Goal: Task Accomplishment & Management: Manage account settings

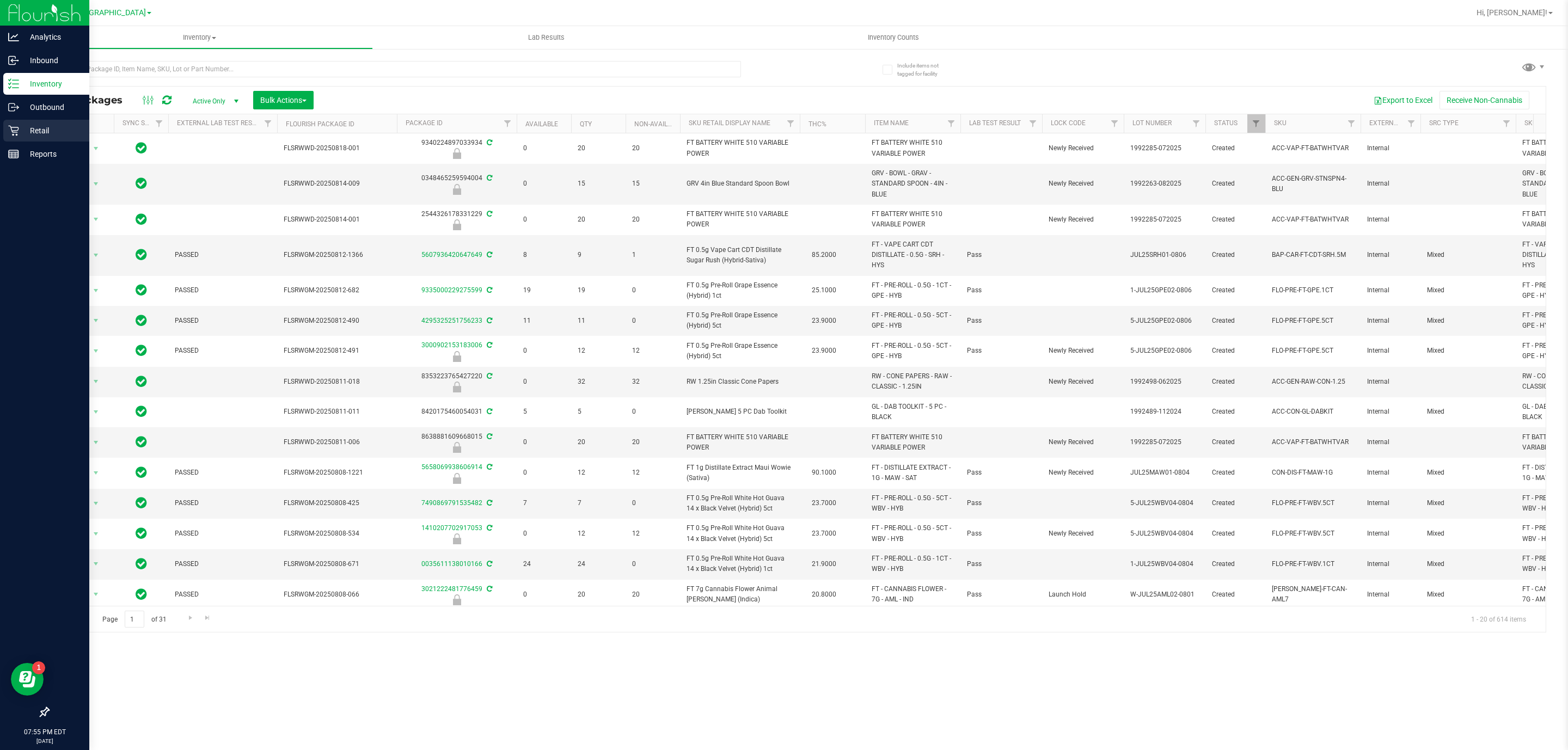
click at [8, 129] on icon at bounding box center [13, 130] width 11 height 11
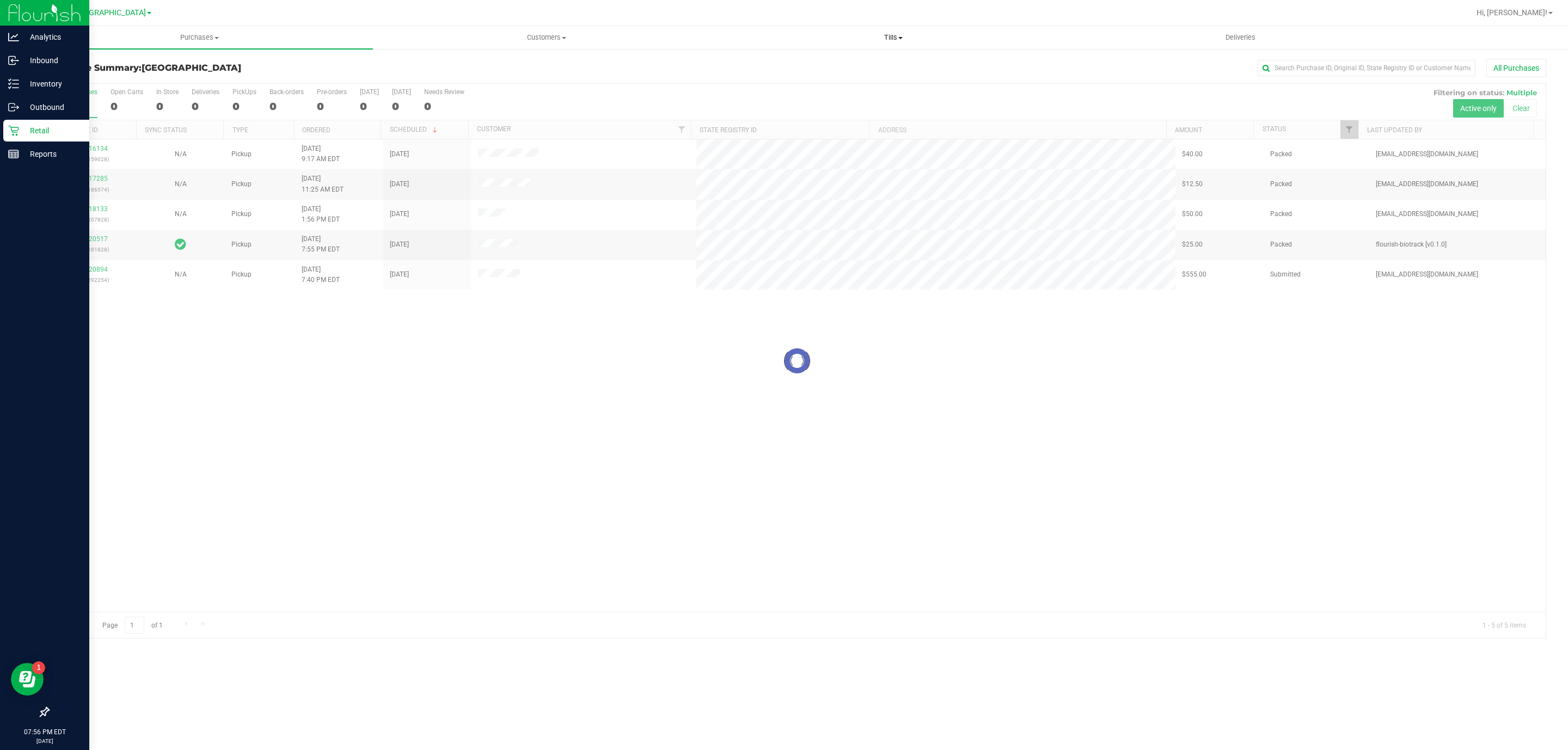
click at [895, 34] on span "Tills" at bounding box center [892, 38] width 345 height 10
click at [849, 63] on li "Manage tills" at bounding box center [893, 66] width 347 height 13
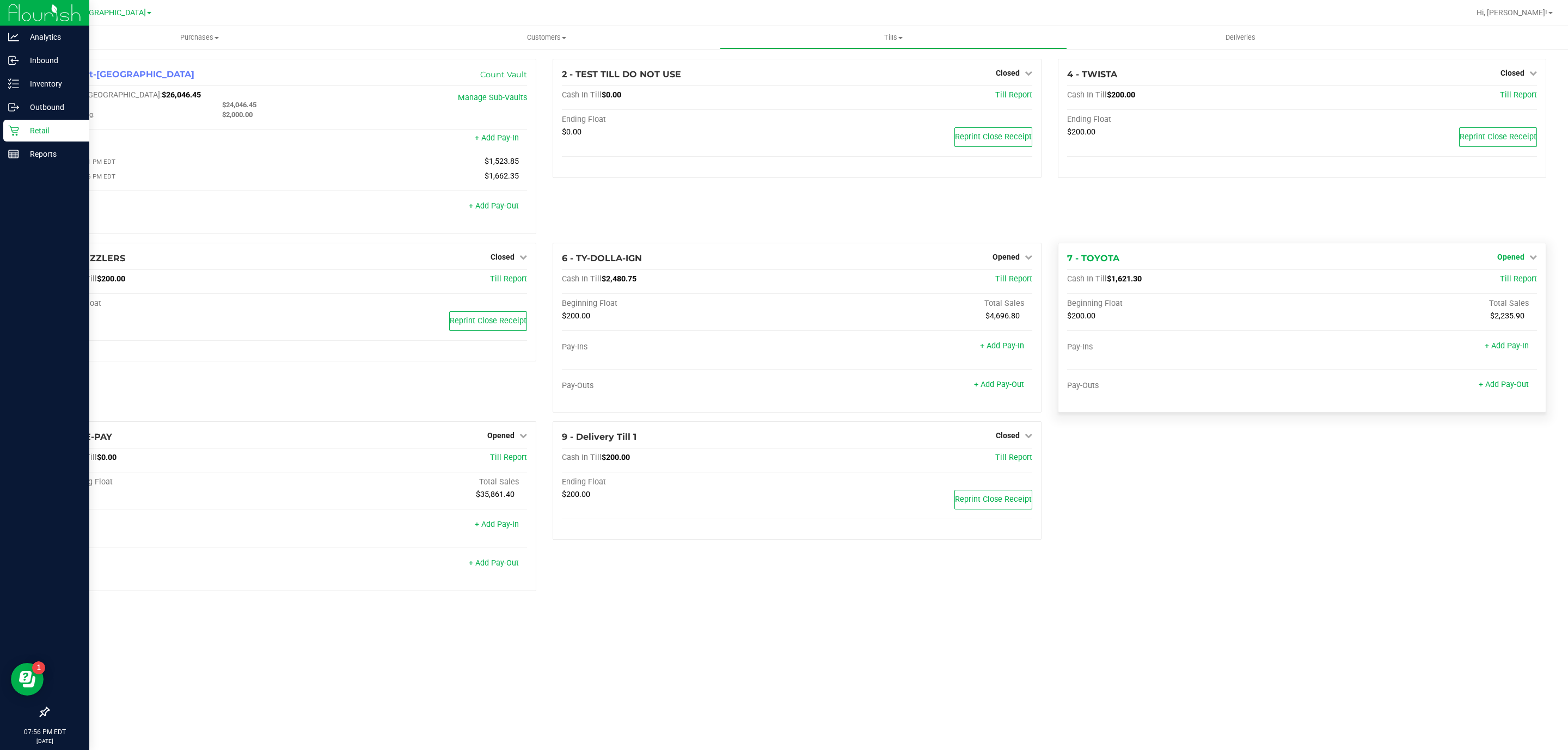
click at [1512, 261] on span "Opened" at bounding box center [1511, 257] width 27 height 8
click at [1503, 277] on link "Close Till" at bounding box center [1512, 279] width 29 height 8
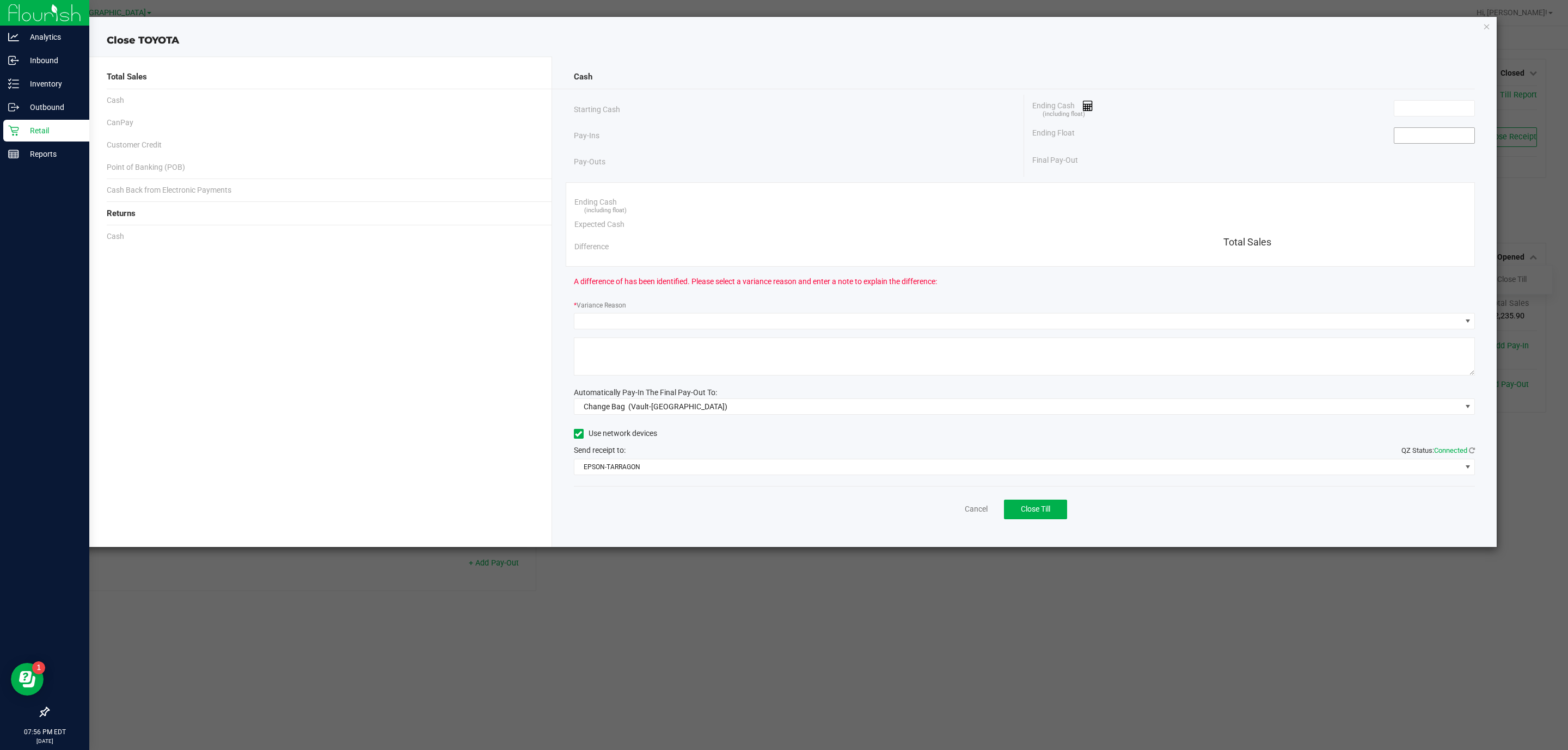
click at [1450, 134] on input at bounding box center [1434, 135] width 80 height 15
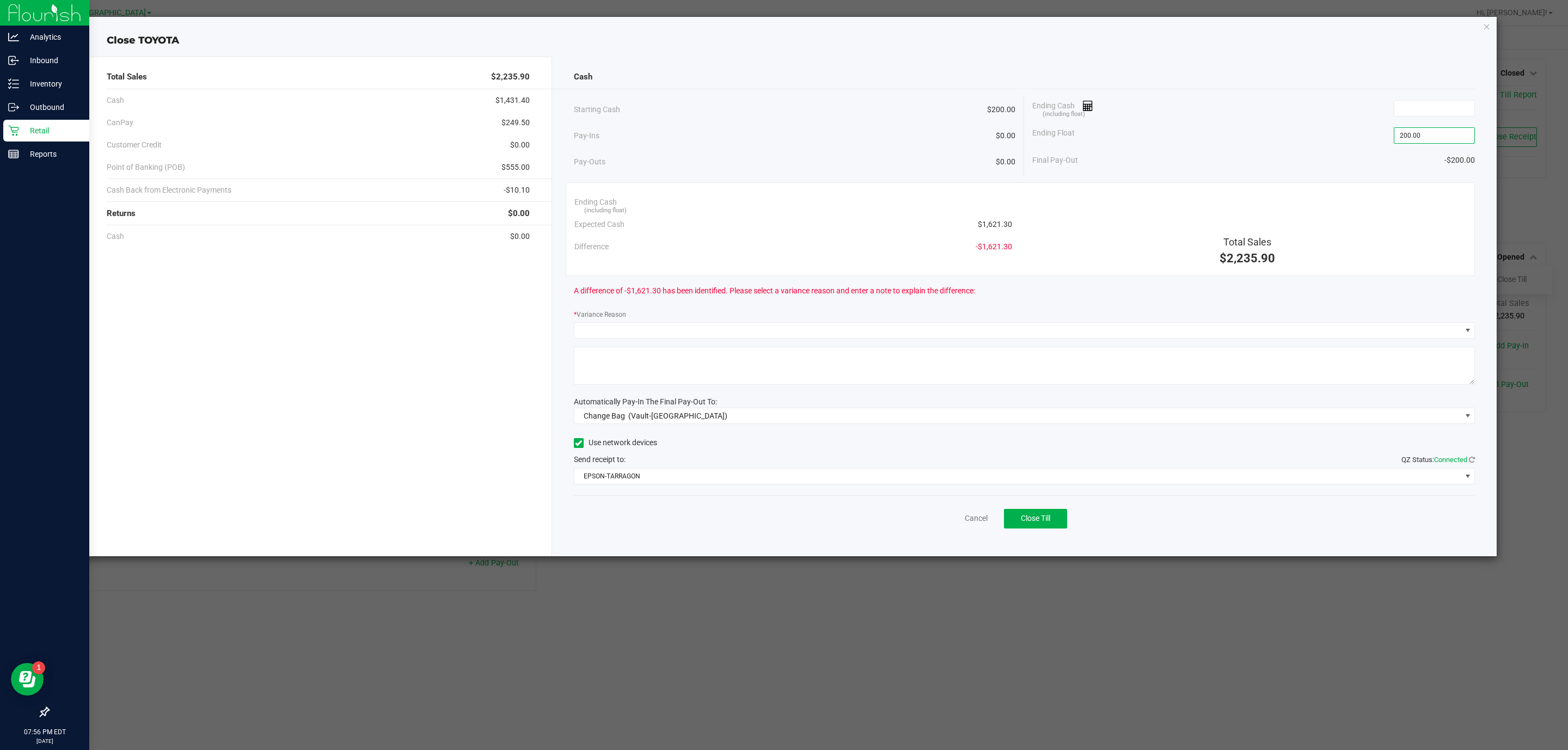
type input "$200.00"
click at [1412, 97] on div "Ending Cash (including float)" at bounding box center [1254, 108] width 443 height 27
click at [1412, 112] on input at bounding box center [1434, 108] width 80 height 15
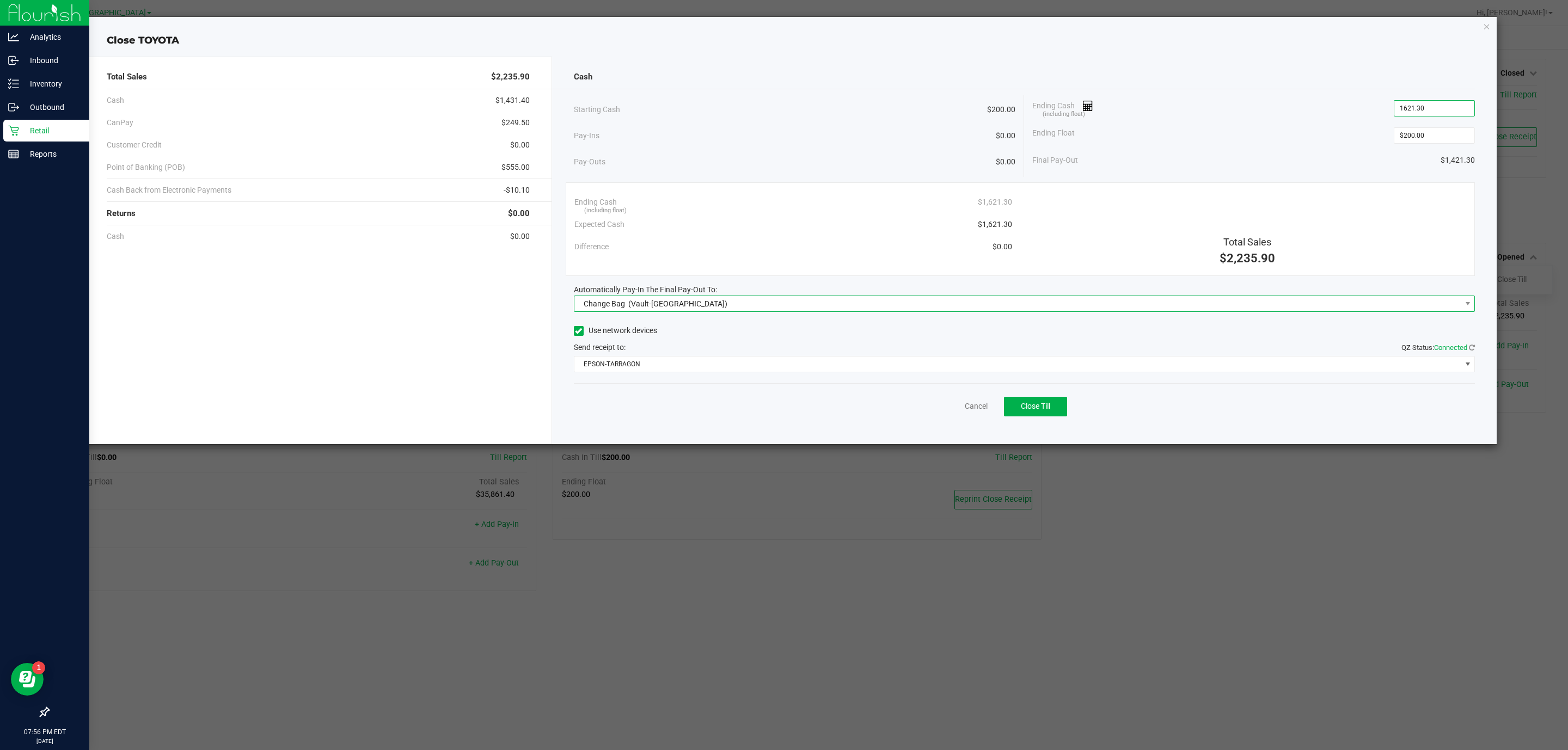
type input "$1,621.30"
click at [910, 311] on span "Change Bag (Vault-Boynton Beach)" at bounding box center [1018, 304] width 887 height 15
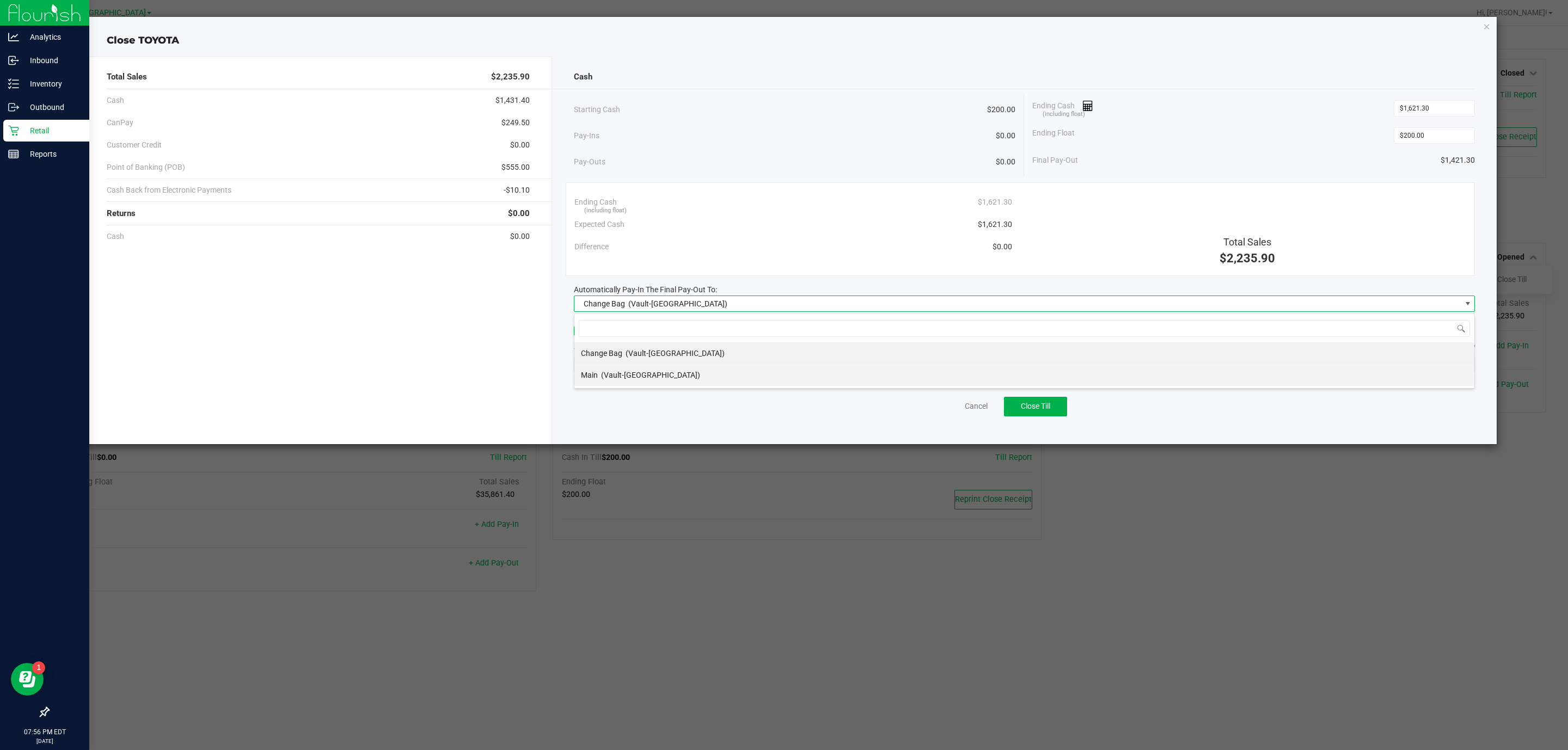
click at [595, 385] on div "Main (Vault-Boynton Beach)" at bounding box center [640, 375] width 119 height 19
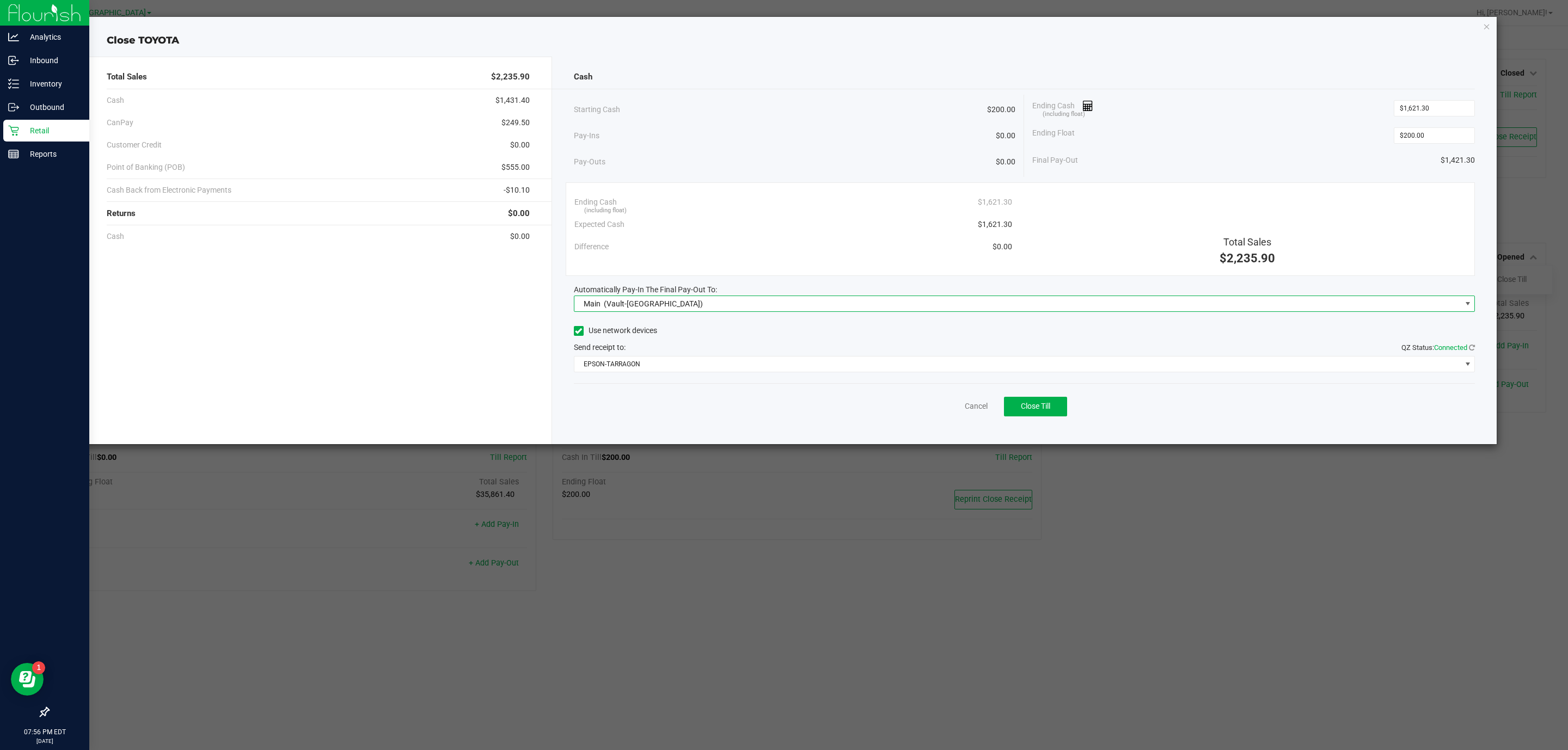
click at [593, 413] on div "Cancel Close Till" at bounding box center [1024, 404] width 902 height 42
click at [1046, 411] on span "Close Till" at bounding box center [1035, 406] width 29 height 8
click at [956, 405] on link "Dismiss" at bounding box center [952, 406] width 26 height 12
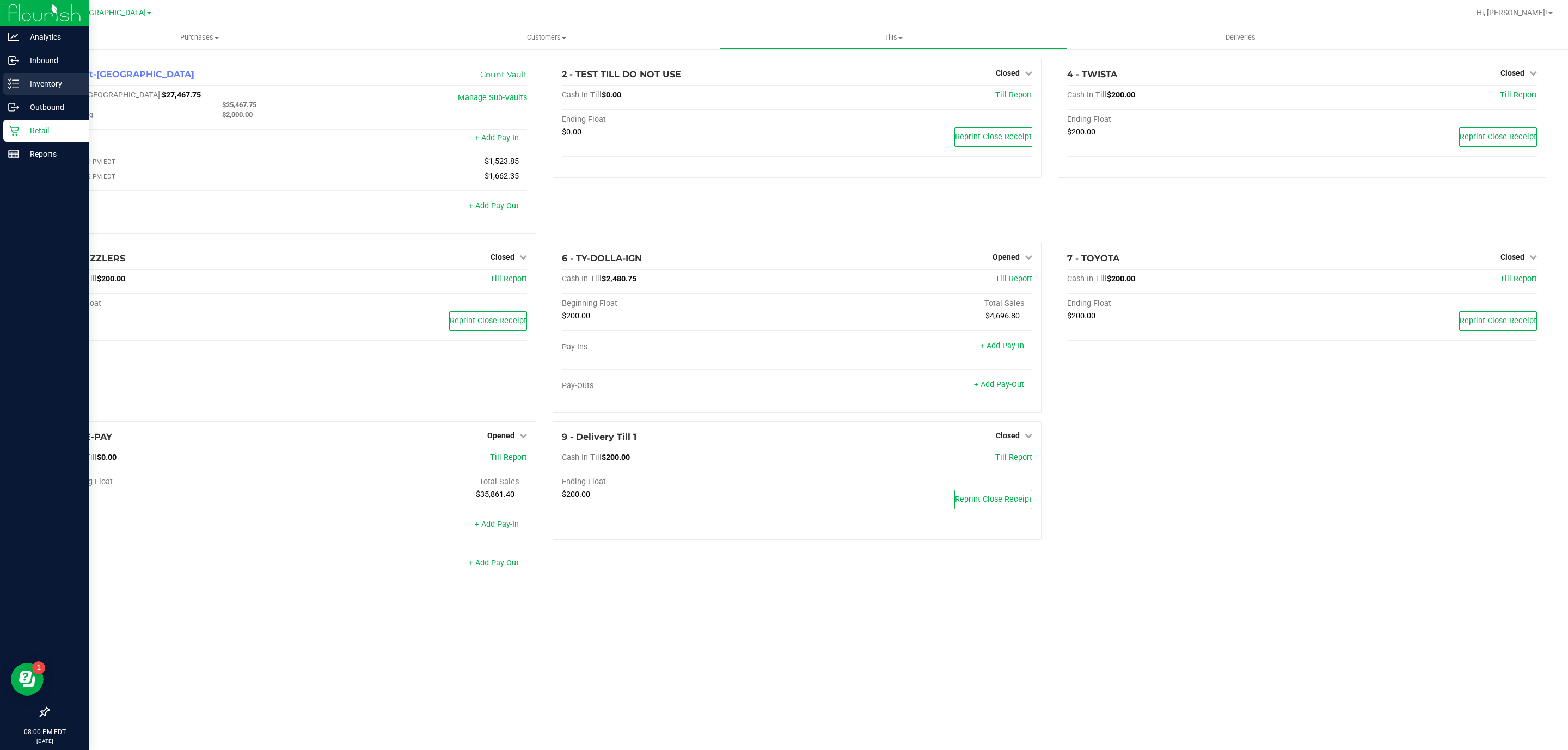
click at [46, 86] on p "Inventory" at bounding box center [52, 84] width 66 height 13
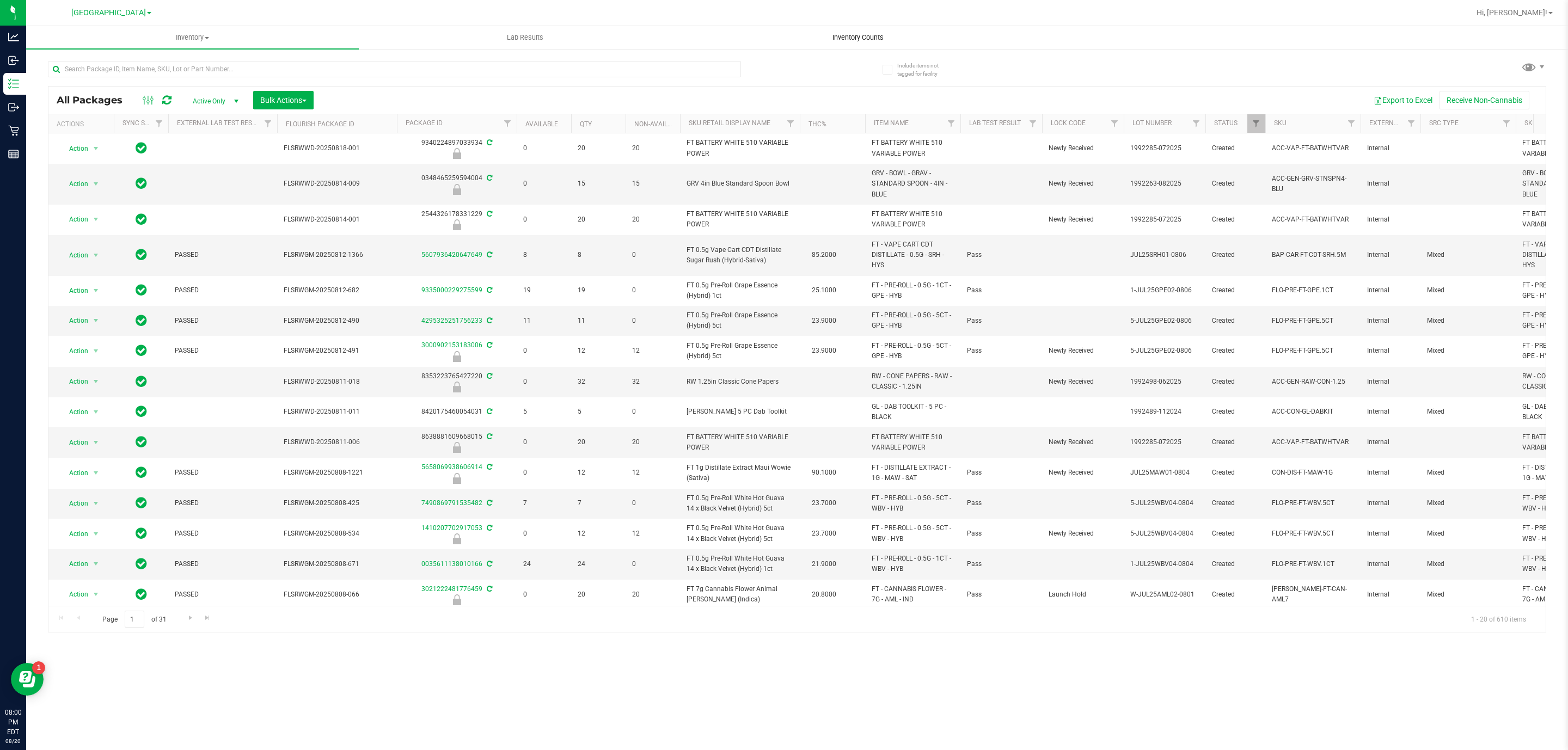
click at [874, 34] on span "Inventory Counts" at bounding box center [858, 38] width 81 height 10
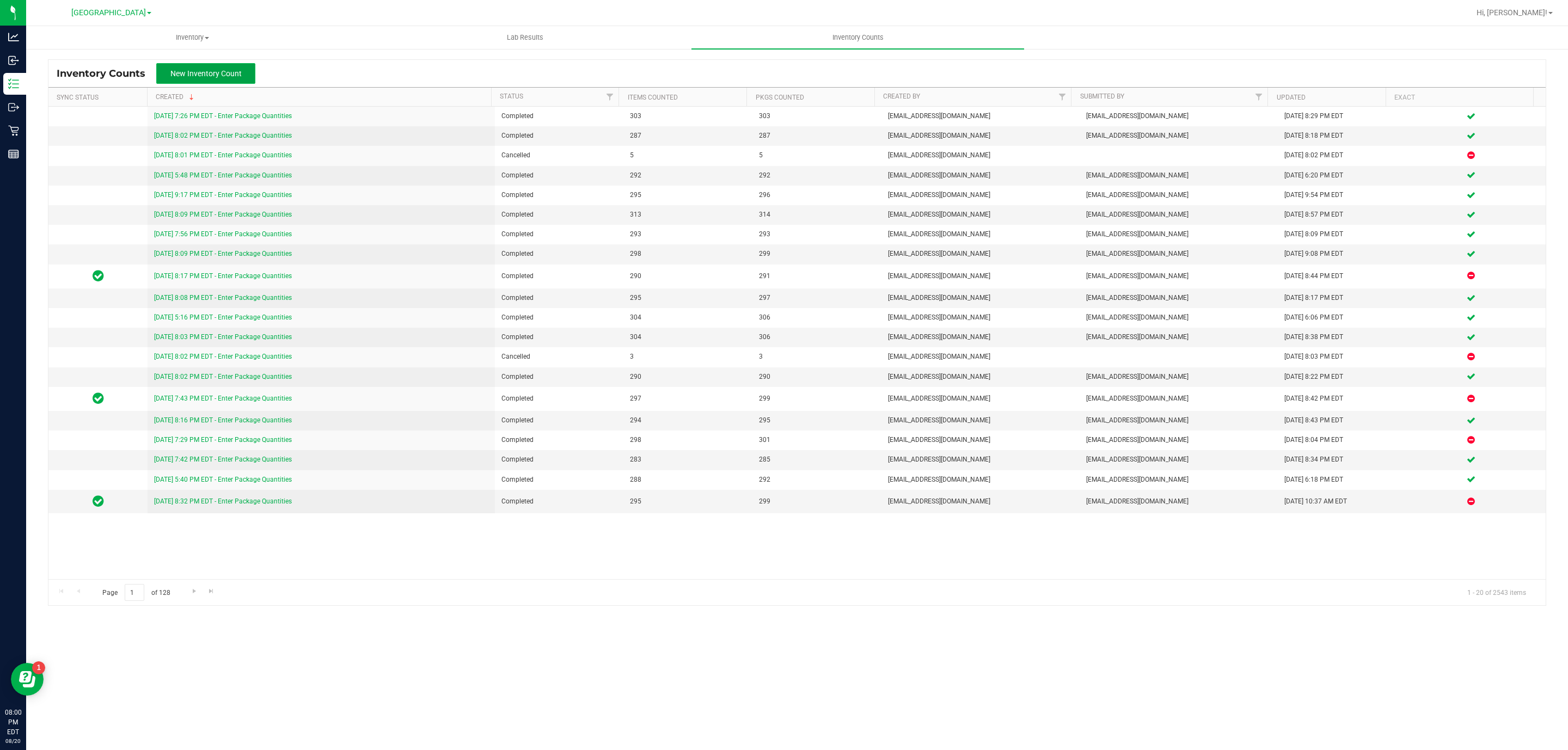
click at [201, 76] on span "New Inventory Count" at bounding box center [206, 73] width 71 height 8
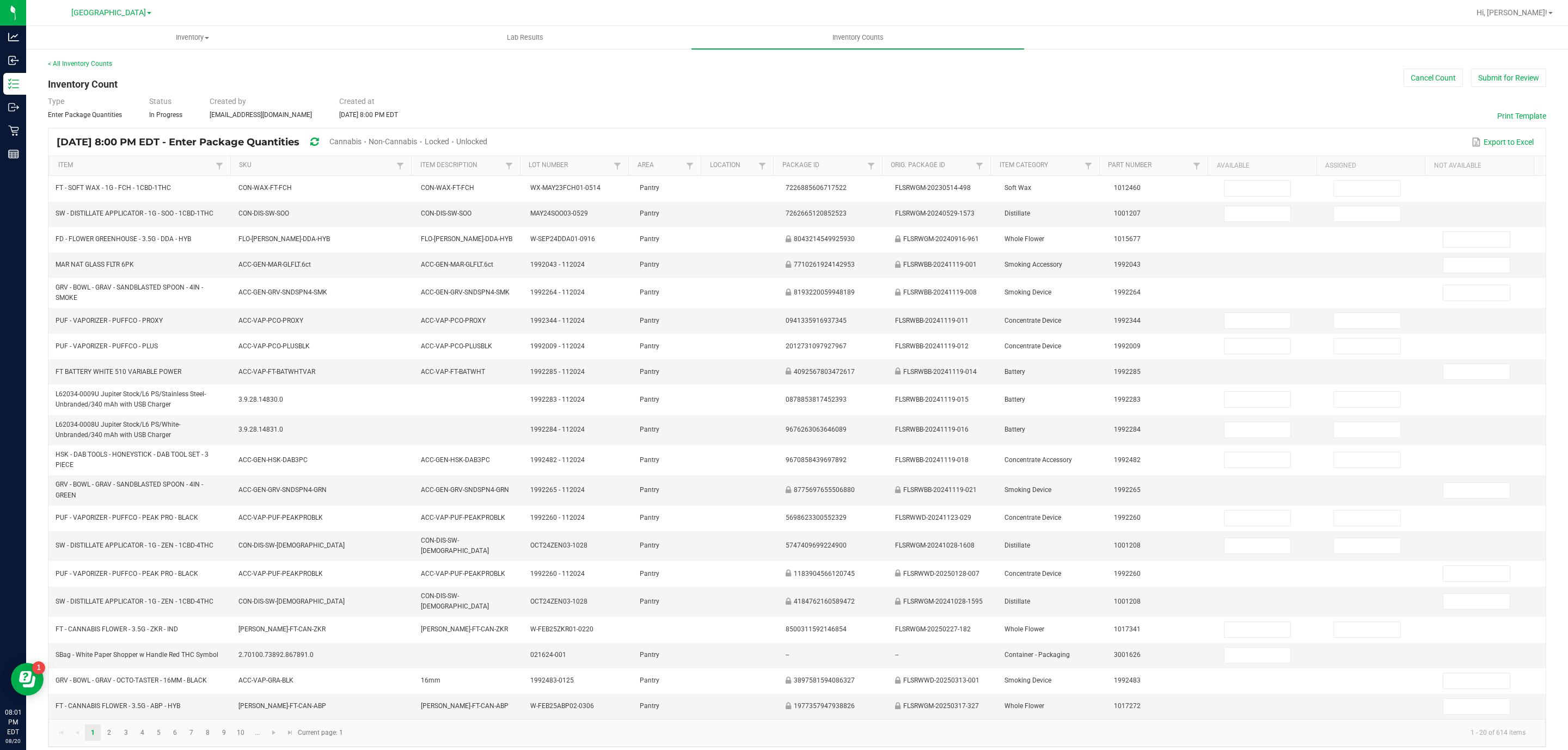
click at [365, 134] on div "Cannabis" at bounding box center [349, 142] width 39 height 20
click at [361, 138] on span "Cannabis" at bounding box center [345, 141] width 32 height 8
click at [488, 138] on span "Unlocked" at bounding box center [472, 141] width 31 height 8
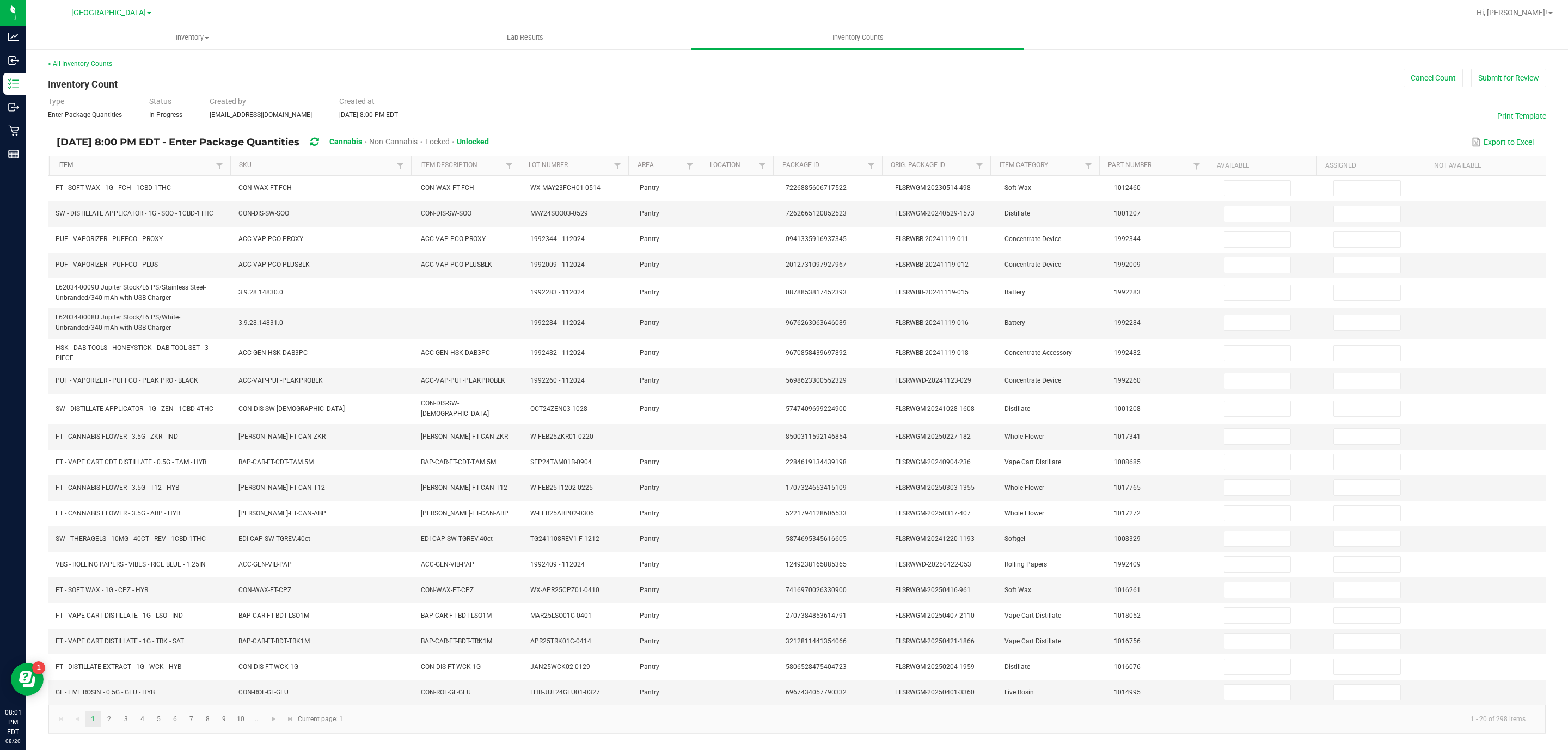
click at [169, 163] on link "Item" at bounding box center [135, 165] width 155 height 8
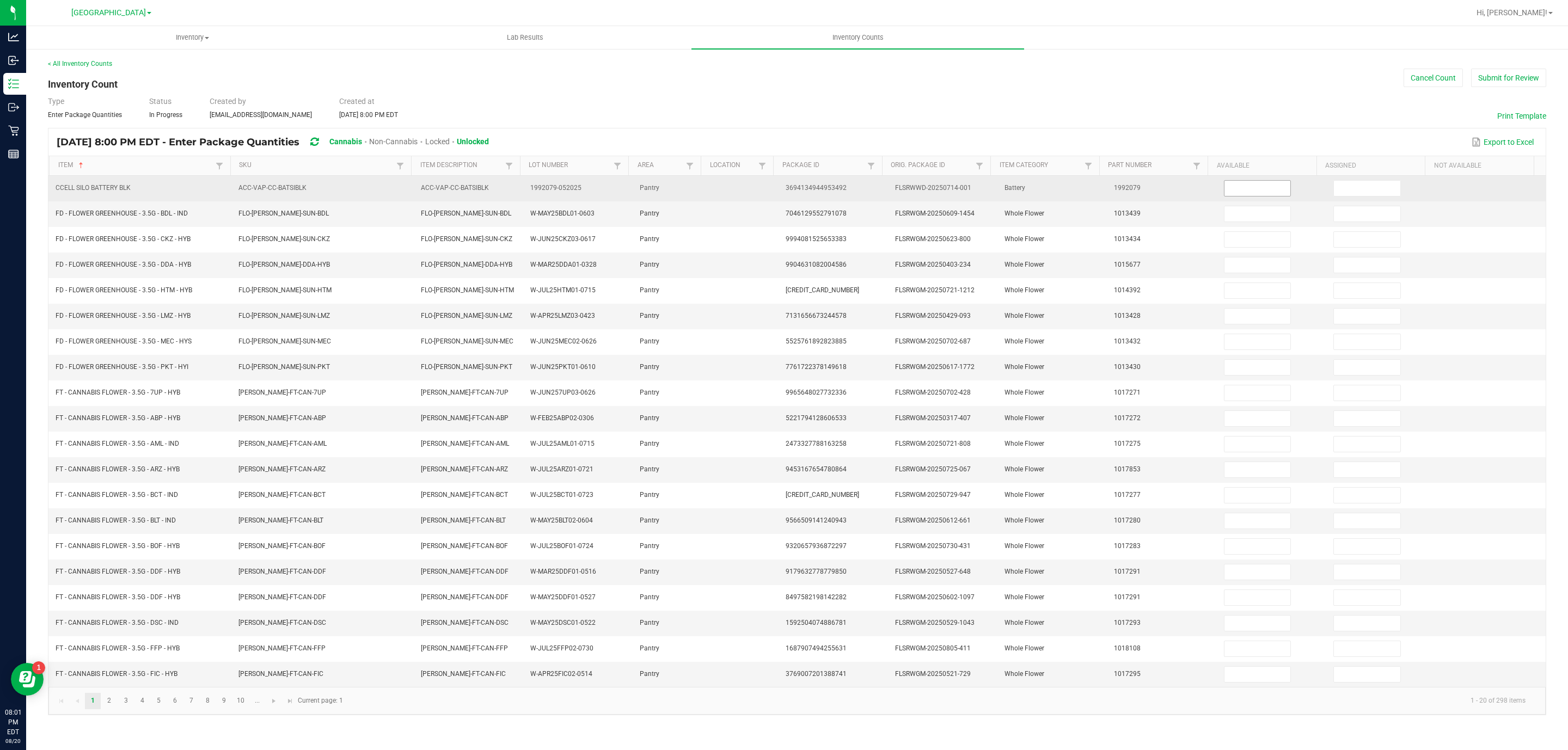
click at [1229, 190] on input at bounding box center [1257, 188] width 66 height 15
type input "10"
type input "0"
type input "8"
type input "0"
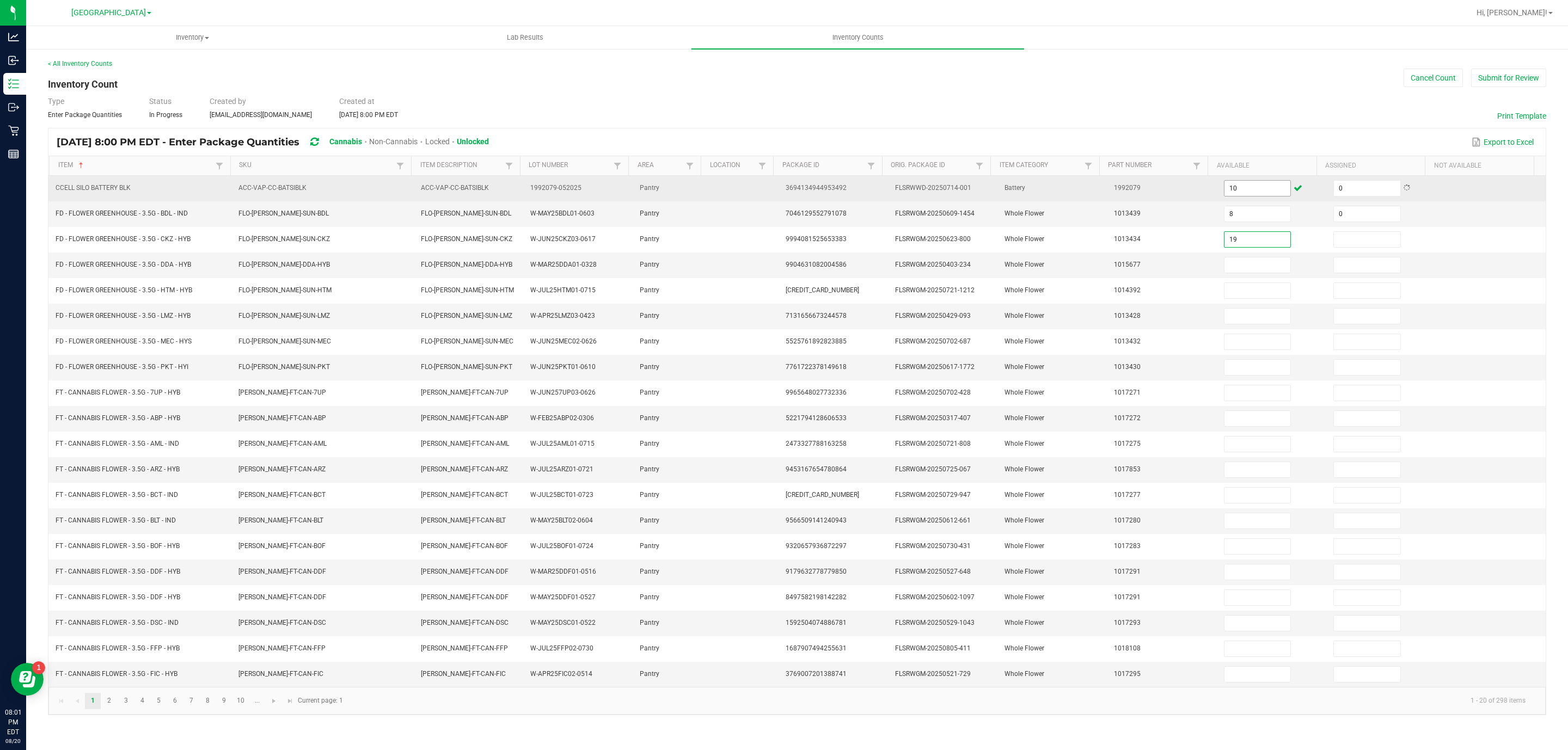
type input "19"
type input "0"
type input "1"
type input "0"
type input "17"
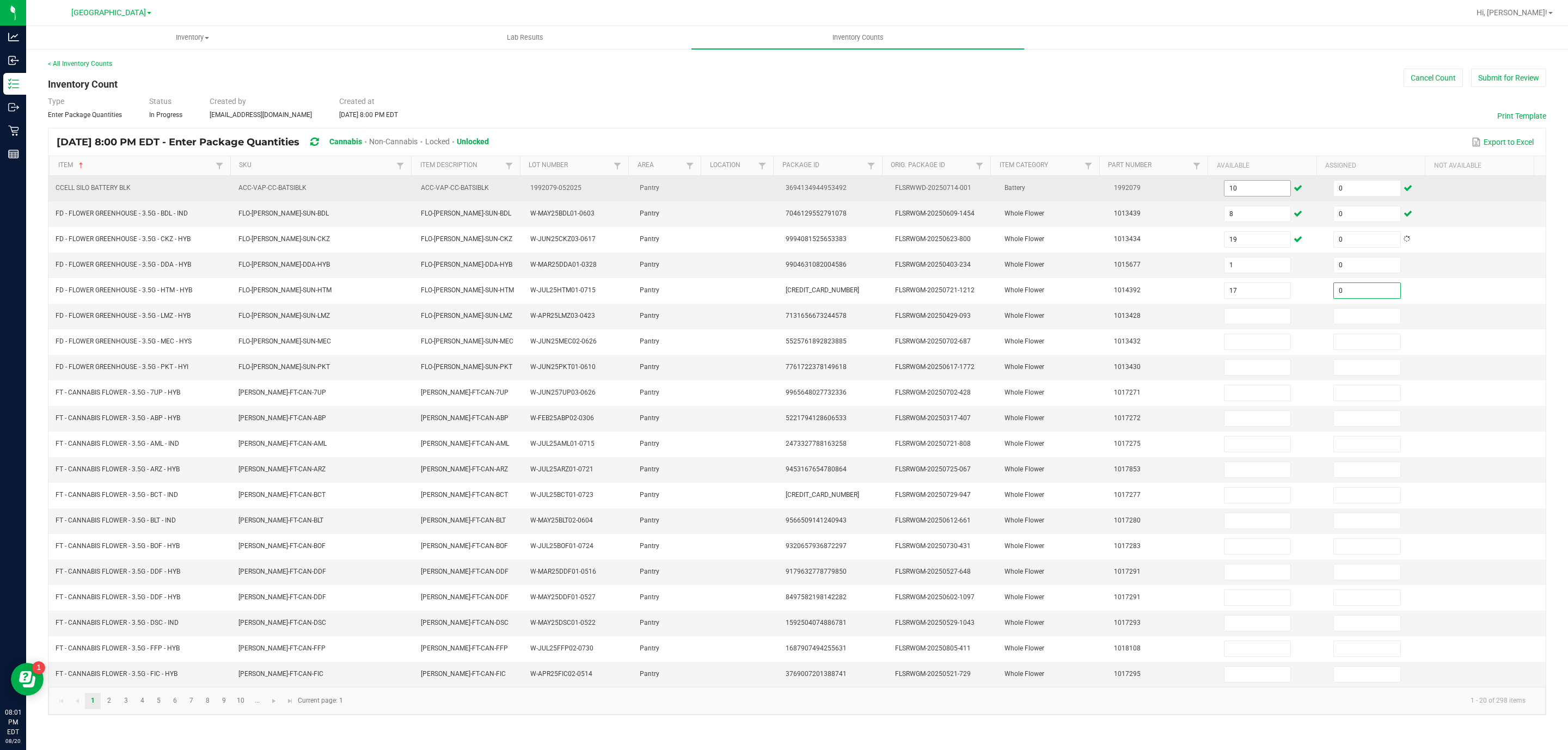
type input "0"
type input "13"
type input "0"
type input "2"
type input "0"
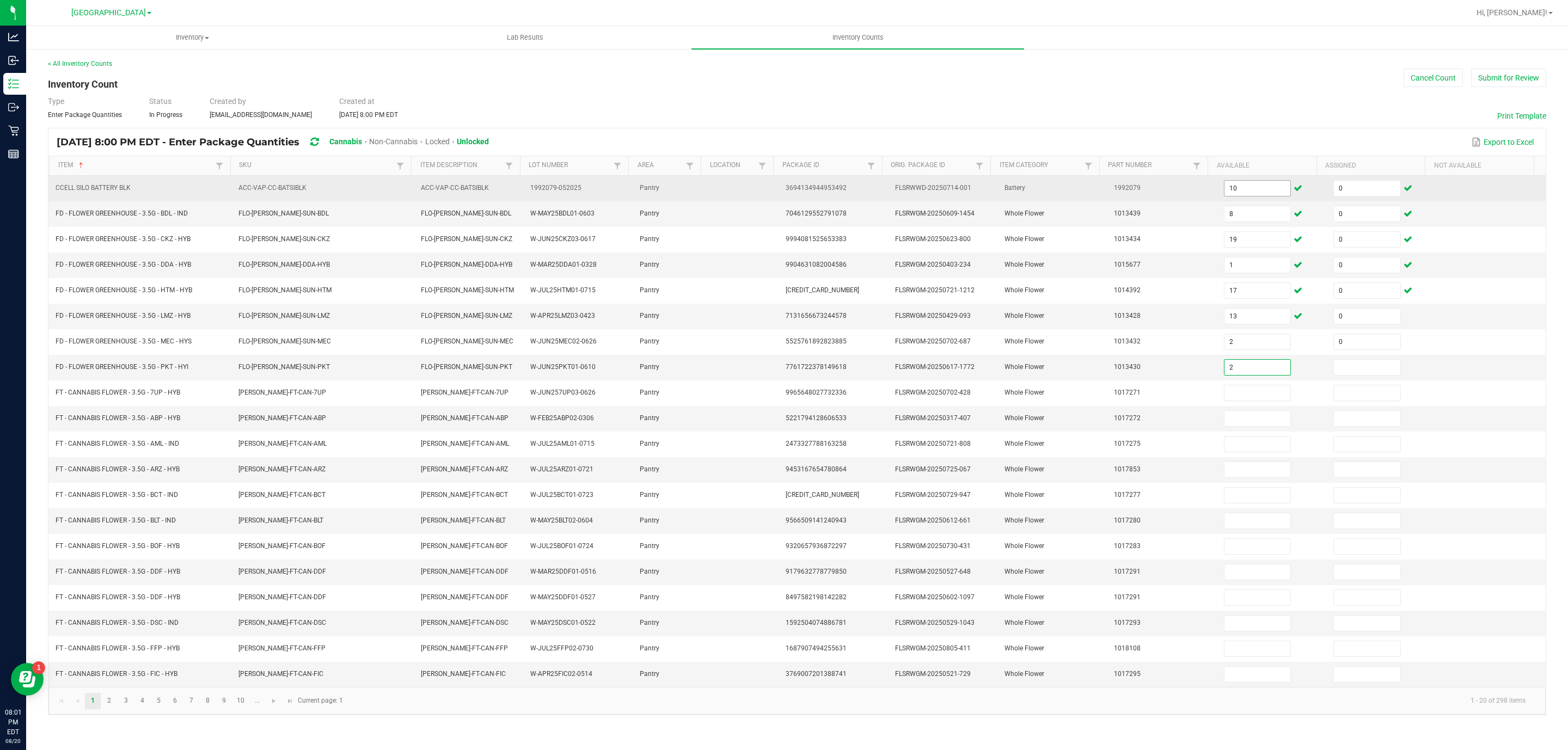
type input "2"
type input "0"
type input "18"
type input "0"
type input "10"
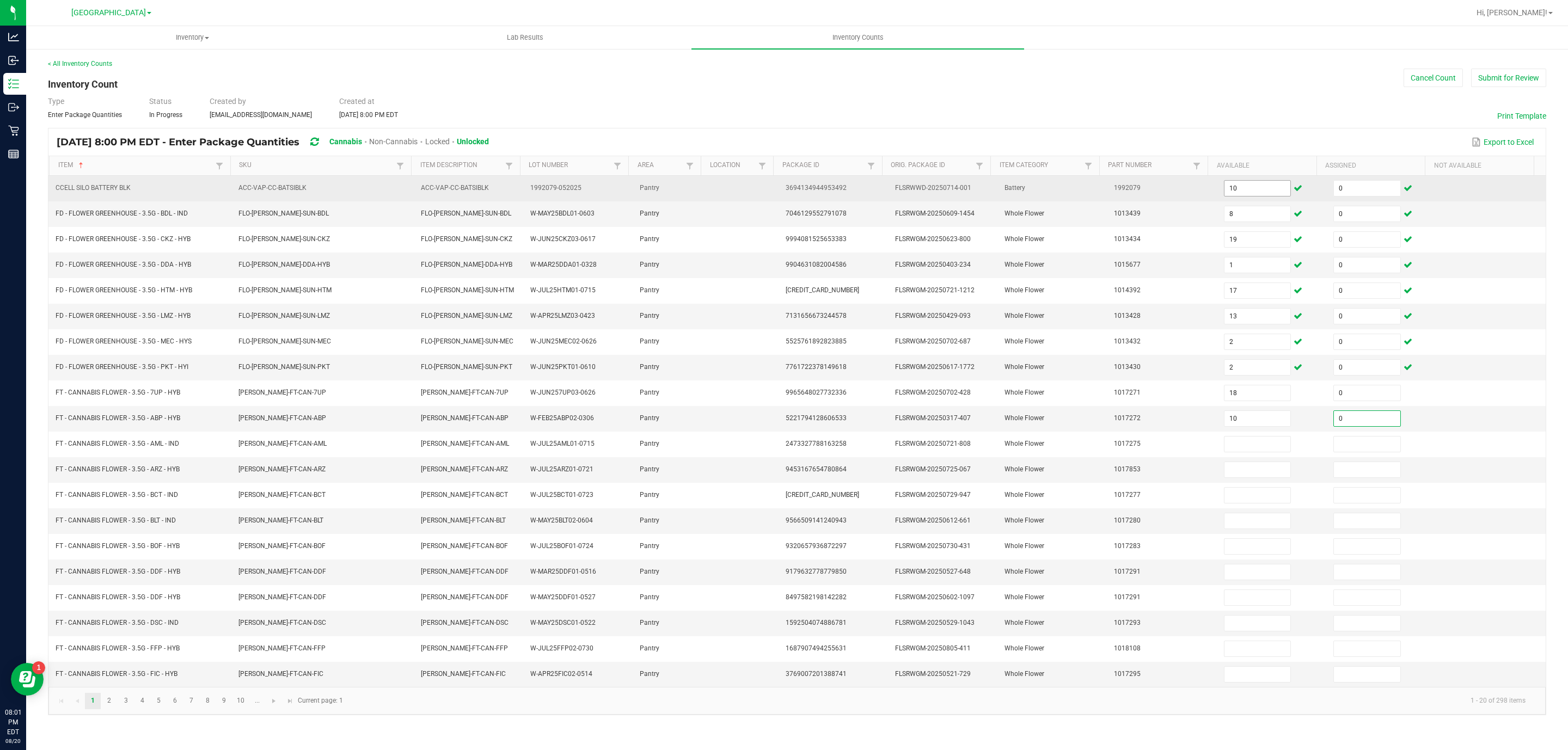
type input "0"
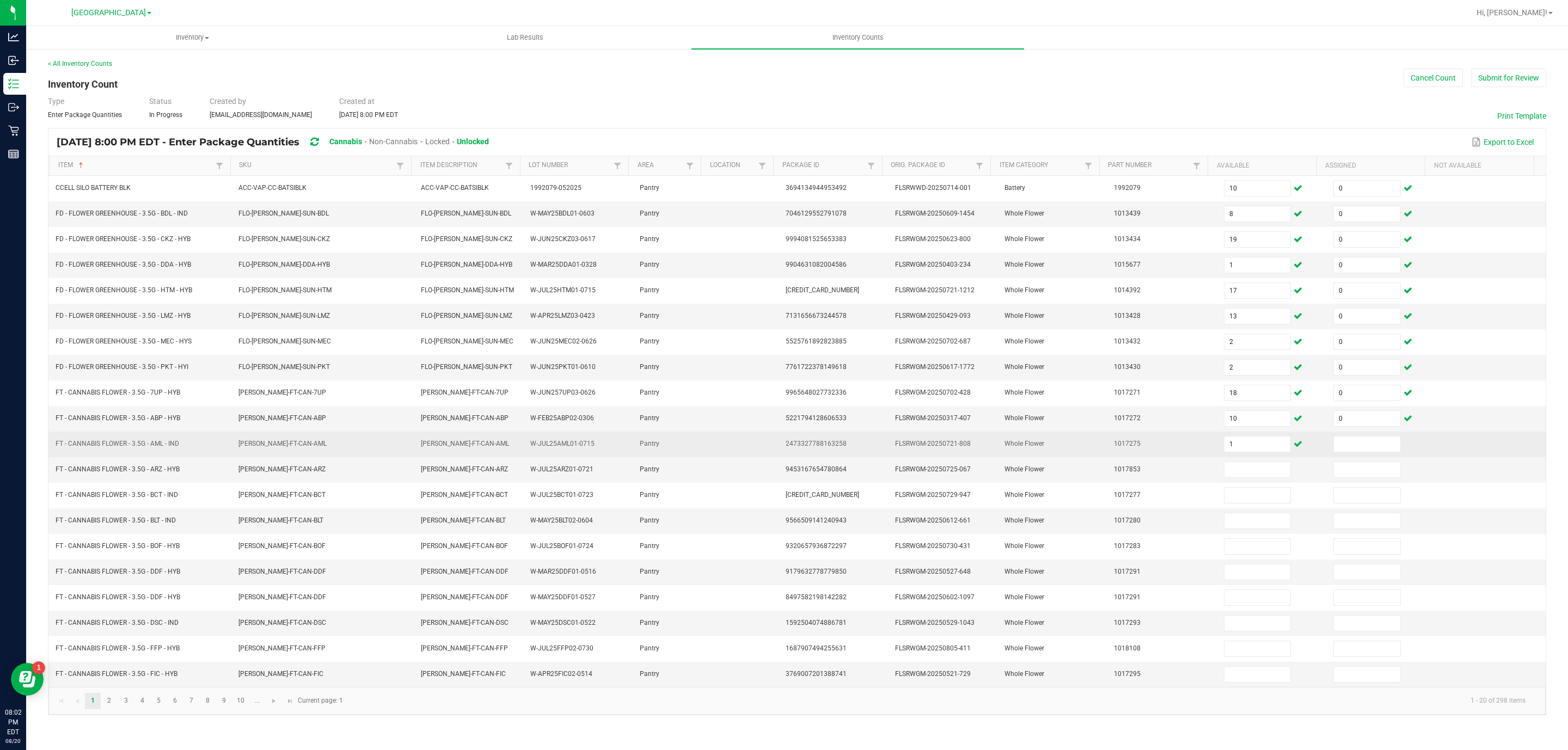
click at [1255, 457] on td "1" at bounding box center [1272, 444] width 109 height 25
click at [1252, 452] on input "1" at bounding box center [1257, 444] width 66 height 15
type input "11"
type input "0"
type input "6"
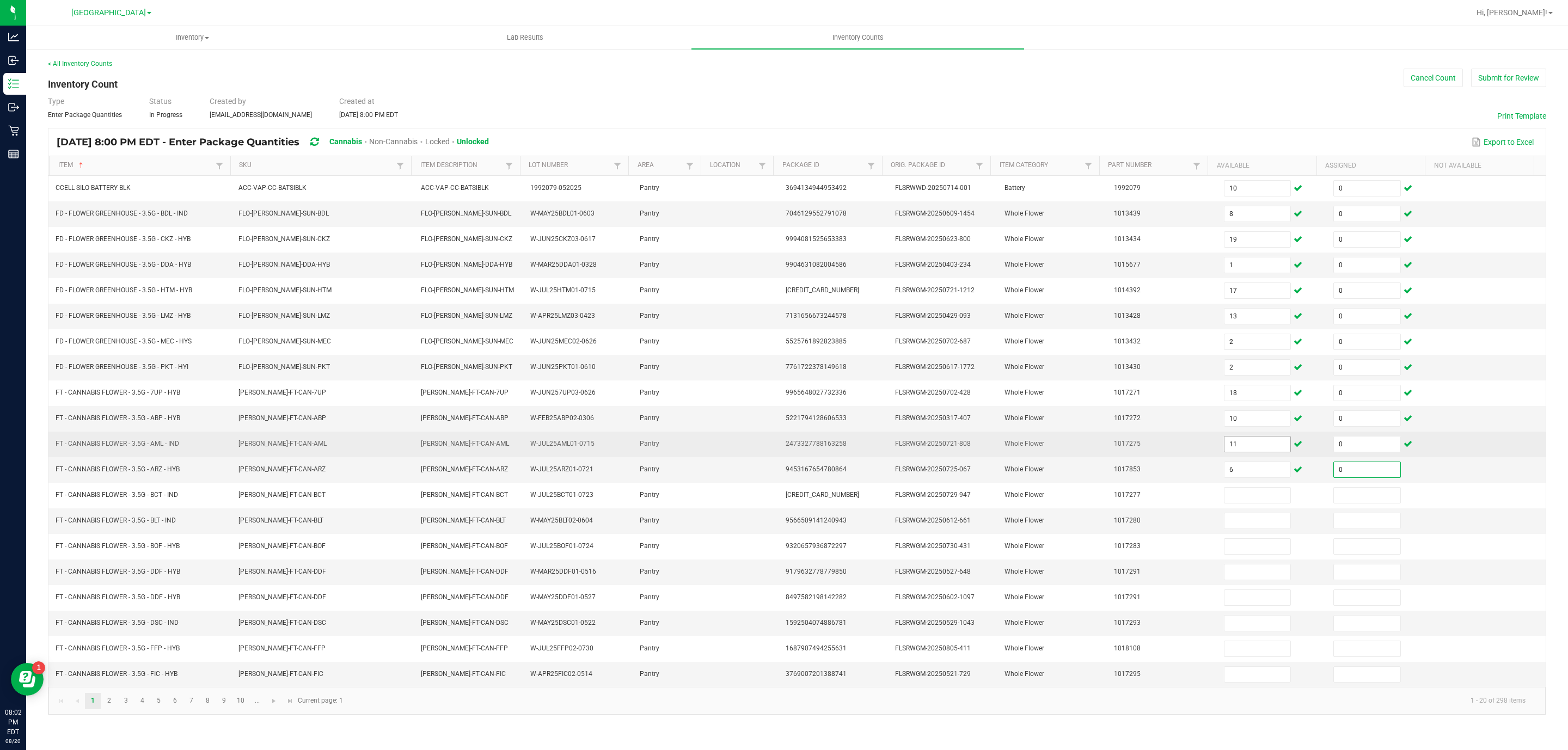
type input "0"
type input "11"
type input "0"
type input "3"
type input "0"
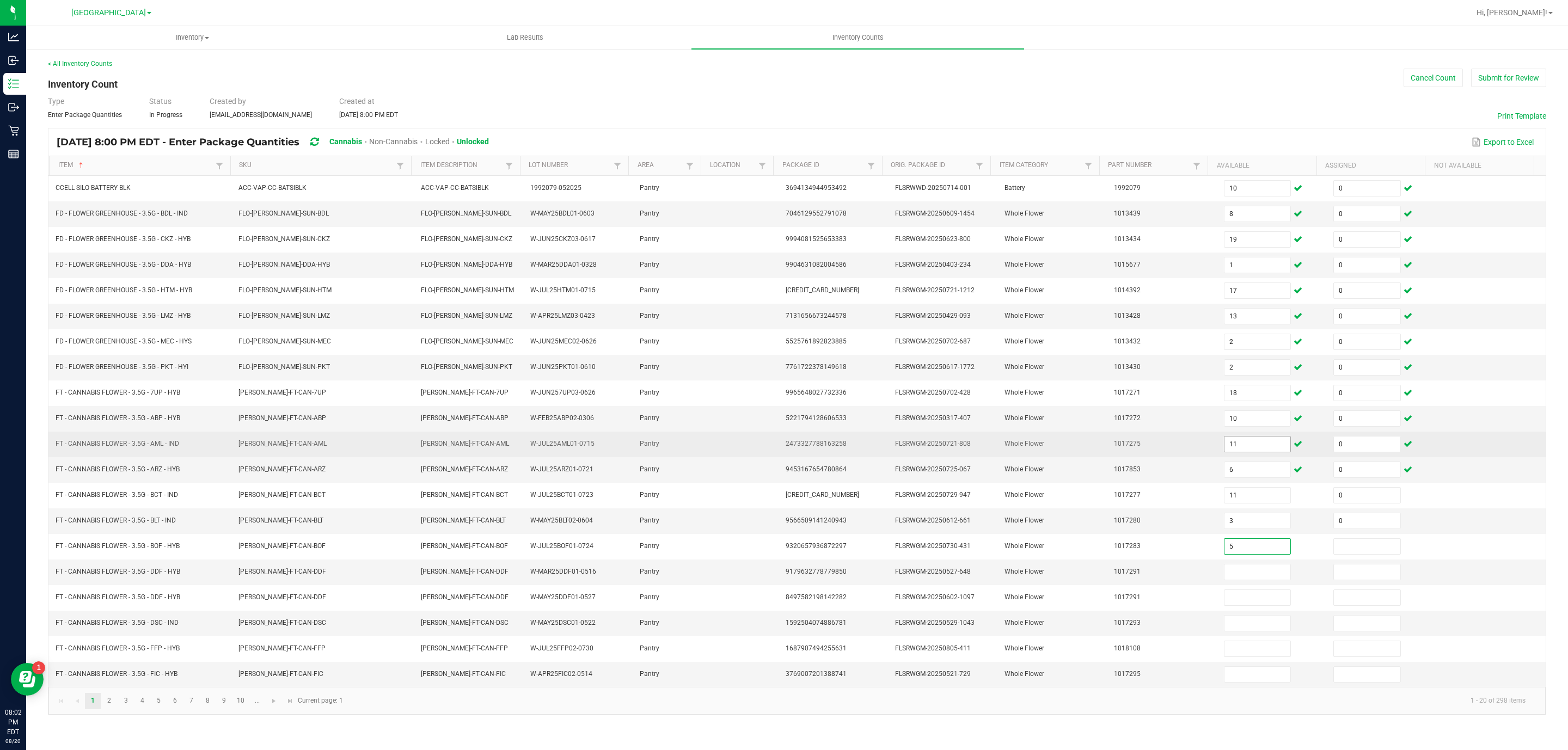
type input "5"
type input "0"
type input "1"
type input "0"
type input "6"
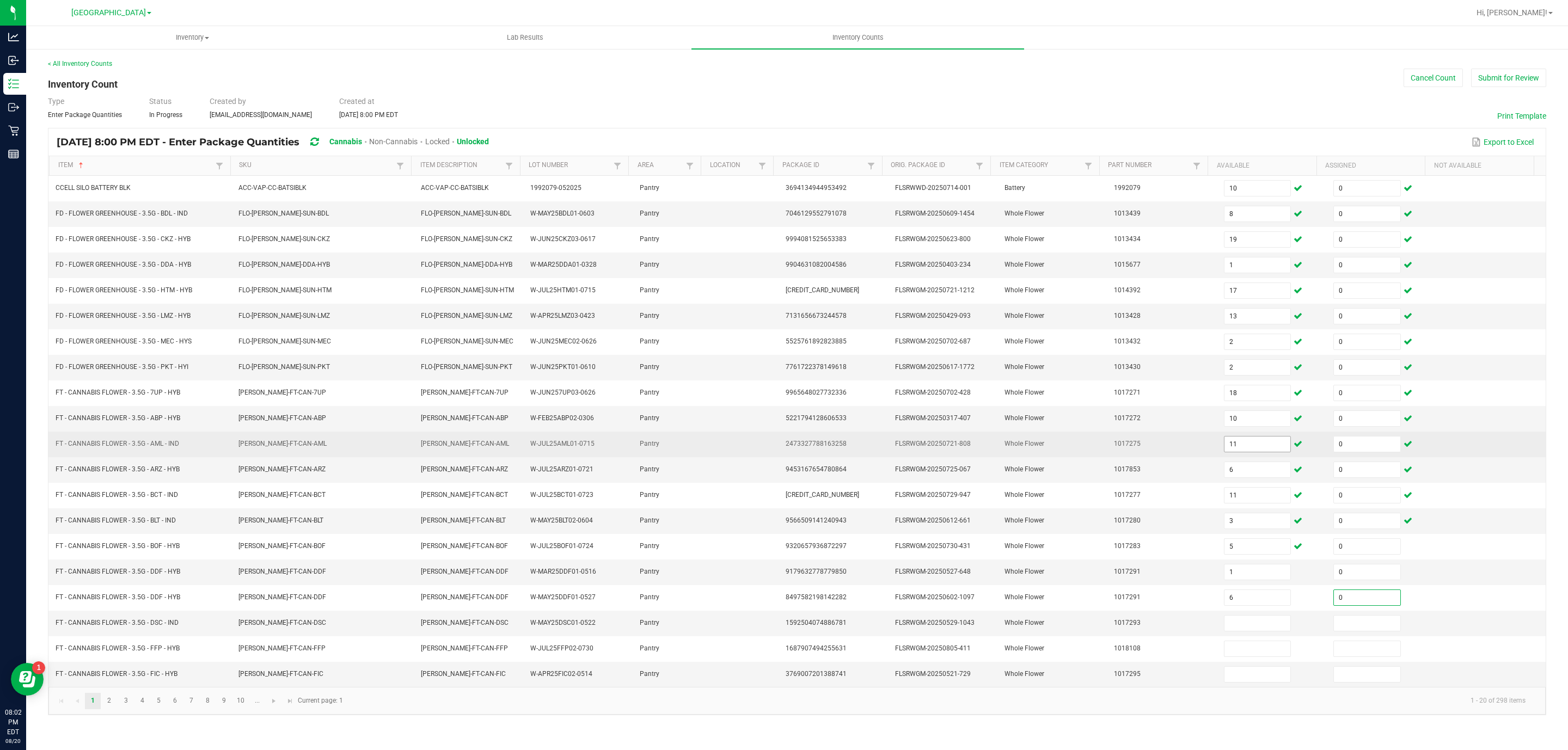
type input "0"
type input "12"
type input "0"
type input "18"
type input "0"
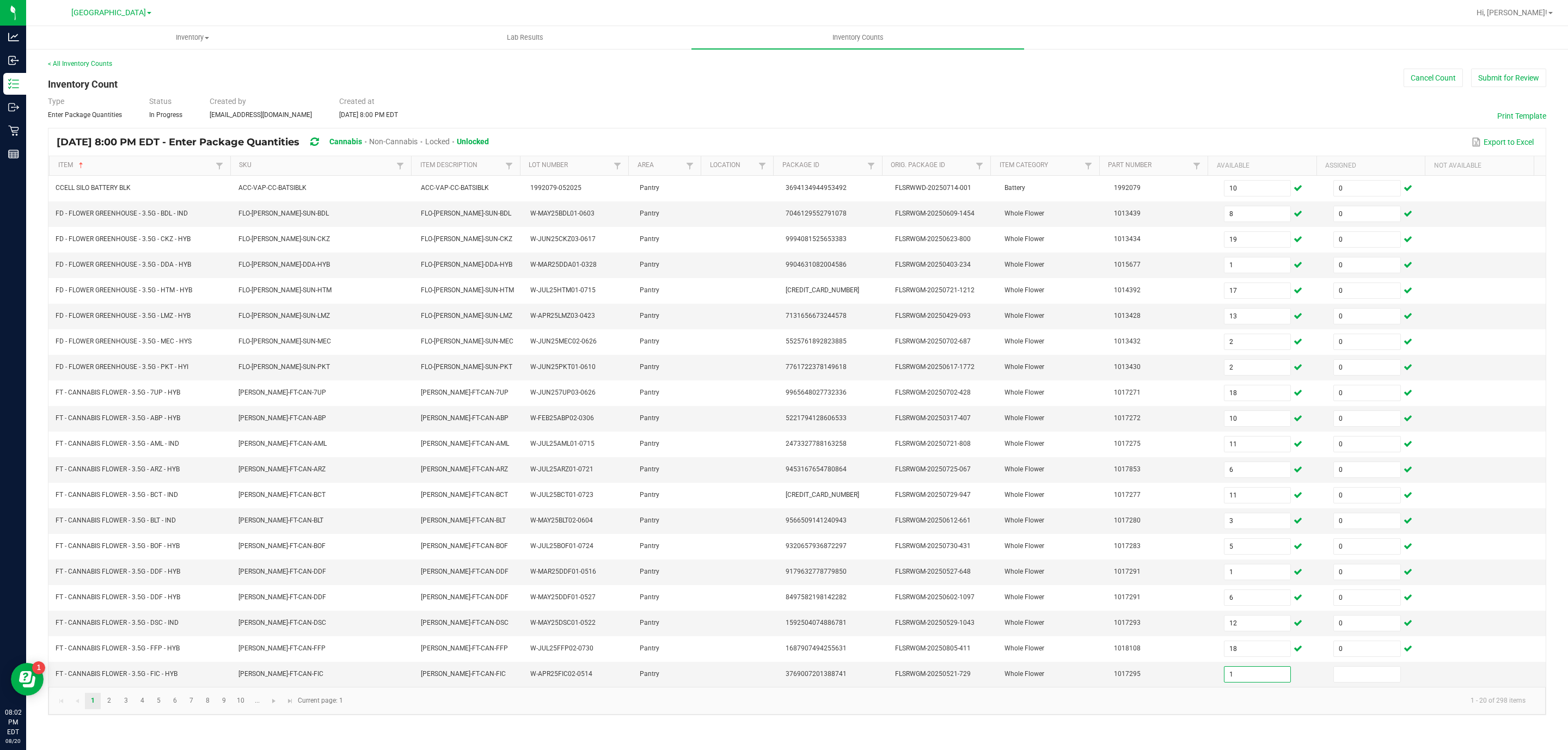
type input "1"
type input "0"
click at [117, 709] on link "2" at bounding box center [109, 700] width 16 height 16
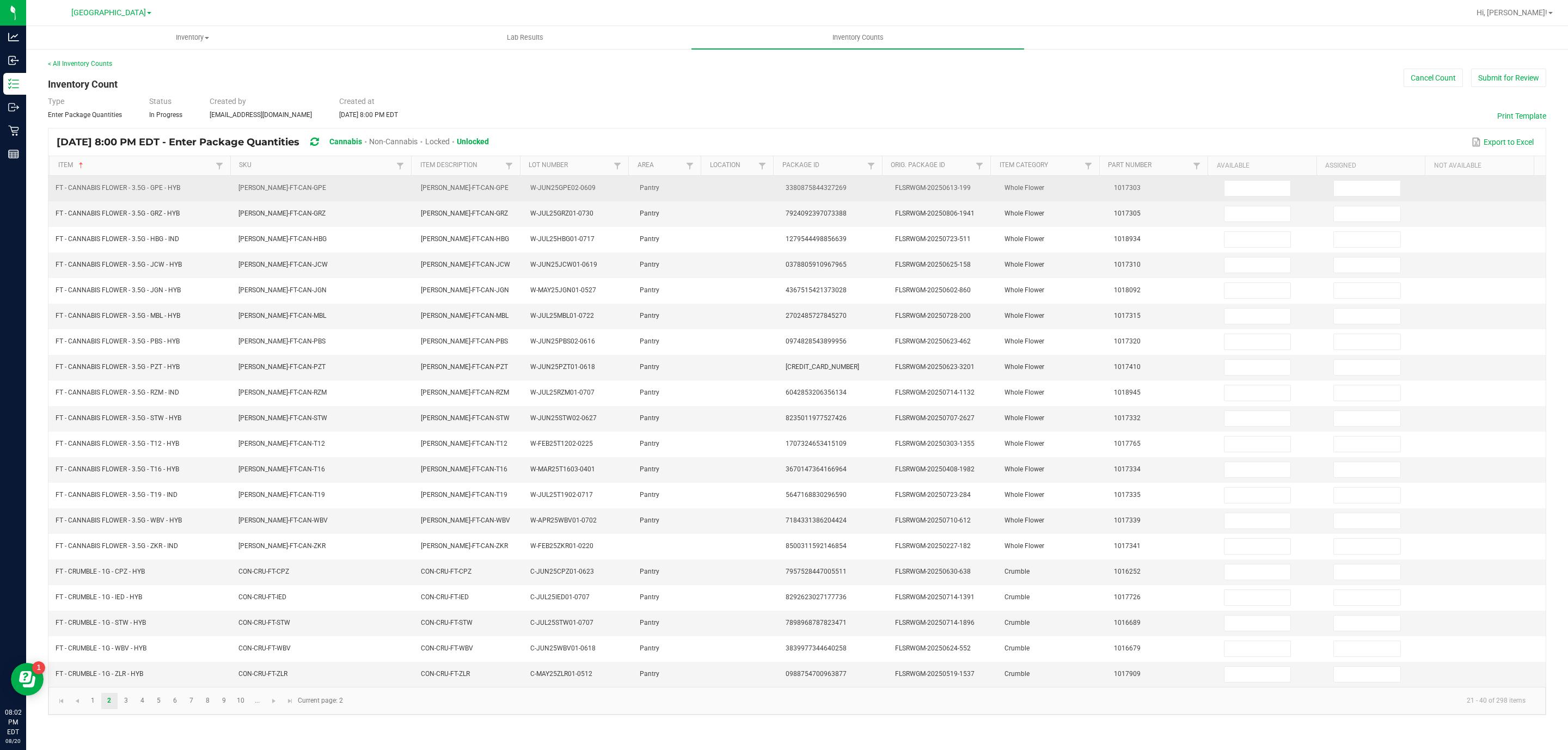
click at [1289, 190] on td at bounding box center [1272, 188] width 109 height 25
click at [1266, 190] on input at bounding box center [1257, 188] width 66 height 15
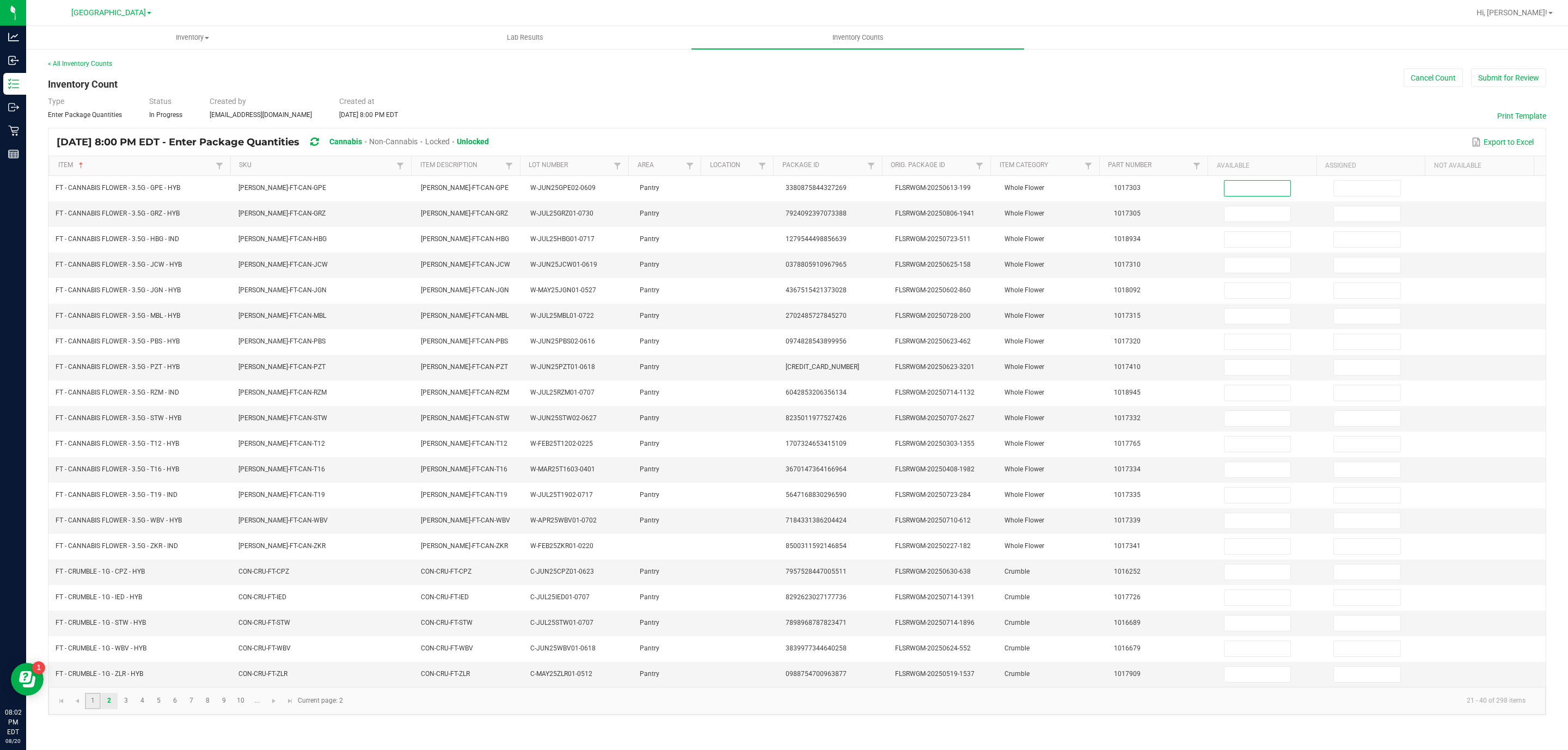
click at [95, 709] on link "1" at bounding box center [92, 700] width 16 height 16
type input "10"
type input "0"
type input "8"
type input "0"
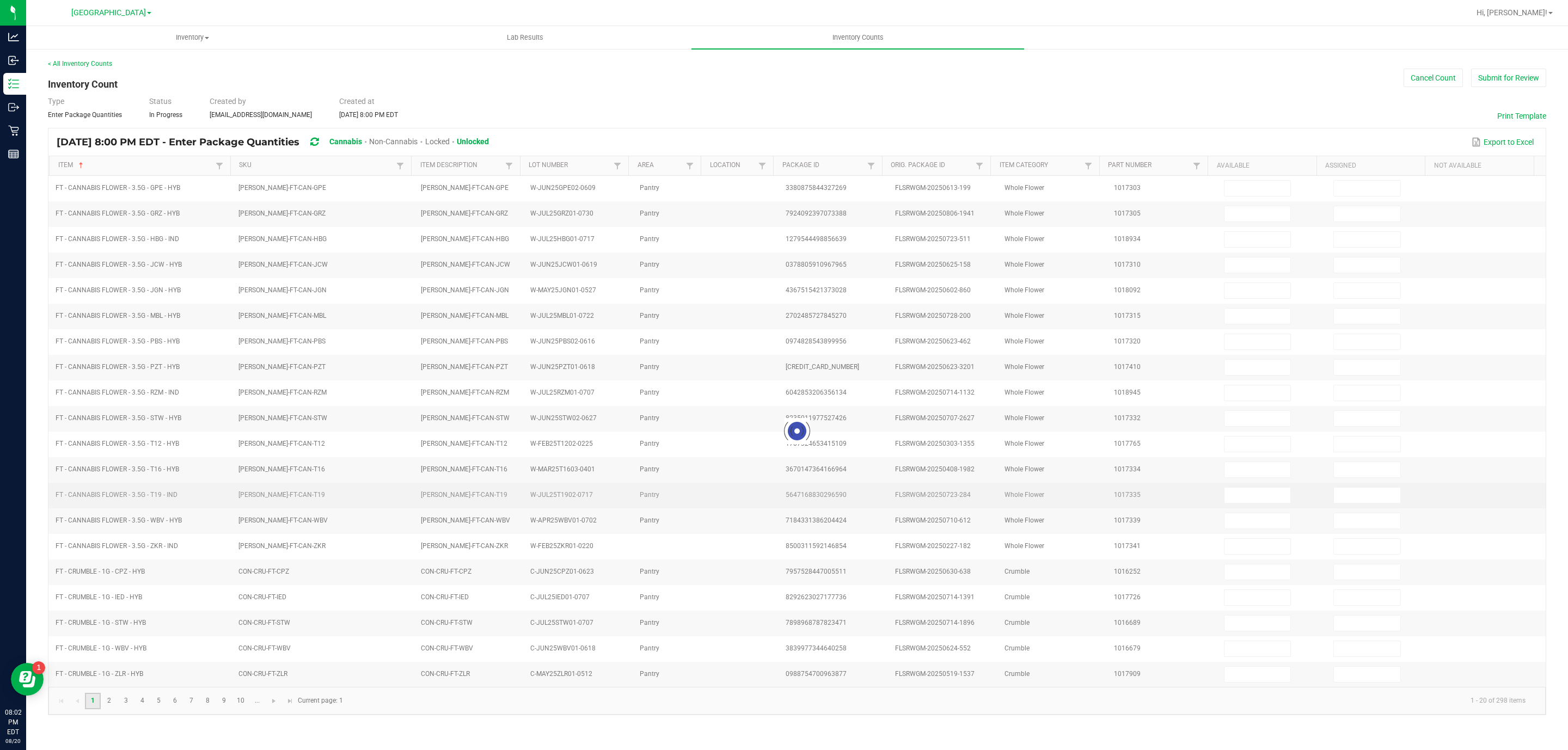
type input "13"
type input "0"
type input "2"
type input "0"
type input "18"
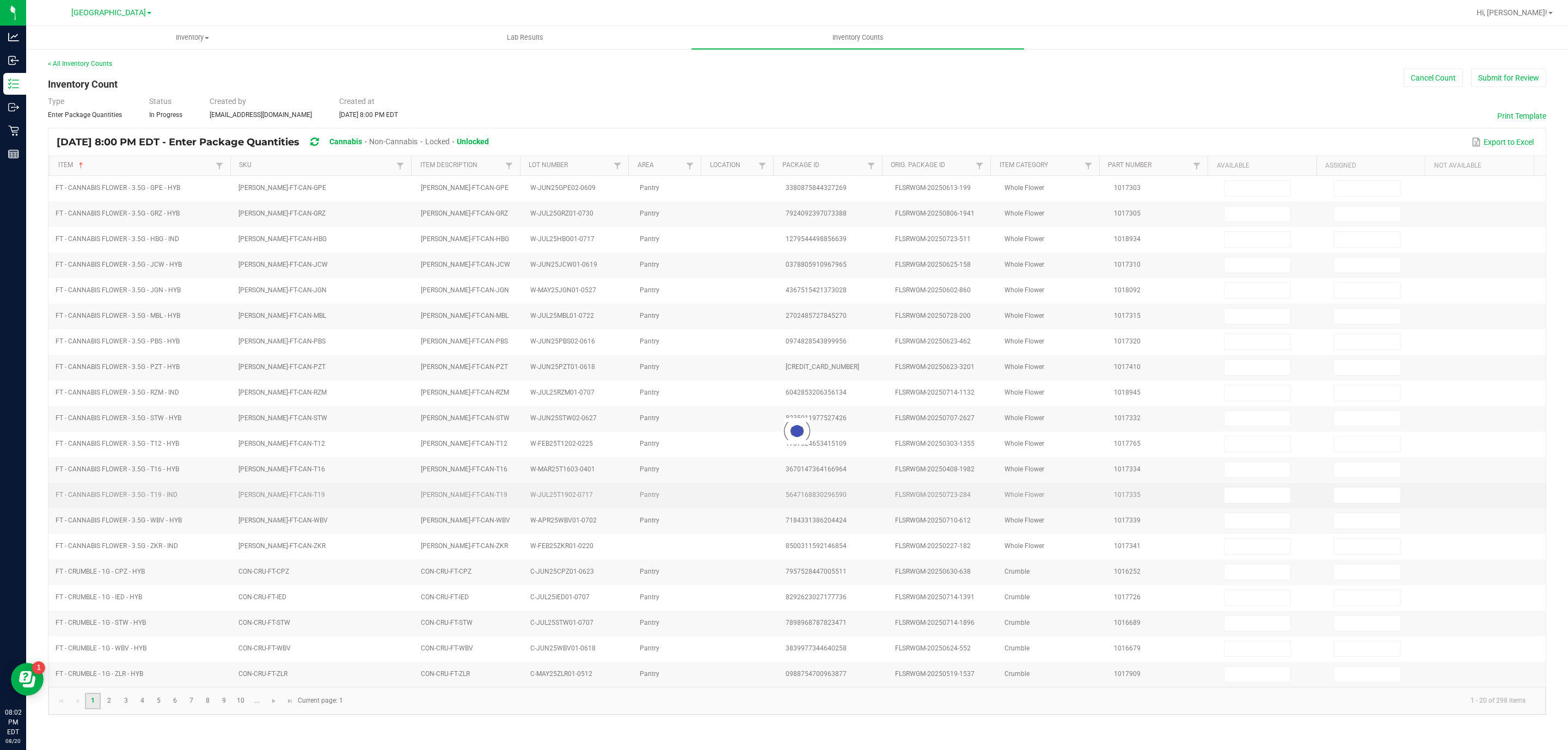
type input "0"
type input "10"
type input "0"
type input "11"
type input "0"
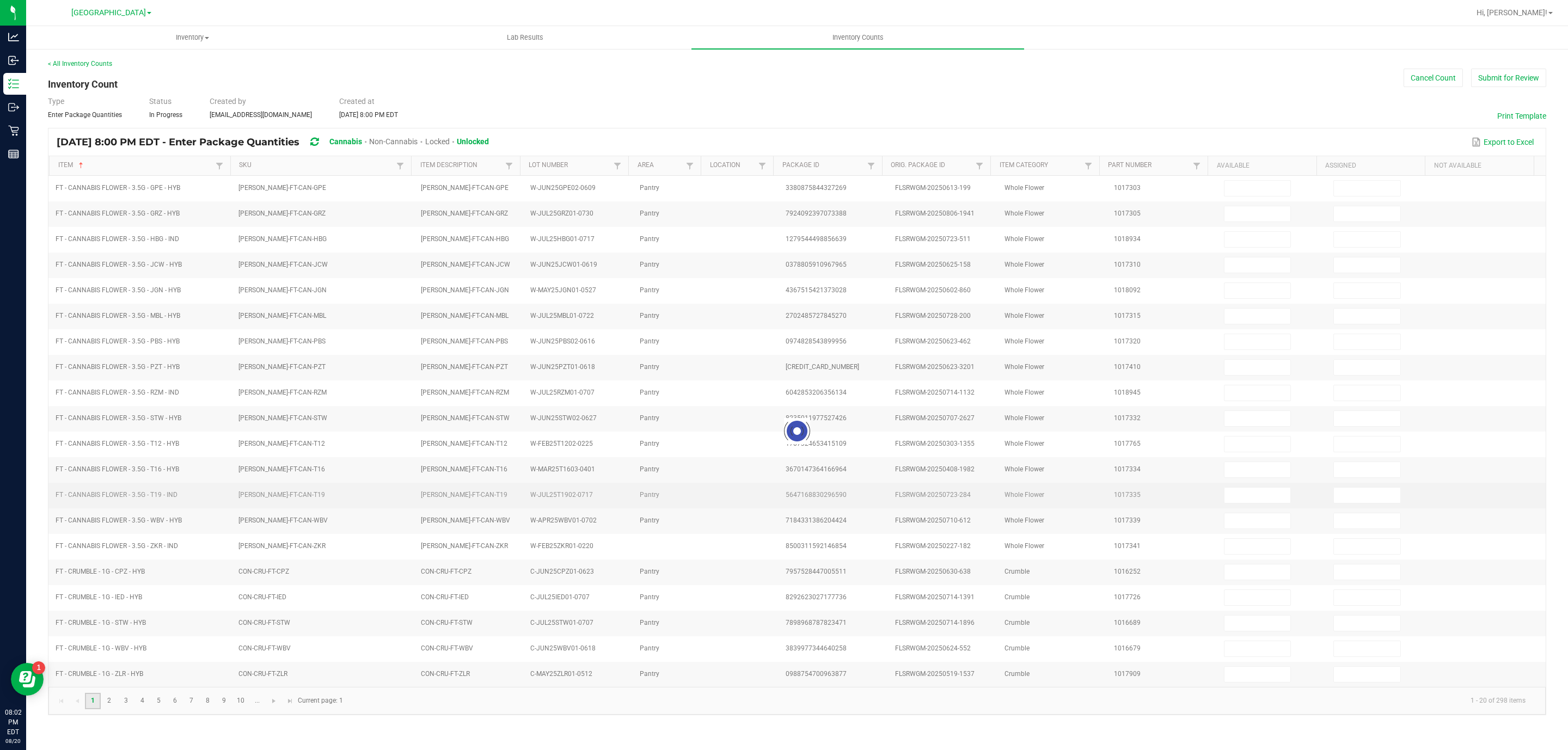
type input "11"
type input "0"
type input "3"
type input "0"
type input "6"
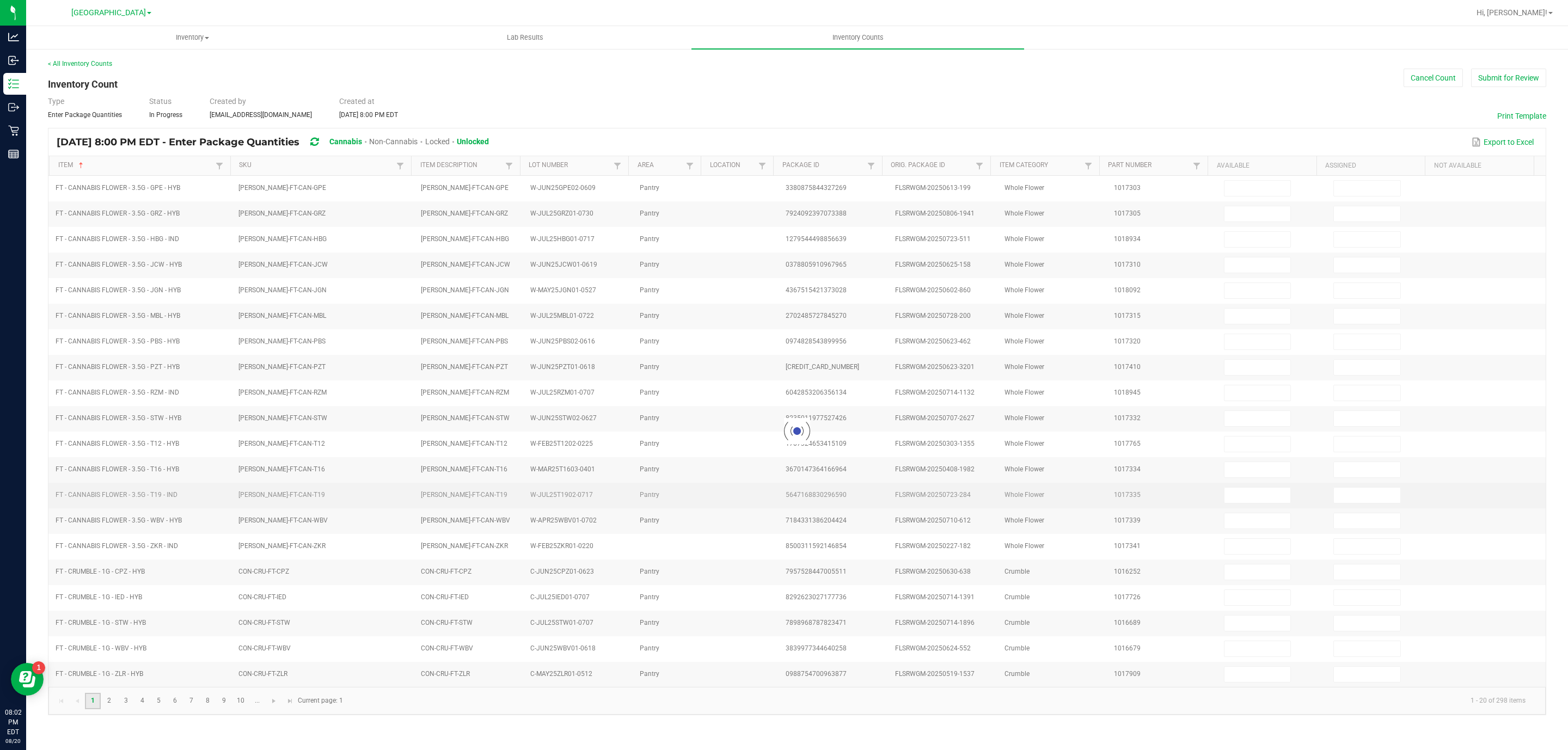
type input "0"
type input "1"
type input "0"
type input "19"
type input "0"
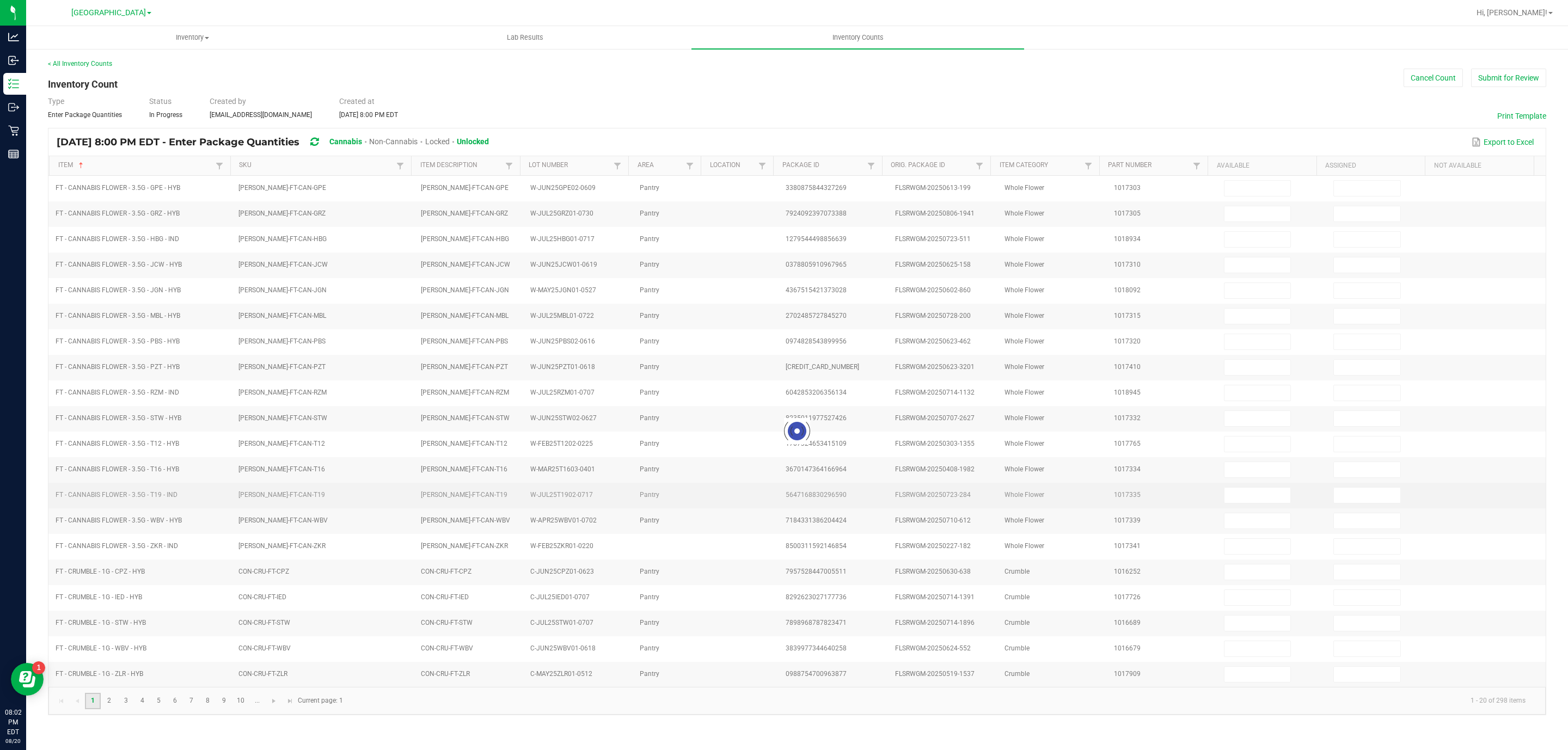
type input "1"
type input "0"
type input "17"
type input "0"
type input "2"
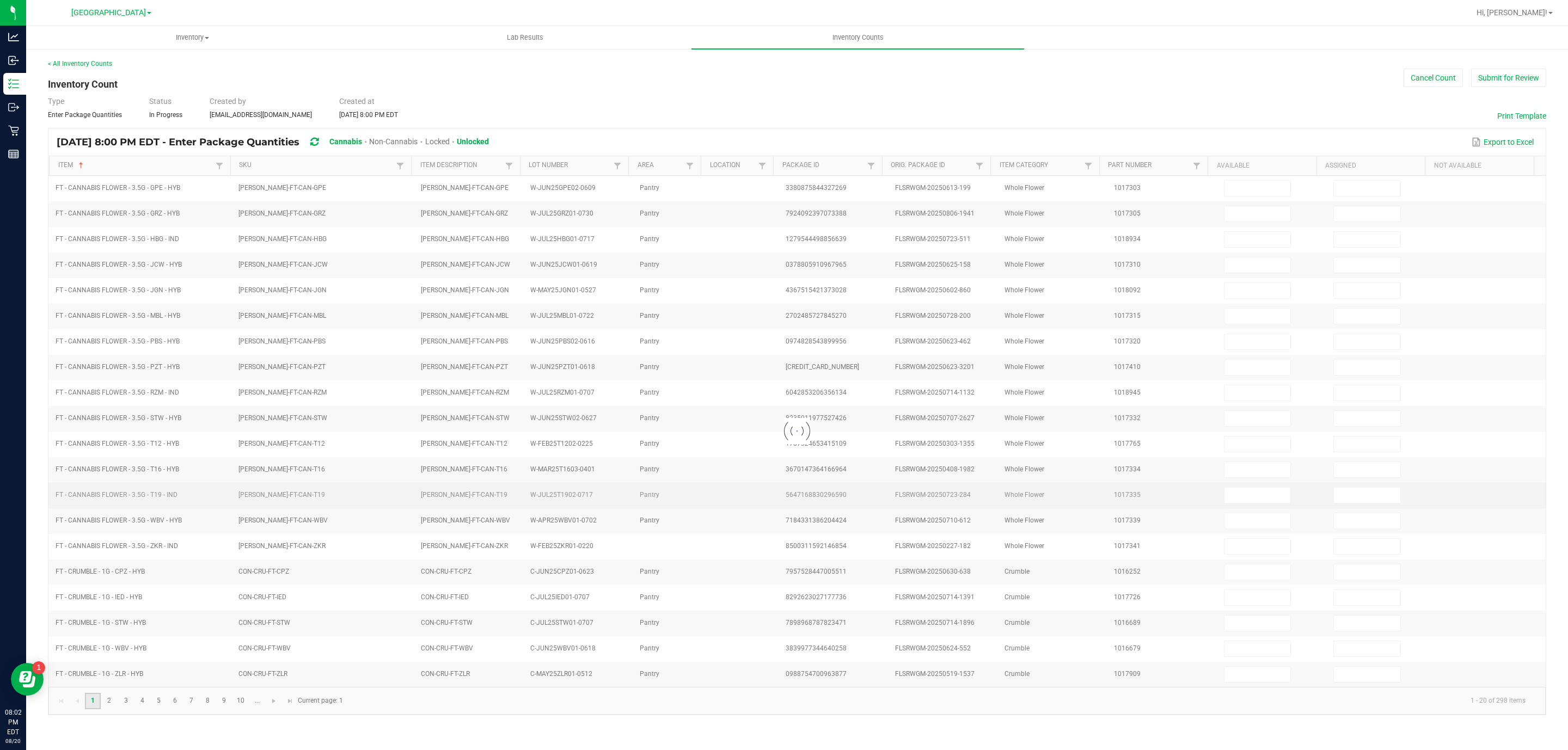
type input "0"
type input "6"
type input "0"
type input "5"
type input "0"
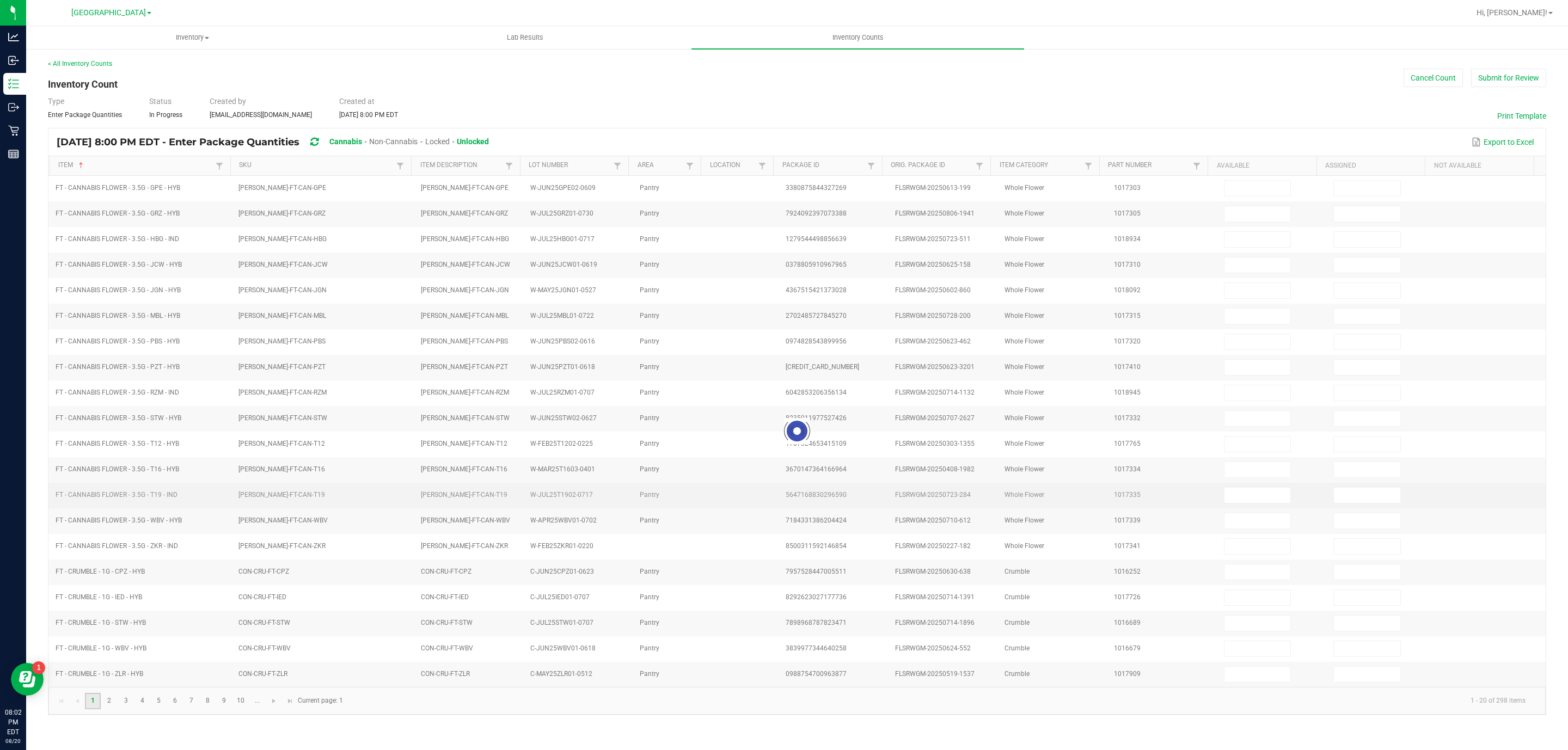
type input "1"
type input "0"
type input "12"
type input "0"
type input "18"
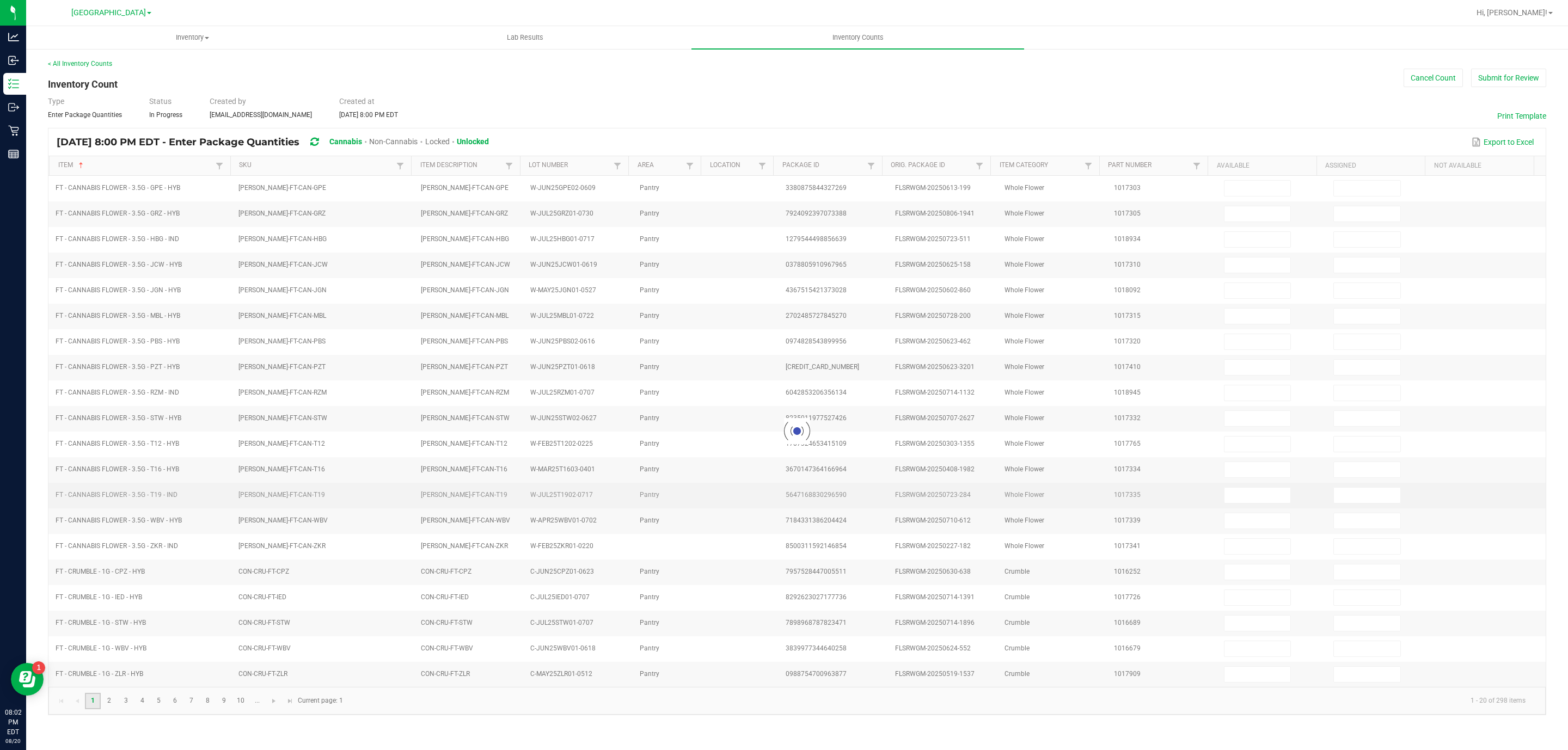
type input "0"
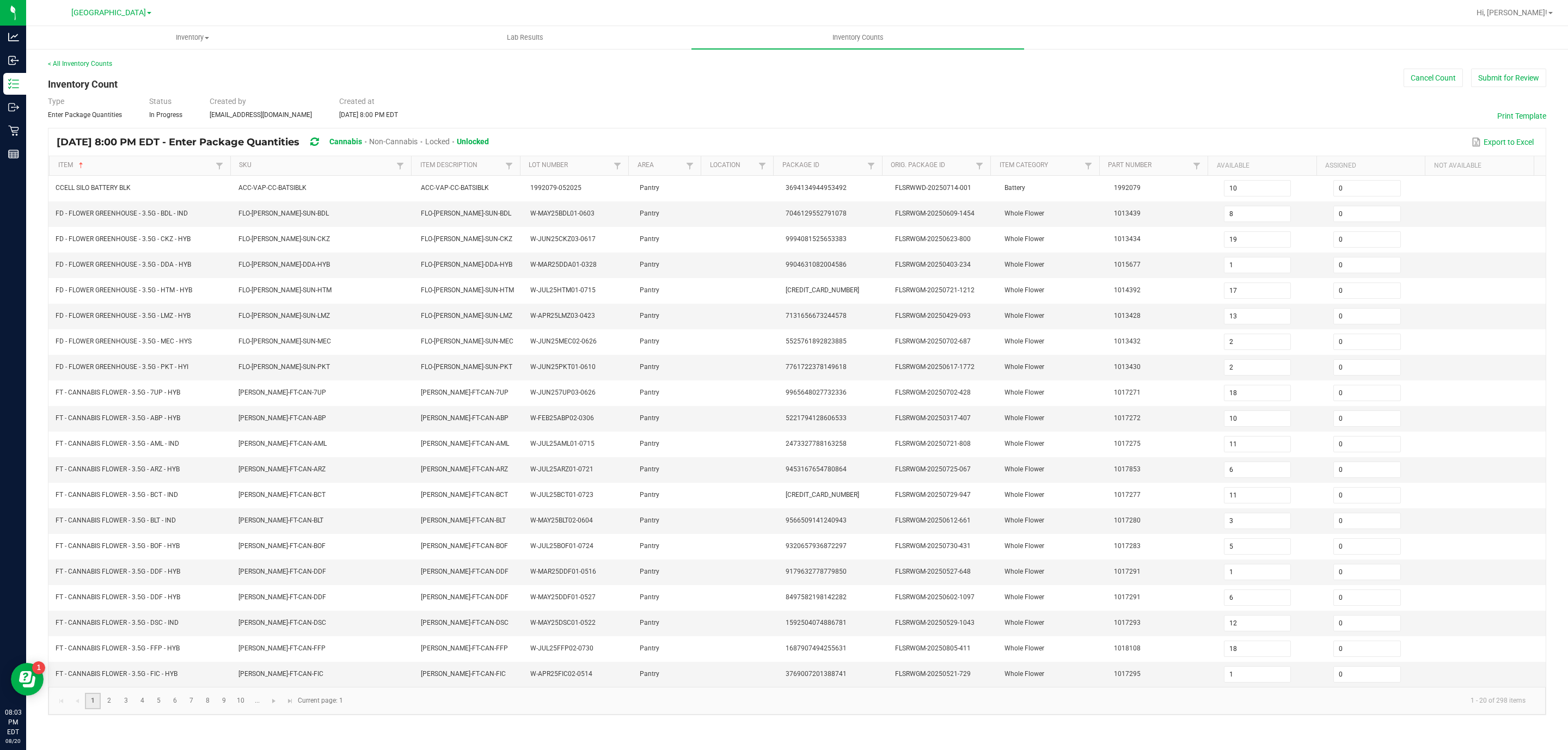
click at [100, 709] on link "1" at bounding box center [92, 700] width 16 height 16
click at [107, 709] on link "2" at bounding box center [109, 700] width 16 height 16
type input "10"
type input "0"
type input "8"
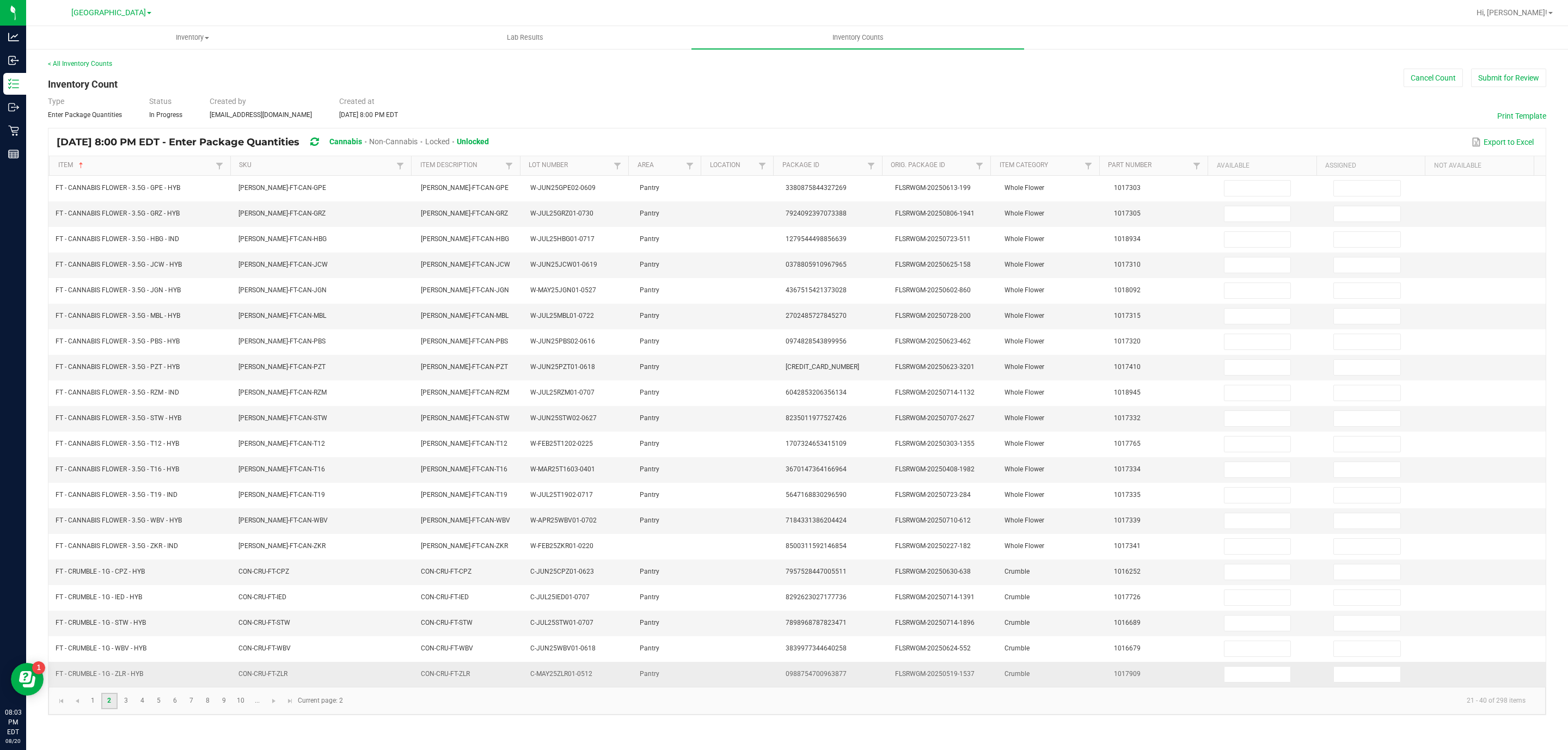
type input "0"
type input "13"
type input "0"
type input "2"
type input "0"
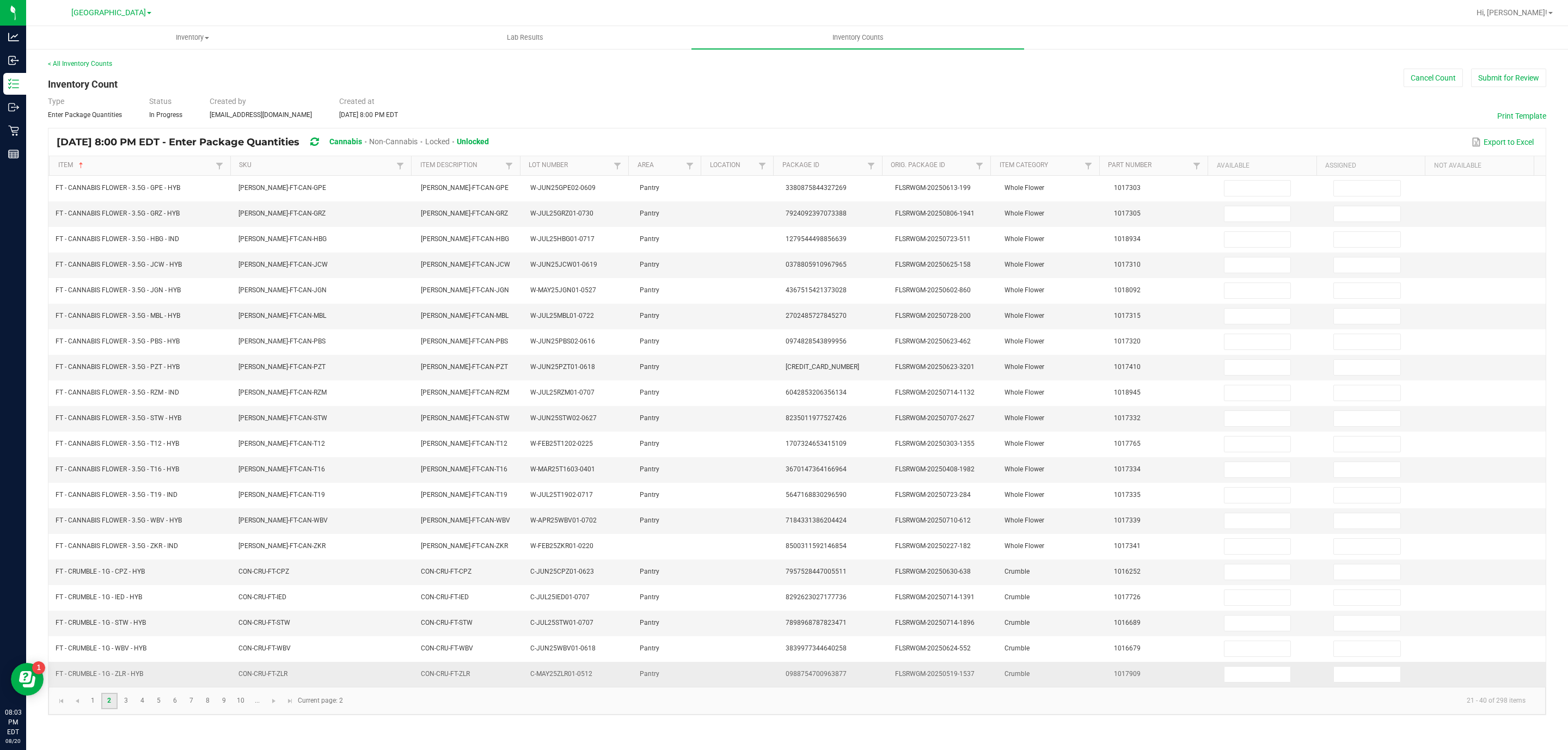
type input "18"
type input "0"
type input "10"
type input "0"
type input "11"
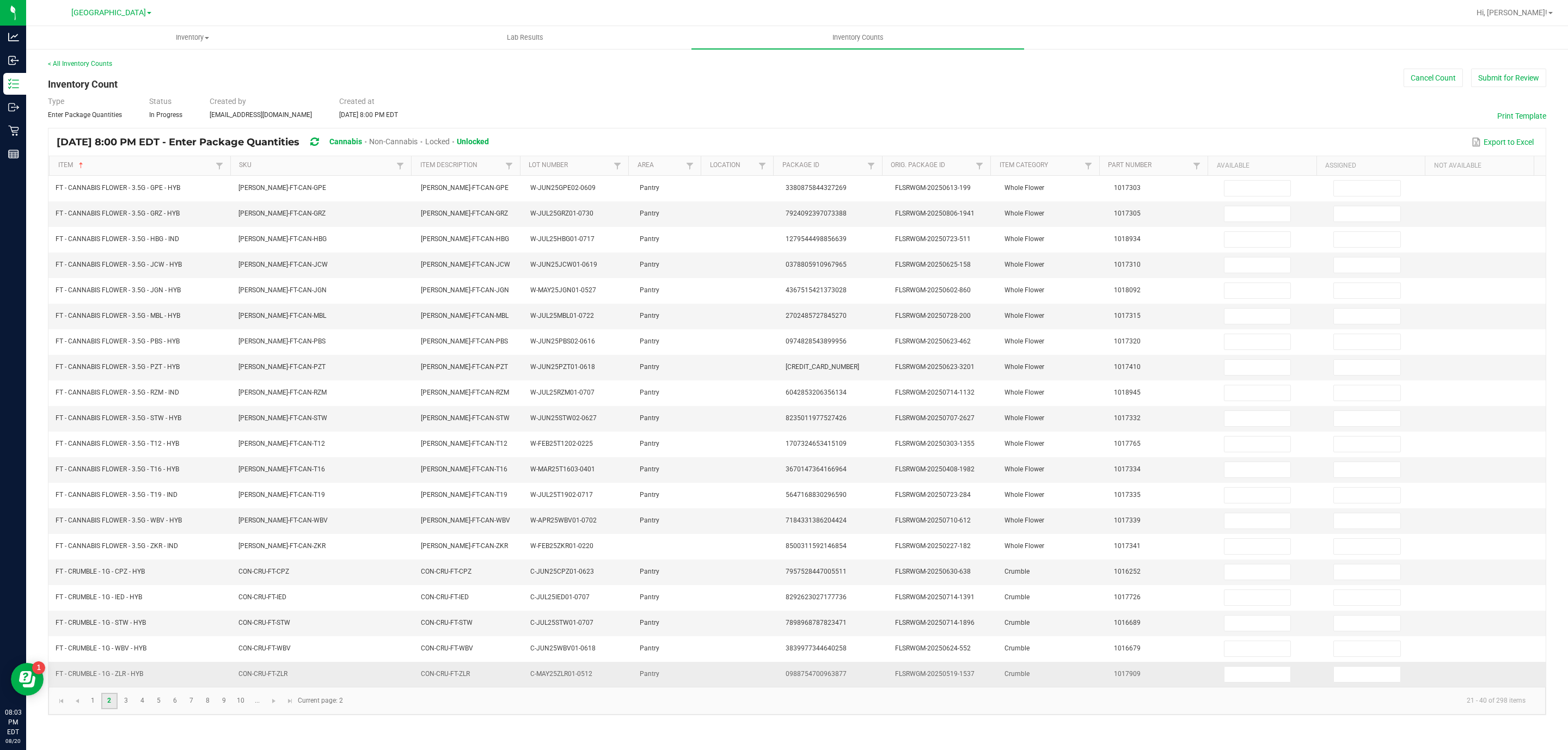
type input "0"
type input "11"
type input "0"
type input "3"
type input "0"
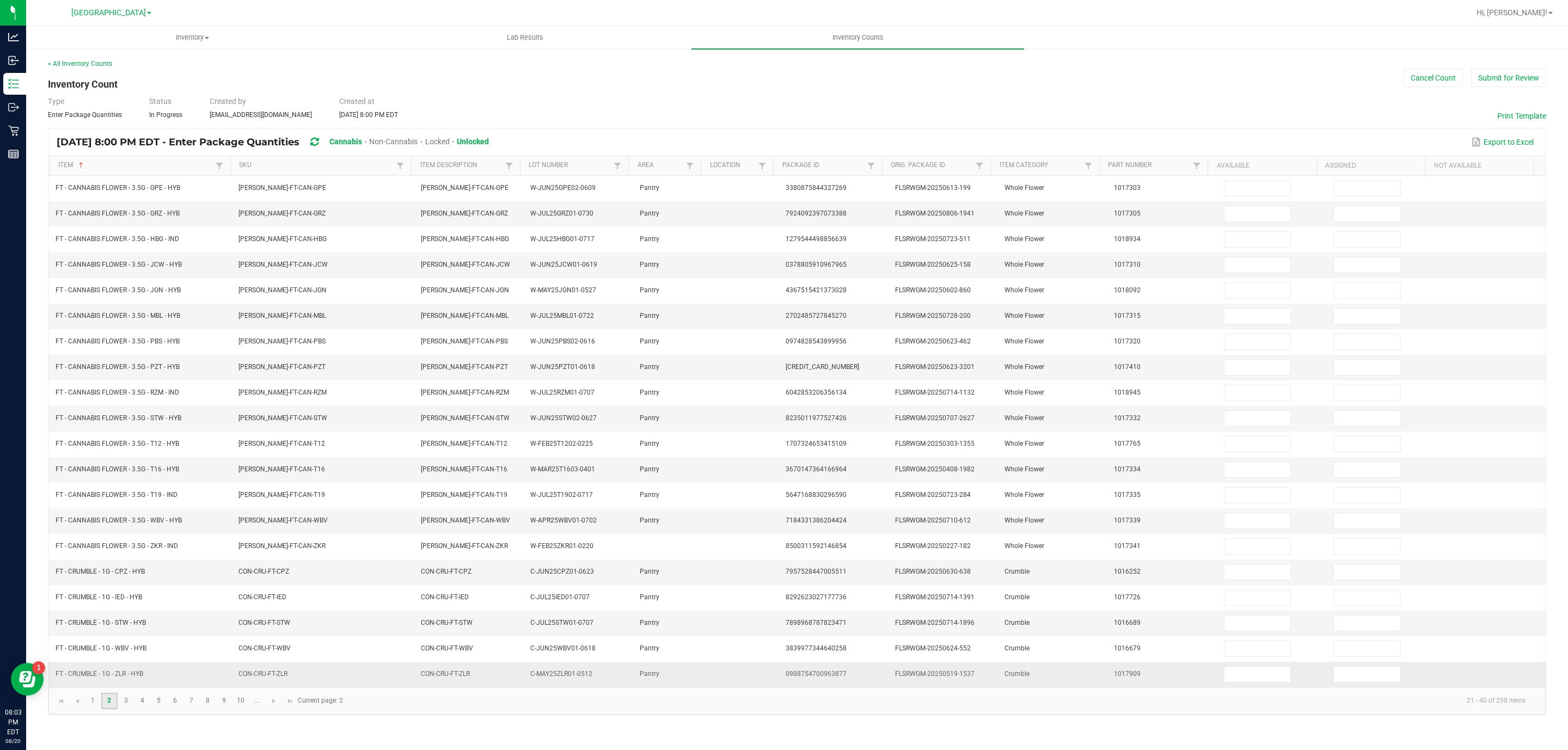
type input "6"
type input "0"
type input "1"
type input "0"
type input "19"
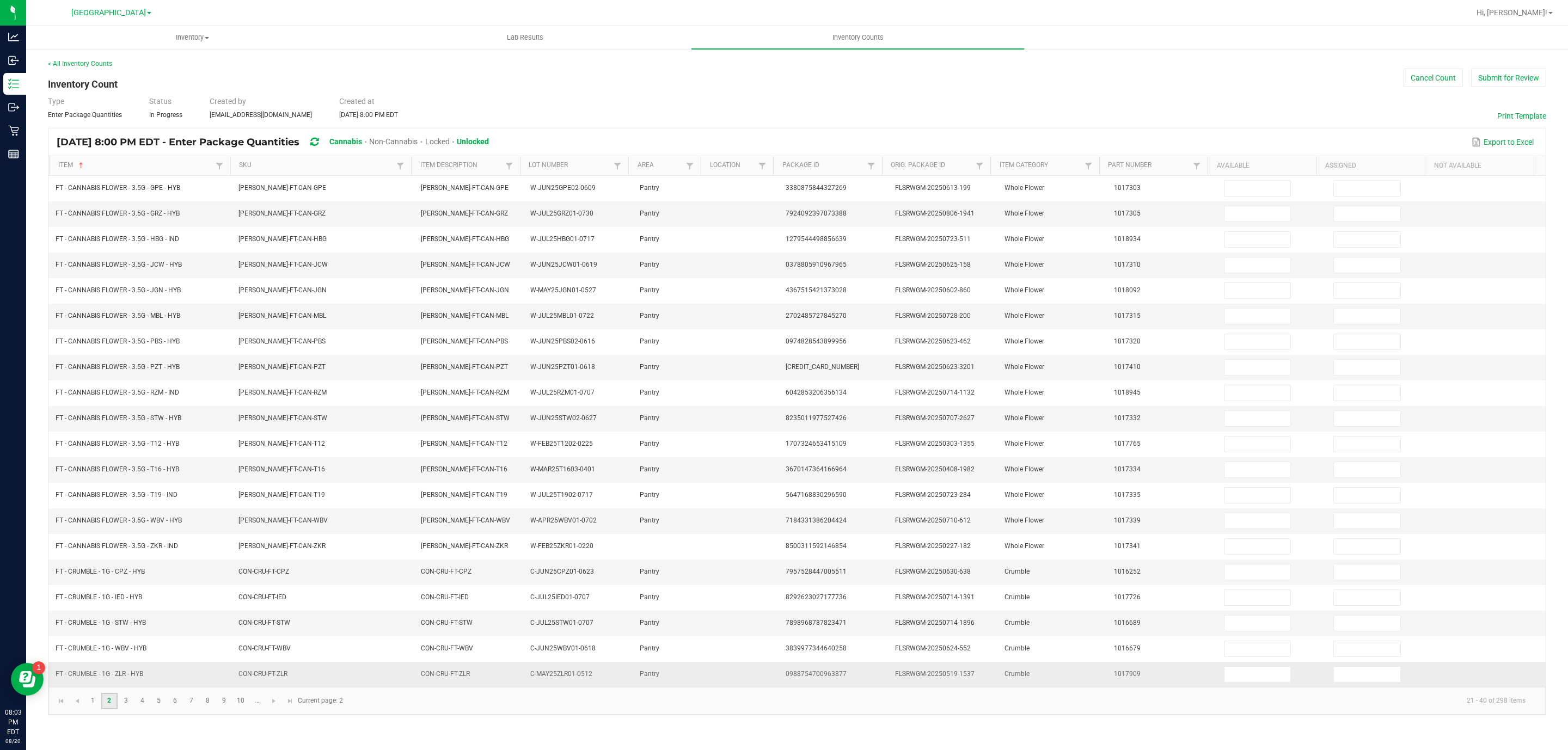
type input "0"
type input "1"
type input "0"
type input "17"
type input "0"
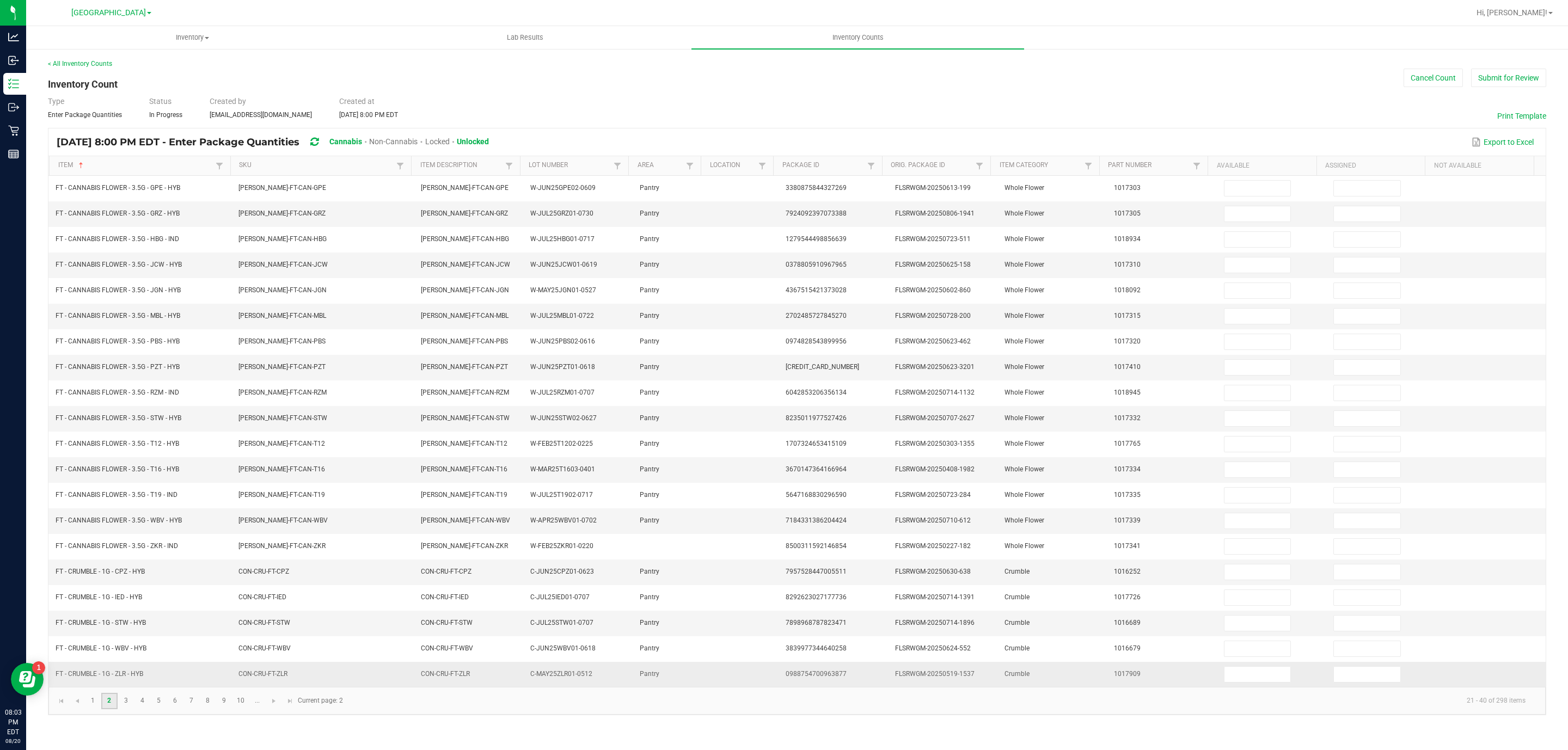
type input "2"
type input "0"
type input "6"
type input "0"
type input "5"
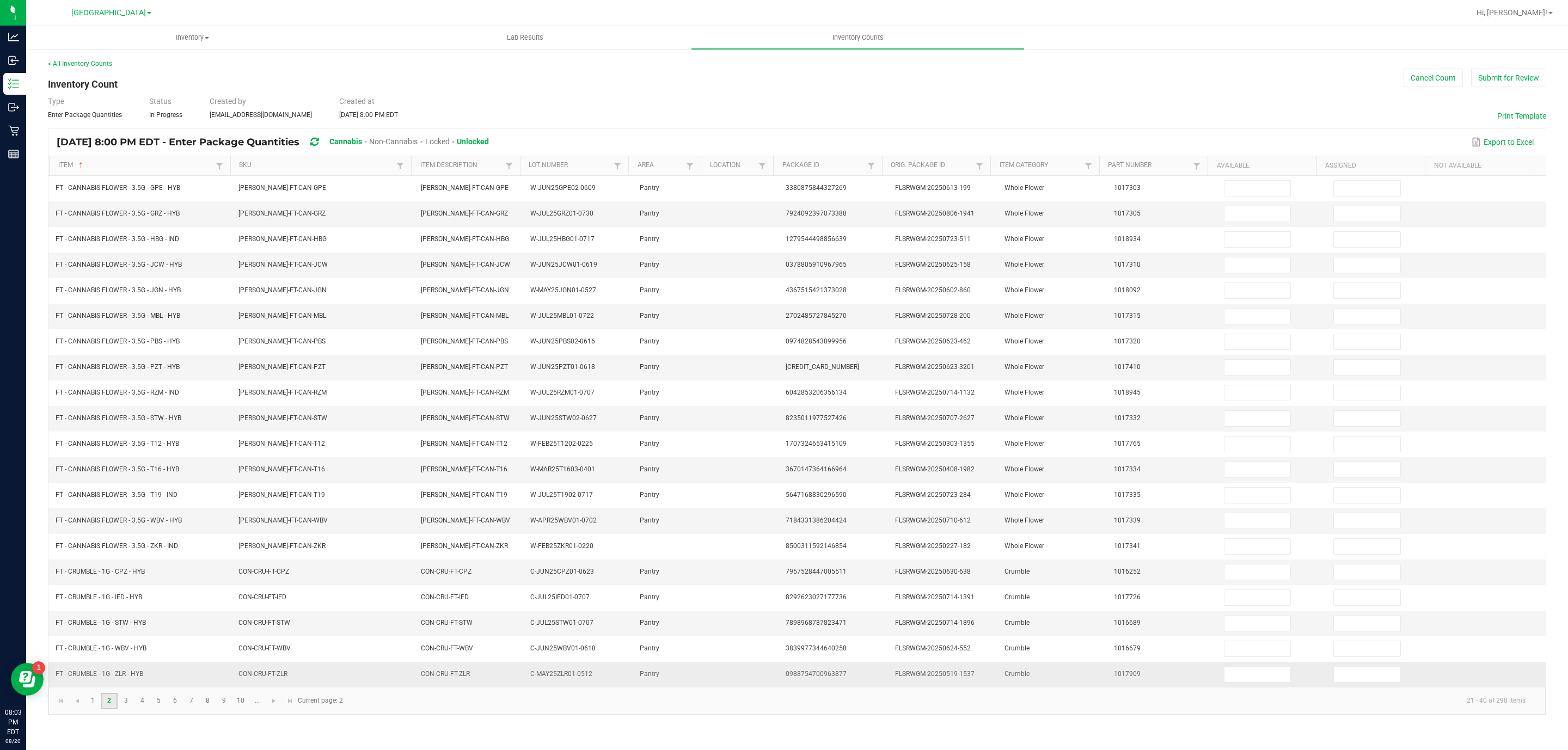
type input "0"
type input "1"
type input "0"
type input "12"
click at [110, 709] on link "2" at bounding box center [109, 700] width 16 height 16
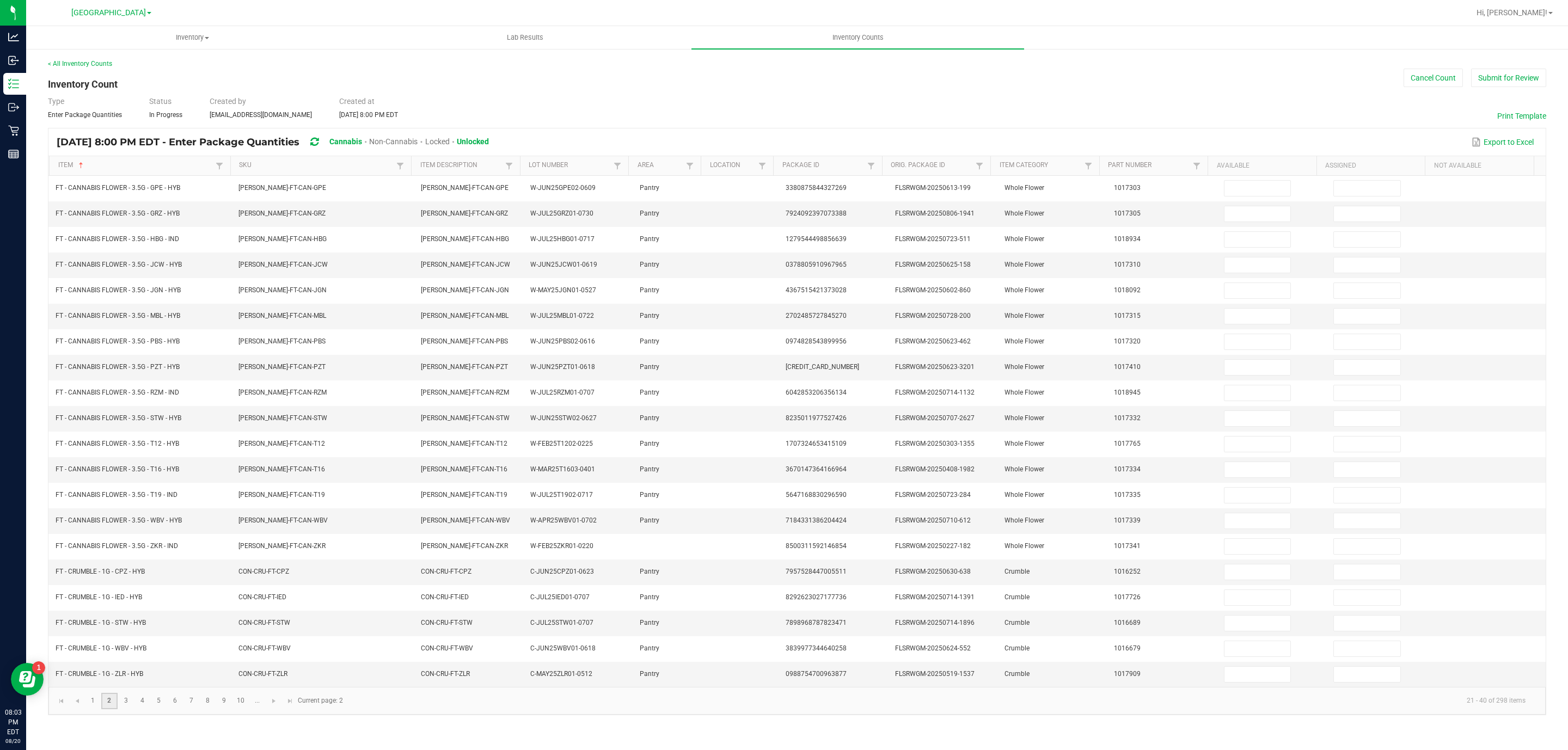
click at [109, 709] on link "2" at bounding box center [109, 700] width 16 height 16
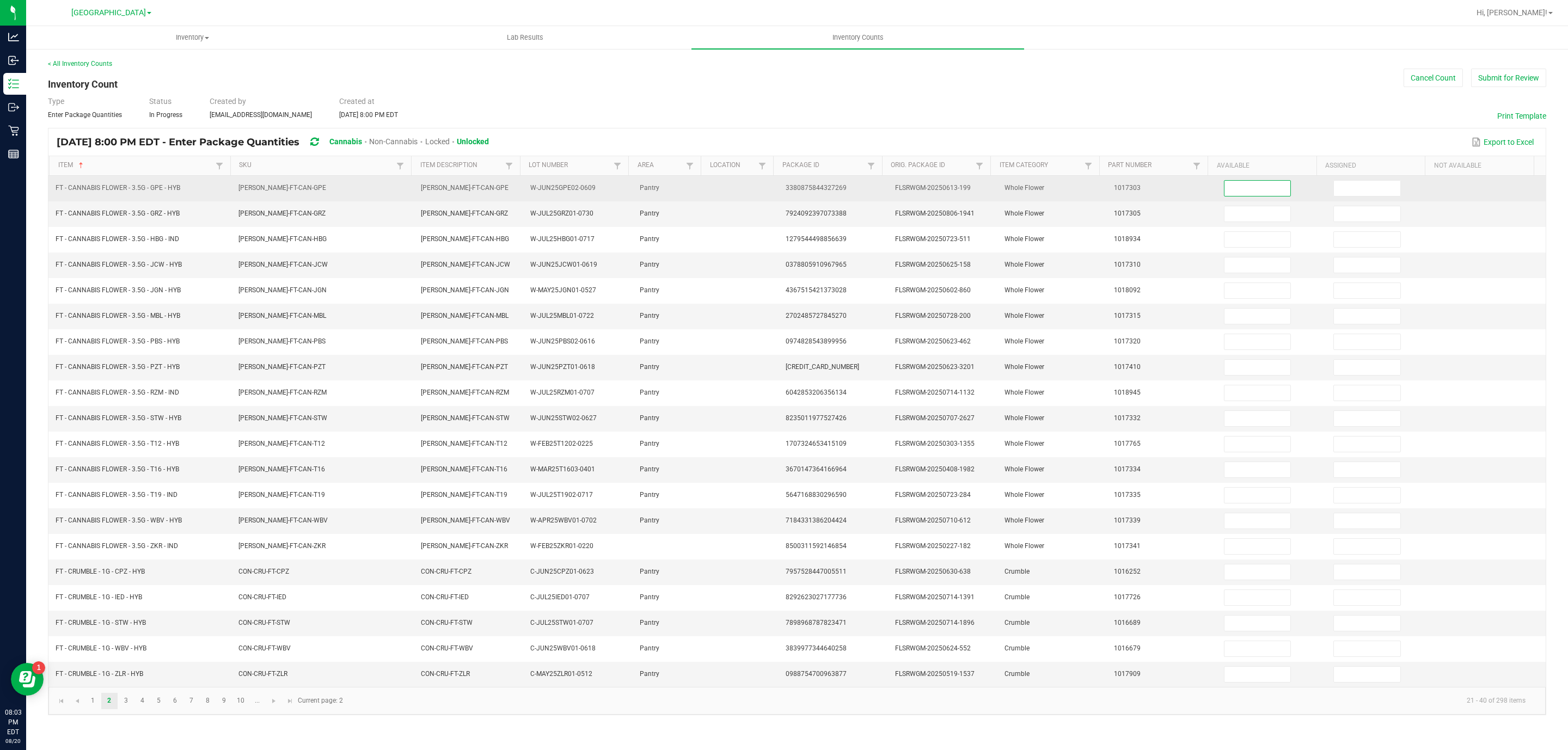
click at [1256, 191] on input at bounding box center [1257, 188] width 66 height 15
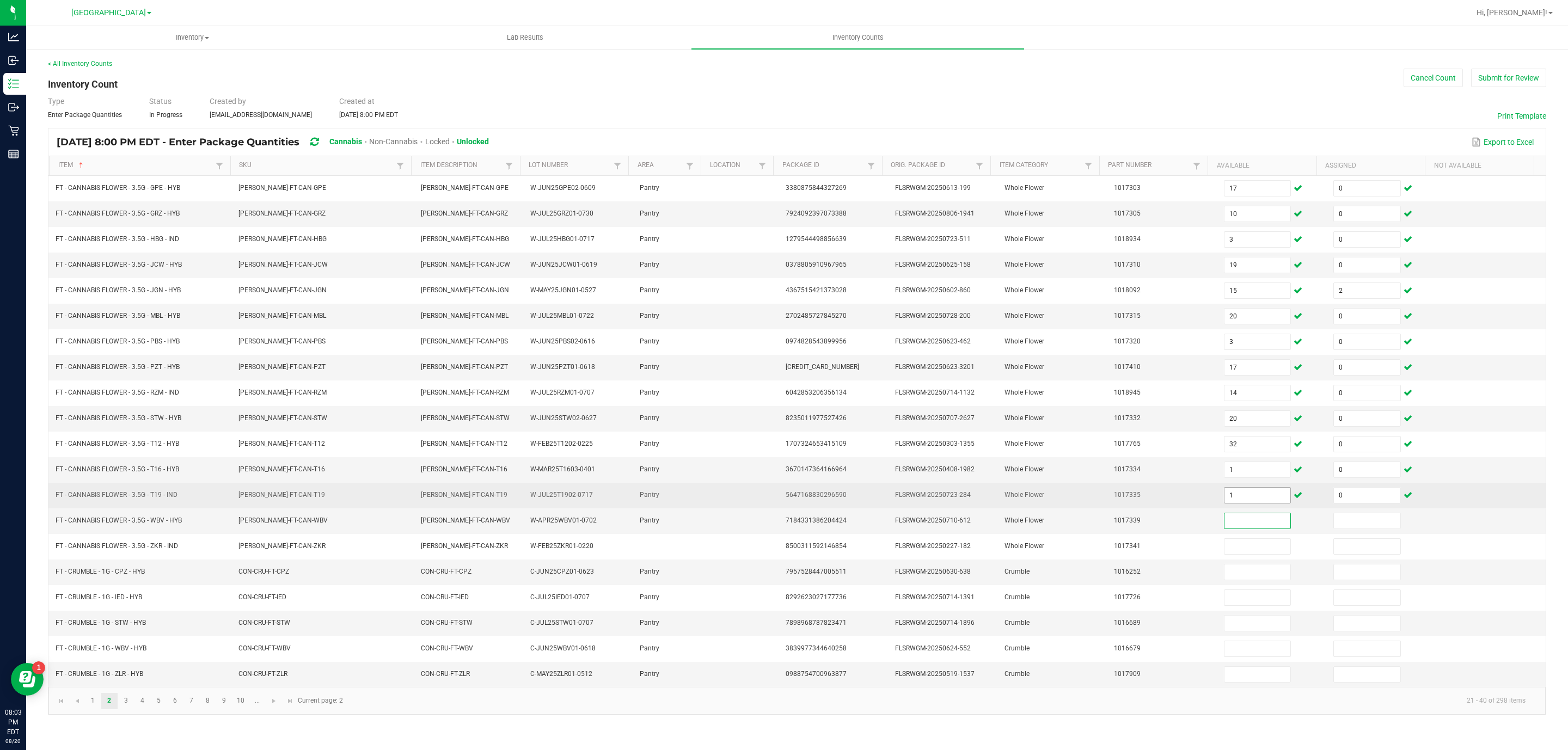
click at [1225, 503] on input "1" at bounding box center [1257, 496] width 66 height 15
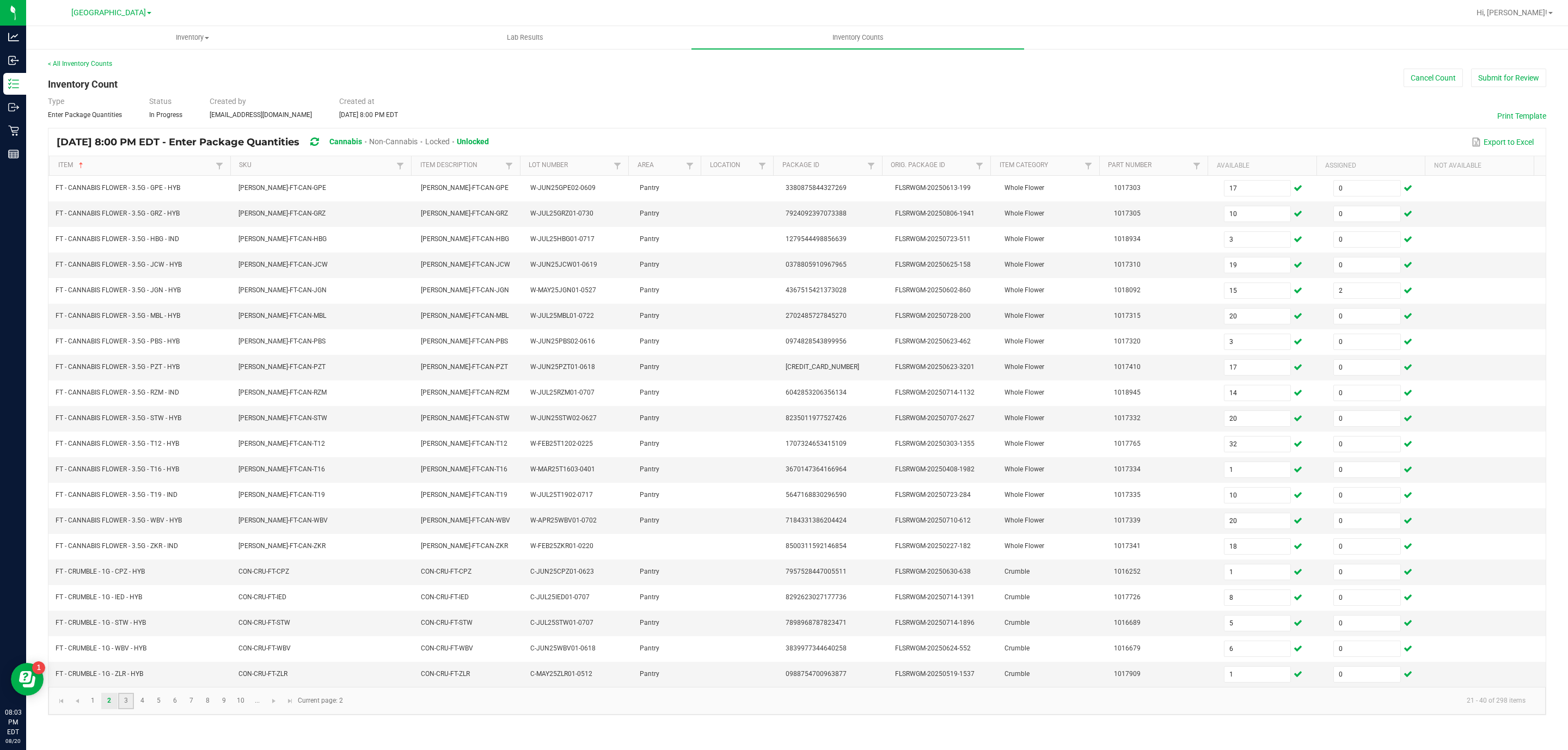
click at [124, 709] on link "3" at bounding box center [126, 700] width 16 height 16
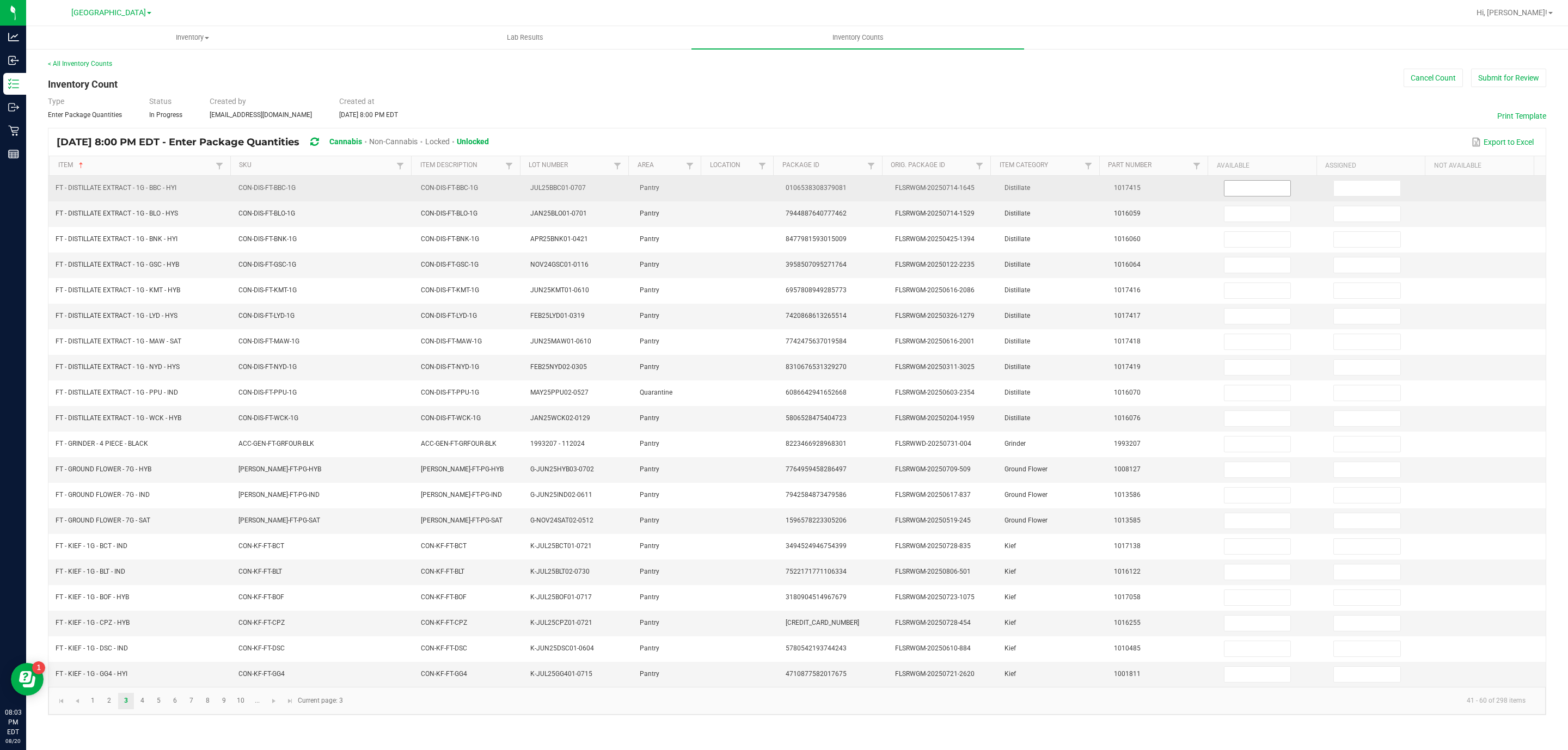
click at [1227, 191] on input at bounding box center [1257, 188] width 66 height 15
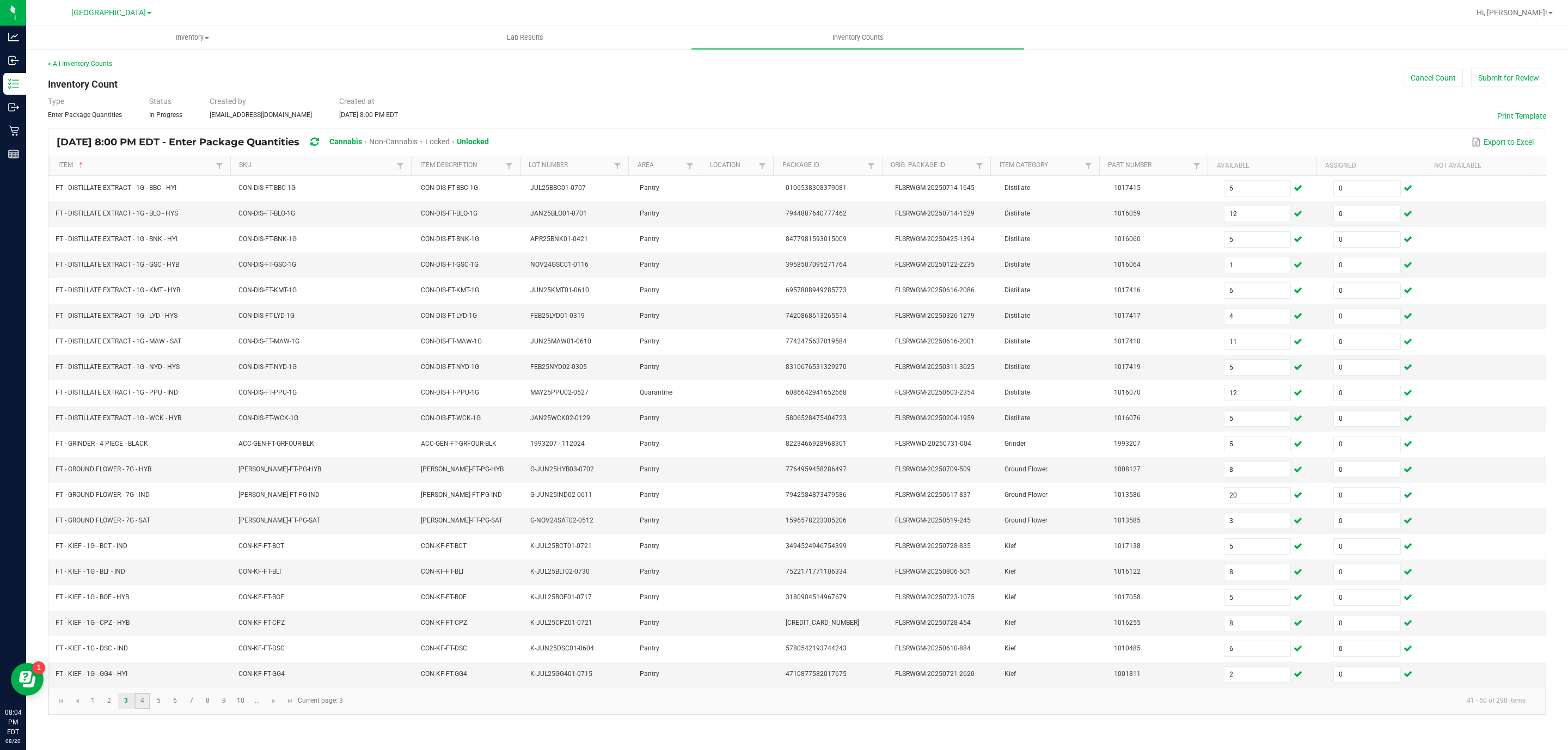
click at [145, 709] on link "4" at bounding box center [142, 700] width 16 height 16
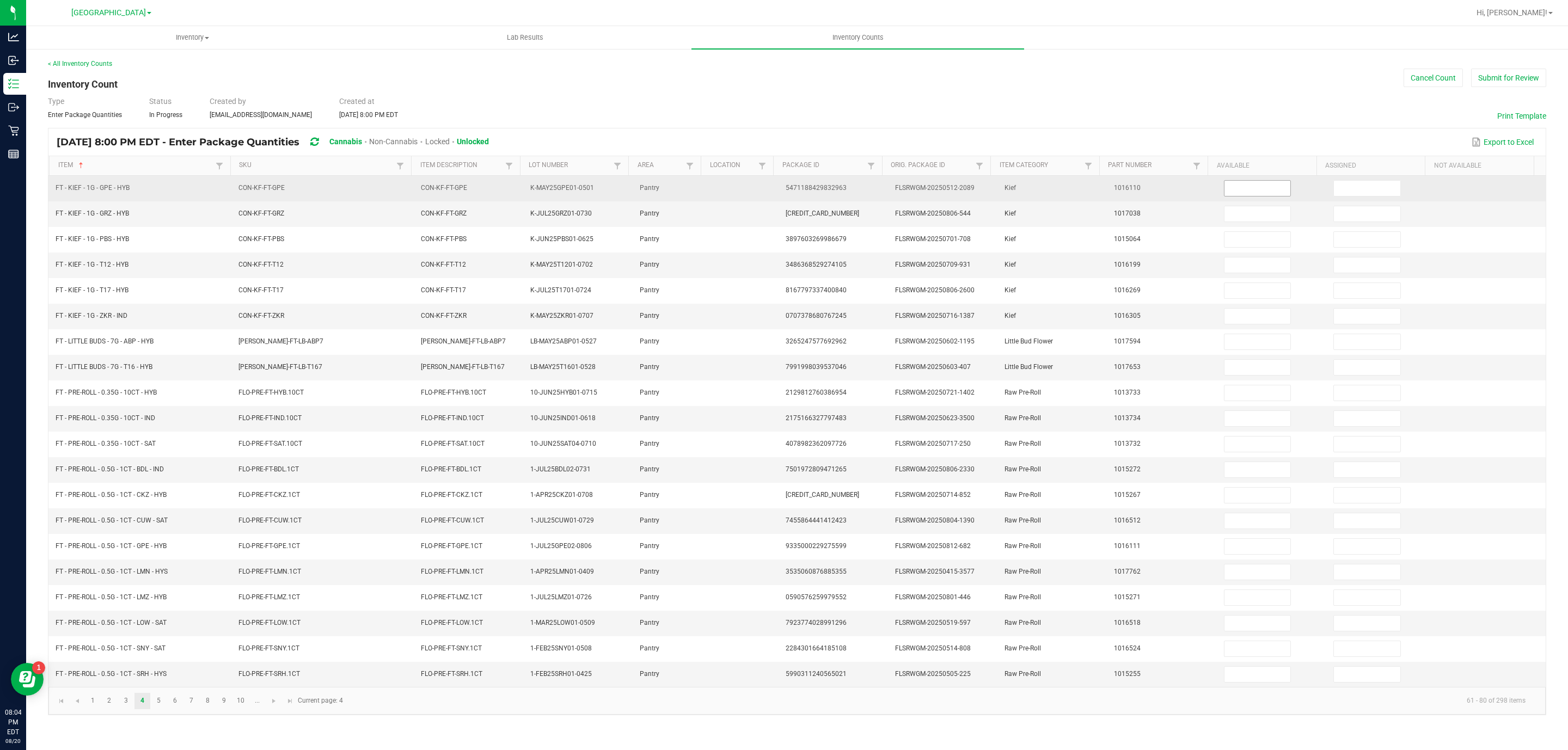
drag, startPoint x: 1255, startPoint y: 201, endPoint x: 1256, endPoint y: 191, distance: 10.0
click at [1255, 198] on td at bounding box center [1272, 188] width 109 height 25
click at [1256, 191] on input at bounding box center [1257, 188] width 66 height 15
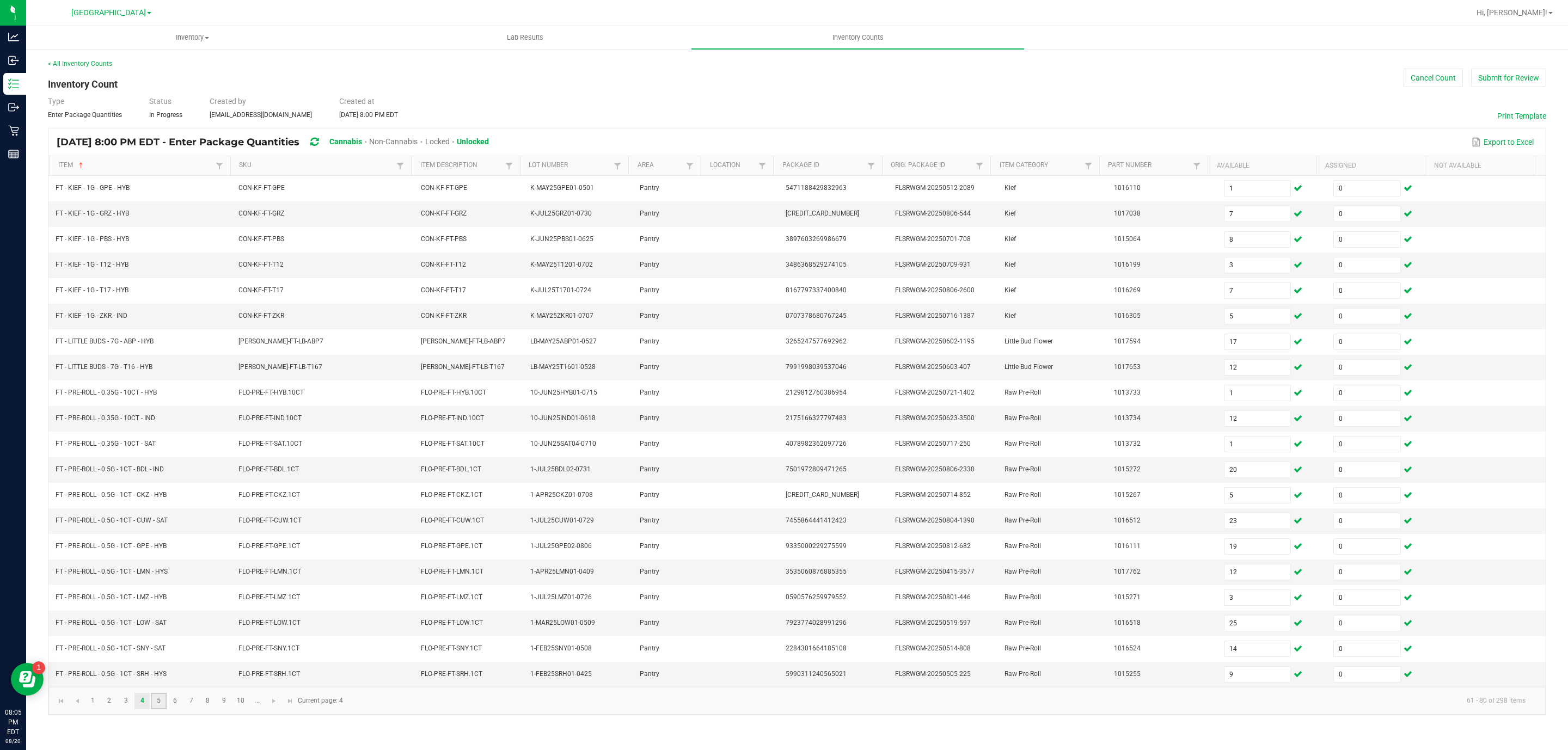
click at [163, 709] on link "5" at bounding box center [159, 700] width 16 height 16
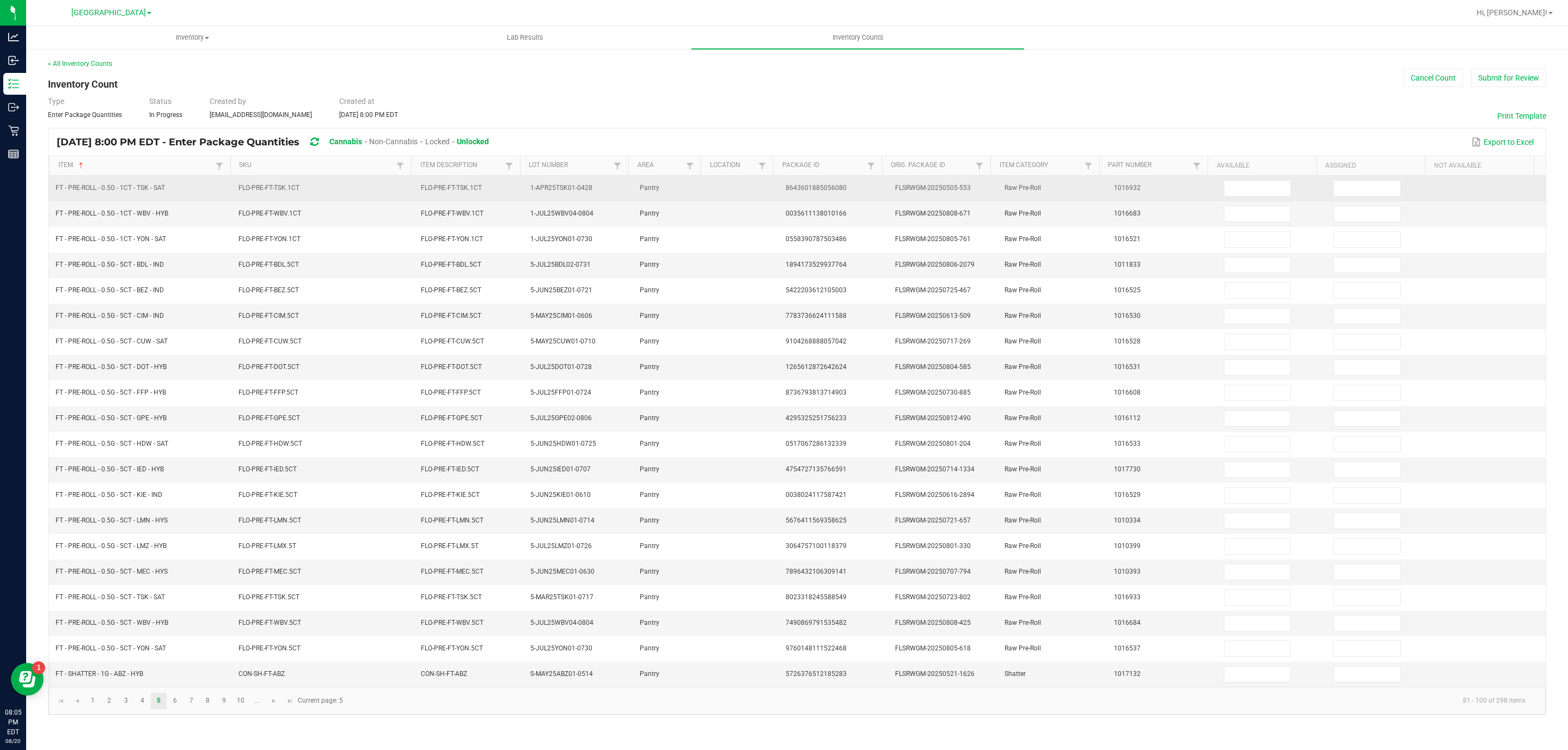
click at [1296, 198] on td at bounding box center [1272, 188] width 109 height 25
click at [1283, 190] on span at bounding box center [1260, 187] width 71 height 8
click at [1268, 188] on input at bounding box center [1257, 188] width 66 height 15
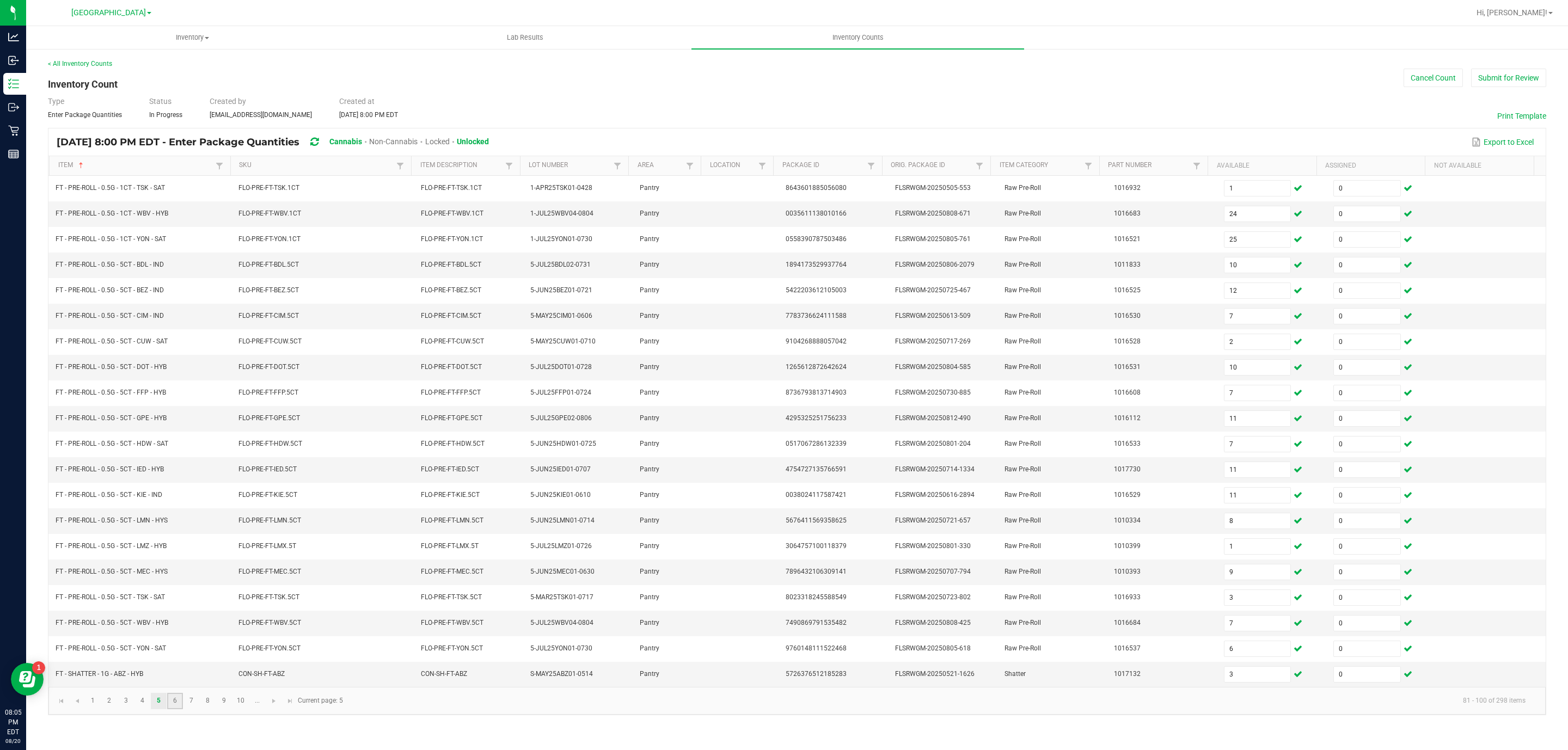
click at [170, 709] on link "6" at bounding box center [175, 700] width 16 height 16
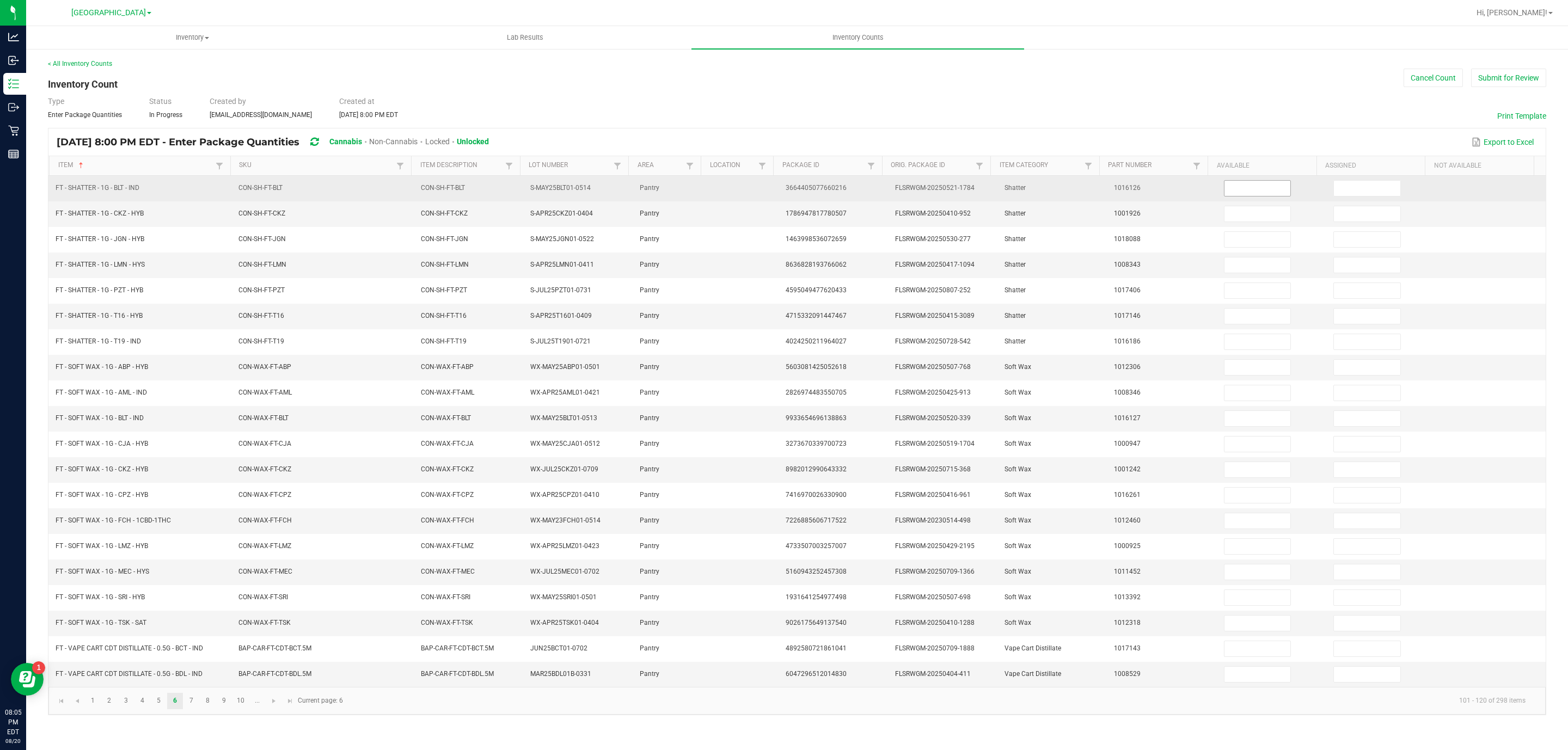
click at [1280, 183] on td at bounding box center [1272, 188] width 109 height 25
click at [1268, 186] on input at bounding box center [1257, 188] width 66 height 15
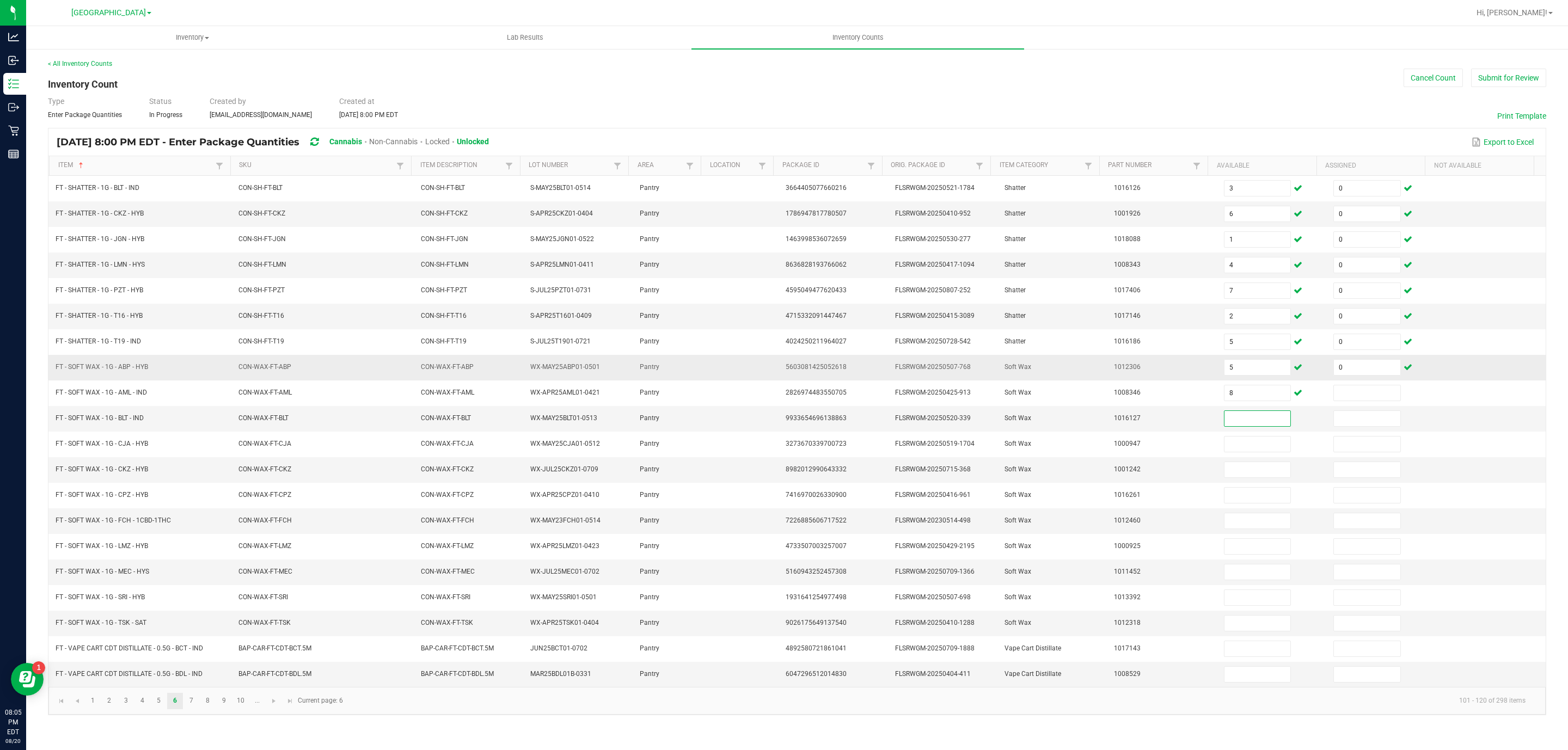
click at [1355, 380] on td "0" at bounding box center [1381, 368] width 109 height 25
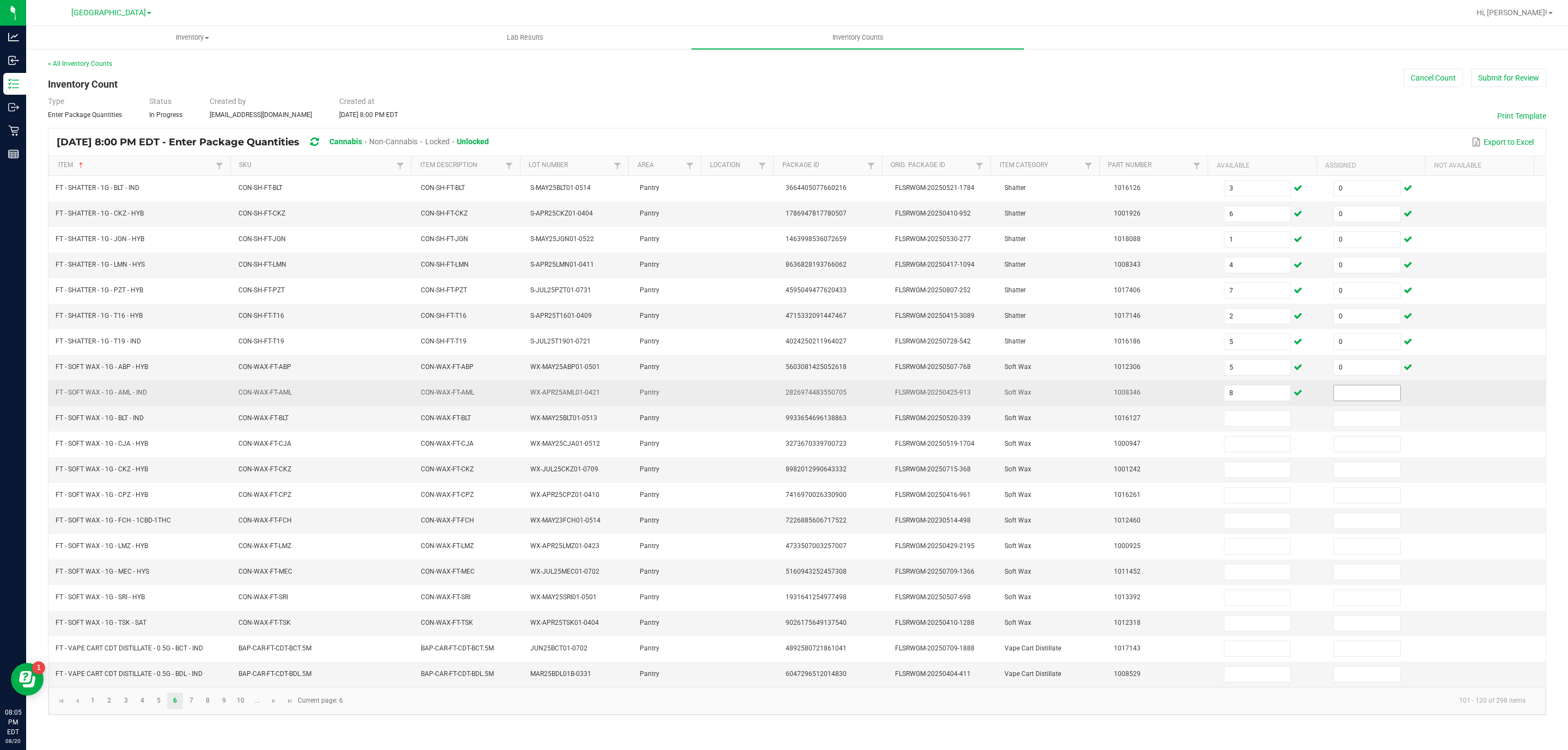
click at [1356, 401] on input at bounding box center [1367, 393] width 66 height 15
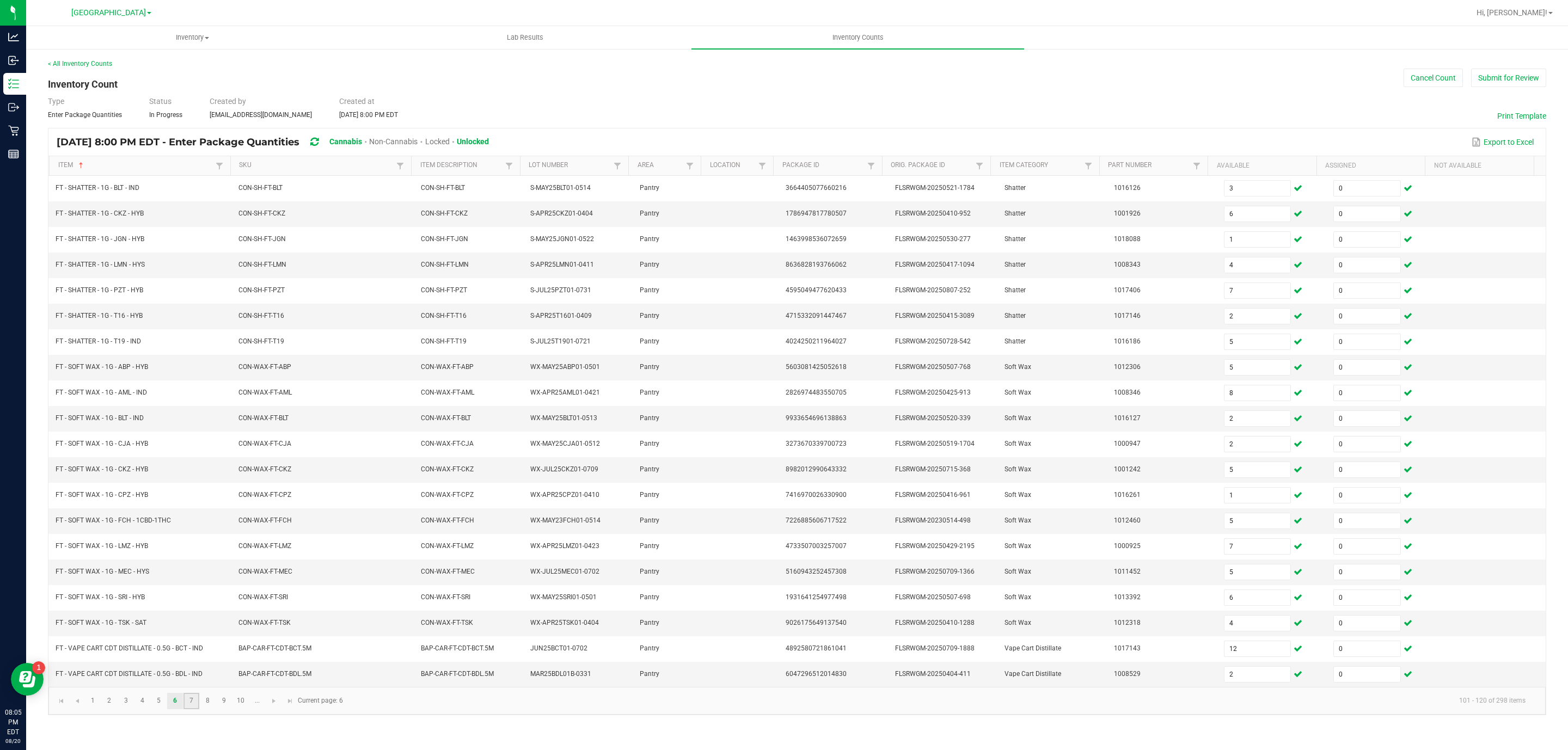
click at [197, 709] on link "7" at bounding box center [191, 700] width 16 height 16
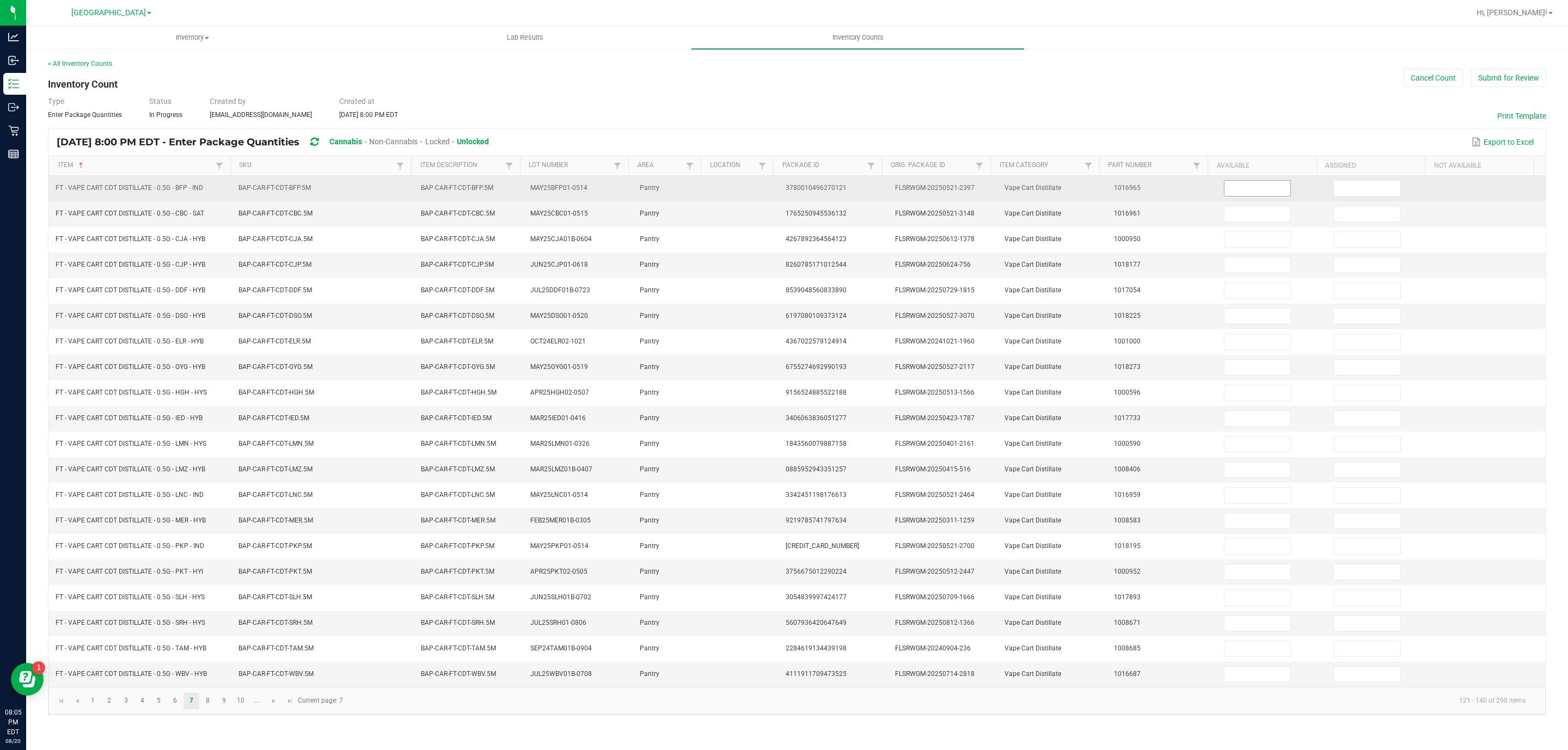
click at [1229, 192] on input at bounding box center [1257, 188] width 66 height 15
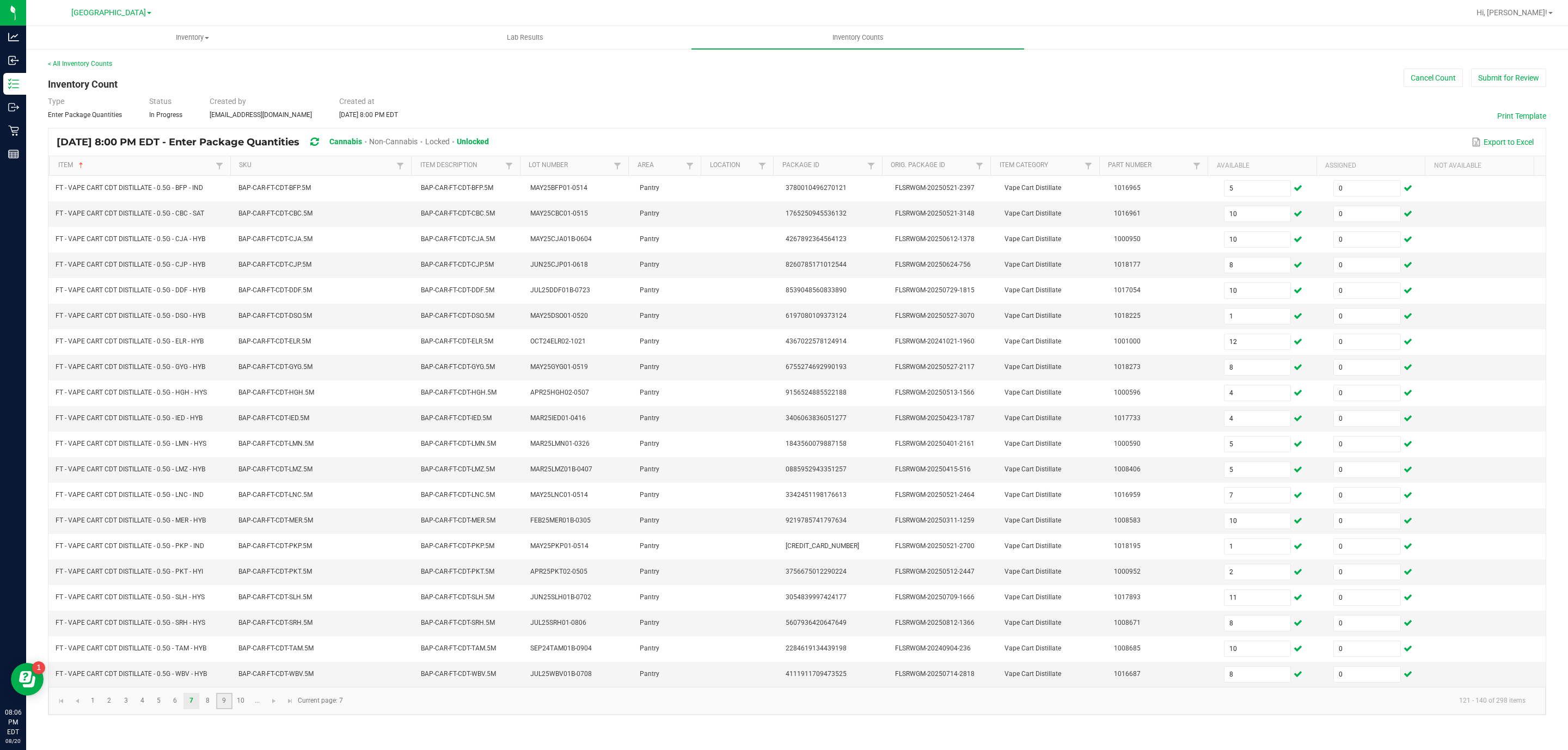
click at [219, 709] on link "9" at bounding box center [224, 700] width 16 height 16
click at [209, 709] on link "8" at bounding box center [208, 700] width 16 height 16
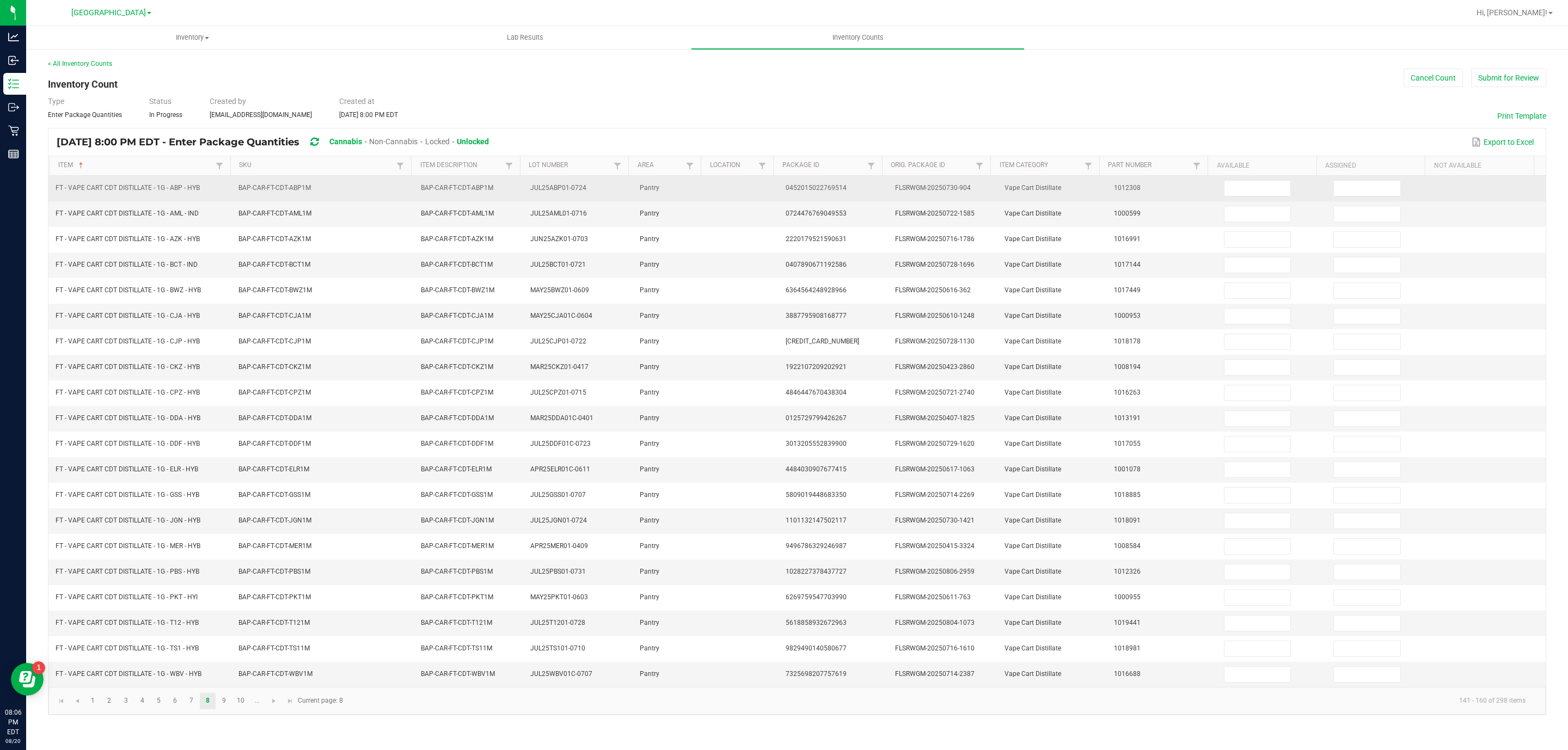
click at [1240, 201] on td at bounding box center [1272, 188] width 109 height 25
click at [1241, 186] on input at bounding box center [1257, 188] width 66 height 15
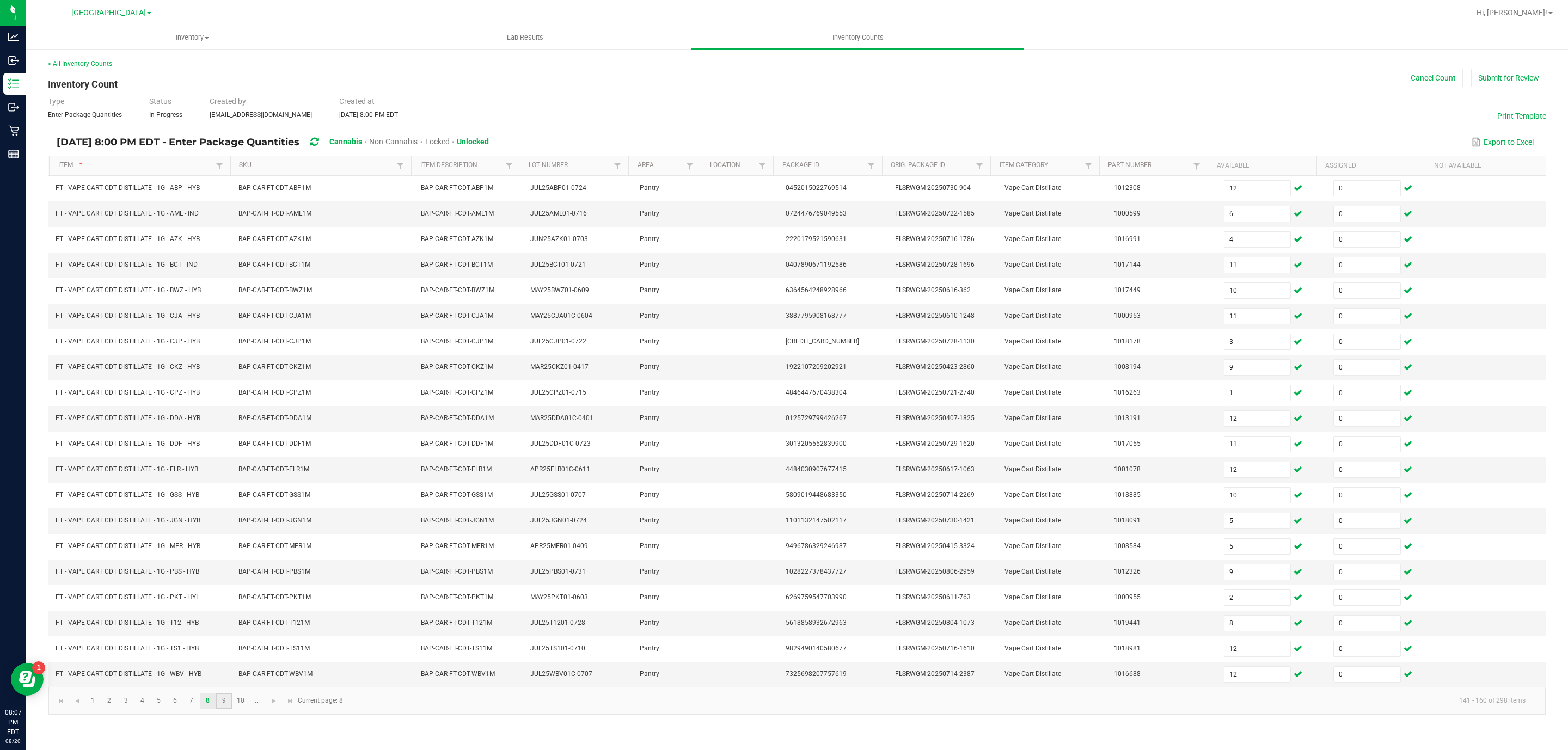
click at [222, 709] on link "9" at bounding box center [224, 700] width 16 height 16
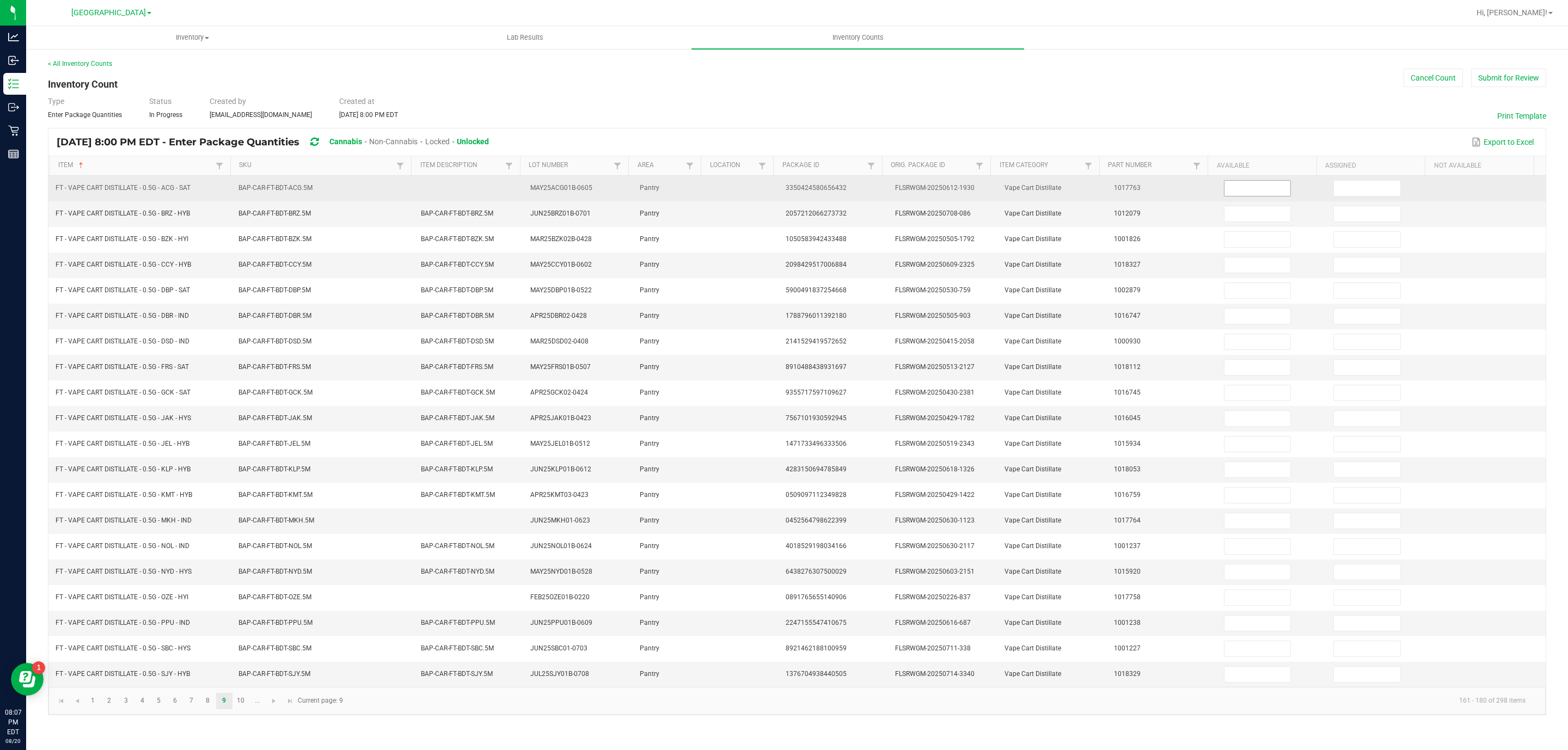
click at [1255, 190] on input at bounding box center [1257, 188] width 66 height 15
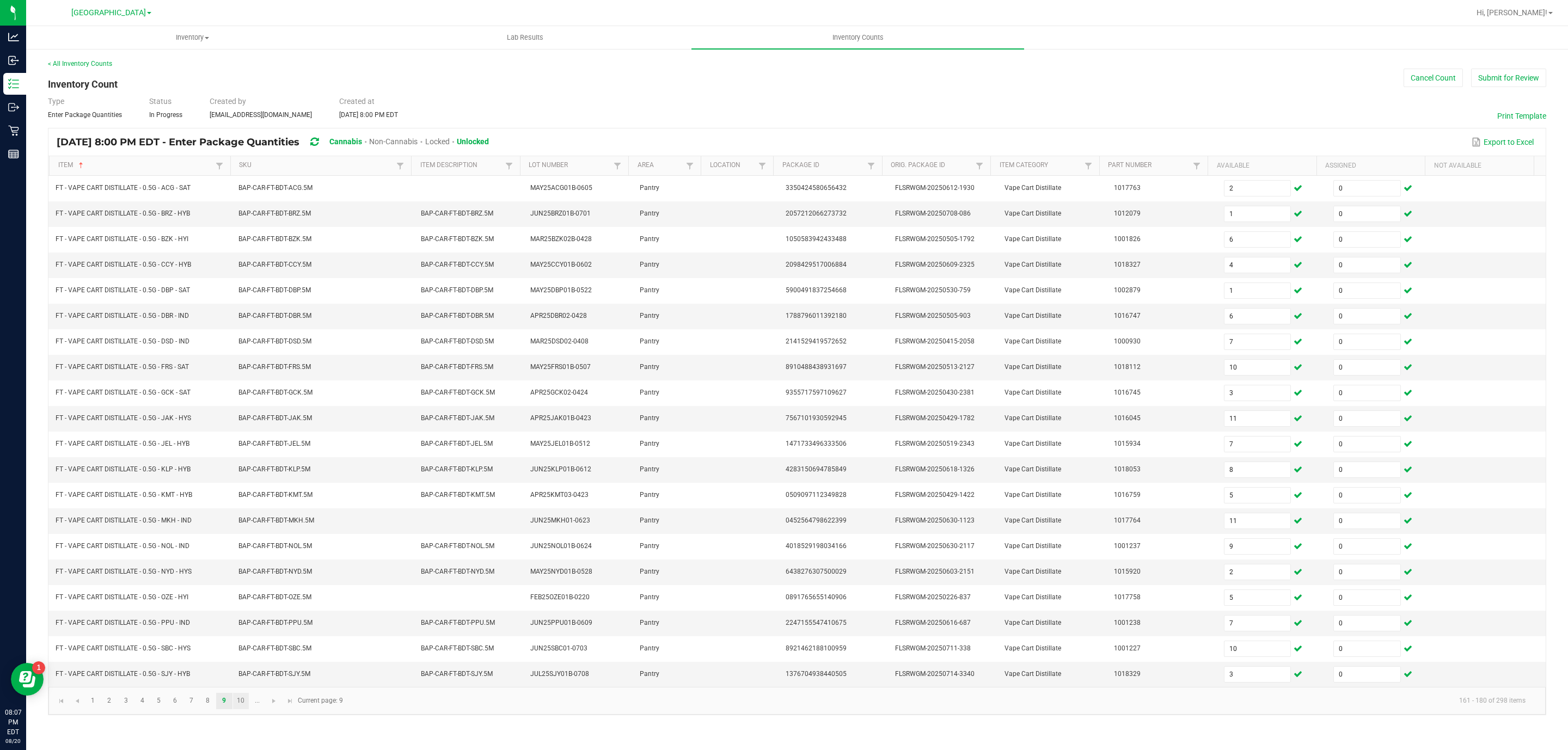
click at [238, 709] on link "10" at bounding box center [240, 700] width 16 height 16
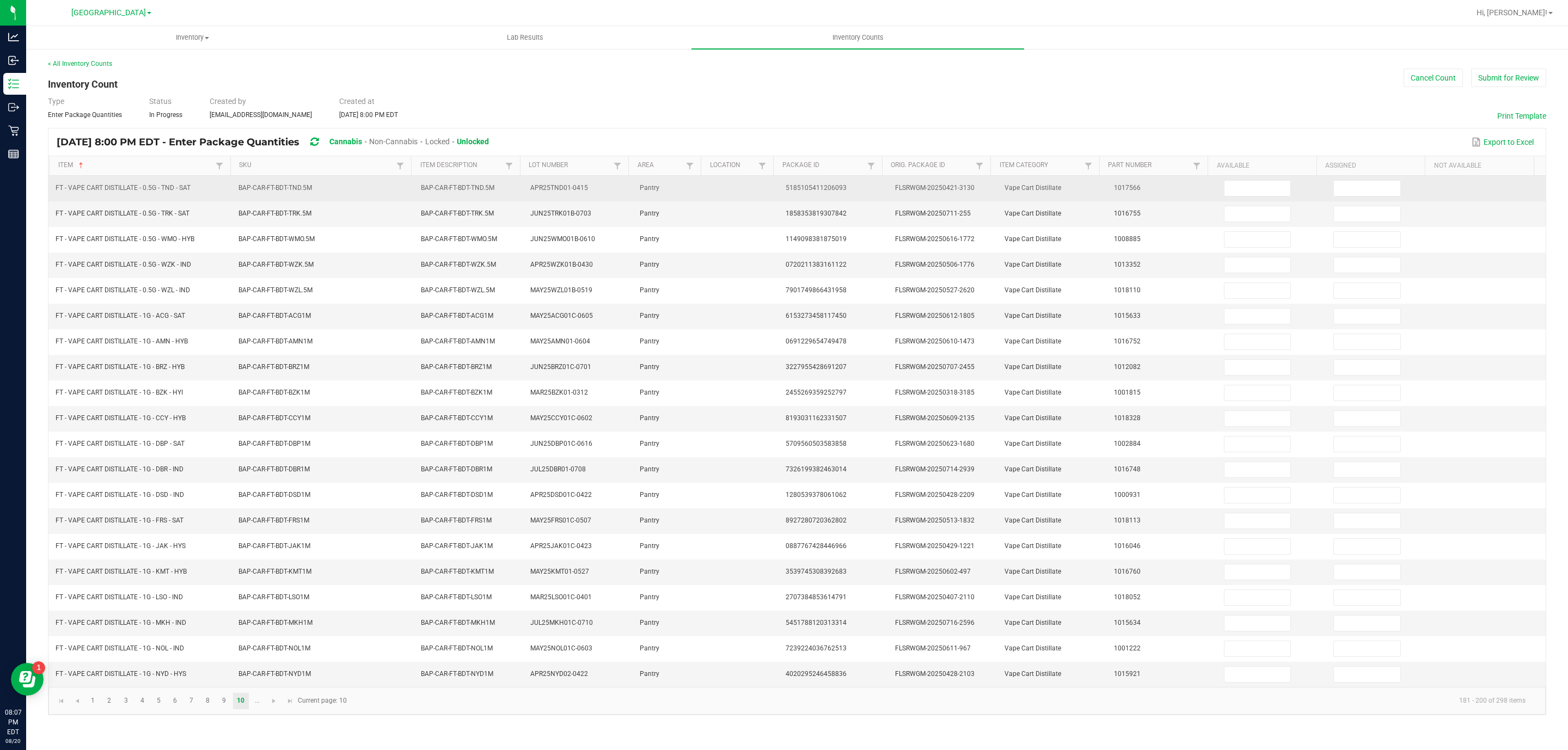
click at [1285, 196] on td at bounding box center [1272, 188] width 109 height 25
click at [1249, 188] on input at bounding box center [1257, 188] width 66 height 15
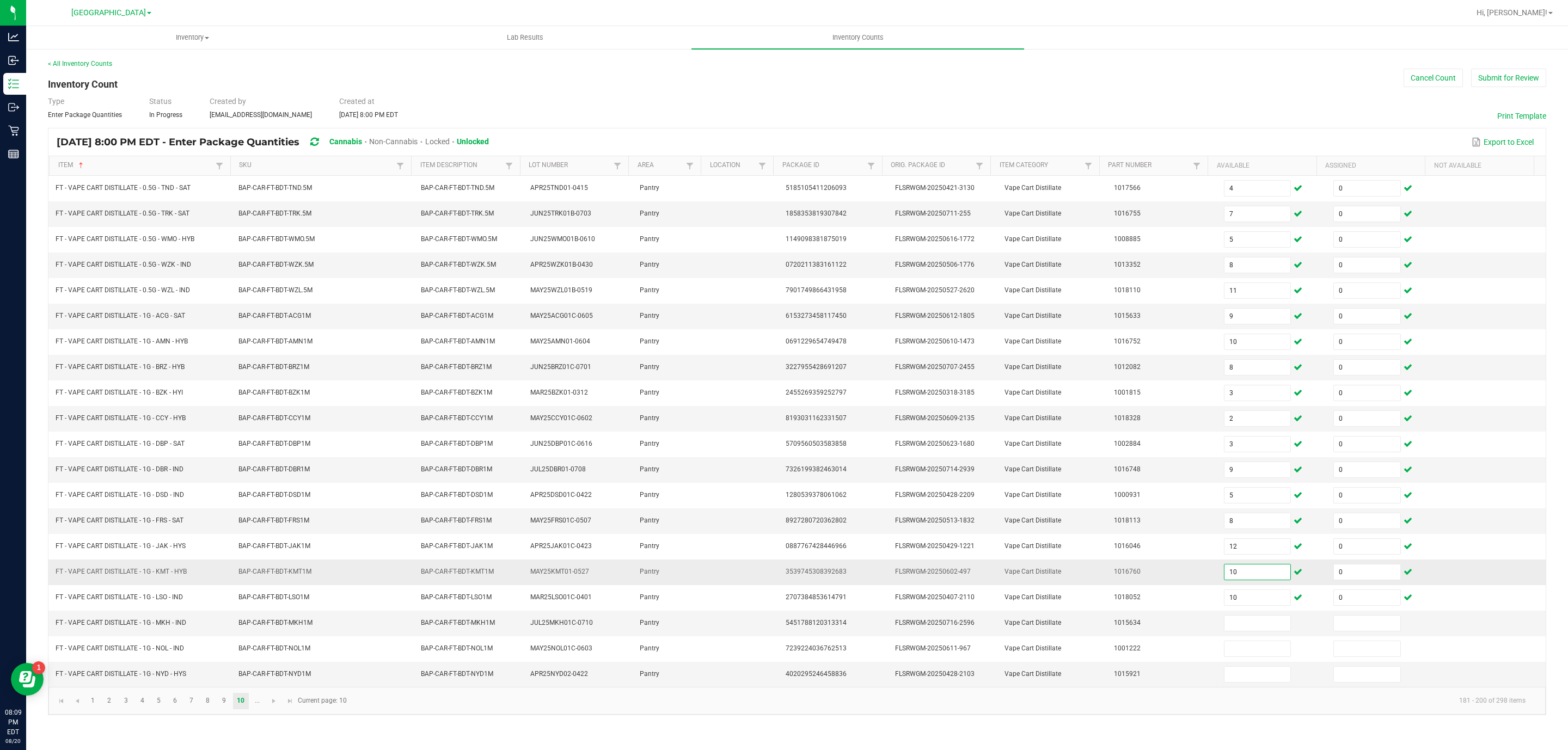
click at [1253, 580] on input "10" at bounding box center [1257, 572] width 66 height 15
click at [247, 709] on link "10" at bounding box center [240, 700] width 16 height 16
click at [252, 709] on link "..." at bounding box center [257, 700] width 16 height 16
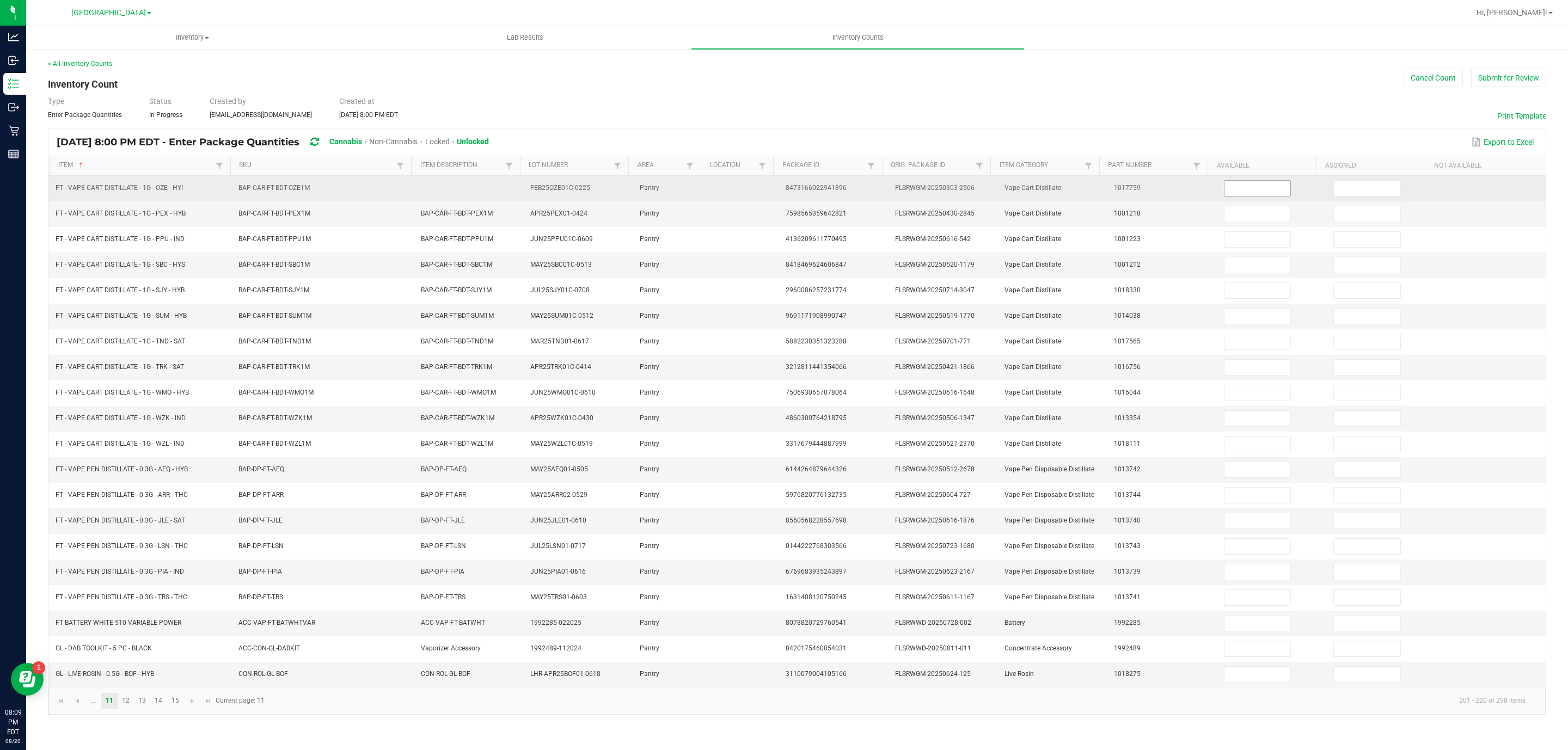
click at [1234, 190] on input at bounding box center [1257, 188] width 66 height 15
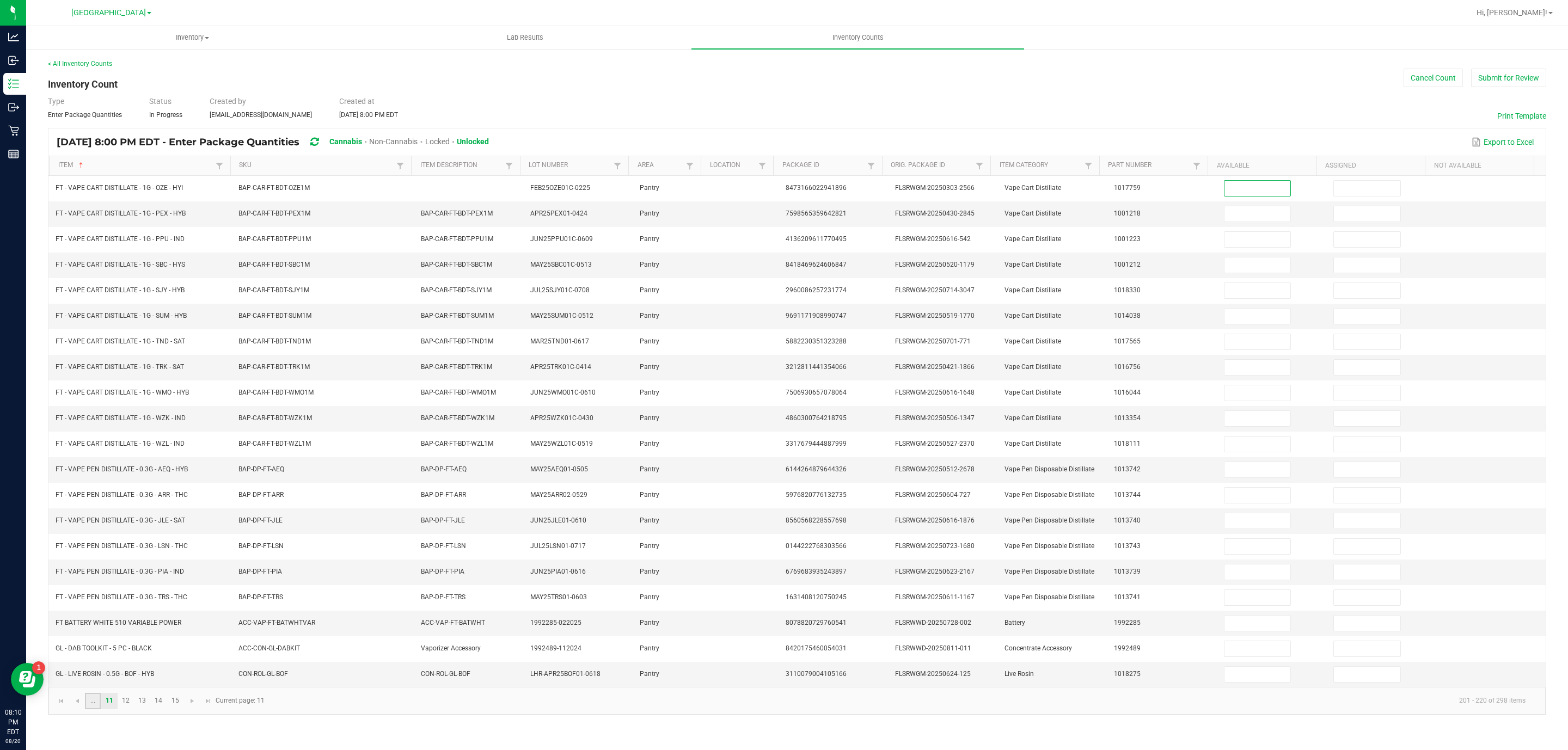
click at [92, 709] on link "..." at bounding box center [92, 700] width 16 height 16
click at [271, 705] on span "Go to the next page" at bounding box center [274, 700] width 8 height 8
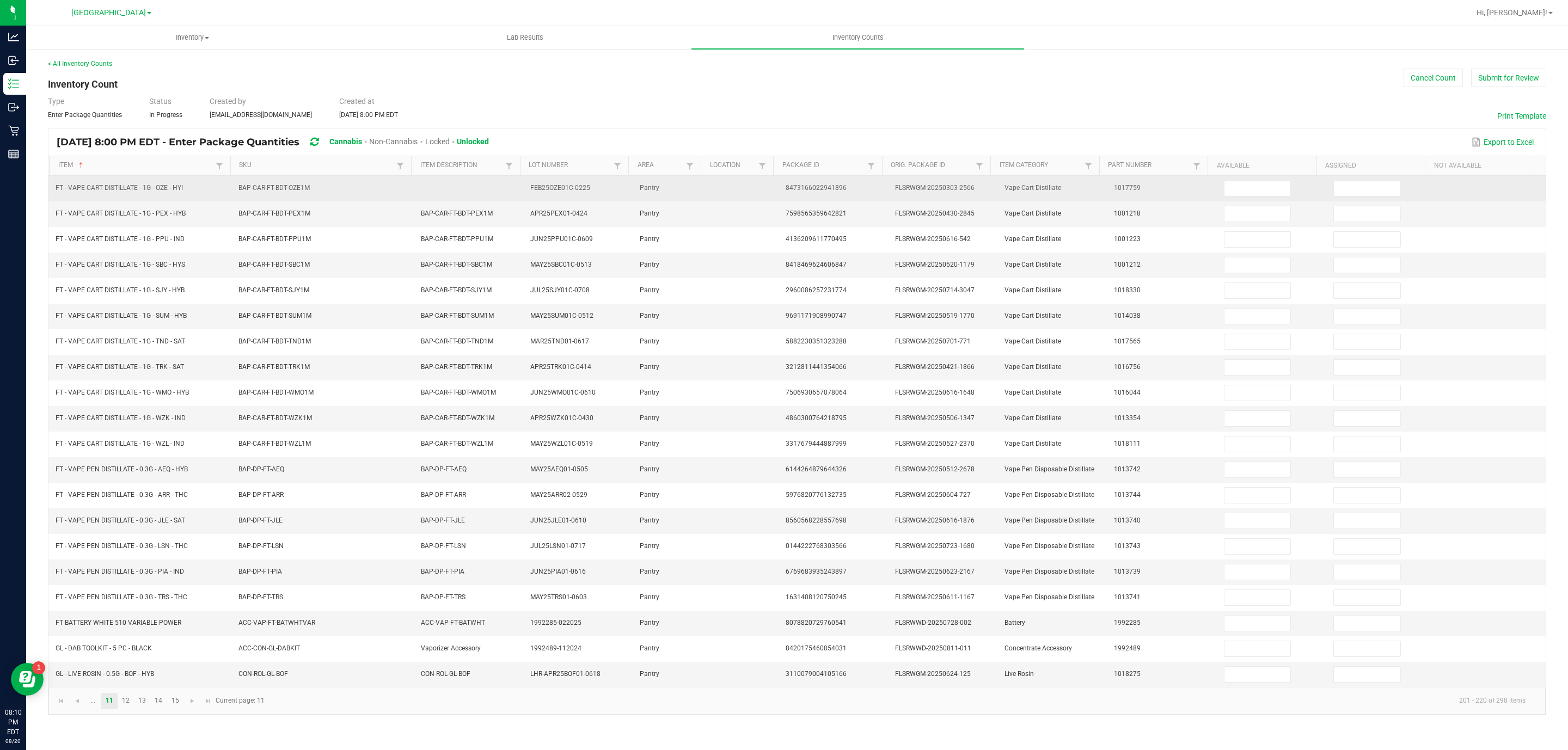
click at [1286, 196] on td at bounding box center [1272, 188] width 109 height 25
click at [1270, 185] on input at bounding box center [1257, 188] width 66 height 15
click at [1263, 180] on span at bounding box center [1258, 187] width 67 height 16
click at [1259, 190] on input at bounding box center [1257, 188] width 66 height 15
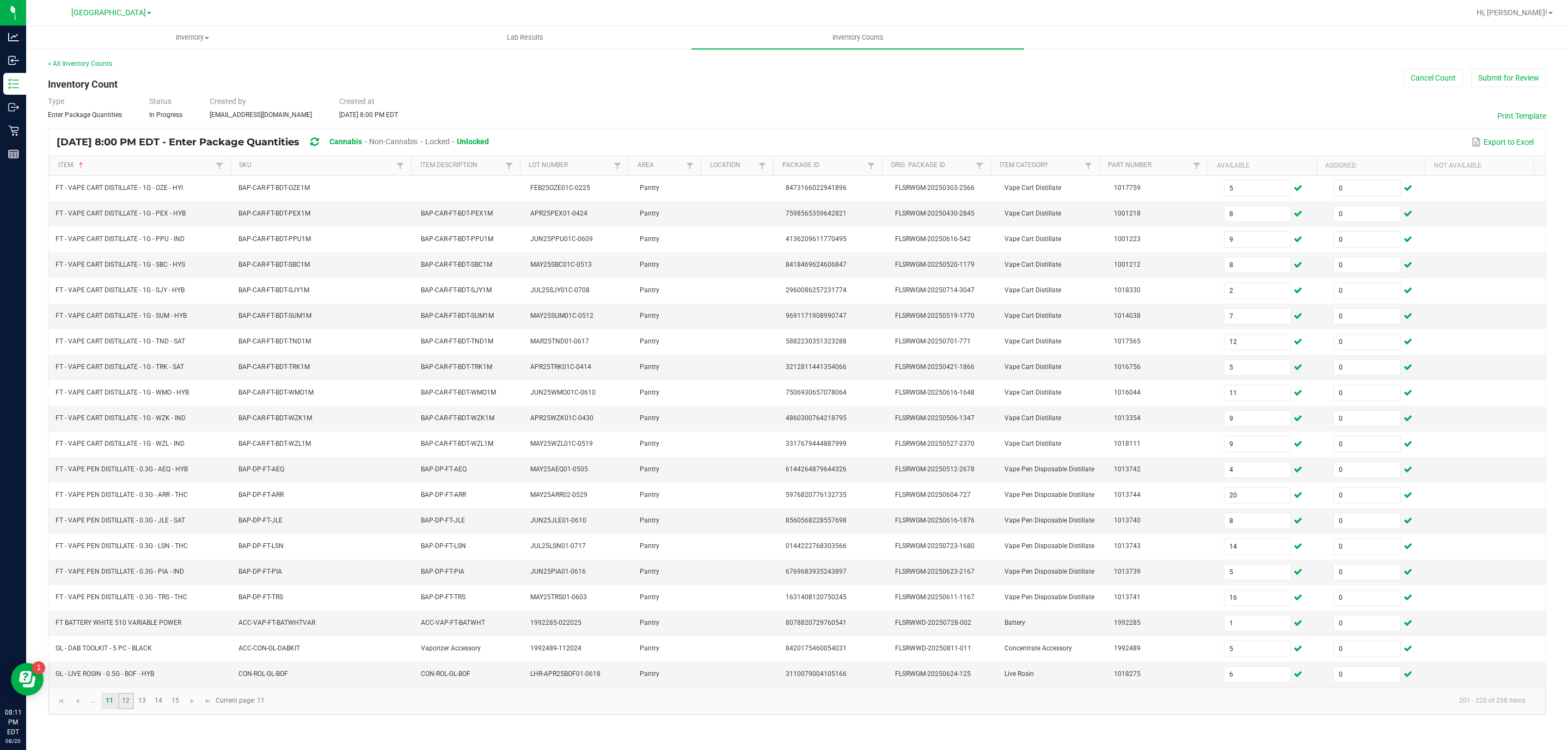
click at [132, 709] on link "12" at bounding box center [126, 700] width 16 height 16
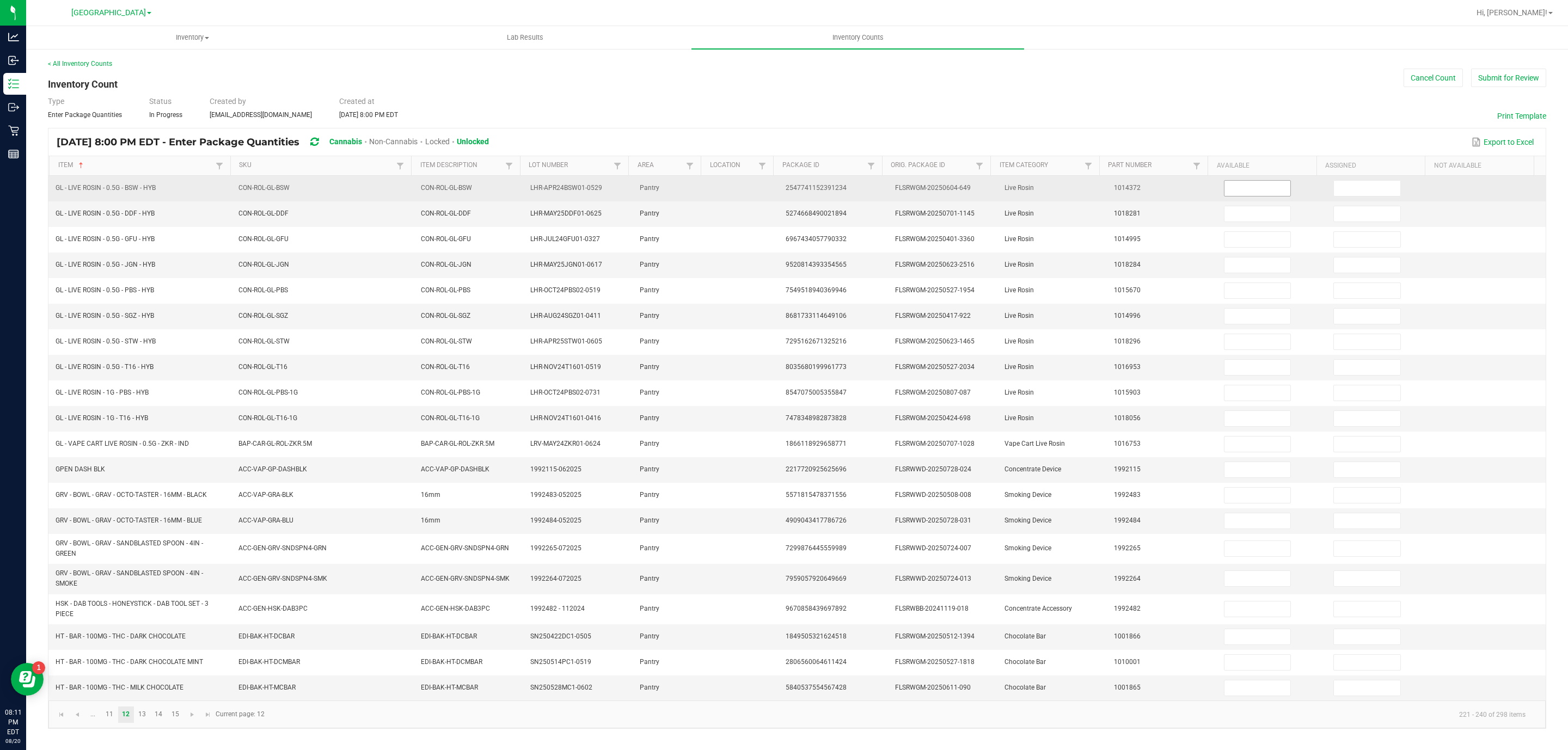
click at [1224, 194] on input at bounding box center [1257, 188] width 66 height 15
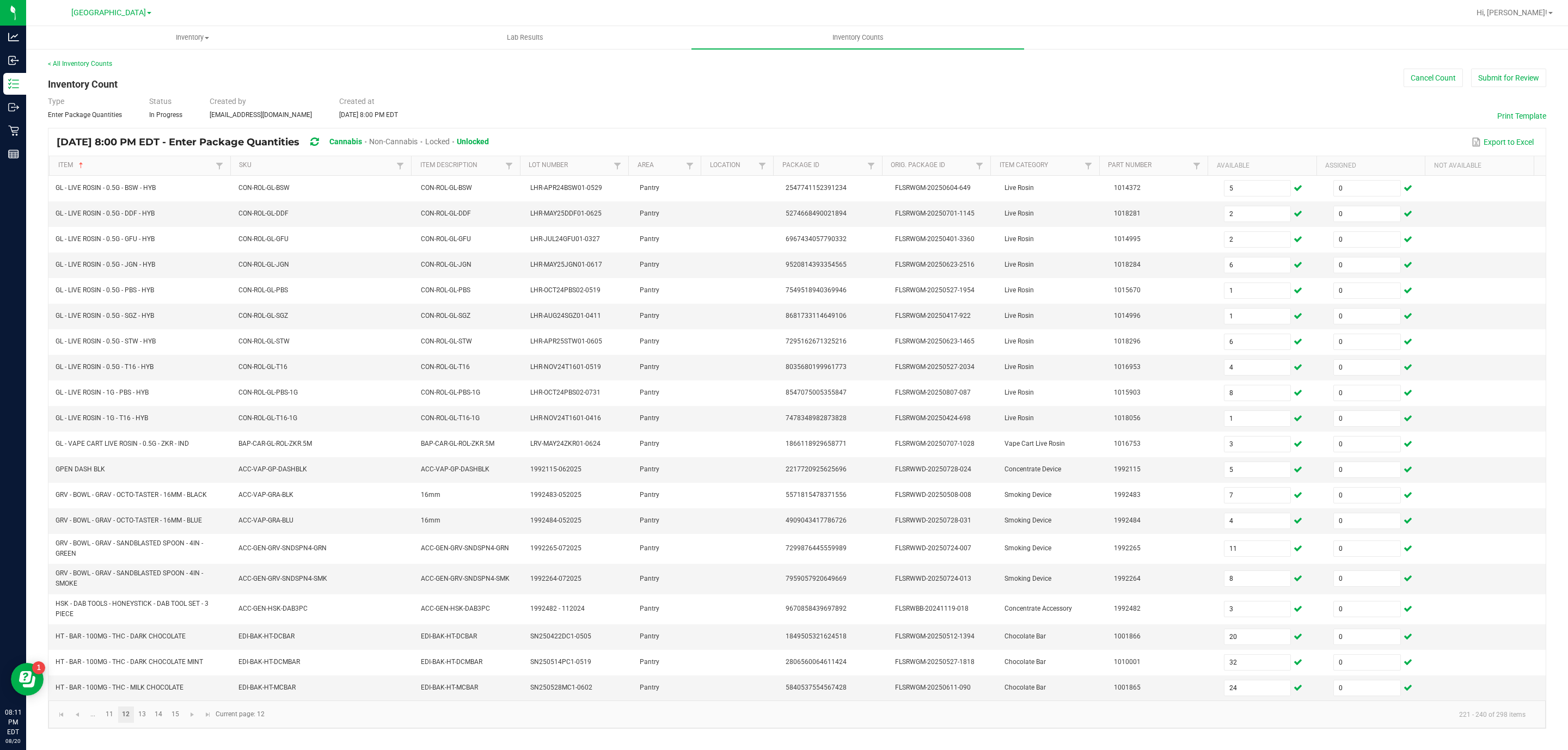
click at [129, 723] on link "12" at bounding box center [126, 714] width 16 height 16
click at [135, 723] on link "13" at bounding box center [142, 714] width 16 height 16
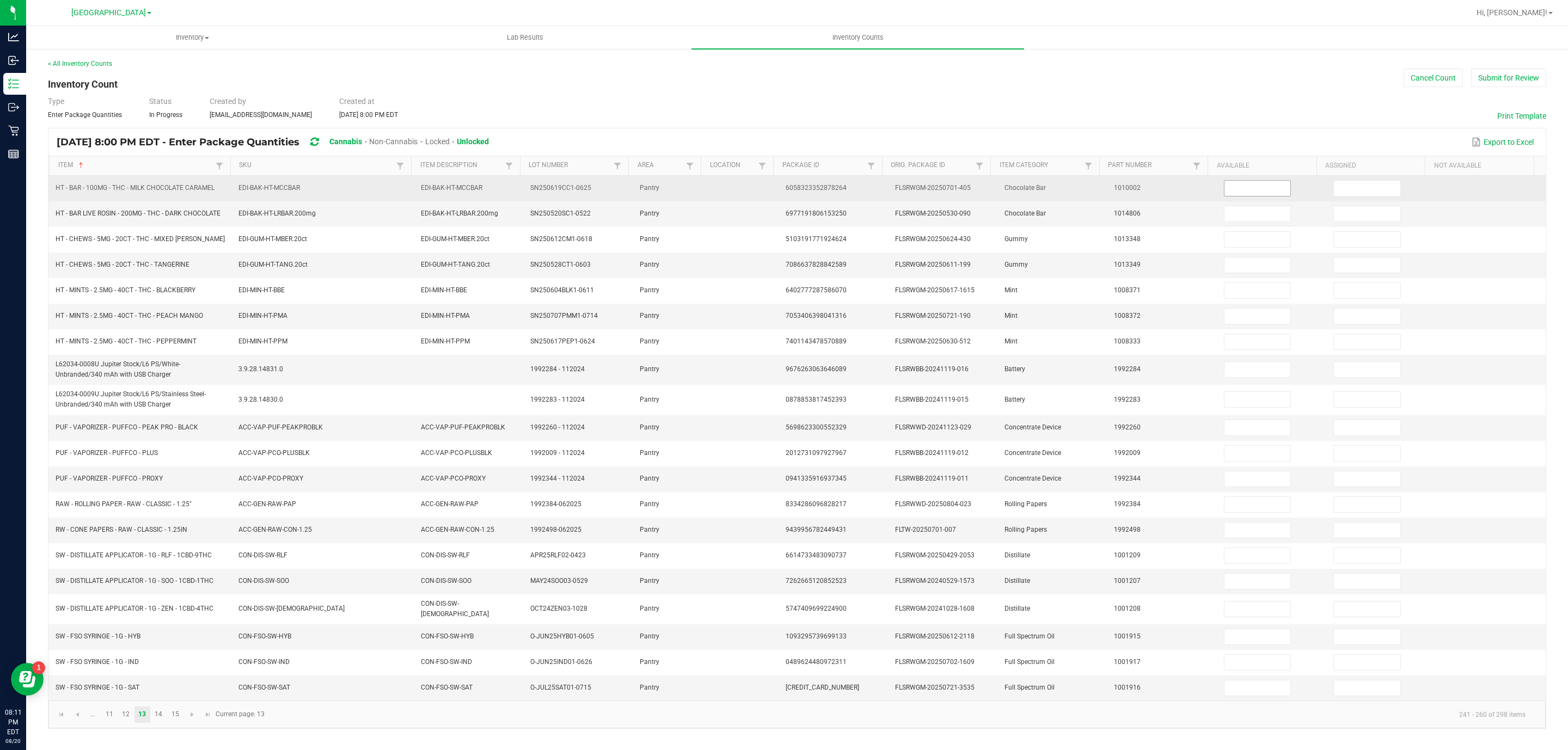
click at [1248, 181] on input at bounding box center [1257, 188] width 66 height 15
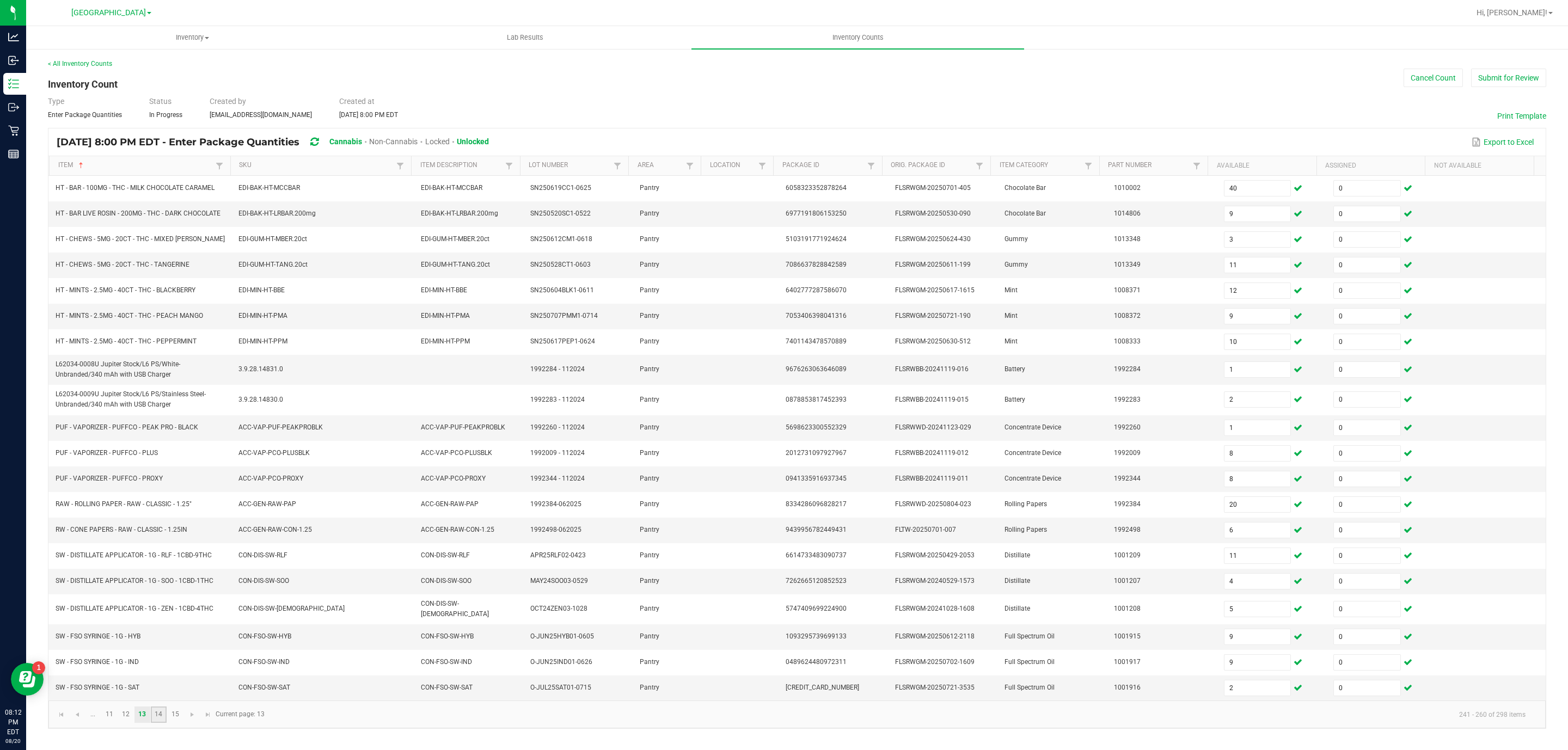
click at [160, 723] on link "14" at bounding box center [159, 714] width 16 height 16
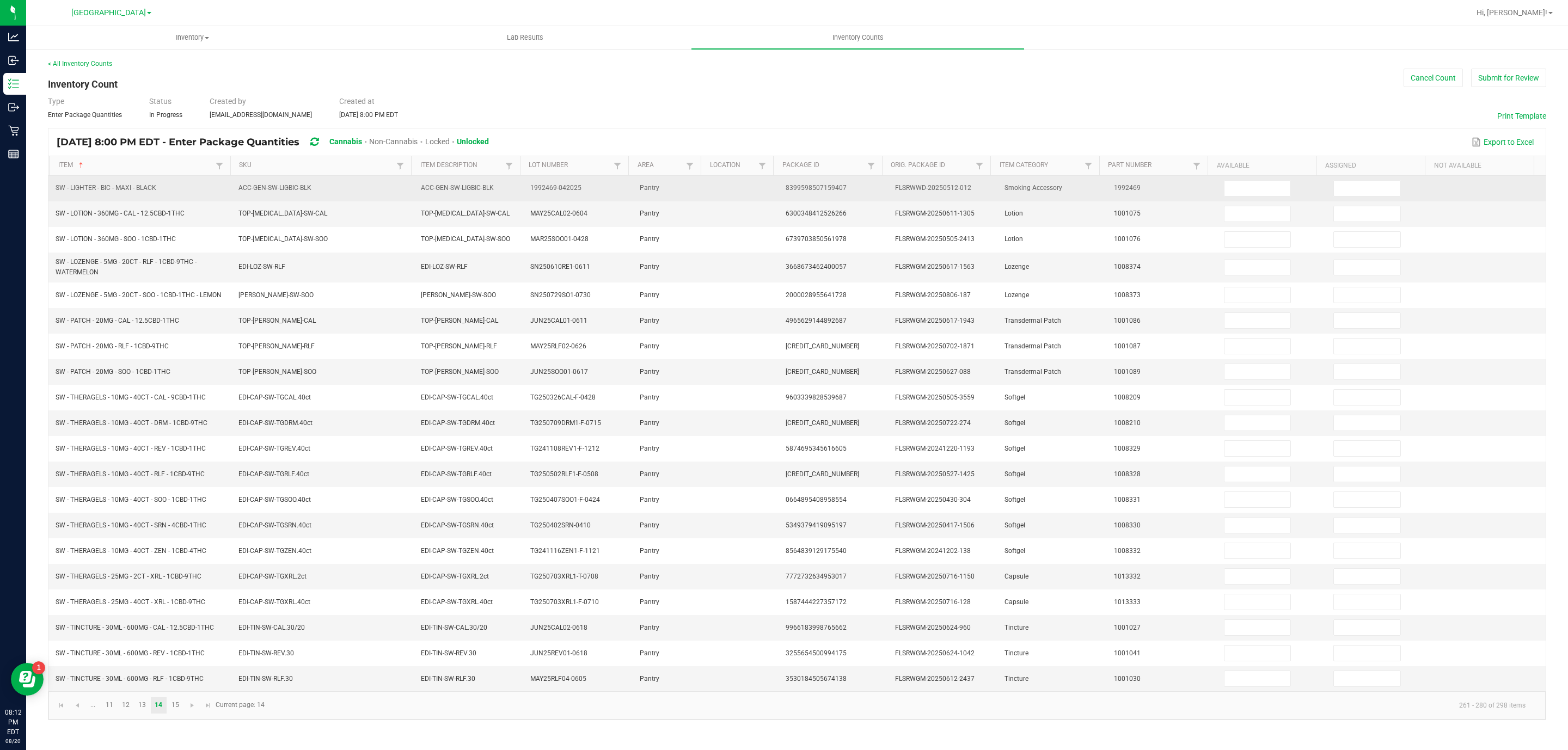
click at [1224, 180] on td at bounding box center [1272, 188] width 109 height 25
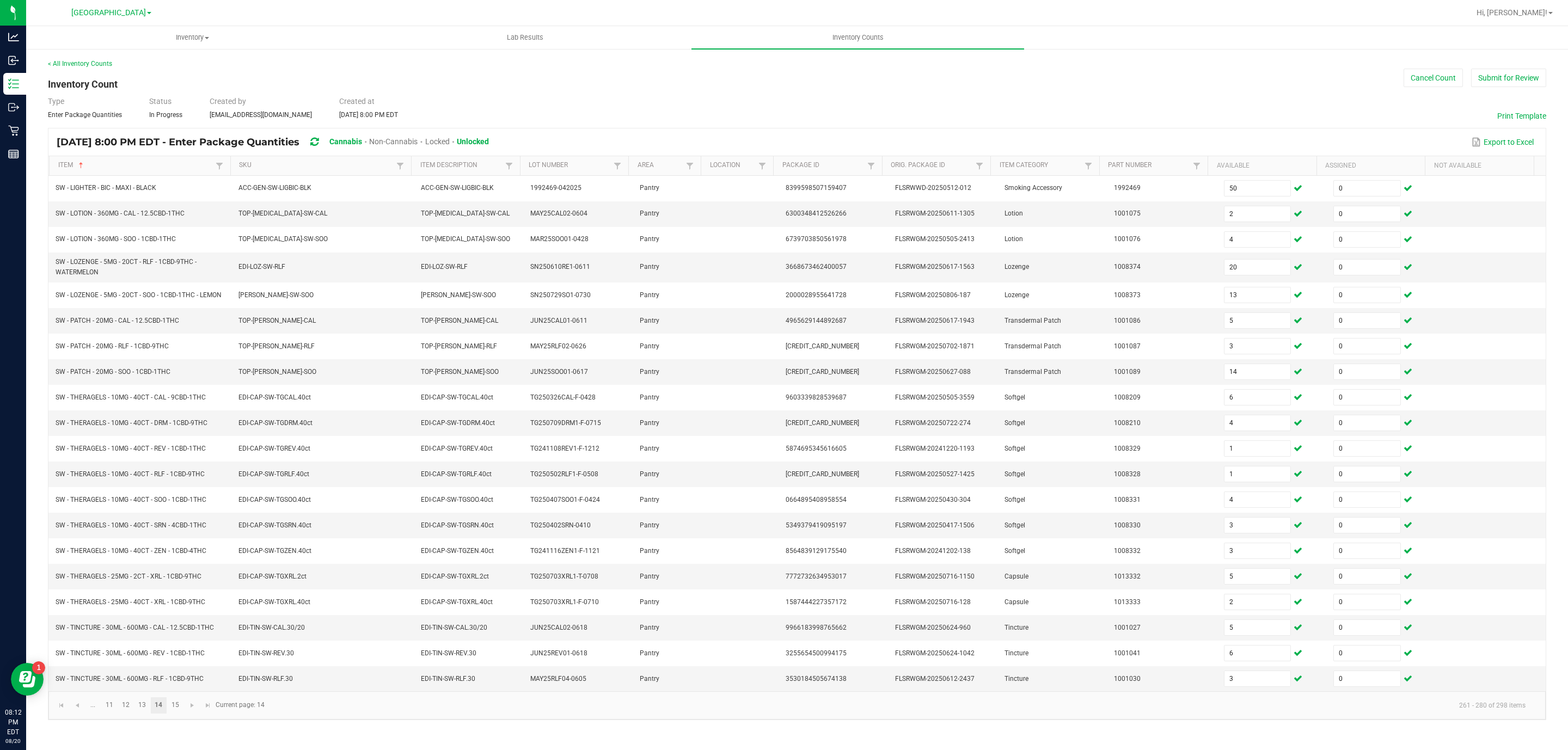
click at [166, 714] on link "14" at bounding box center [159, 705] width 16 height 16
click at [171, 714] on link "15" at bounding box center [175, 705] width 16 height 16
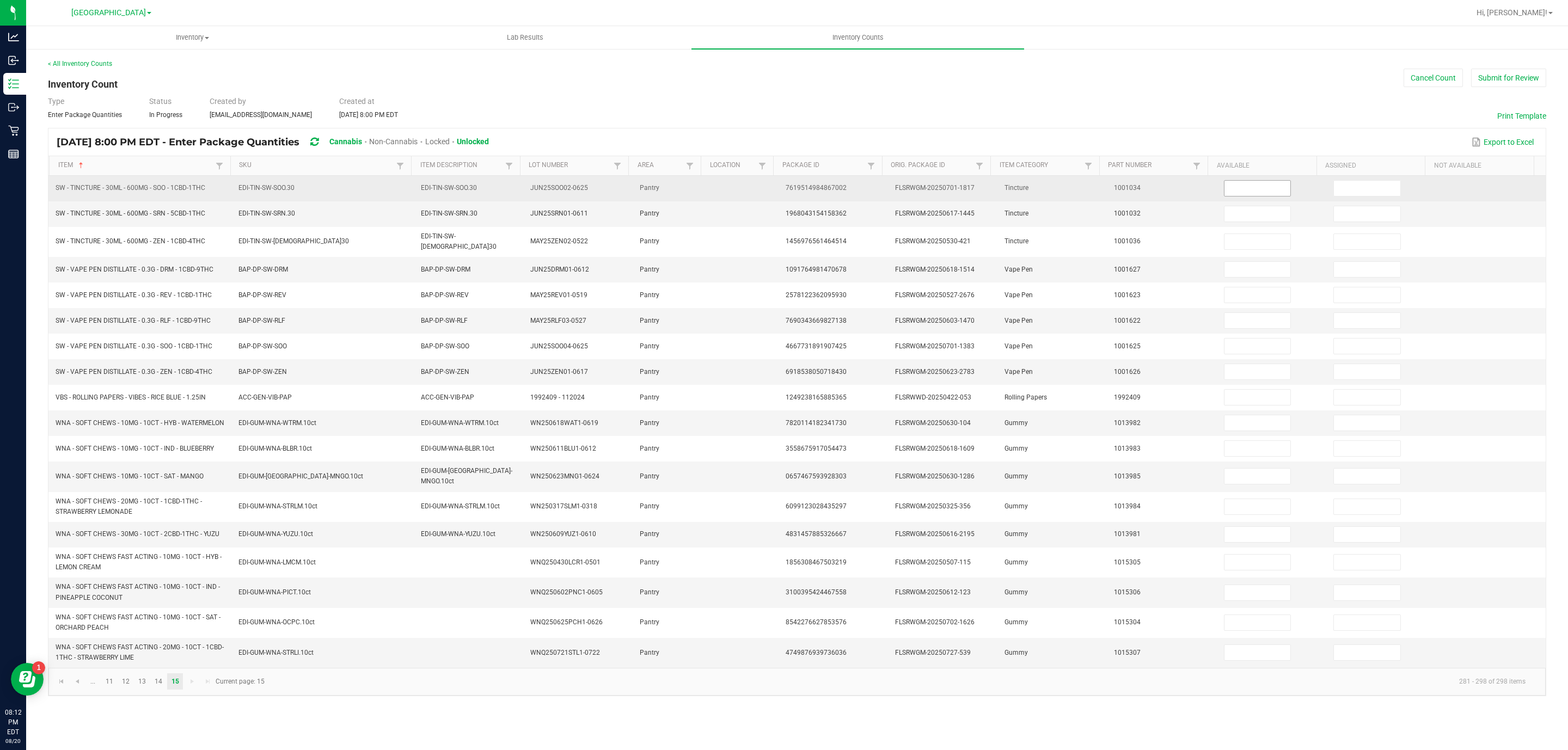
click at [1246, 181] on input at bounding box center [1257, 188] width 66 height 15
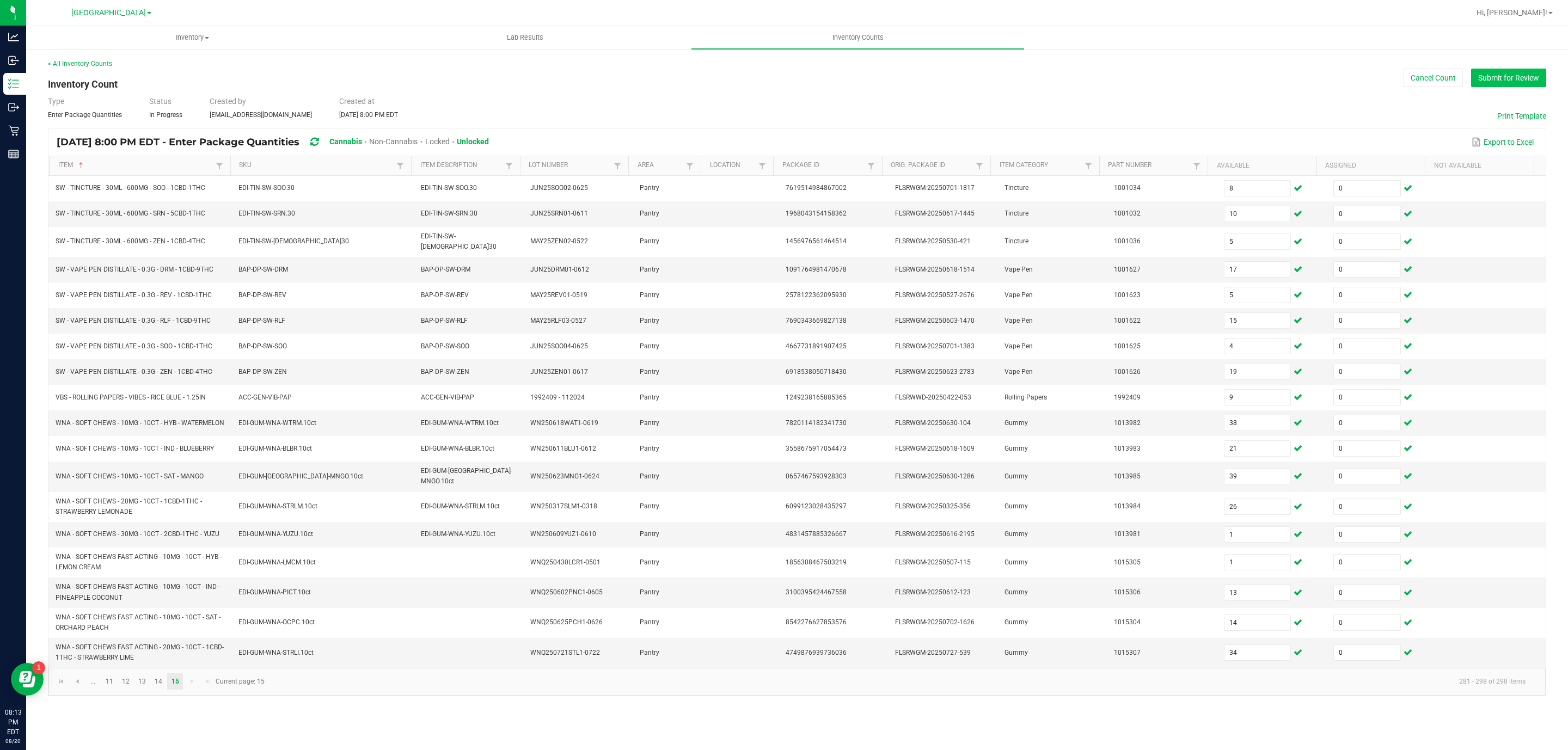
click at [1523, 75] on button "Submit for Review" at bounding box center [1508, 78] width 75 height 18
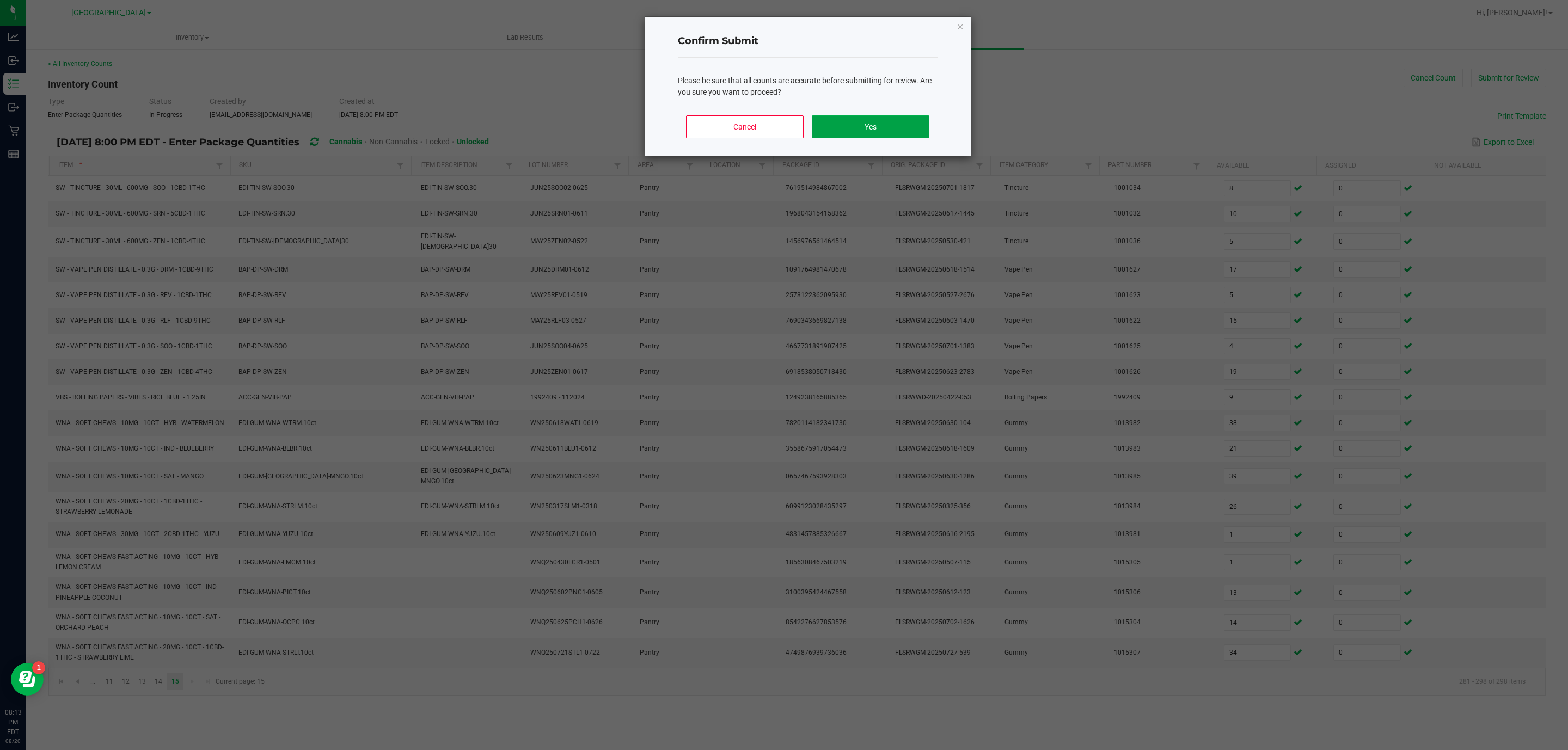
click at [879, 126] on button "Yes" at bounding box center [870, 126] width 117 height 23
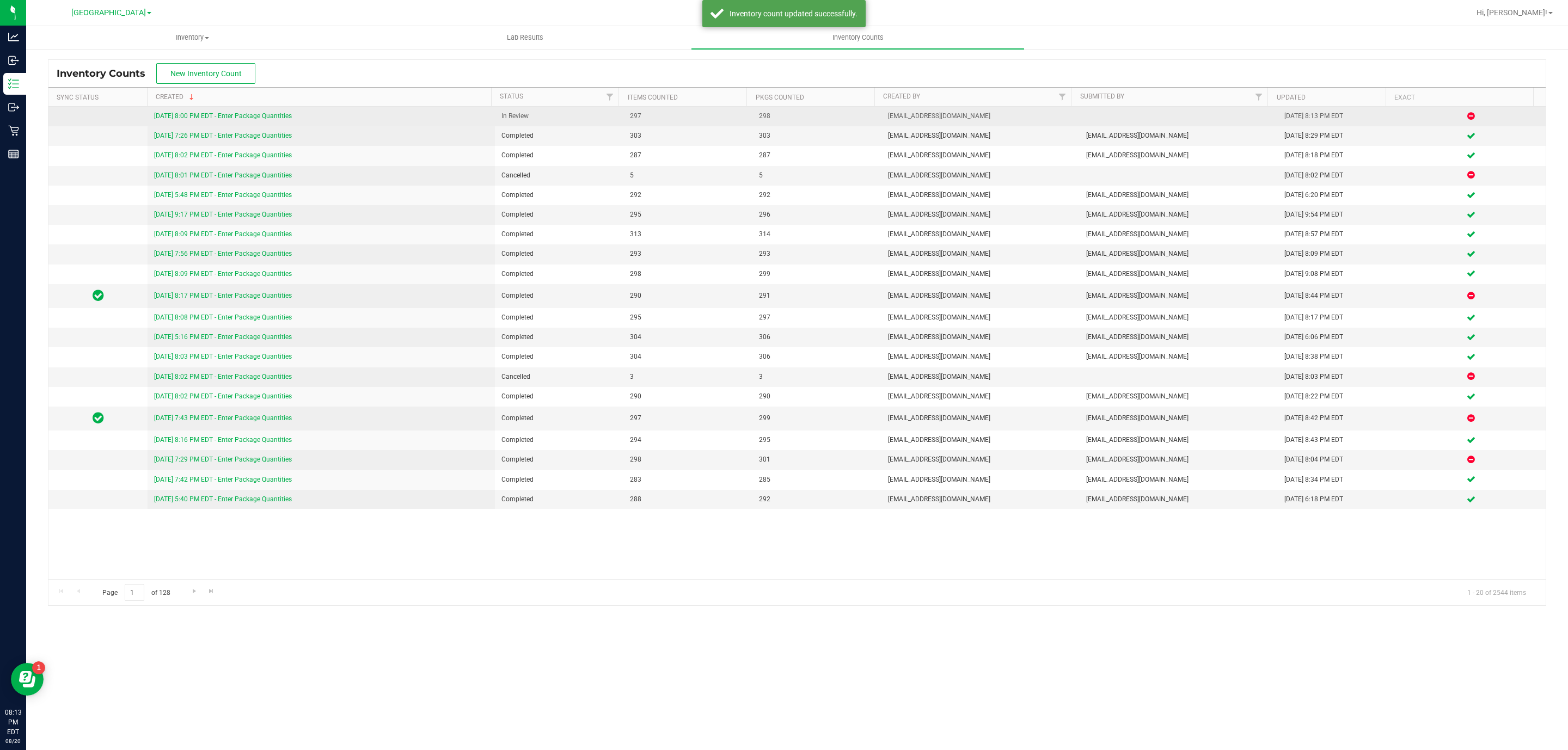
click at [292, 113] on link "8/20/25 8:00 PM EDT - Enter Package Quantities" at bounding box center [223, 115] width 138 height 8
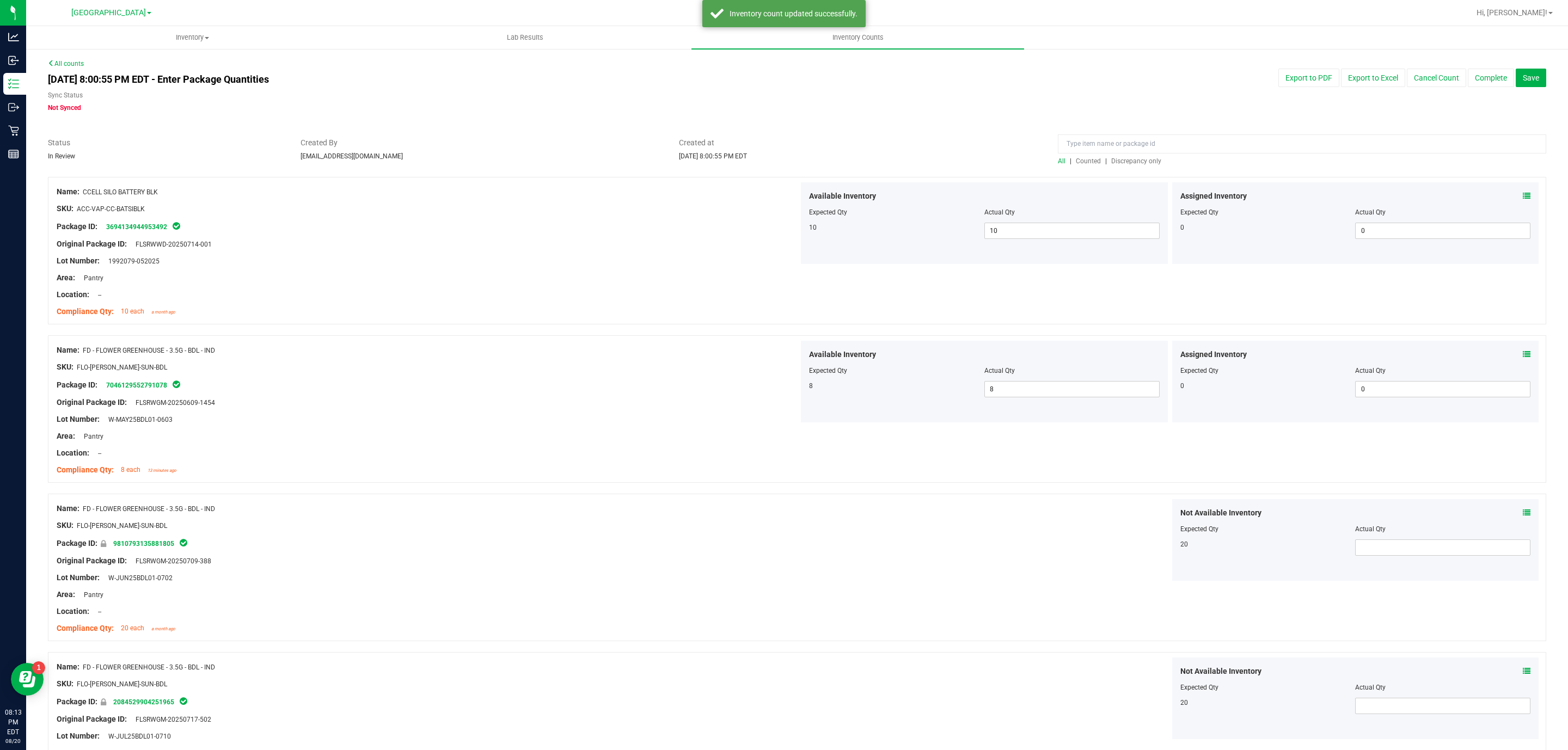
click at [1138, 161] on span "Discrepancy only" at bounding box center [1137, 160] width 50 height 8
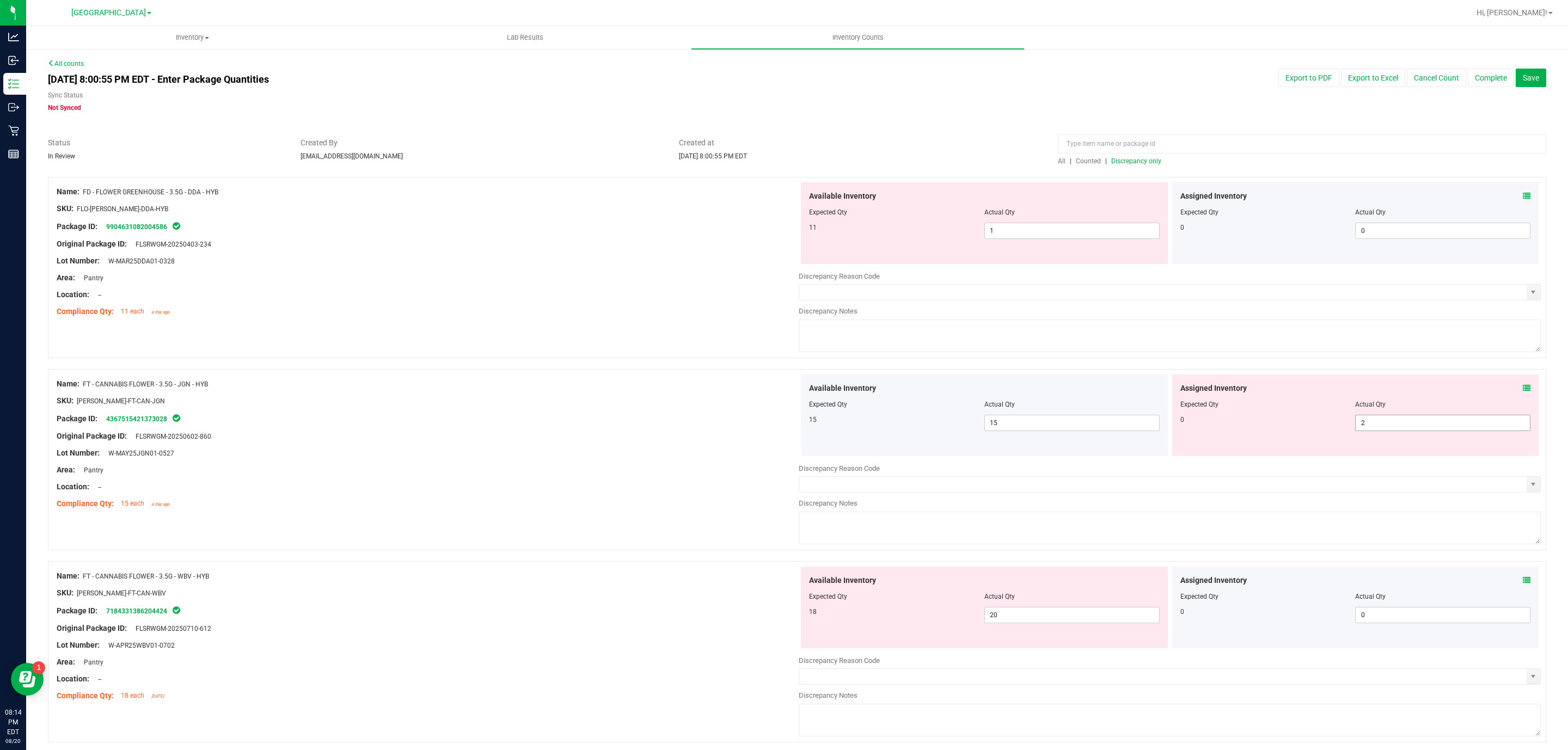
click at [1434, 422] on span "2 2" at bounding box center [1443, 422] width 176 height 16
click at [1434, 422] on input "2" at bounding box center [1443, 422] width 174 height 15
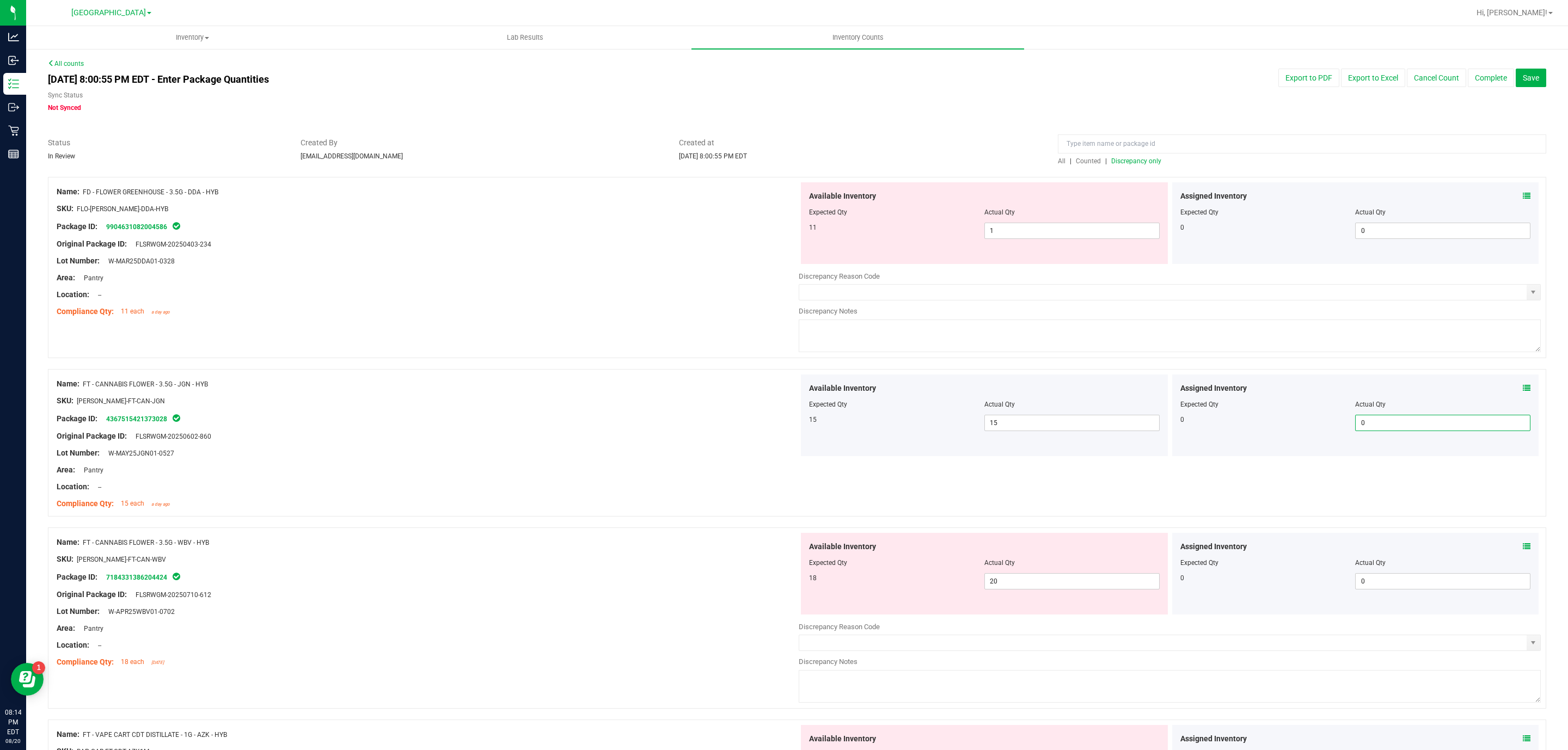
click at [1145, 161] on span "Discrepancy only" at bounding box center [1137, 160] width 50 height 8
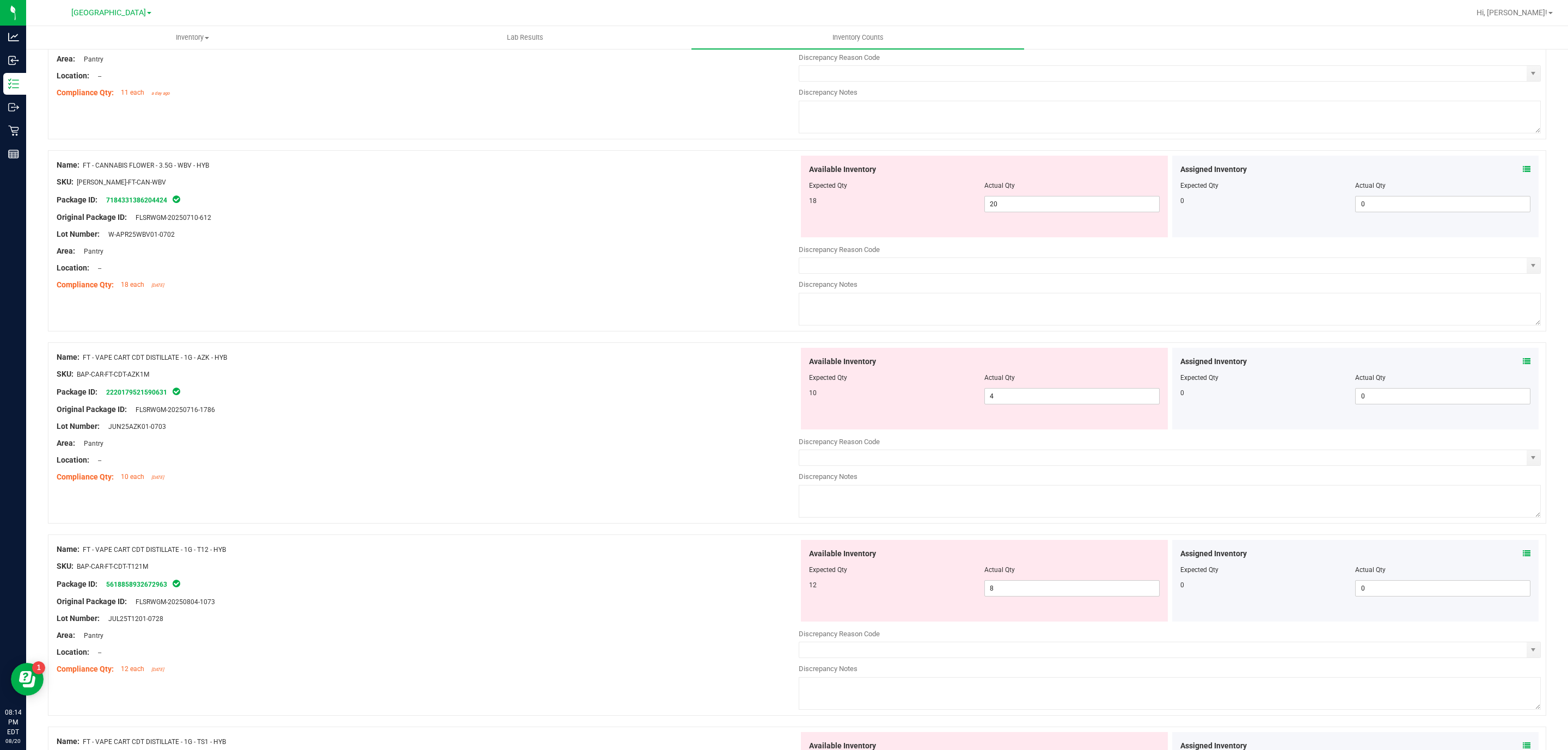
scroll to position [50, 0]
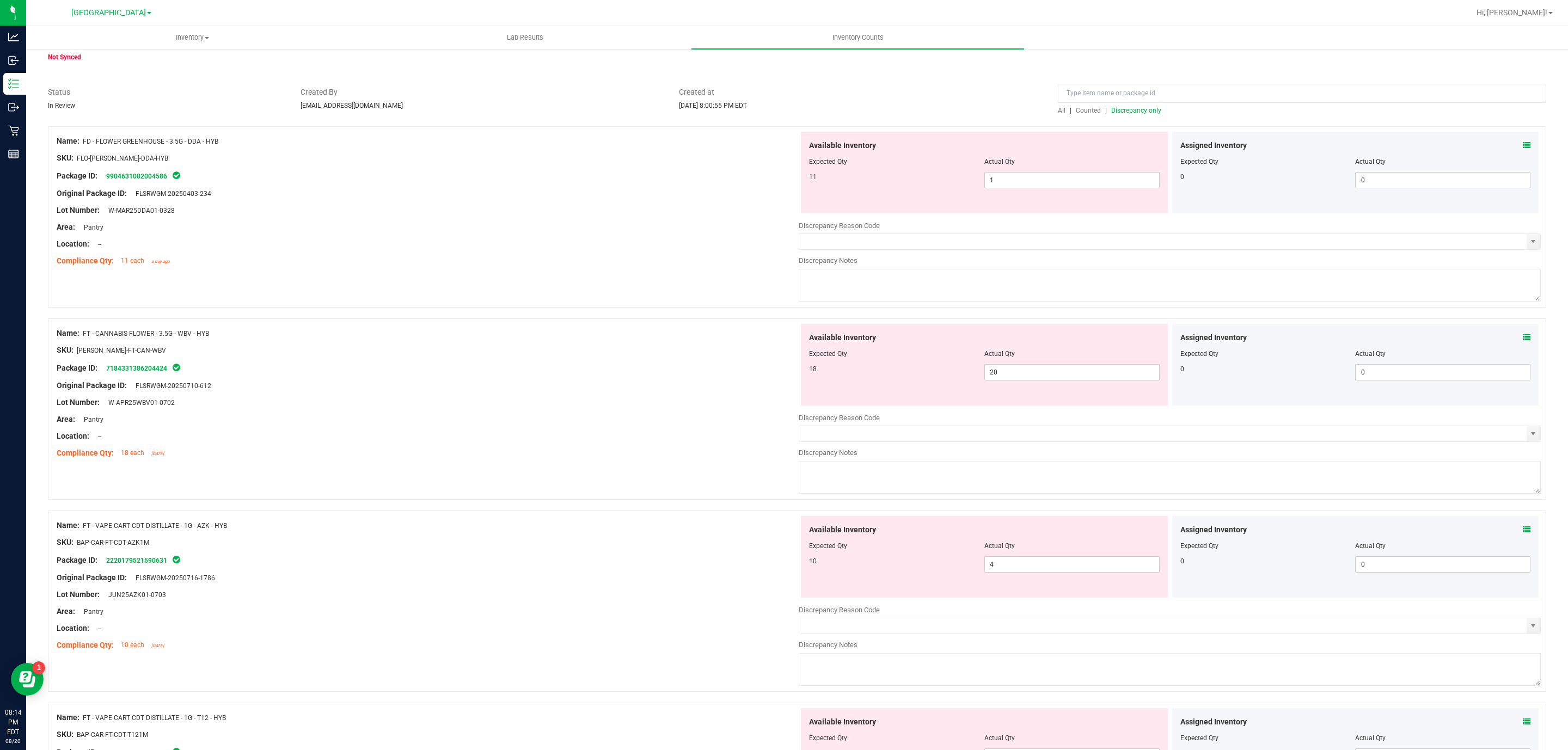
drag, startPoint x: 1567, startPoint y: 160, endPoint x: 948, endPoint y: 62, distance: 626.7
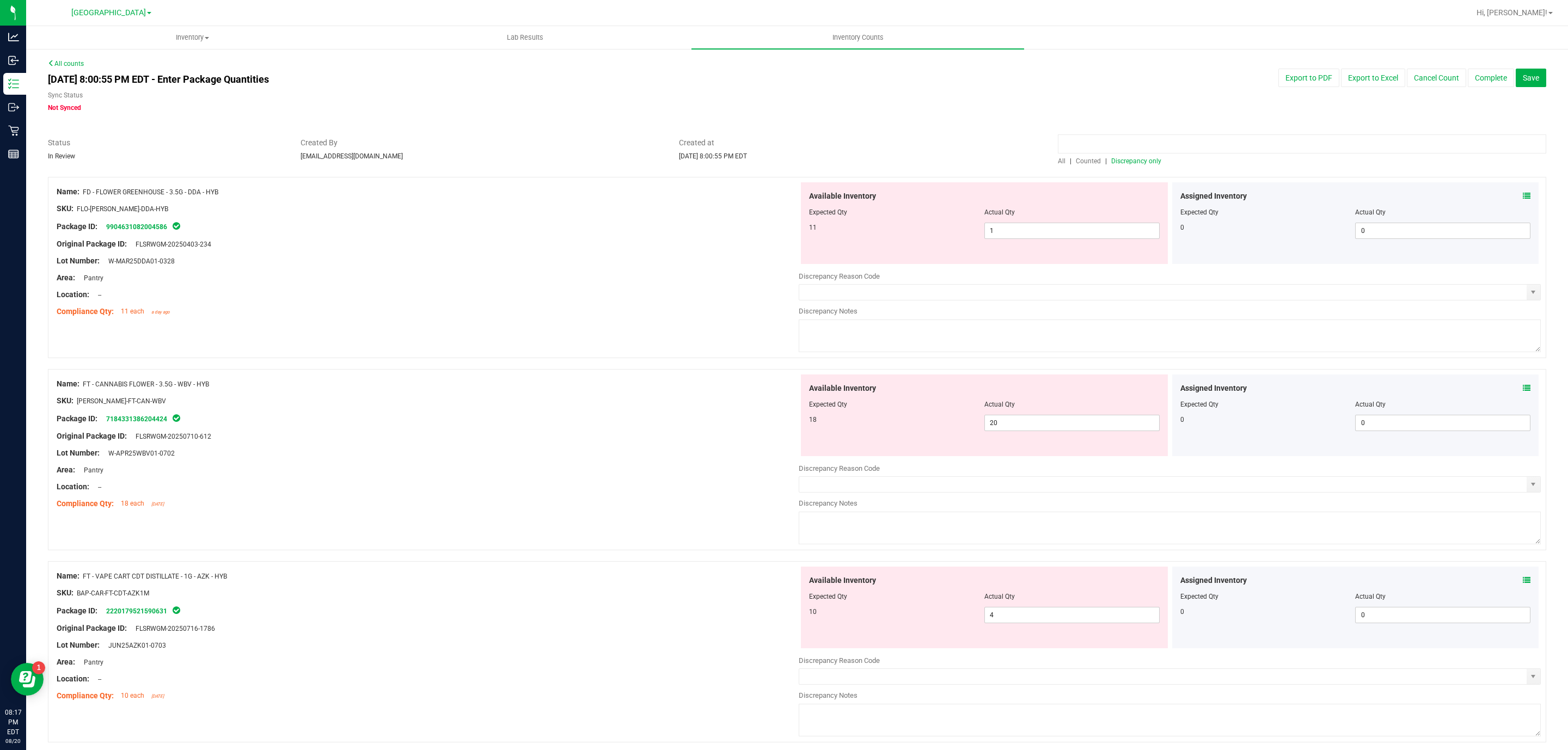
click at [1144, 144] on input at bounding box center [1302, 144] width 488 height 19
click at [1090, 163] on span "Counted" at bounding box center [1088, 160] width 25 height 8
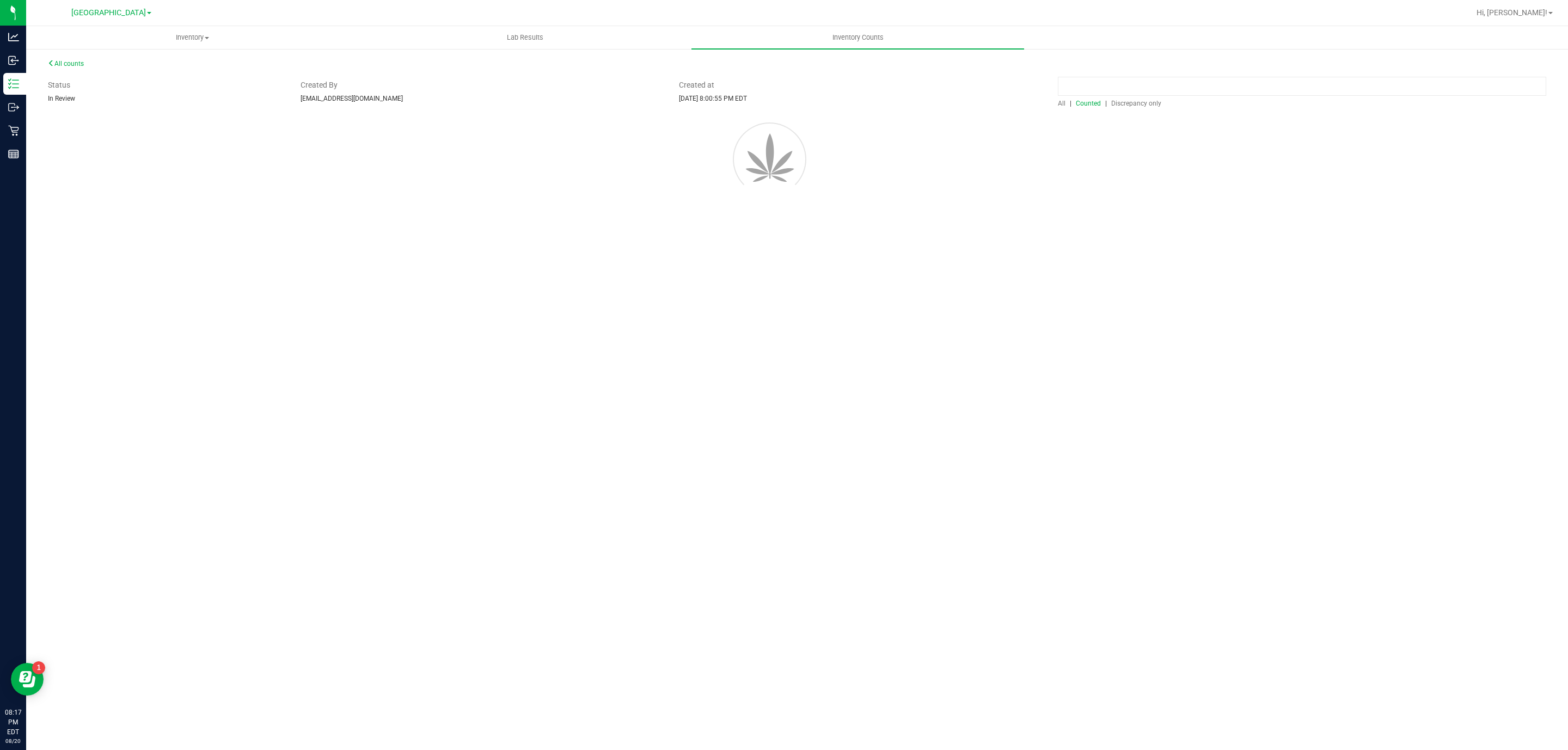
click at [1096, 96] on input at bounding box center [1302, 86] width 488 height 19
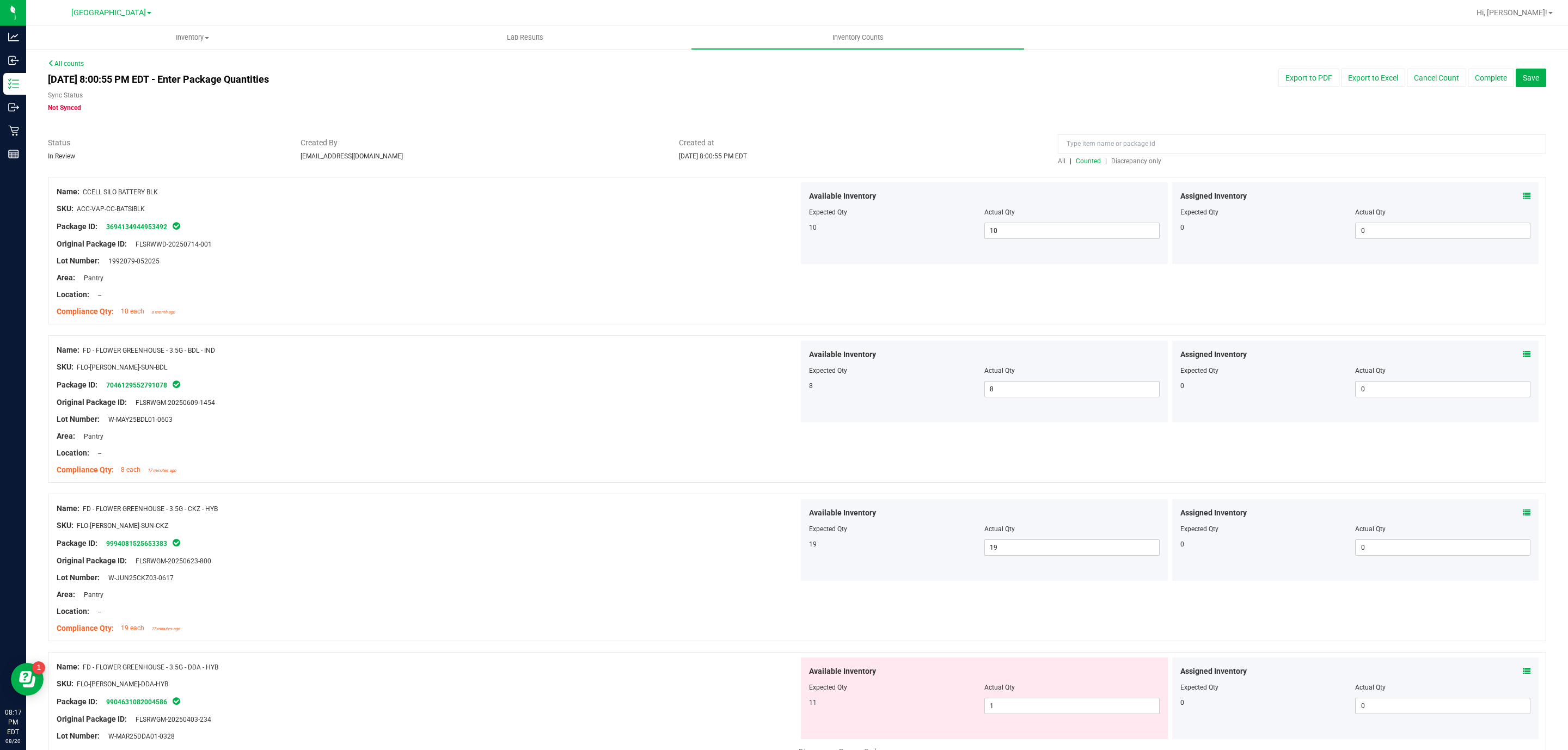
click at [1097, 140] on input at bounding box center [1302, 144] width 488 height 19
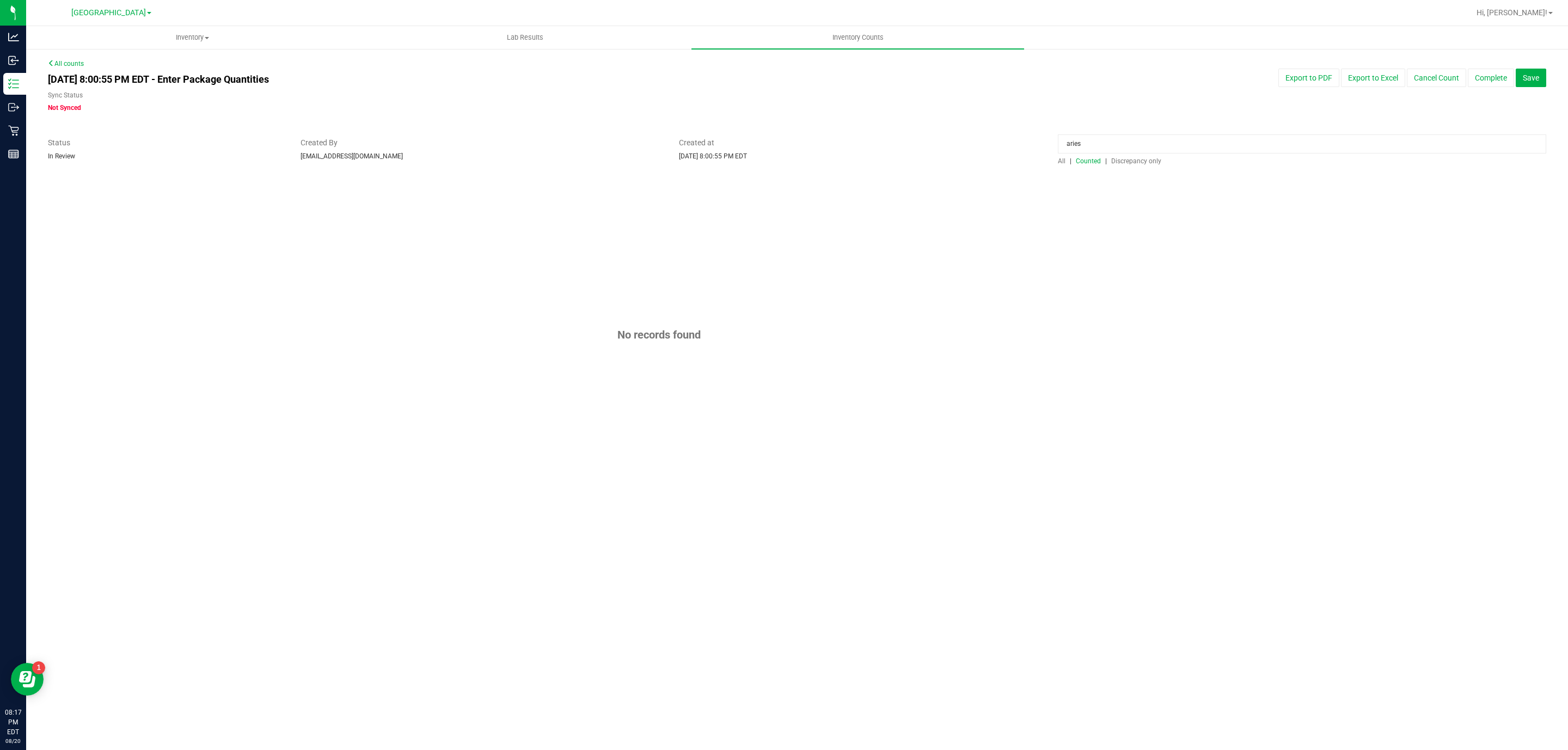
click at [1092, 139] on input "aries" at bounding box center [1302, 144] width 488 height 19
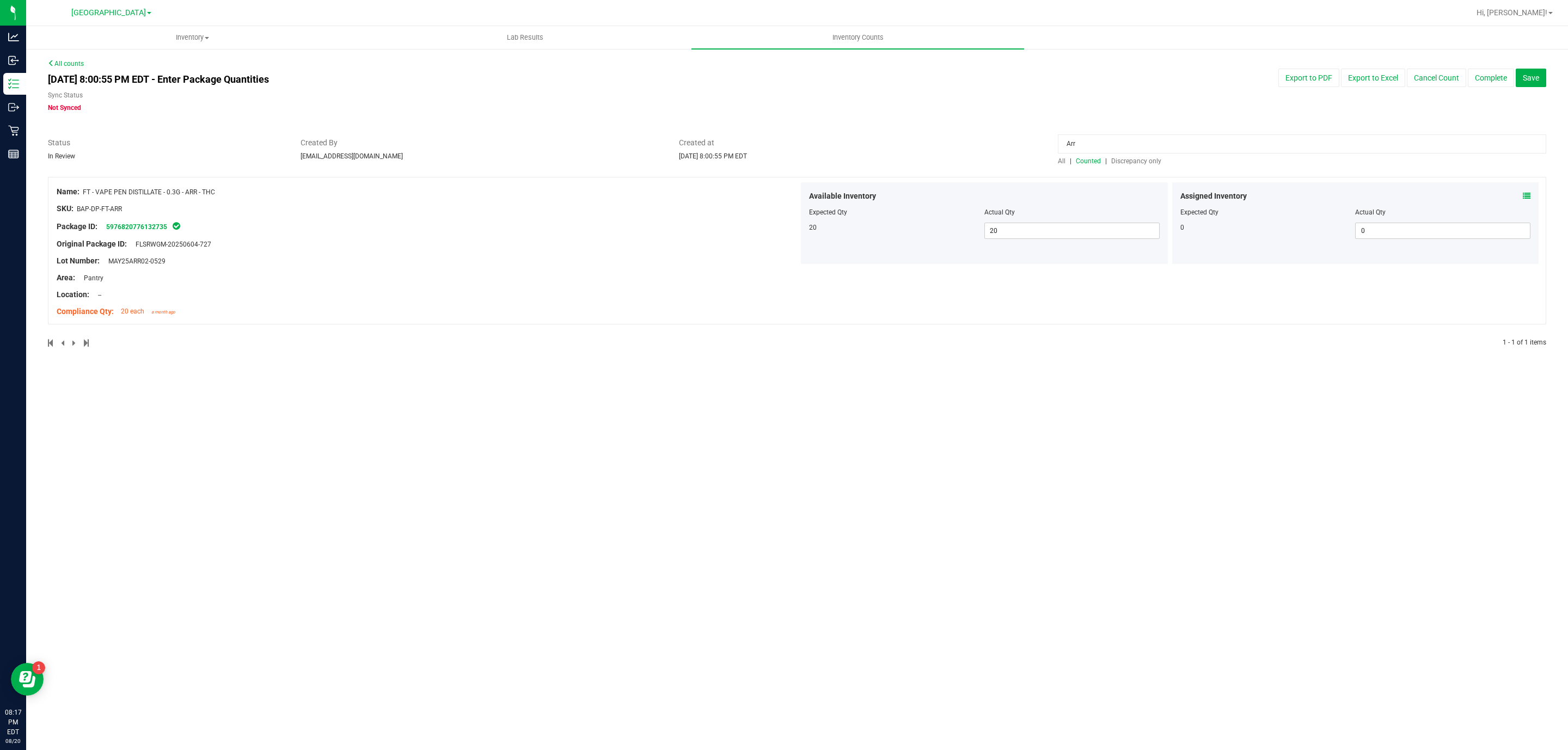
click at [1121, 139] on input "Arr" at bounding box center [1302, 144] width 488 height 19
click at [1528, 194] on icon at bounding box center [1527, 196] width 8 height 8
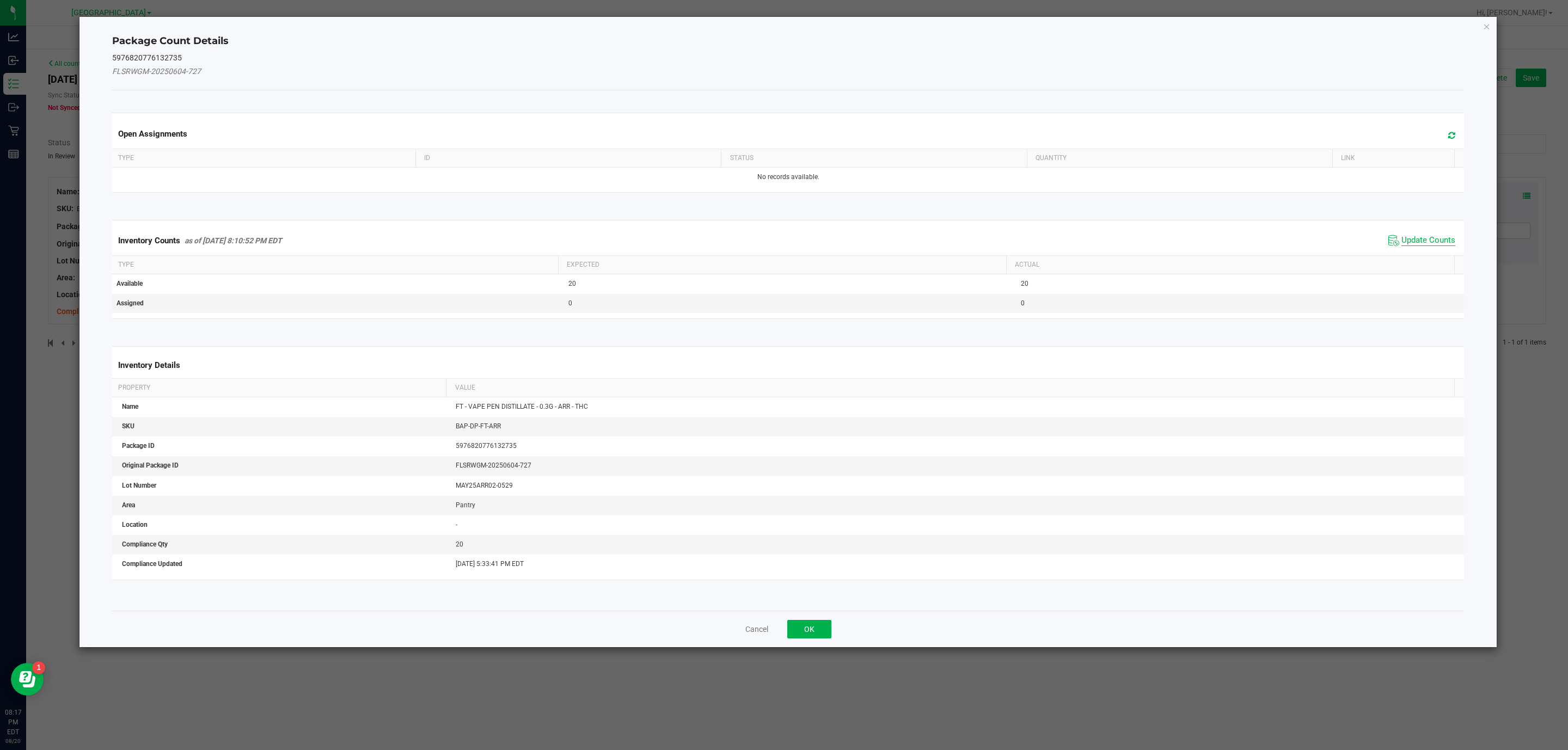
click at [1423, 244] on span "Update Counts" at bounding box center [1429, 240] width 54 height 11
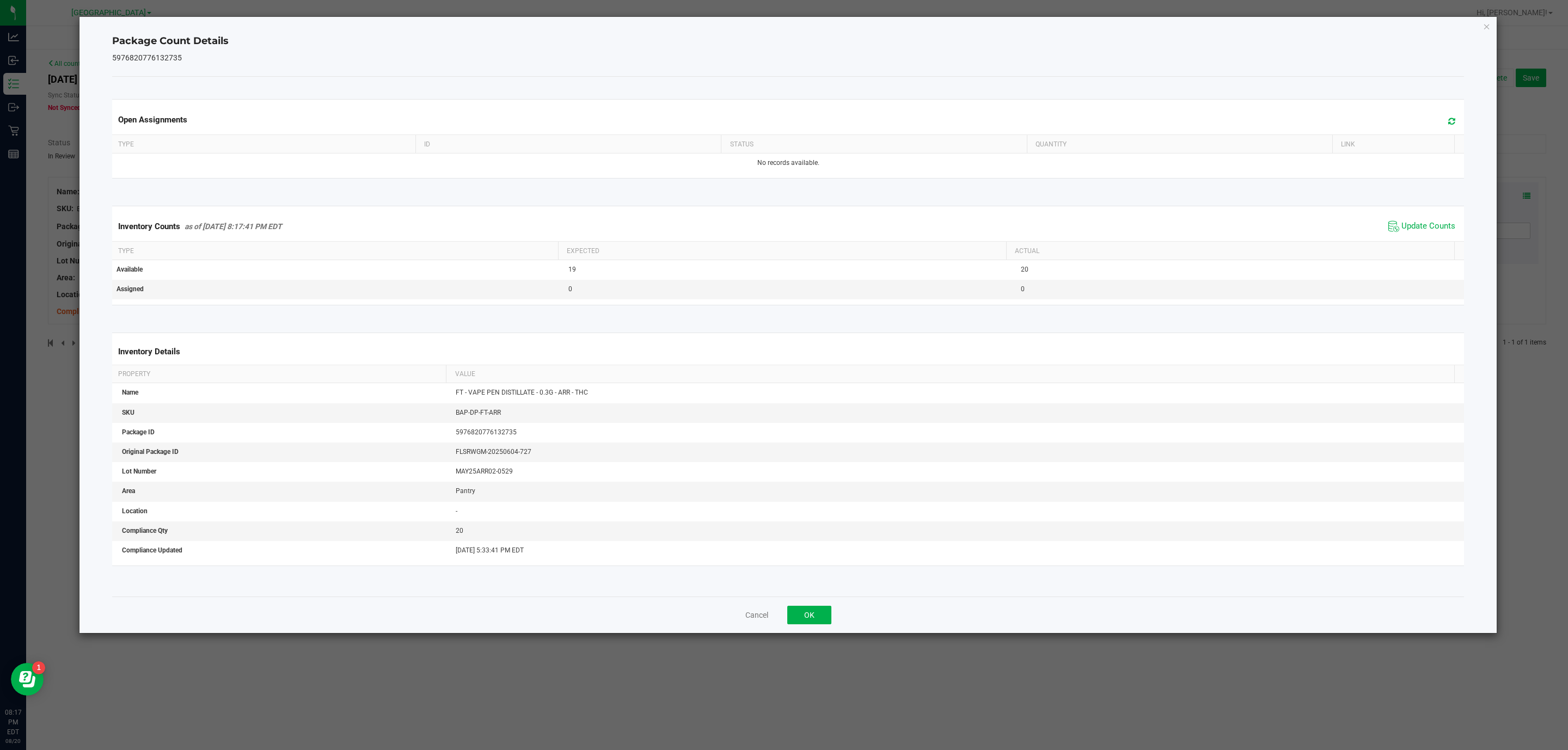
click at [1481, 28] on div "Package Count Details 5976820776132735 Open Assignments Type ID Status Quantity…" at bounding box center [788, 325] width 1418 height 616
click at [1485, 22] on icon "Close" at bounding box center [1486, 26] width 8 height 13
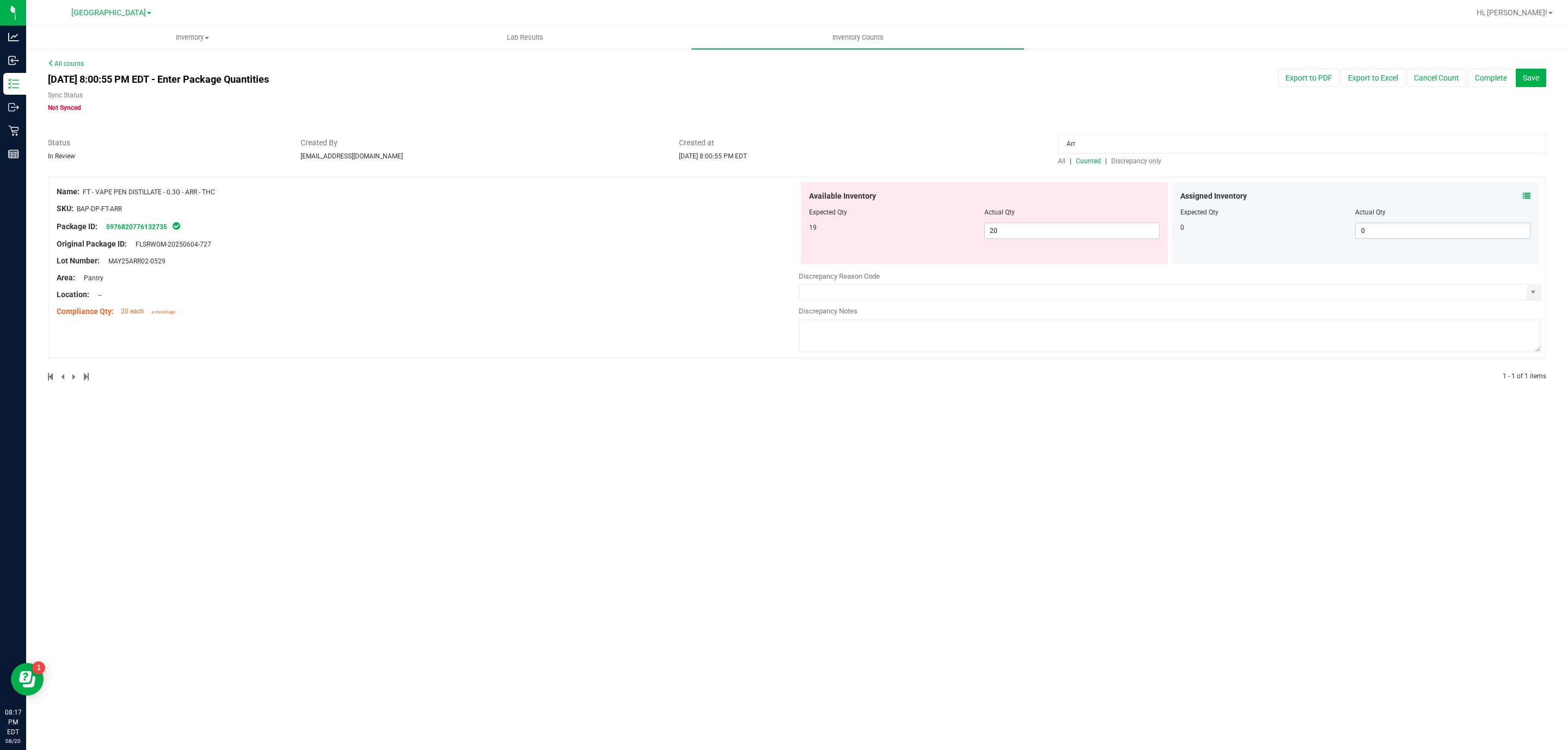
click at [1129, 143] on input "Arr" at bounding box center [1302, 144] width 488 height 19
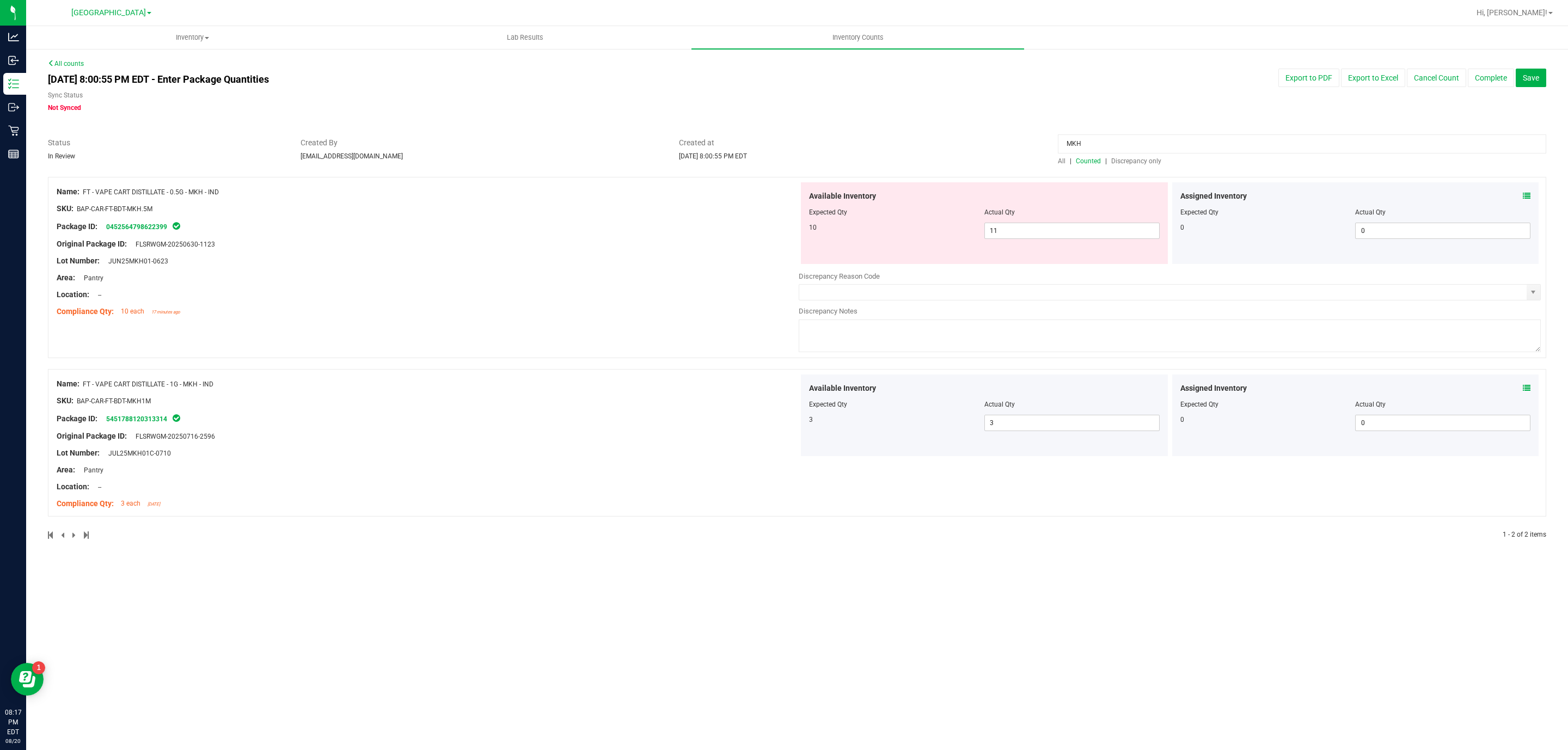
click at [1524, 387] on icon at bounding box center [1527, 388] width 8 height 8
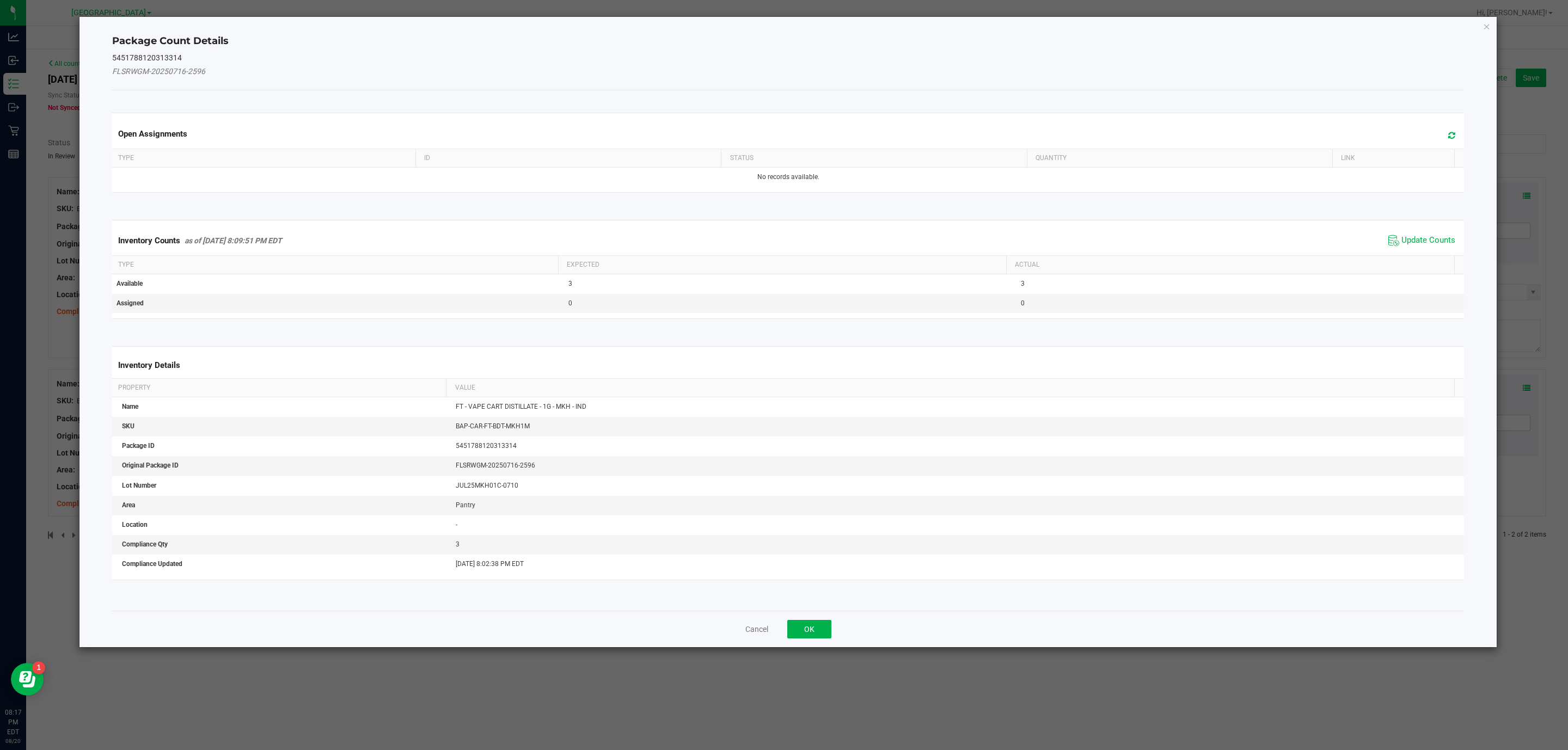
click at [1430, 229] on div "Inventory Counts as of Aug 20, 2025 8:09:51 PM EDT Update Counts" at bounding box center [788, 240] width 1357 height 29
click at [1427, 242] on span "Update Counts" at bounding box center [1429, 240] width 54 height 11
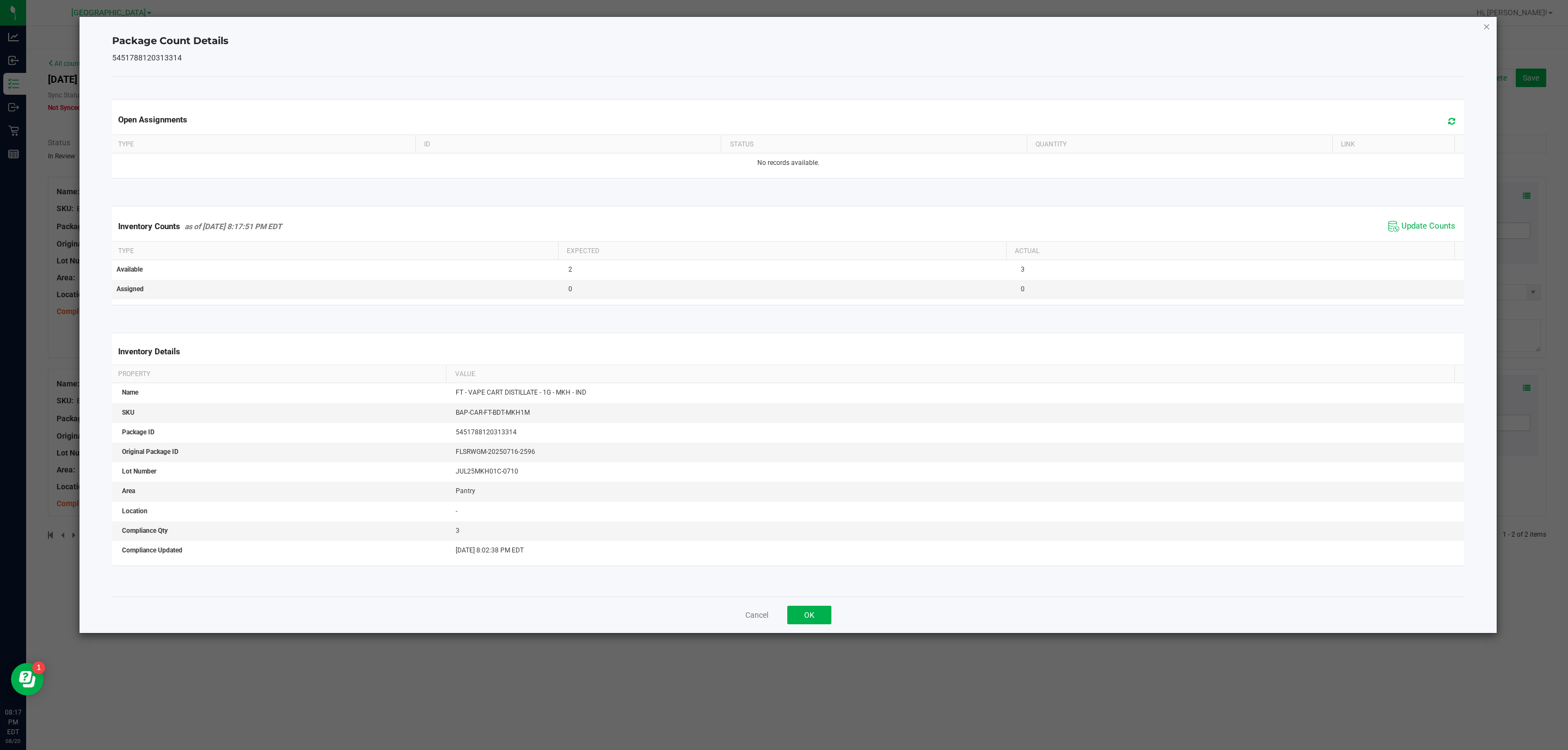
click at [1490, 21] on icon "Close" at bounding box center [1486, 26] width 8 height 13
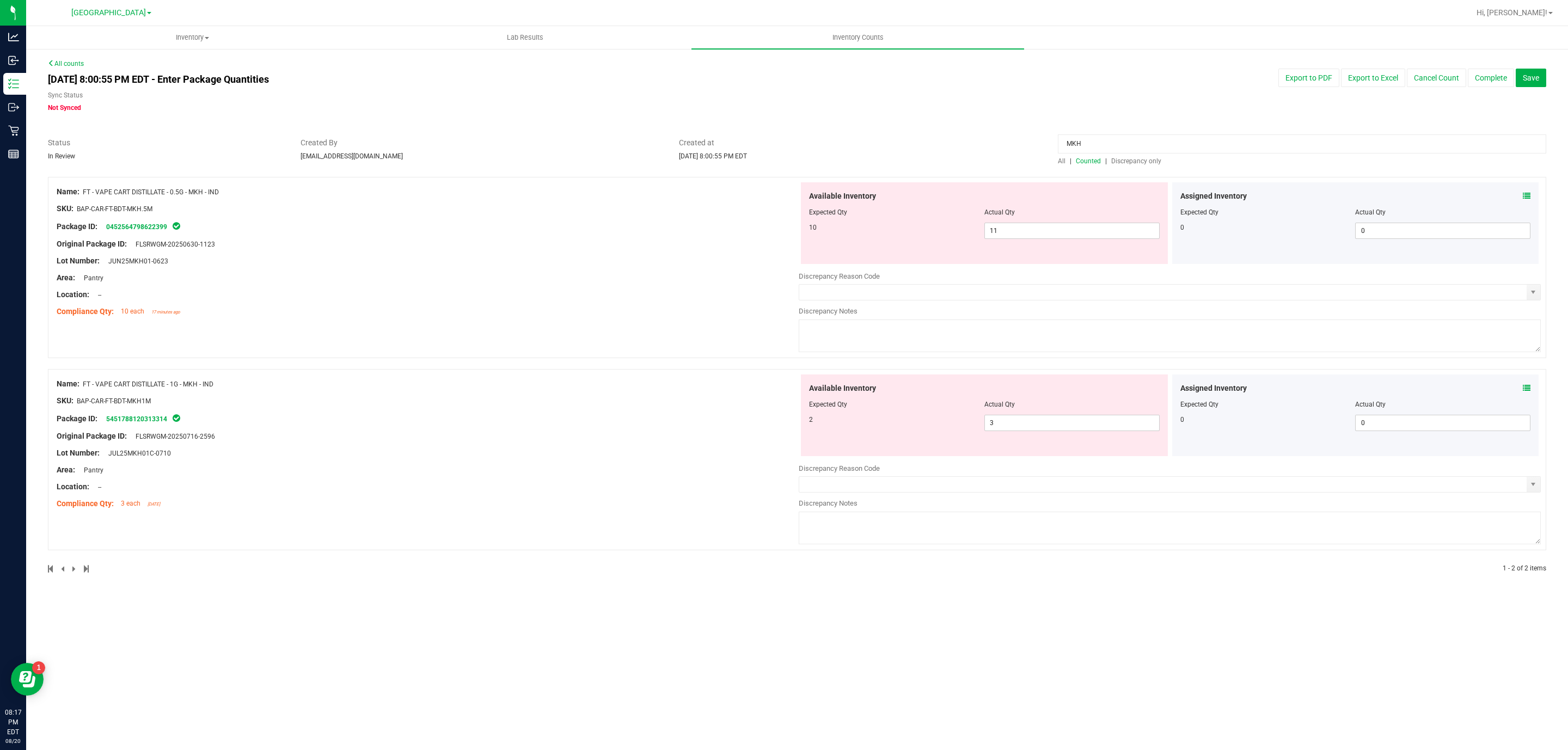
click at [1093, 157] on span "Counted" at bounding box center [1088, 160] width 25 height 8
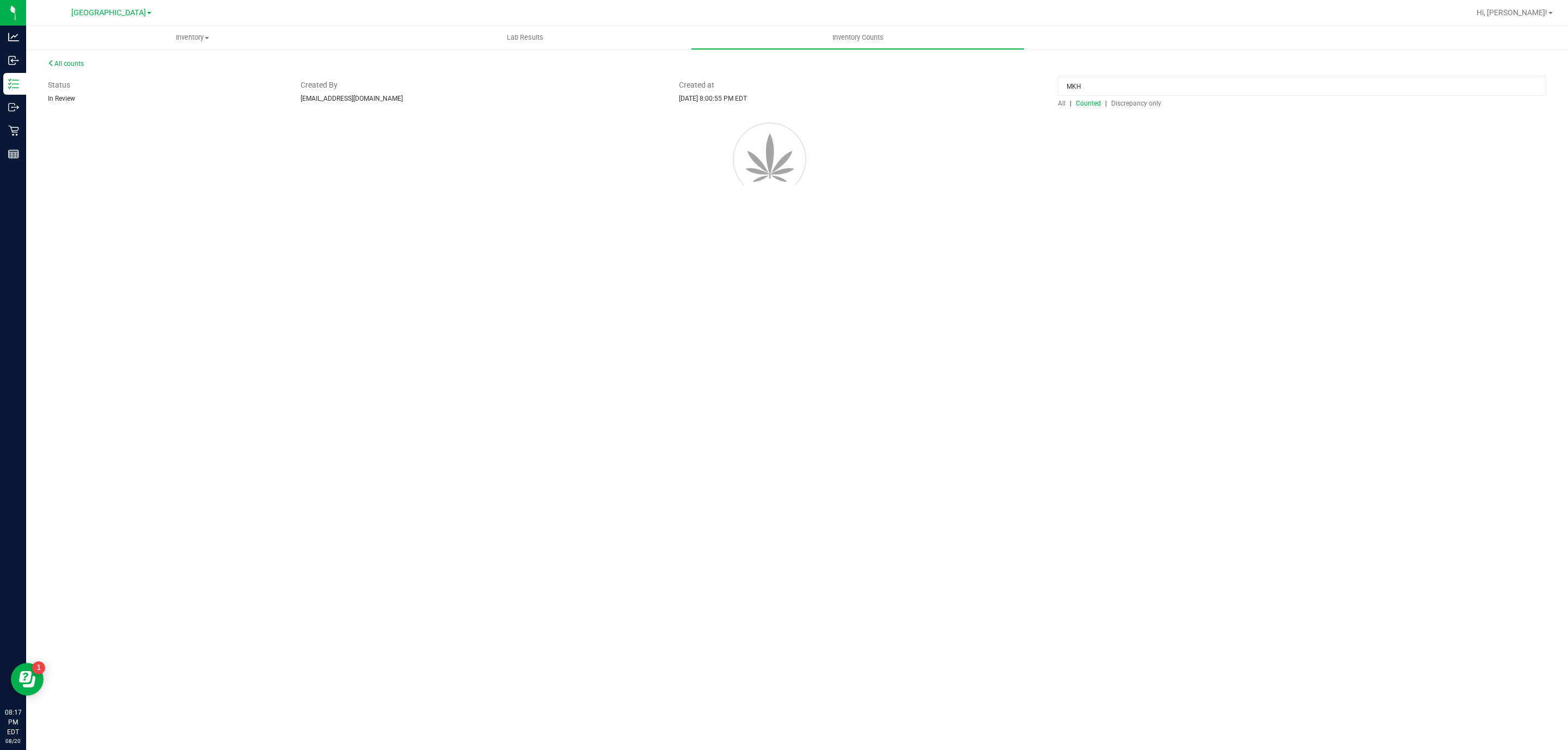
click at [1102, 96] on input "MKH" at bounding box center [1302, 86] width 488 height 19
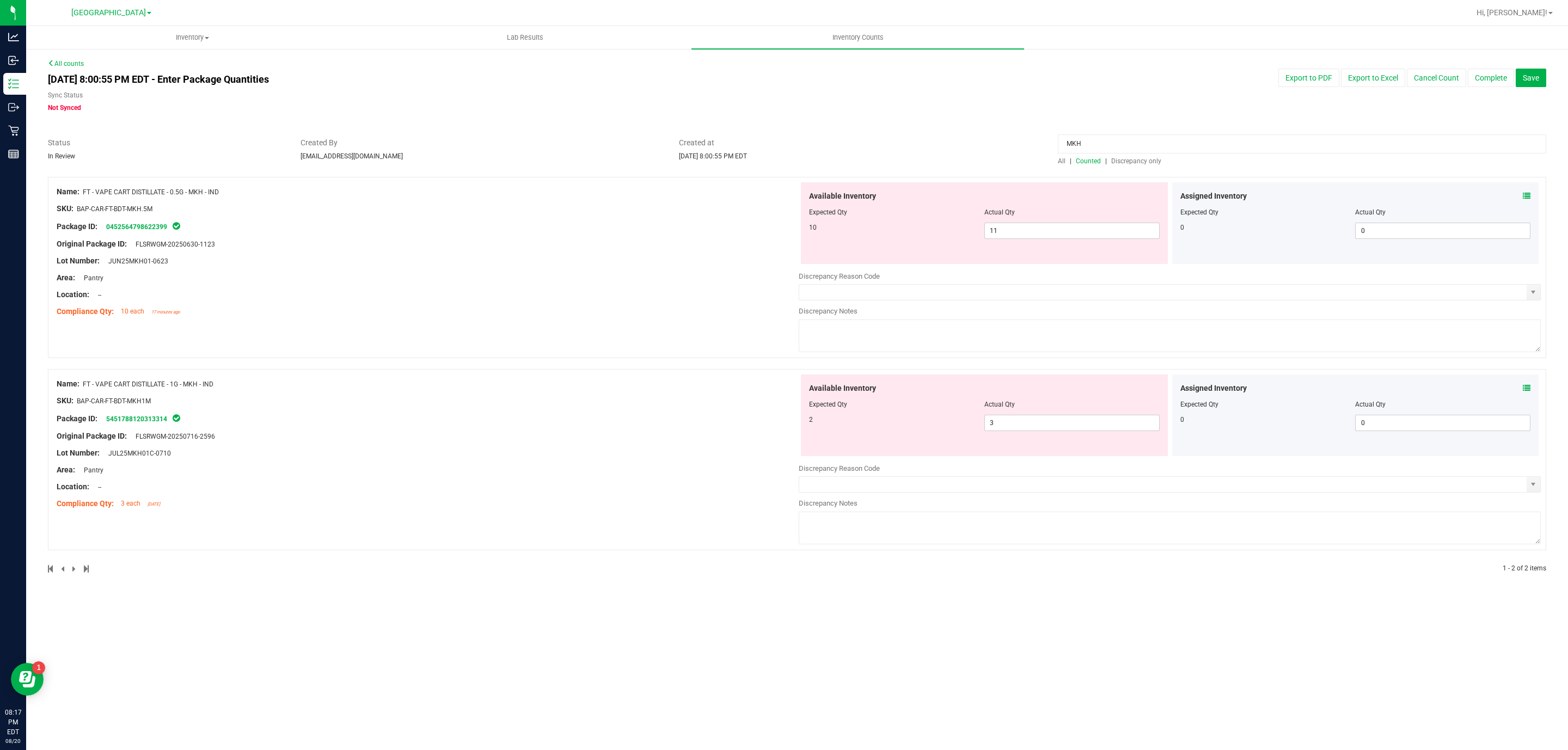
click at [1102, 137] on input "MKH" at bounding box center [1302, 144] width 488 height 19
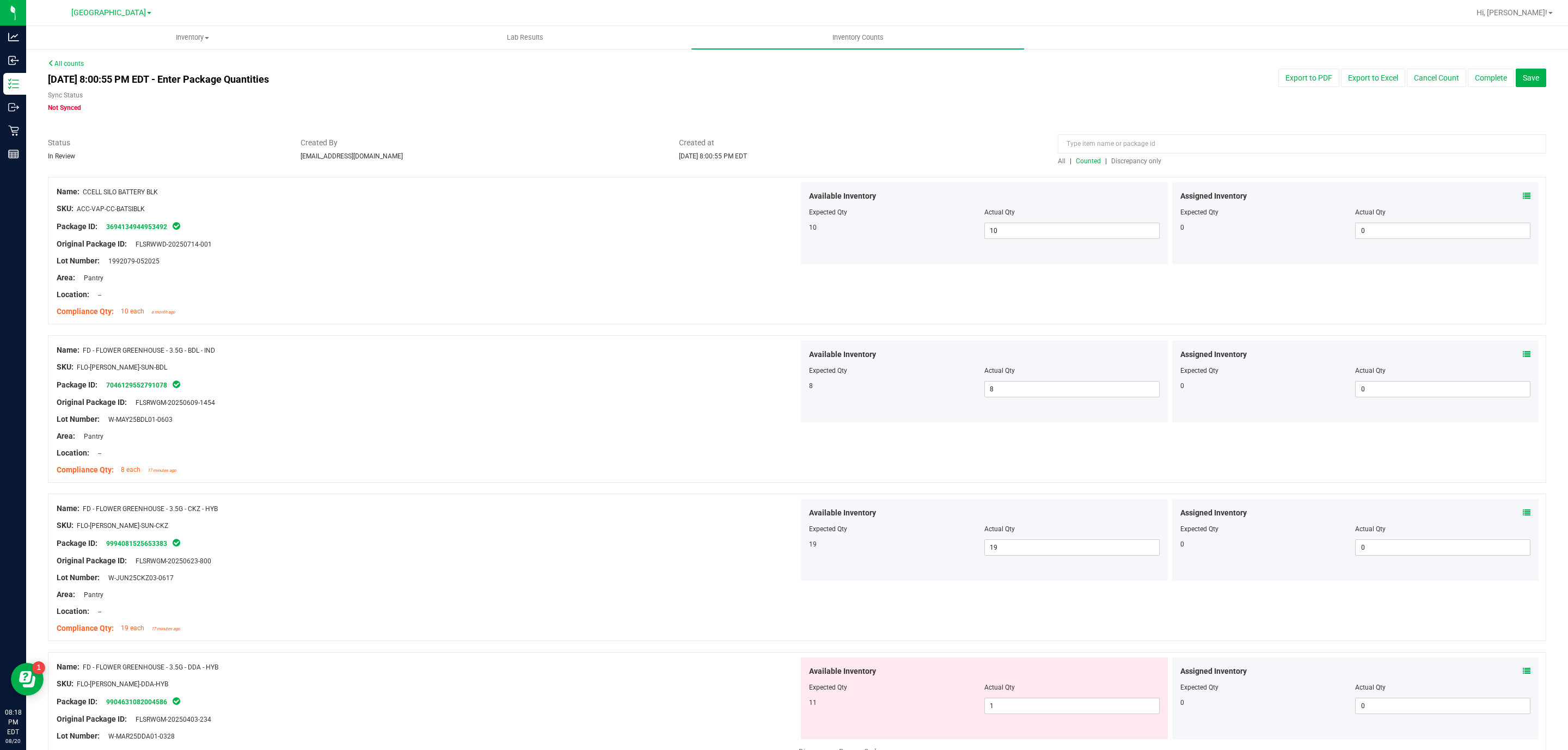
click at [1092, 165] on span "Counted" at bounding box center [1088, 160] width 25 height 8
click at [1081, 156] on div "All | Counted | Discrepancy only" at bounding box center [1302, 161] width 488 height 10
click at [1082, 159] on span "Counted" at bounding box center [1088, 160] width 25 height 8
click at [1088, 134] on input at bounding box center [1302, 144] width 488 height 19
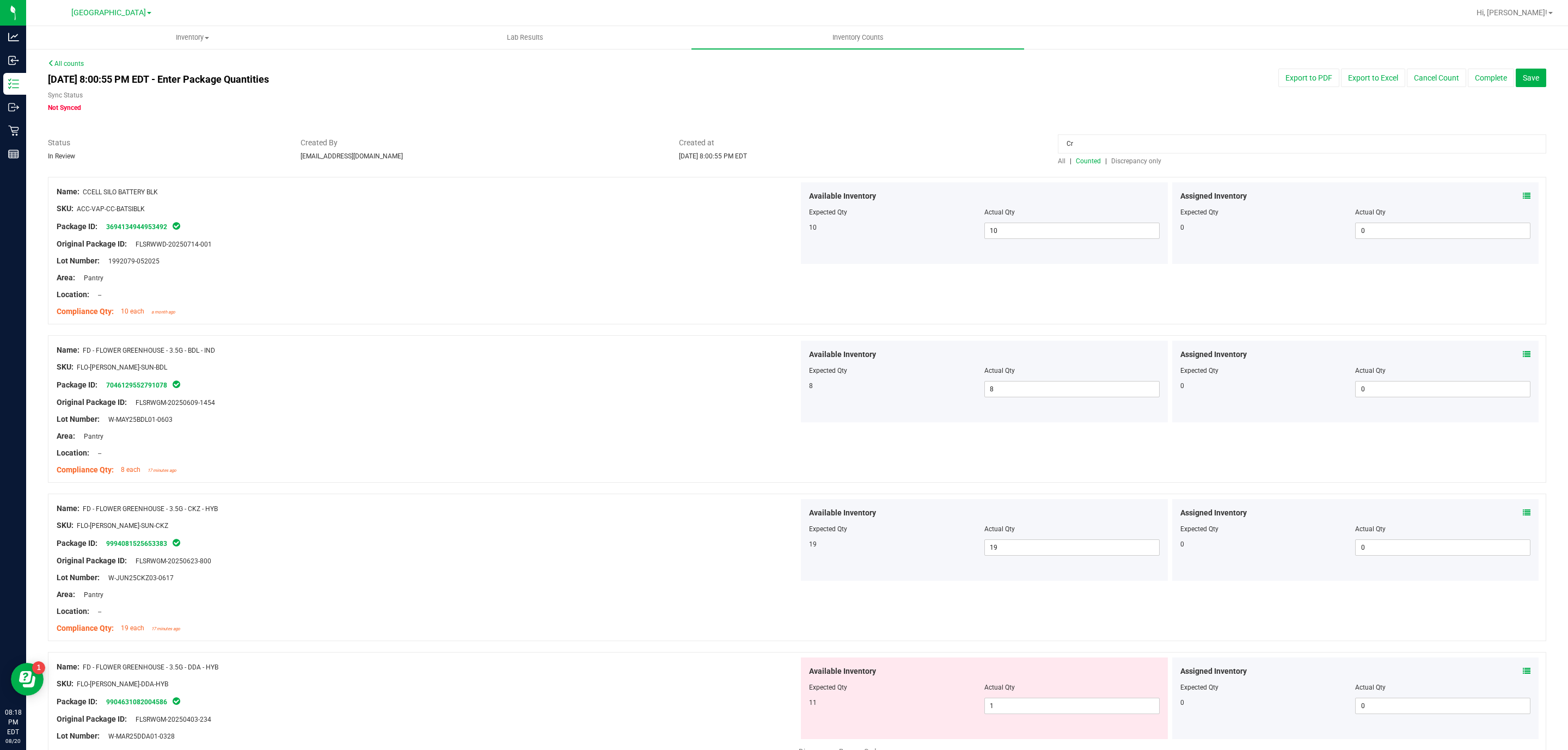
click at [1076, 145] on input "Cr" at bounding box center [1302, 144] width 488 height 19
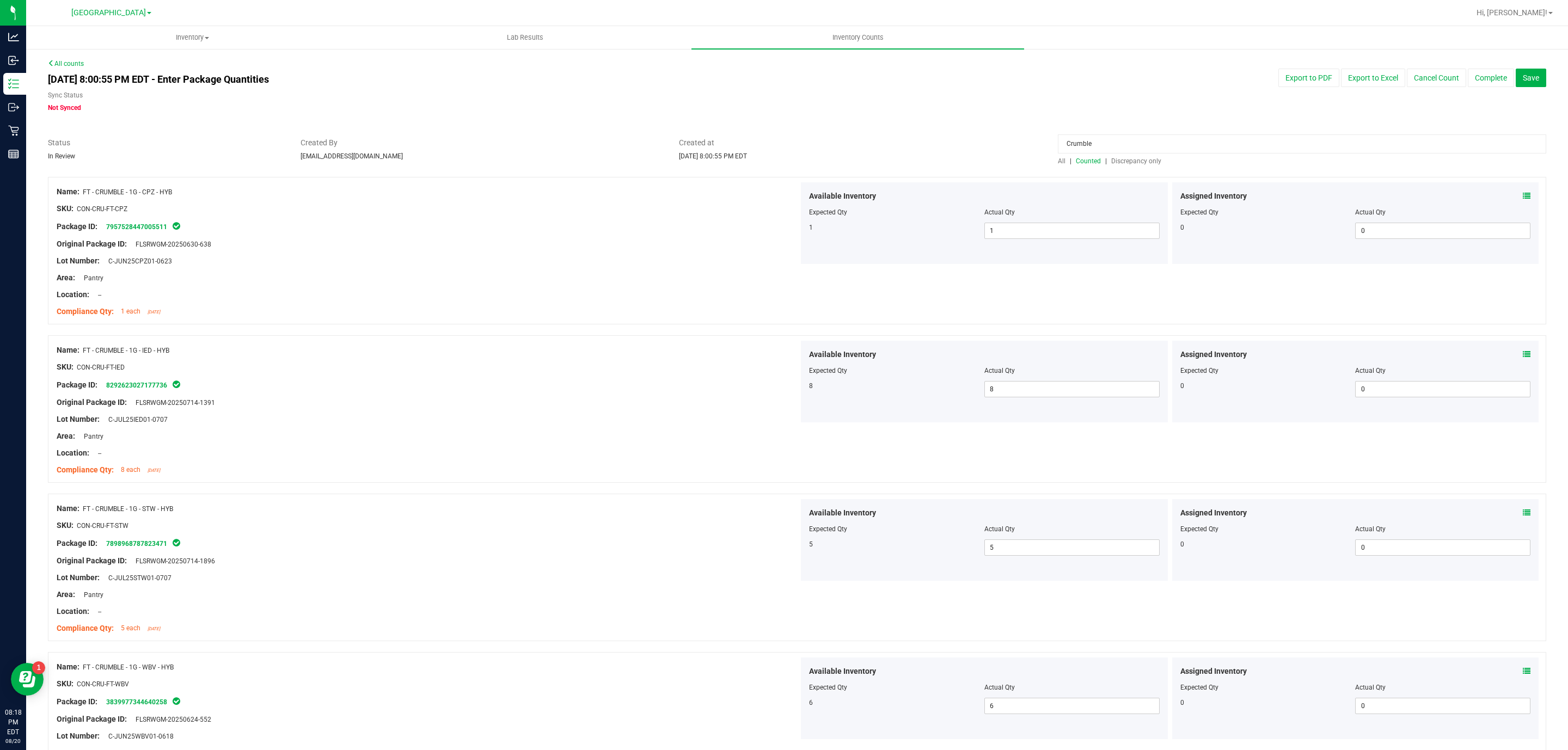
click at [1128, 160] on span "Discrepancy only" at bounding box center [1137, 160] width 50 height 8
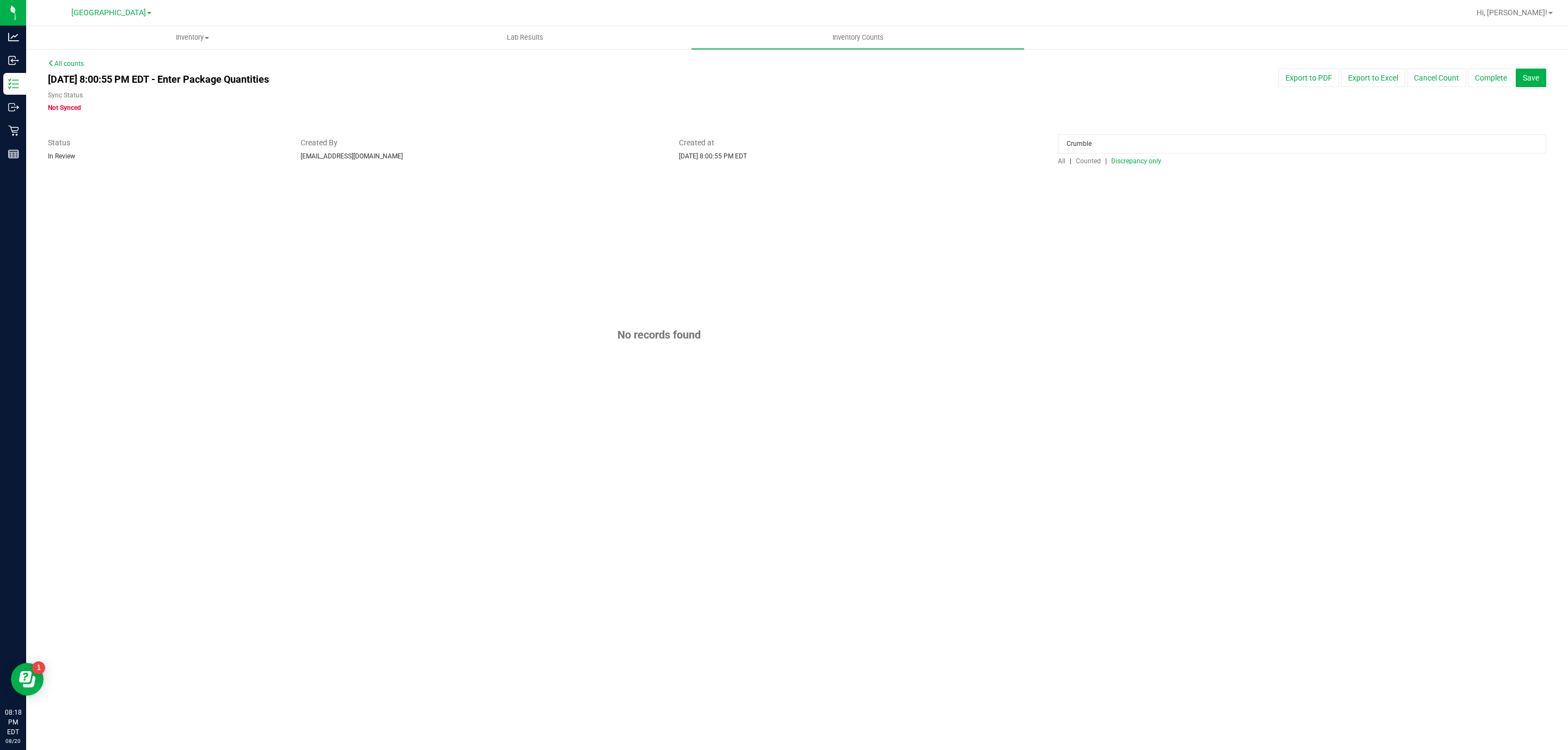
click at [1092, 163] on span "Counted" at bounding box center [1088, 160] width 25 height 8
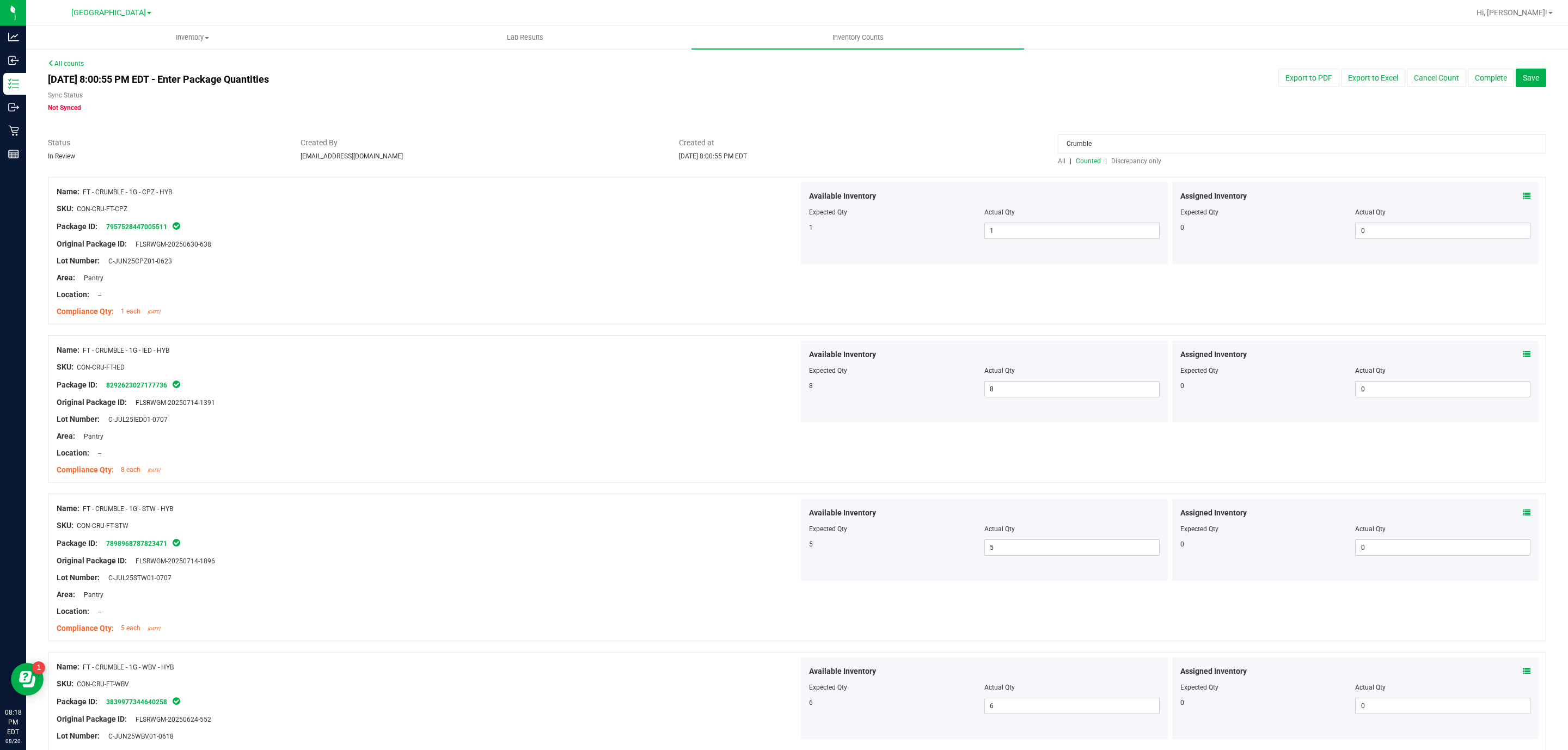
click at [1523, 195] on icon at bounding box center [1527, 196] width 8 height 8
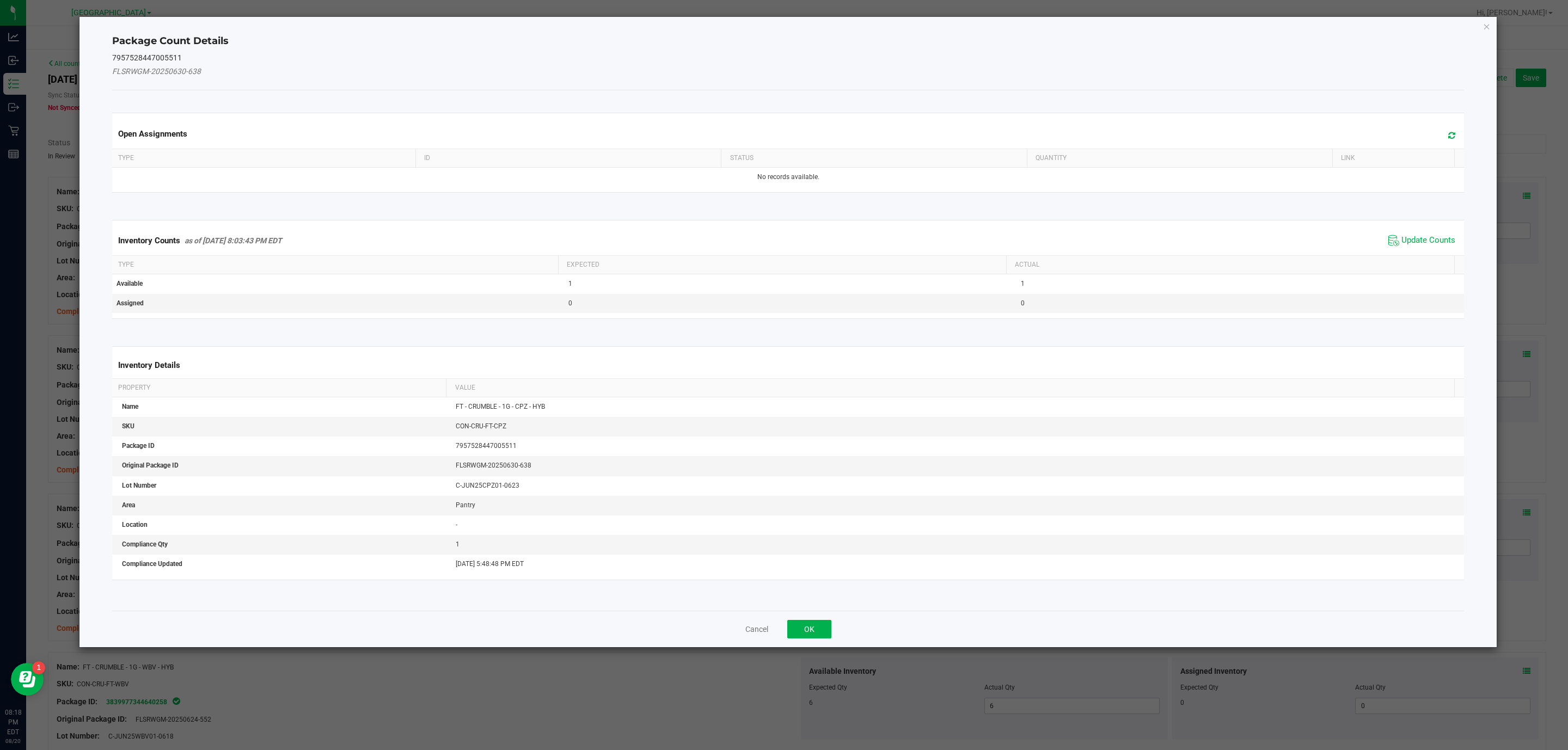
click at [1424, 233] on div "Inventory Counts as of Aug 20, 2025 8:03:43 PM EDT Update Counts" at bounding box center [788, 240] width 1357 height 29
click at [1424, 239] on span "Update Counts" at bounding box center [1429, 240] width 54 height 11
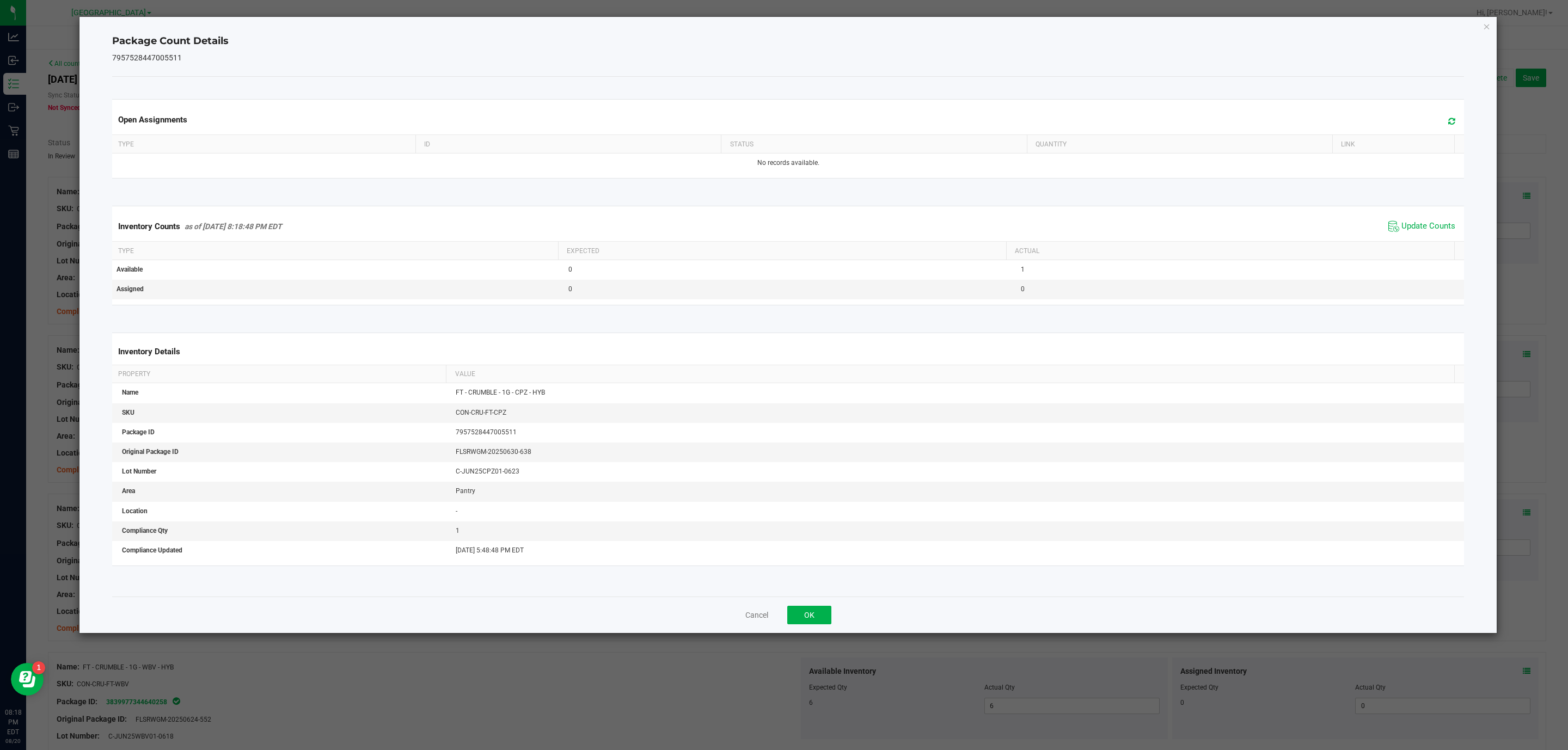
click at [1486, 36] on div "Package Count Details 7957528447005511 Open Assignments Type ID Status Quantity…" at bounding box center [788, 325] width 1418 height 616
click at [1487, 26] on icon "Close" at bounding box center [1486, 26] width 8 height 13
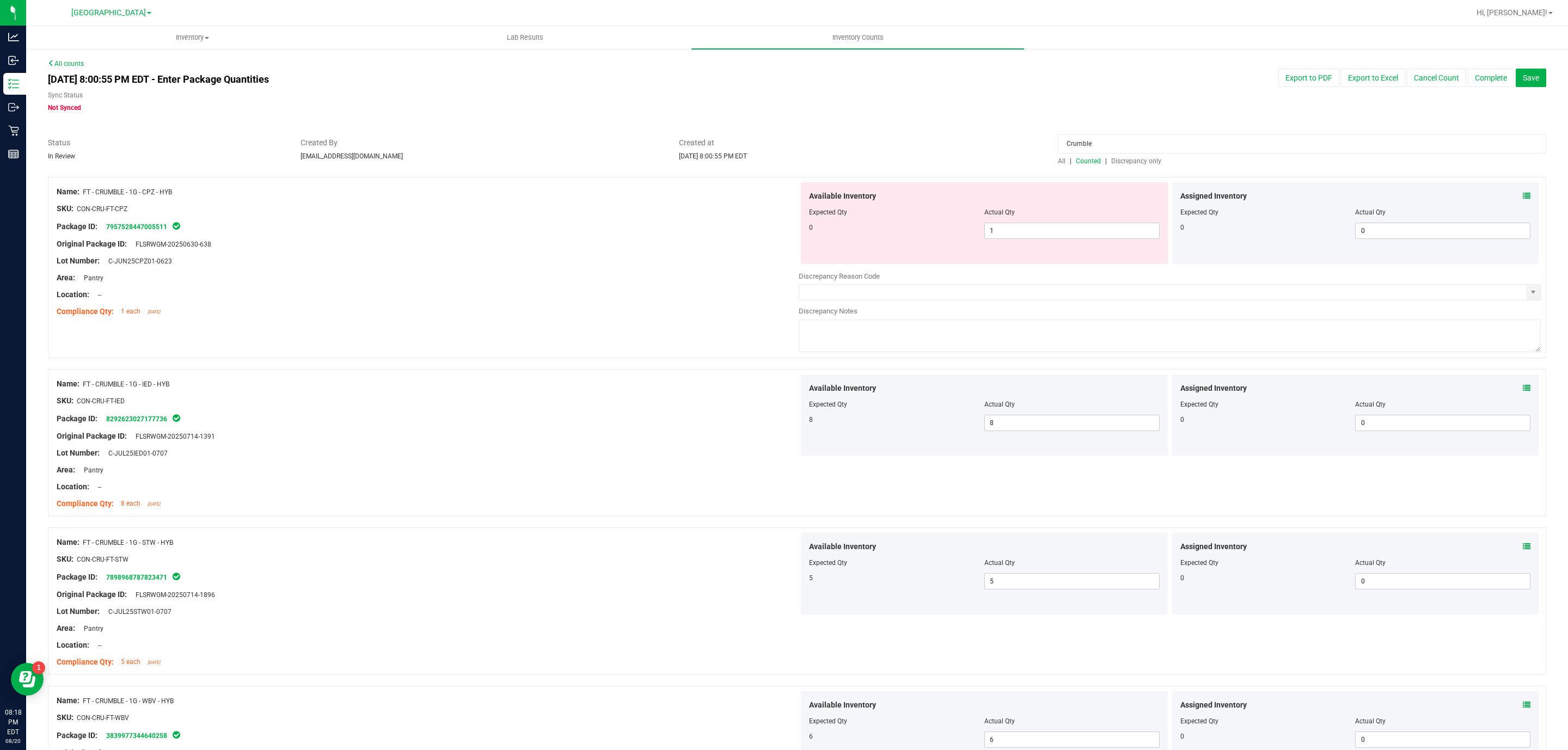
click at [1523, 389] on icon at bounding box center [1527, 388] width 8 height 8
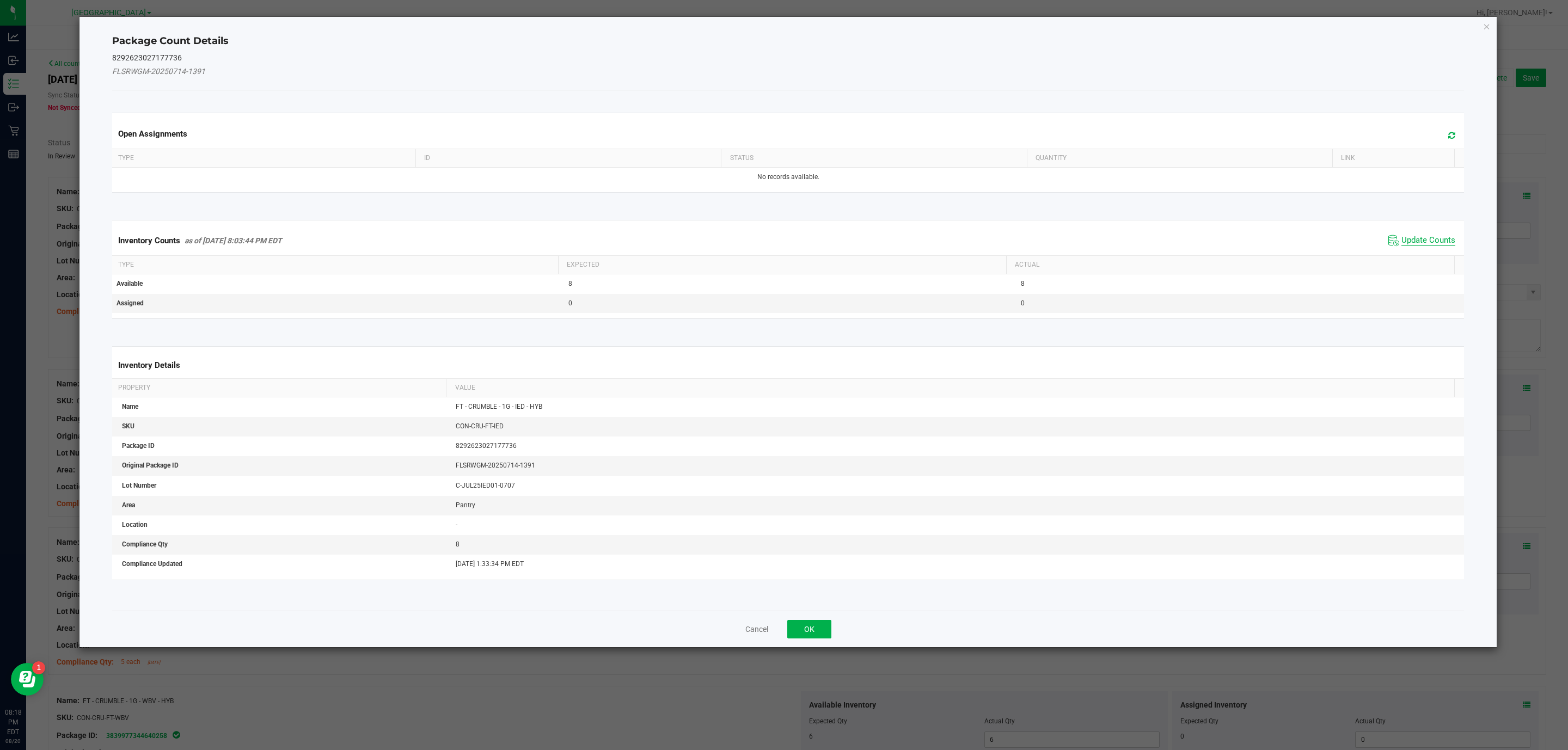
click at [1412, 244] on span "Update Counts" at bounding box center [1429, 240] width 54 height 11
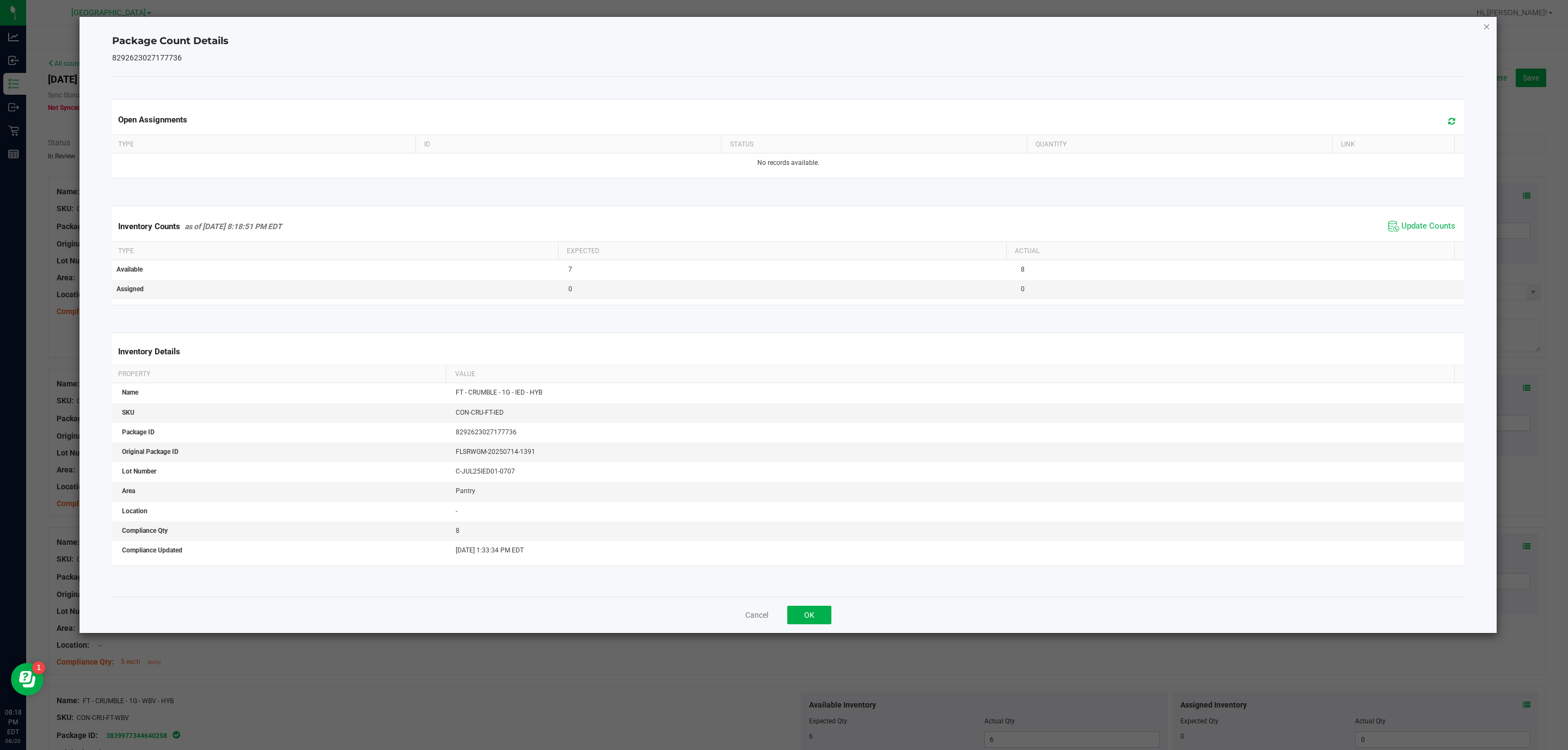
click at [1486, 23] on icon "Close" at bounding box center [1486, 26] width 8 height 13
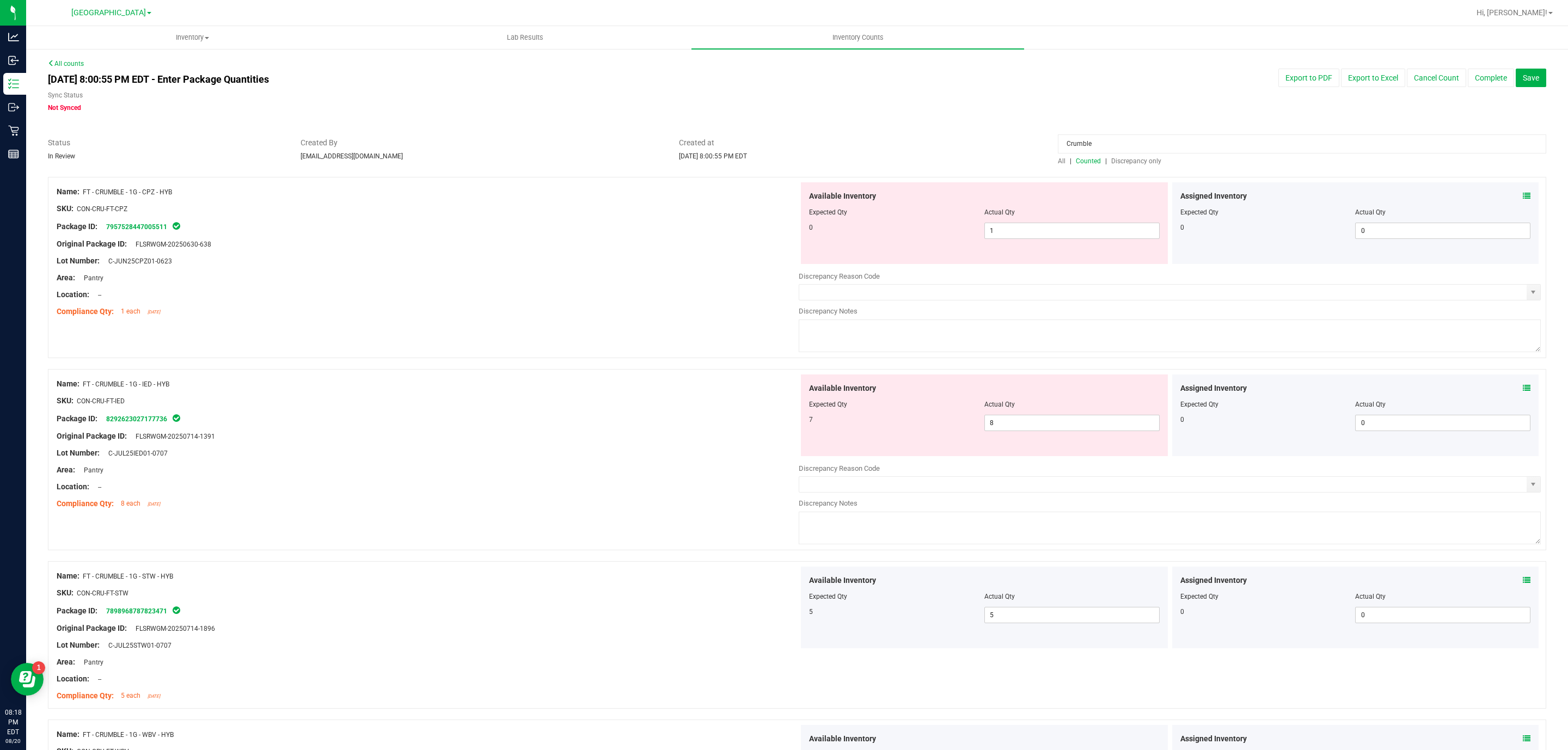
click at [1095, 147] on input "Crumble" at bounding box center [1302, 144] width 488 height 19
click at [1096, 144] on input "Crumble" at bounding box center [1302, 144] width 488 height 19
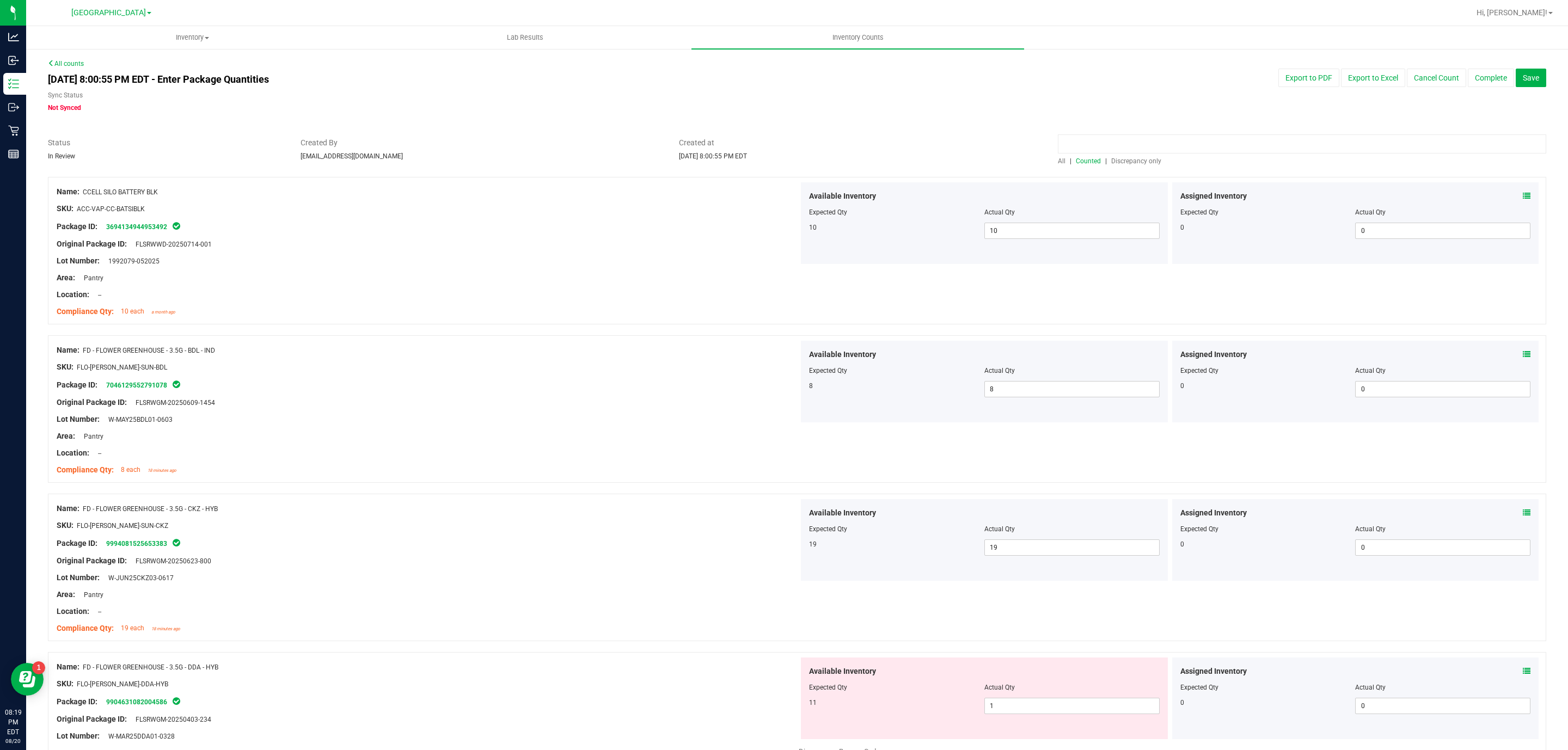
click at [1090, 144] on input at bounding box center [1302, 144] width 488 height 19
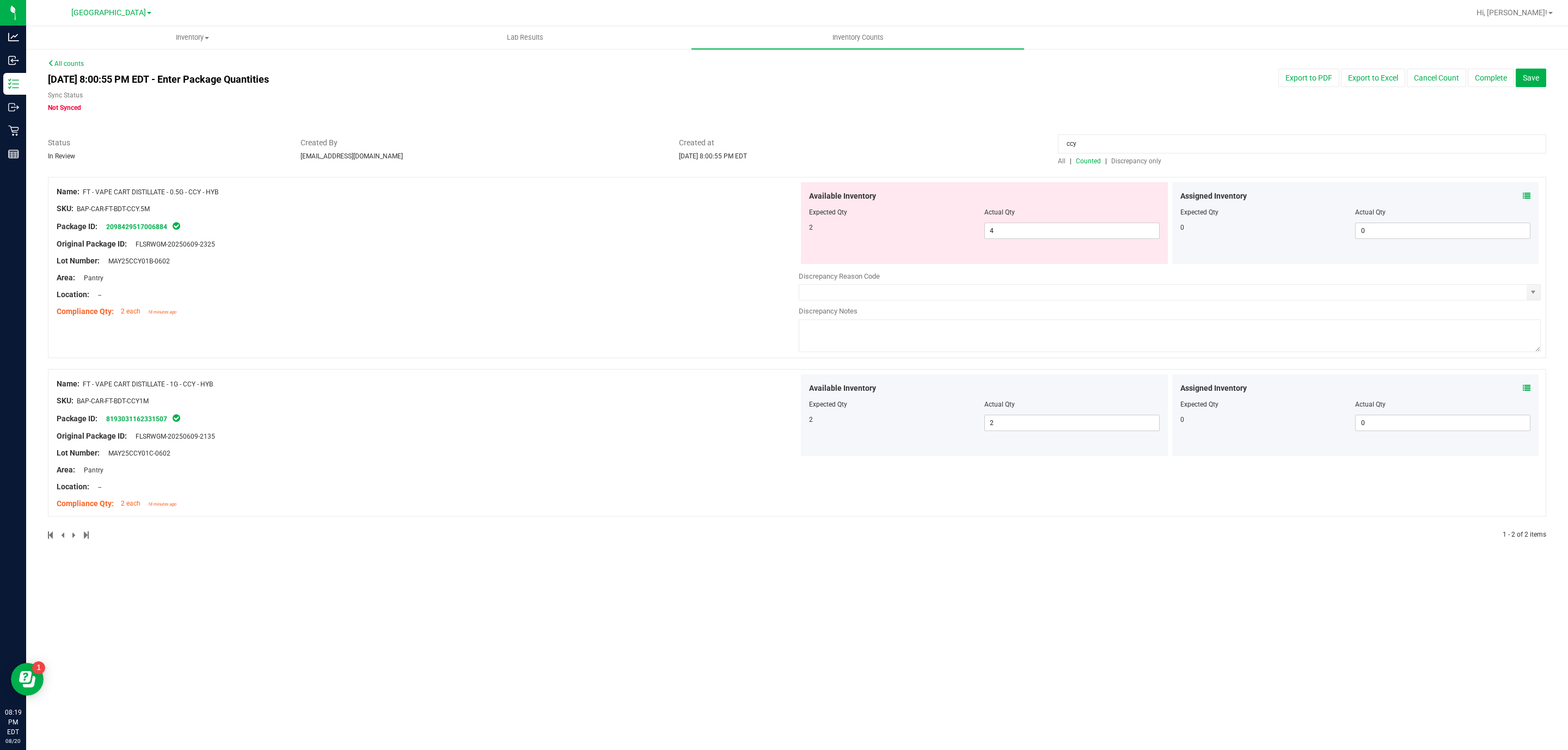
click at [1518, 202] on div at bounding box center [1355, 204] width 350 height 5
click at [1526, 194] on icon at bounding box center [1527, 196] width 8 height 8
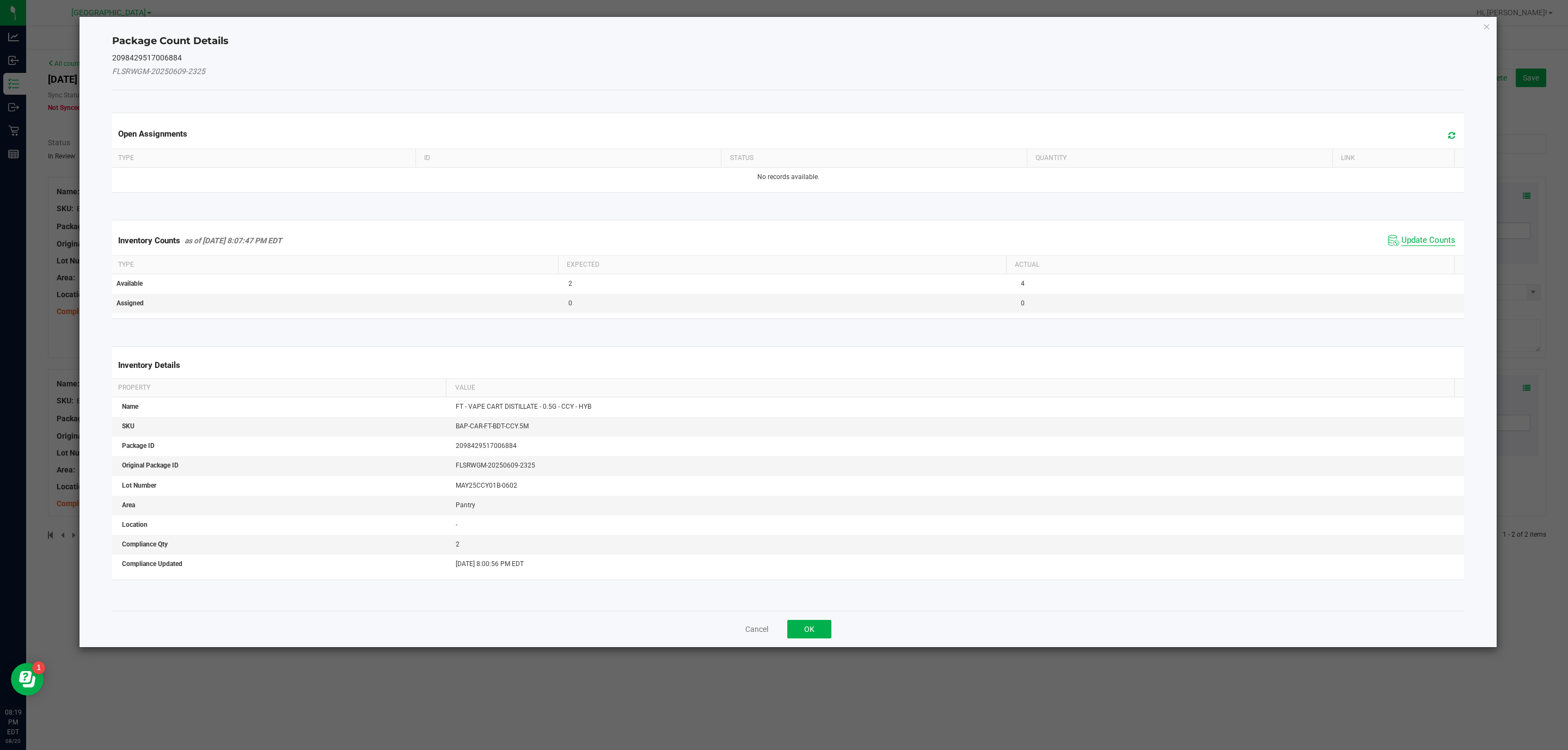
click at [1441, 240] on span "Update Counts" at bounding box center [1429, 240] width 54 height 11
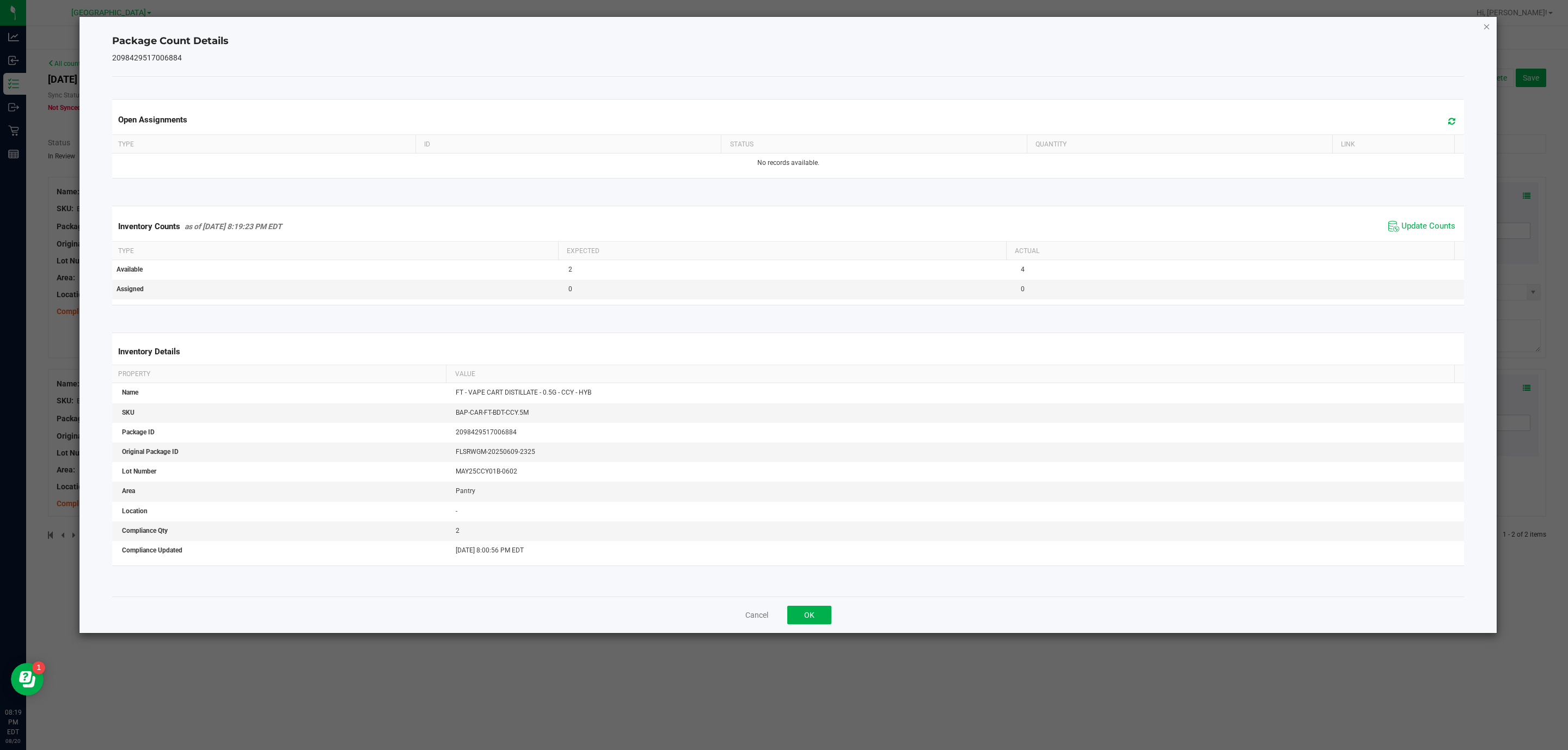
click at [1487, 29] on icon "Close" at bounding box center [1486, 26] width 8 height 13
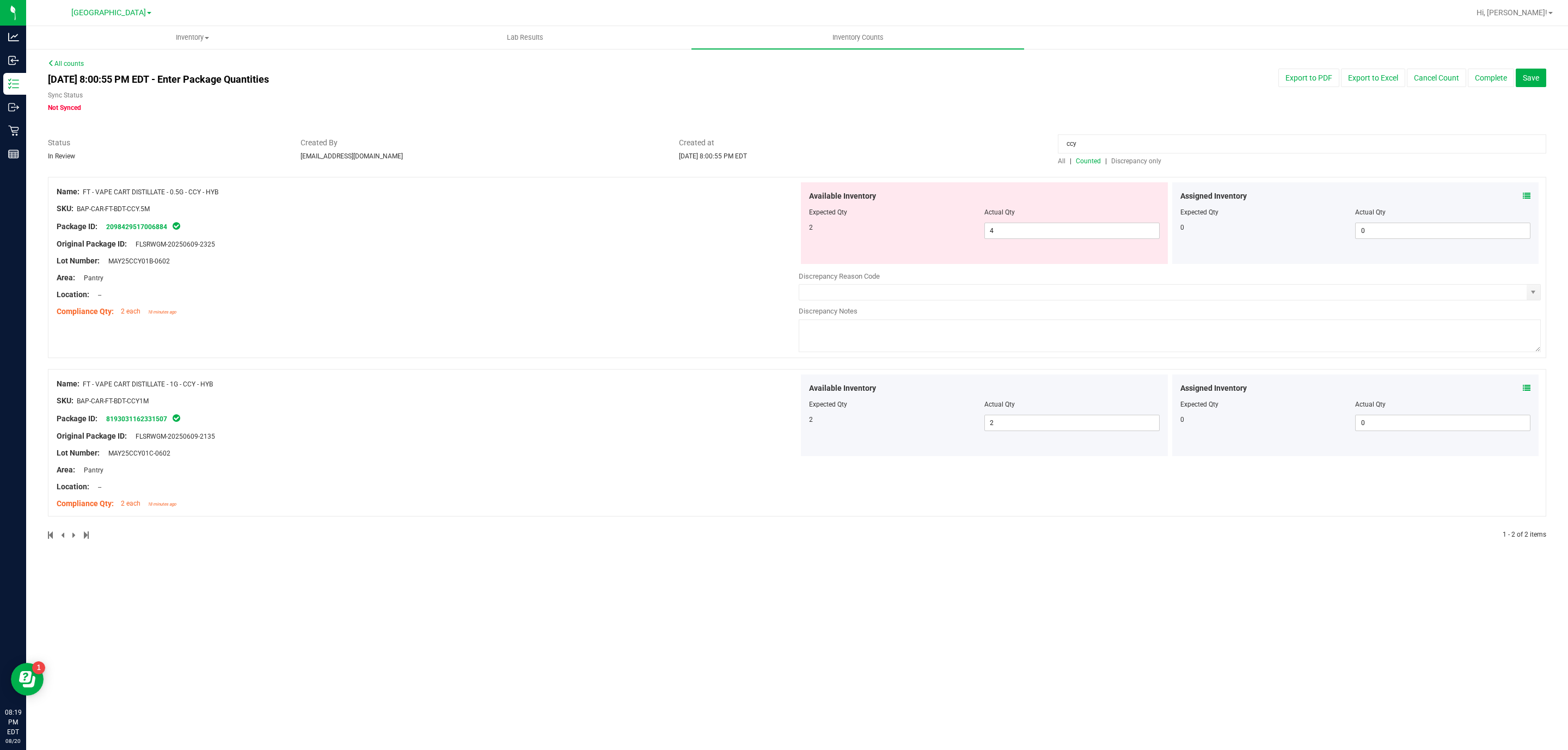
click at [1524, 196] on icon at bounding box center [1527, 196] width 8 height 8
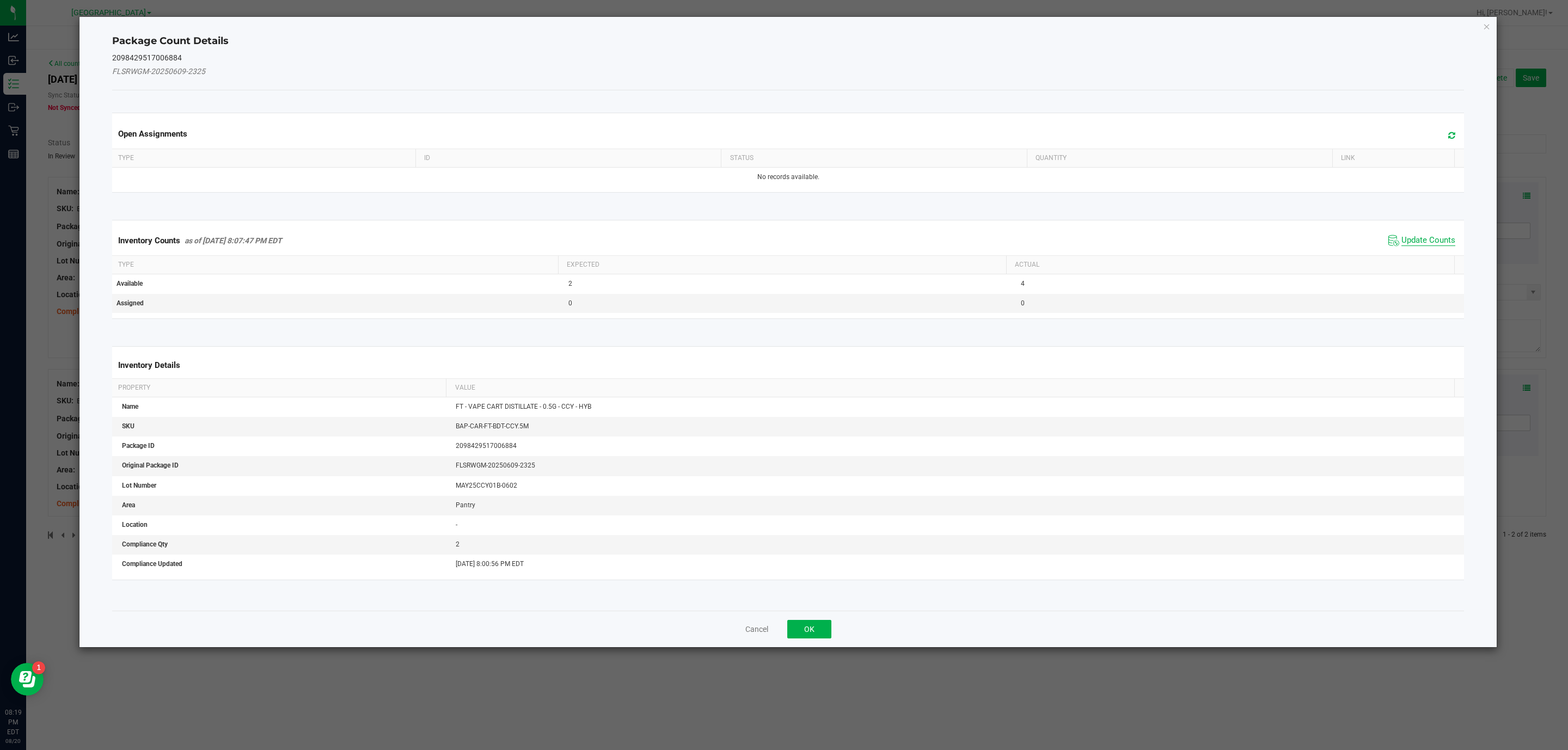
click at [1415, 240] on span "Update Counts" at bounding box center [1429, 240] width 54 height 11
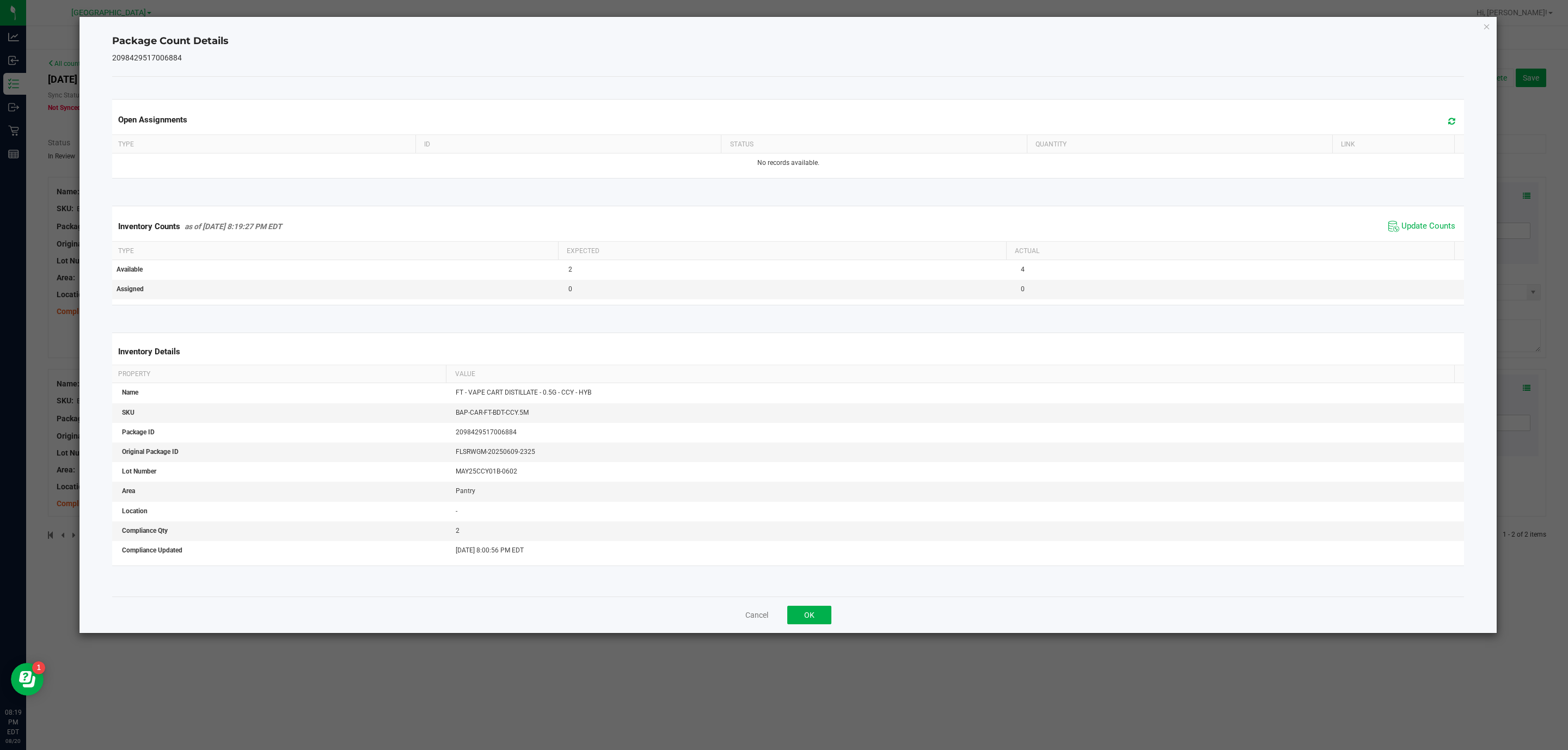
click at [1491, 32] on div "Package Count Details 2098429517006884 Open Assignments Type ID Status Quantity…" at bounding box center [788, 325] width 1418 height 616
click at [1486, 25] on icon "Close" at bounding box center [1486, 26] width 8 height 13
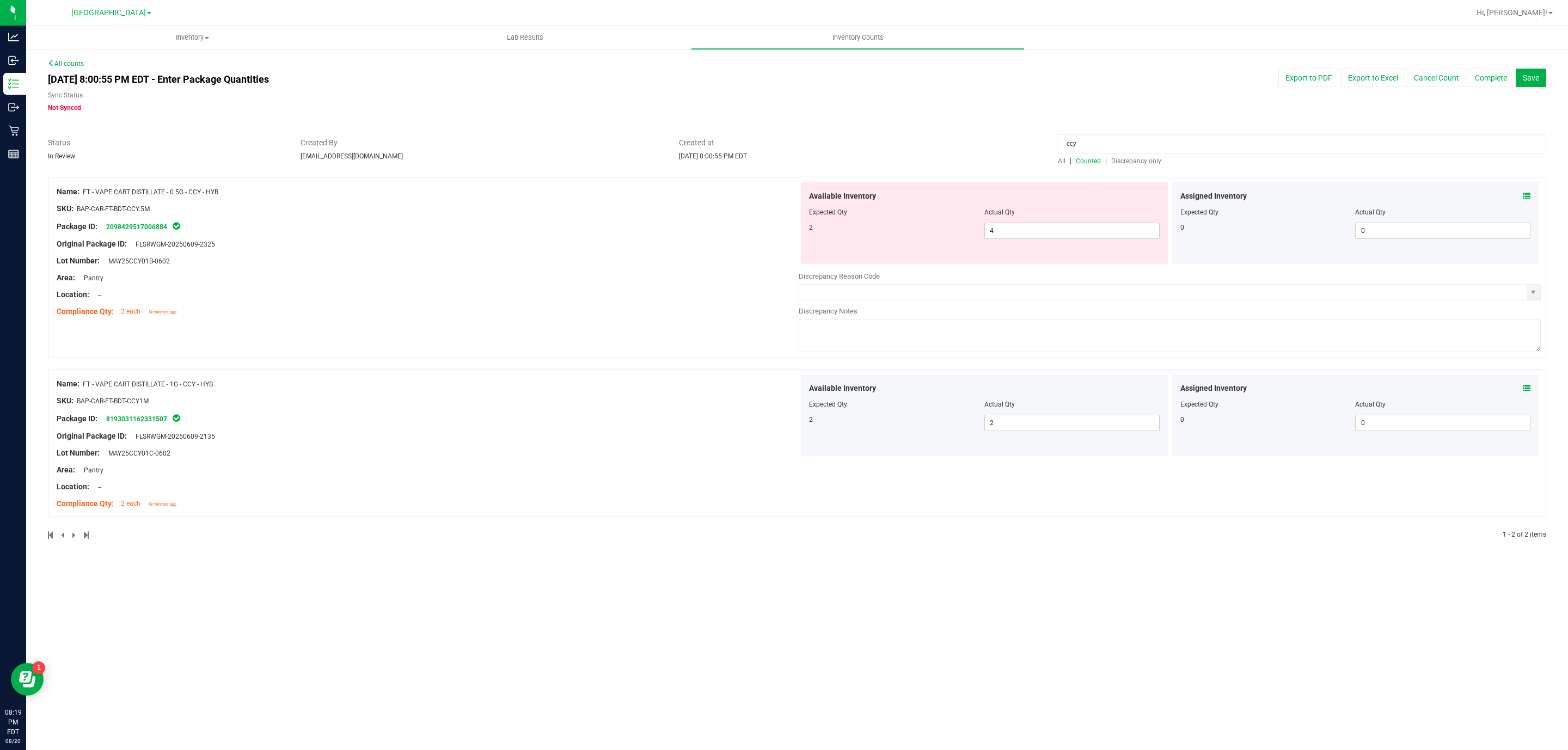
click at [1535, 389] on div "Assigned Inventory Expected Qty Actual Qty 0 0 0" at bounding box center [1355, 415] width 367 height 81
click at [1518, 391] on div "Assigned Inventory" at bounding box center [1355, 389] width 350 height 12
click at [1523, 389] on icon at bounding box center [1527, 388] width 8 height 8
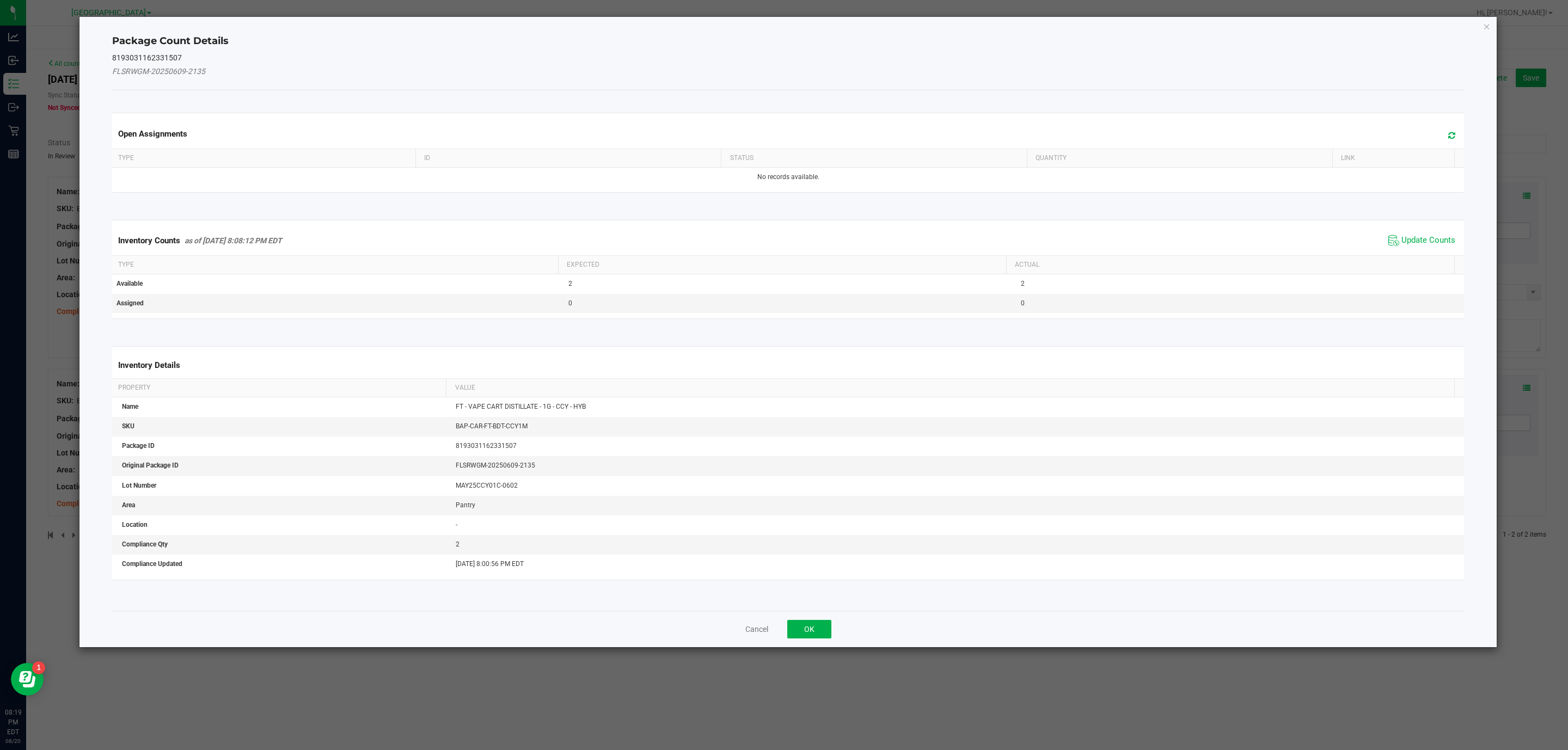
click at [1404, 252] on div "Inventory Counts as of Aug 20, 2025 8:08:12 PM EDT Update Counts" at bounding box center [788, 240] width 1357 height 29
click at [1405, 245] on span "Update Counts" at bounding box center [1429, 240] width 54 height 11
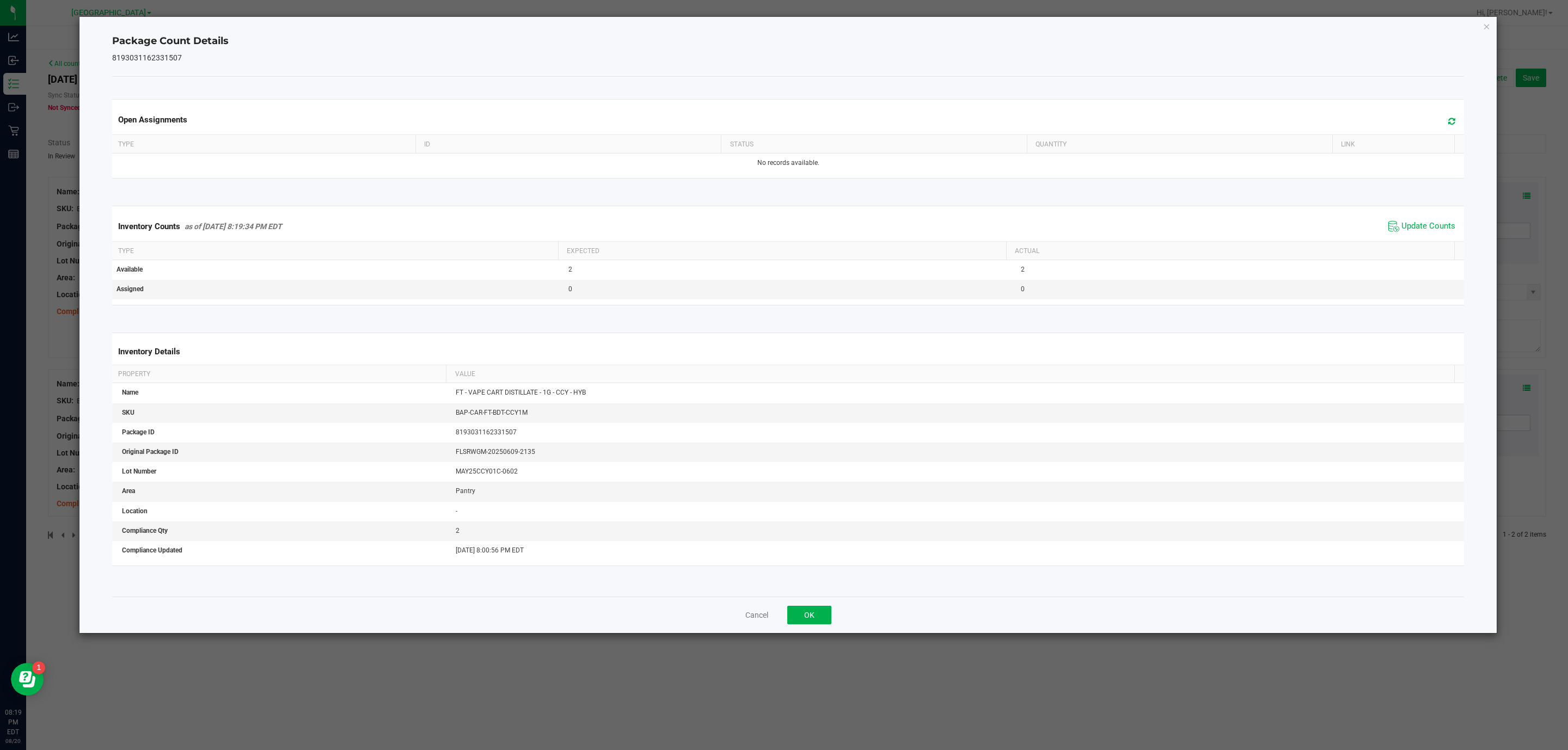
click at [1482, 33] on div "Package Count Details 8193031162331507 Open Assignments Type ID Status Quantity…" at bounding box center [788, 325] width 1418 height 616
click at [1486, 24] on icon "Close" at bounding box center [1486, 26] width 8 height 13
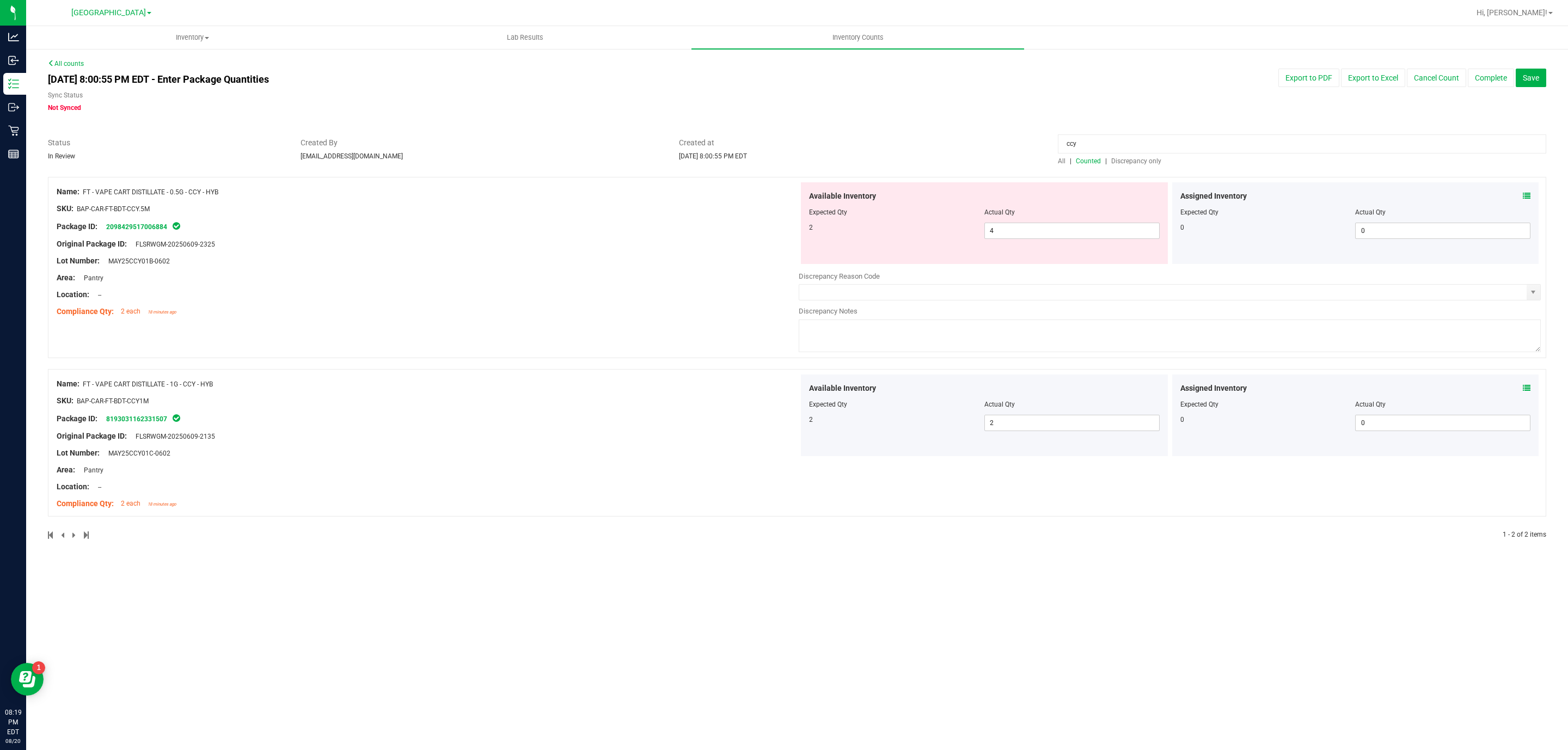
click at [1106, 147] on input "ccy" at bounding box center [1302, 144] width 488 height 19
click at [1121, 157] on span "Discrepancy only" at bounding box center [1137, 160] width 50 height 8
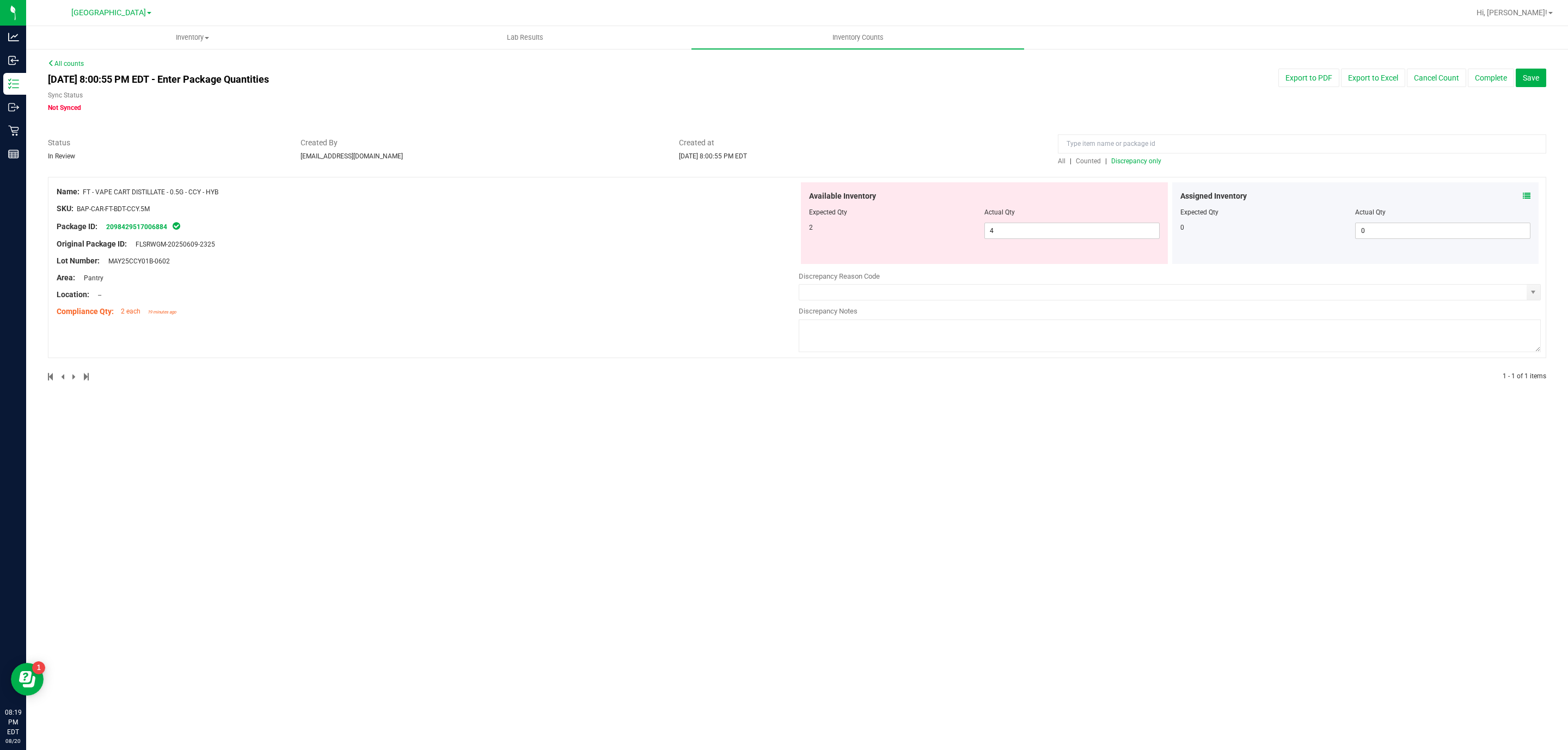
click at [1119, 157] on span "Discrepancy only" at bounding box center [1137, 160] width 50 height 8
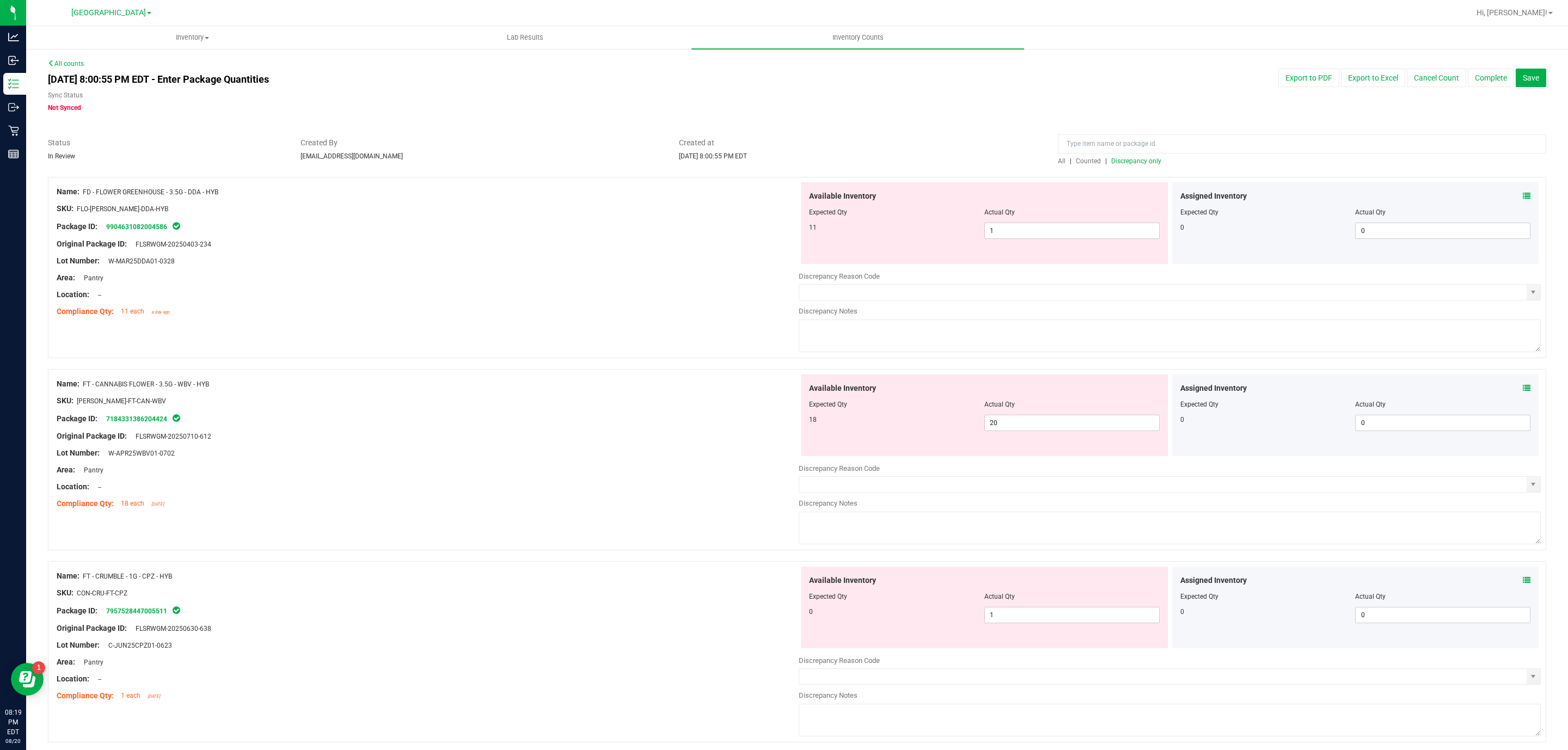
click at [1485, 132] on div at bounding box center [797, 131] width 1498 height 11
click at [1031, 233] on span "1 1" at bounding box center [1072, 230] width 176 height 16
click at [1031, 232] on input "1" at bounding box center [1071, 231] width 174 height 15
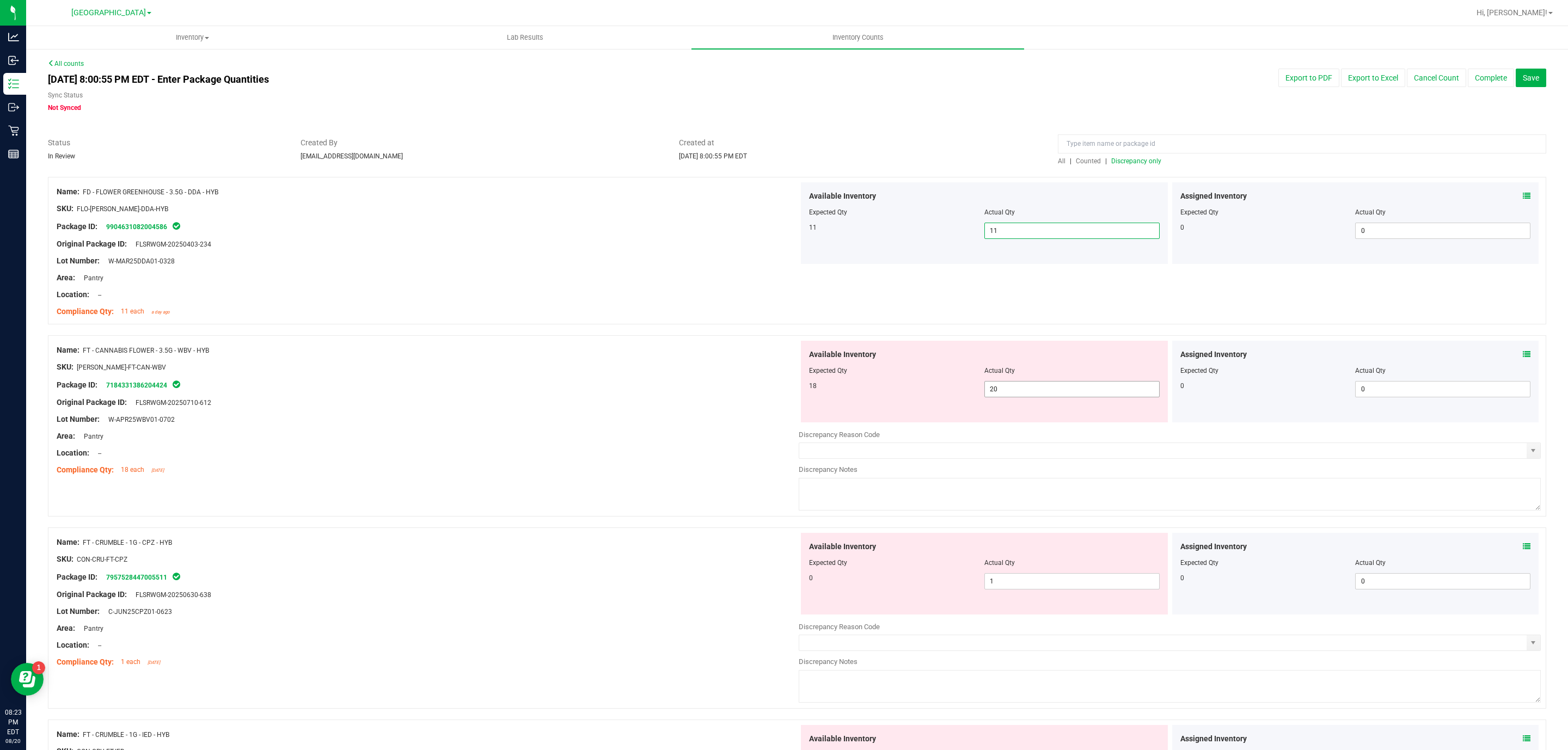
click at [1060, 387] on span "20 20" at bounding box center [1072, 389] width 176 height 16
click at [1060, 387] on input "20" at bounding box center [1071, 389] width 174 height 15
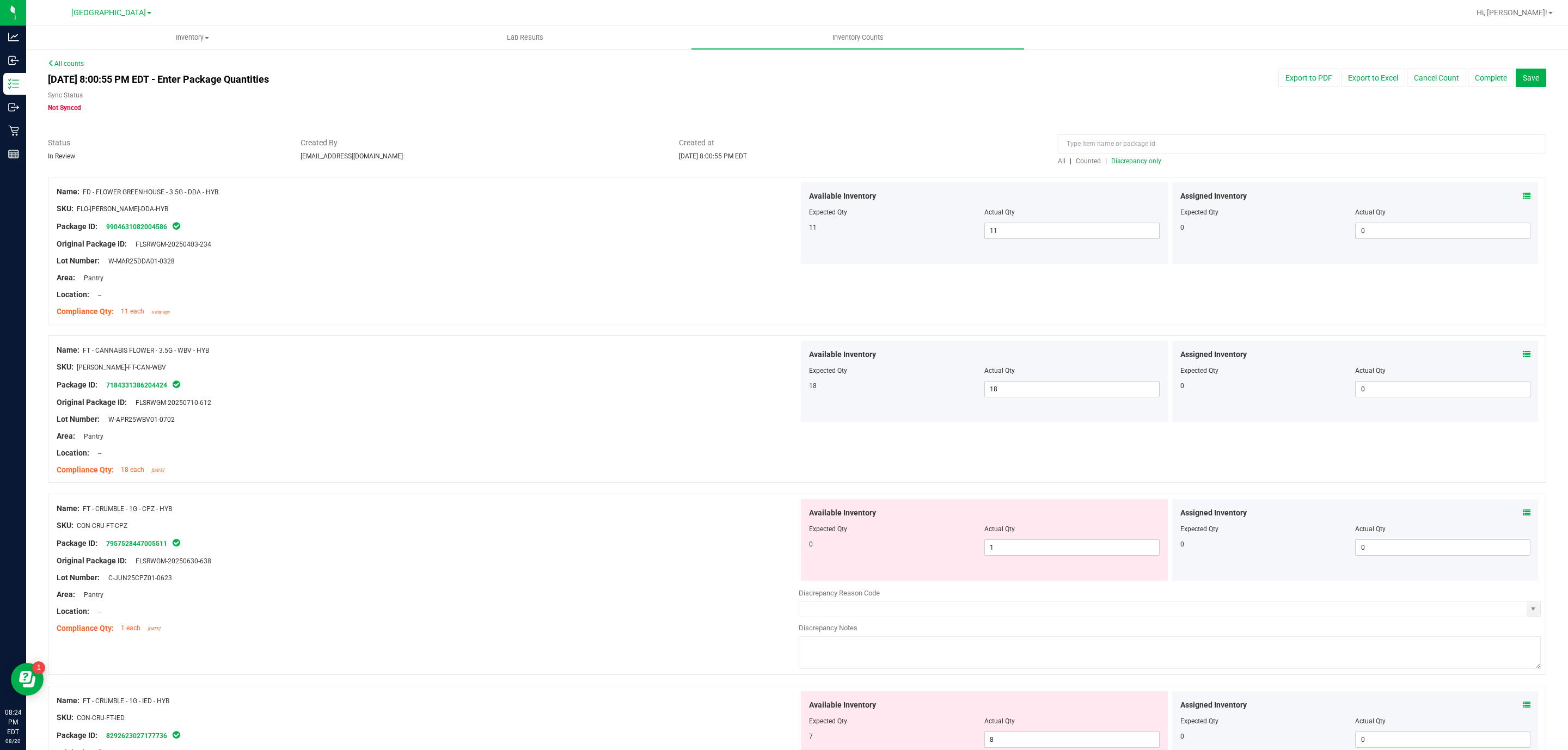
click at [1126, 167] on div at bounding box center [797, 171] width 1498 height 11
click at [1133, 160] on span "Discrepancy only" at bounding box center [1137, 160] width 50 height 8
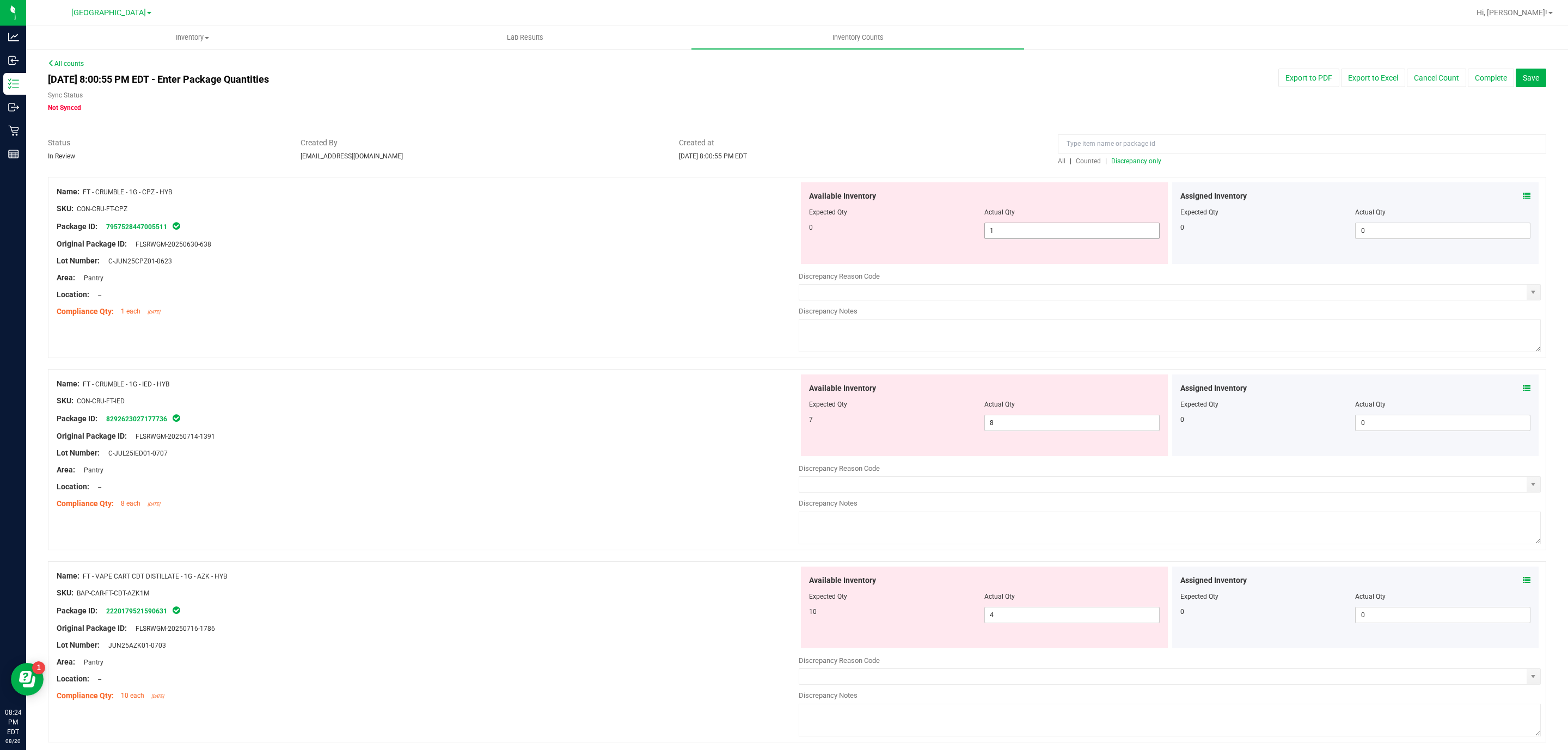
click at [1139, 228] on span "1 1" at bounding box center [1072, 230] width 176 height 16
click at [0, 0] on input "1" at bounding box center [0, 0] width 0 height 0
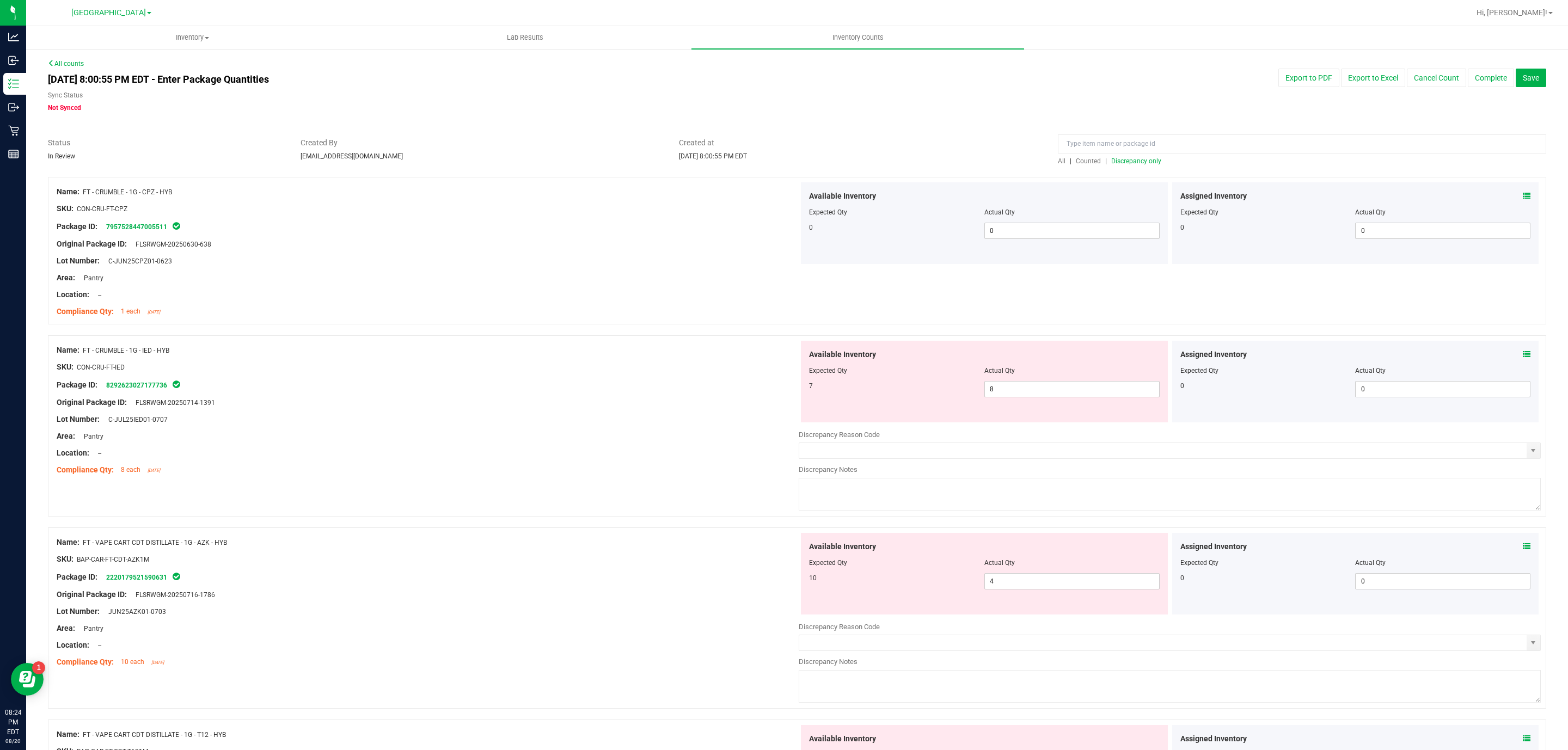
click at [1147, 159] on span "Discrepancy only" at bounding box center [1137, 160] width 50 height 8
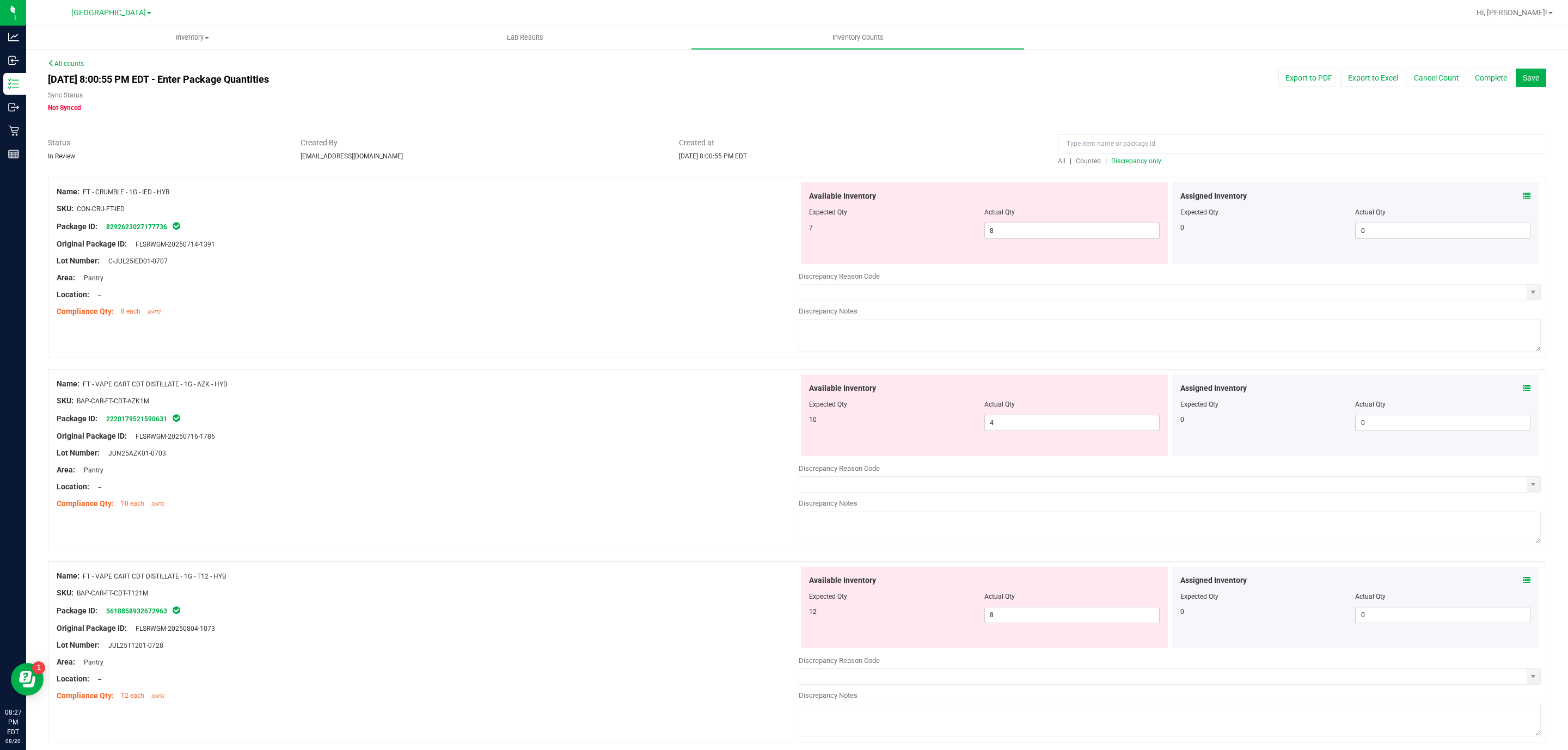
click at [1009, 247] on div "Available Inventory Expected Qty Actual Qty 7 8 8" at bounding box center [984, 223] width 367 height 81
click at [1009, 232] on span "8 8" at bounding box center [1072, 230] width 176 height 16
click at [0, 0] on input "8" at bounding box center [0, 0] width 0 height 0
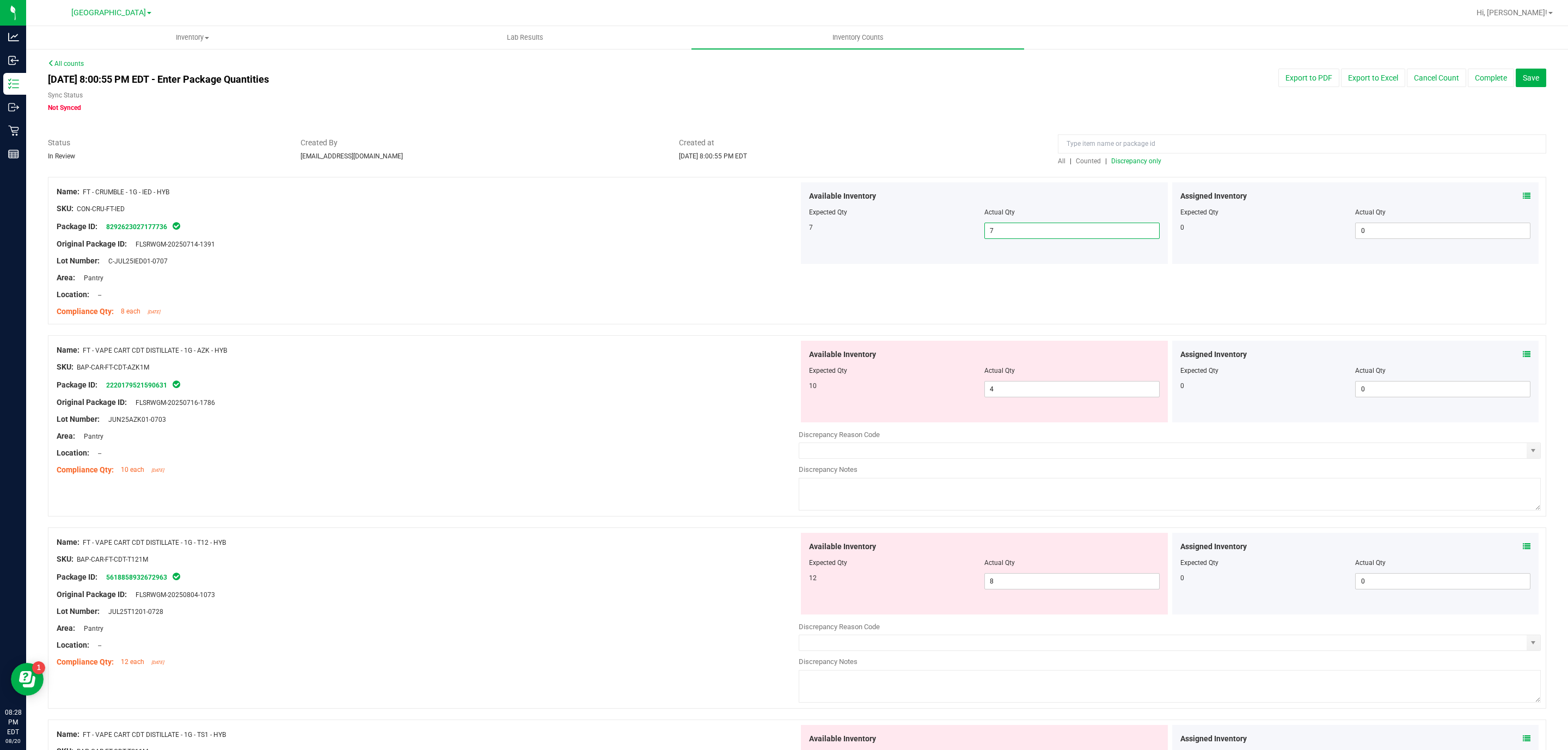
click at [1068, 409] on div "Available Inventory Expected Qty Actual Qty 10 4 4" at bounding box center [984, 381] width 367 height 81
click at [1066, 395] on span "4 4" at bounding box center [1072, 389] width 176 height 16
click at [1066, 395] on input "4" at bounding box center [1071, 389] width 174 height 15
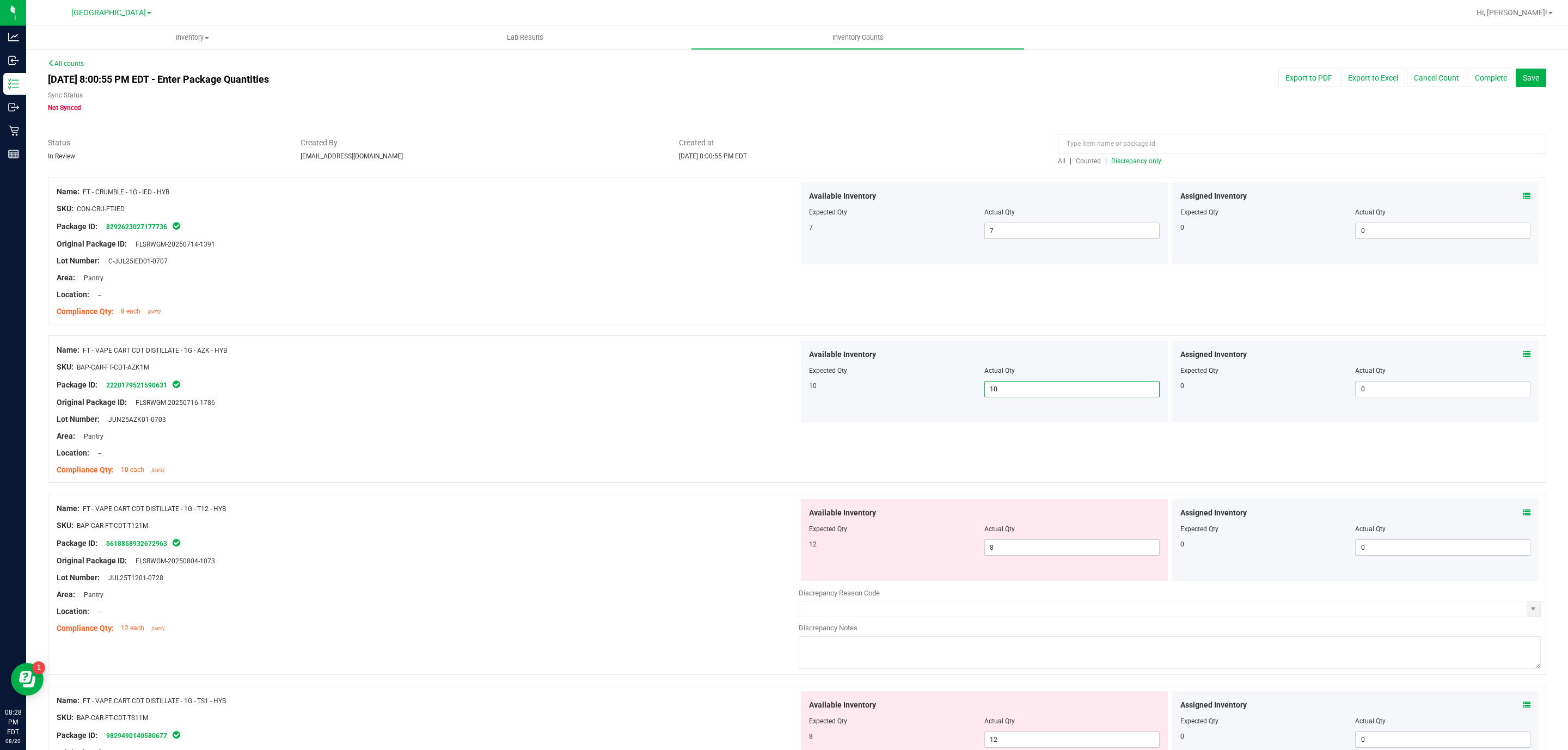
click at [662, 580] on div "Lot Number: JUL25T1201-0728" at bounding box center [427, 578] width 742 height 12
click at [1055, 558] on div "Available Inventory Expected Qty Actual Qty 12 8 8" at bounding box center [984, 539] width 367 height 81
click at [1033, 530] on div "Actual Qty" at bounding box center [1072, 529] width 176 height 10
click at [1039, 545] on span "8 8" at bounding box center [1072, 547] width 176 height 16
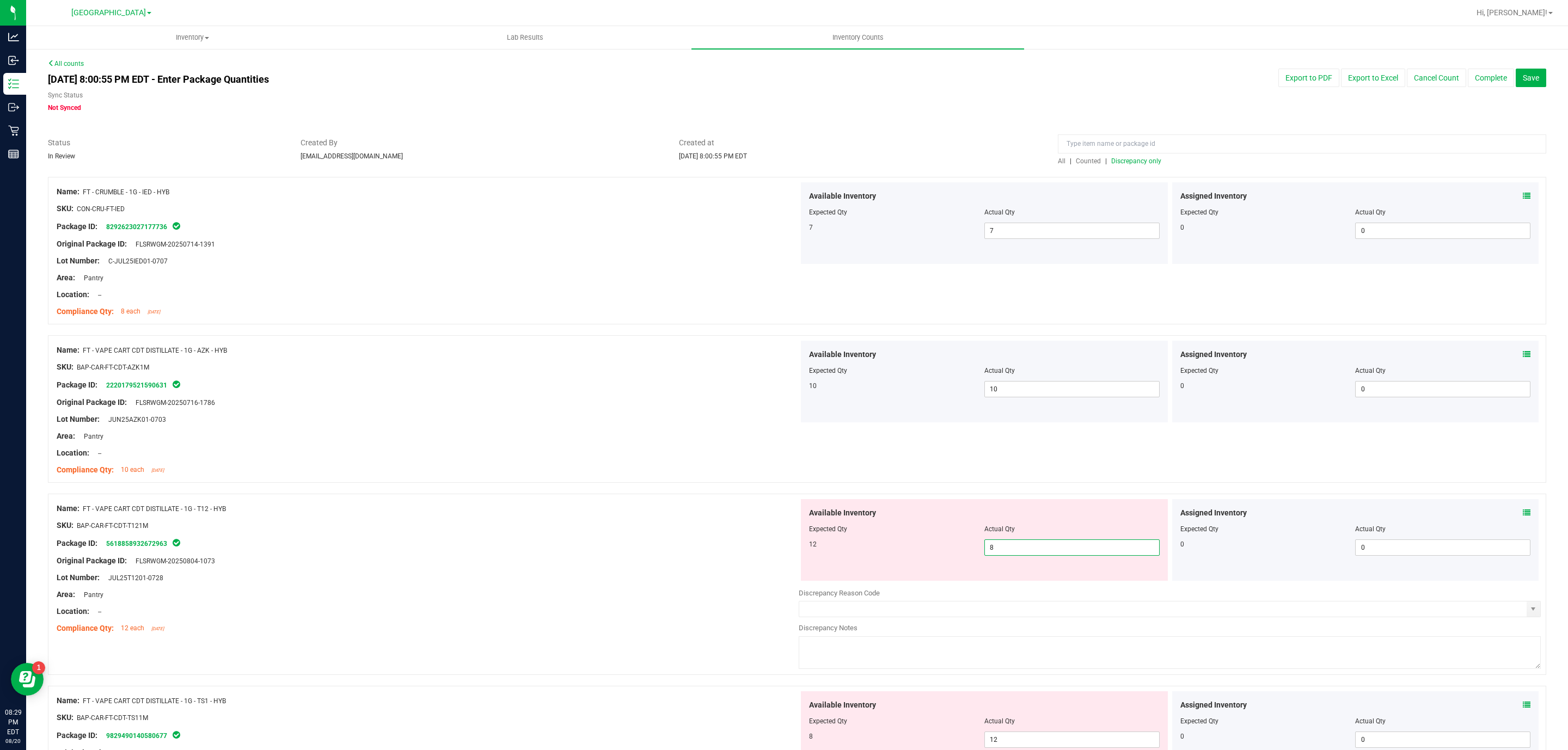
click at [1039, 545] on input "8" at bounding box center [1071, 548] width 174 height 15
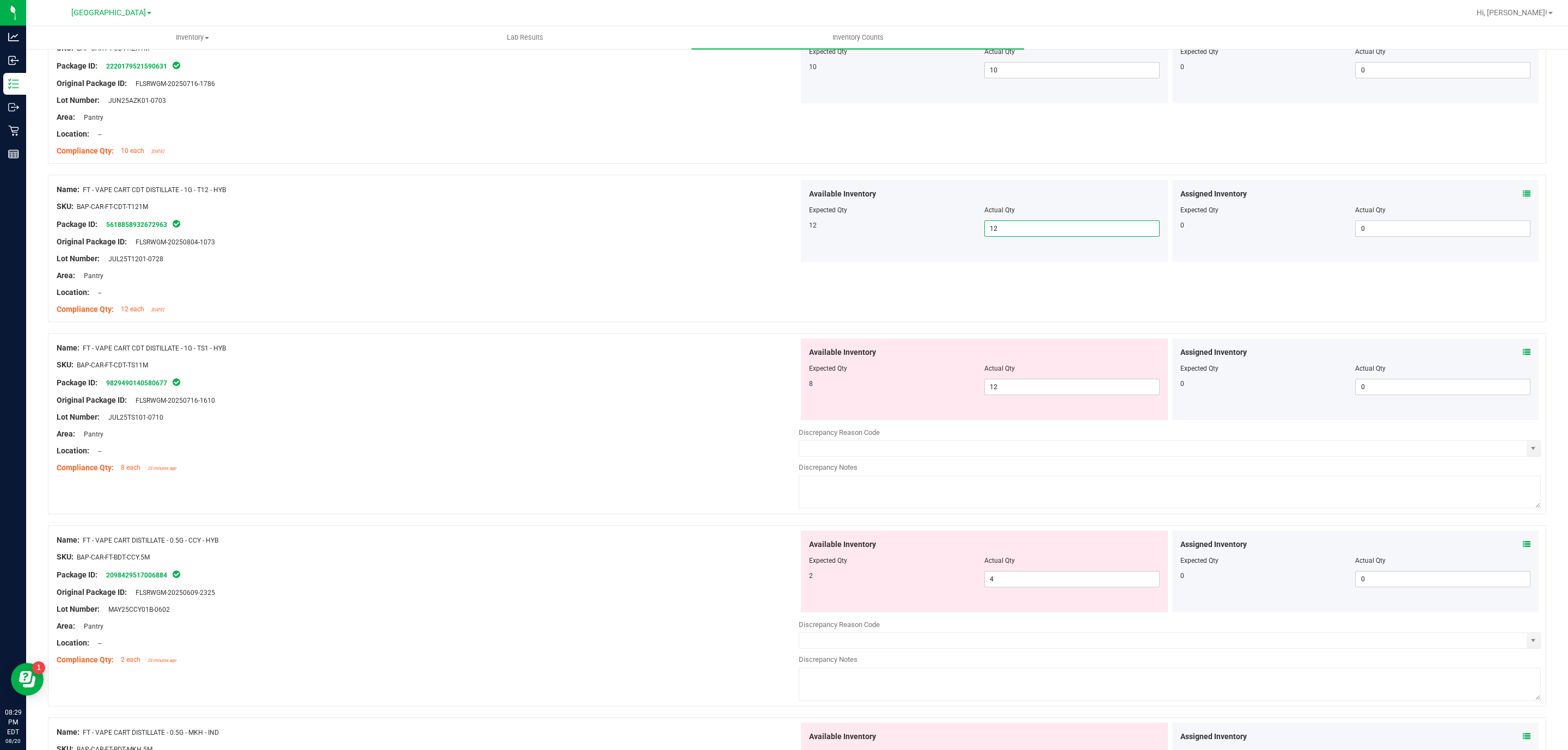
scroll to position [408, 0]
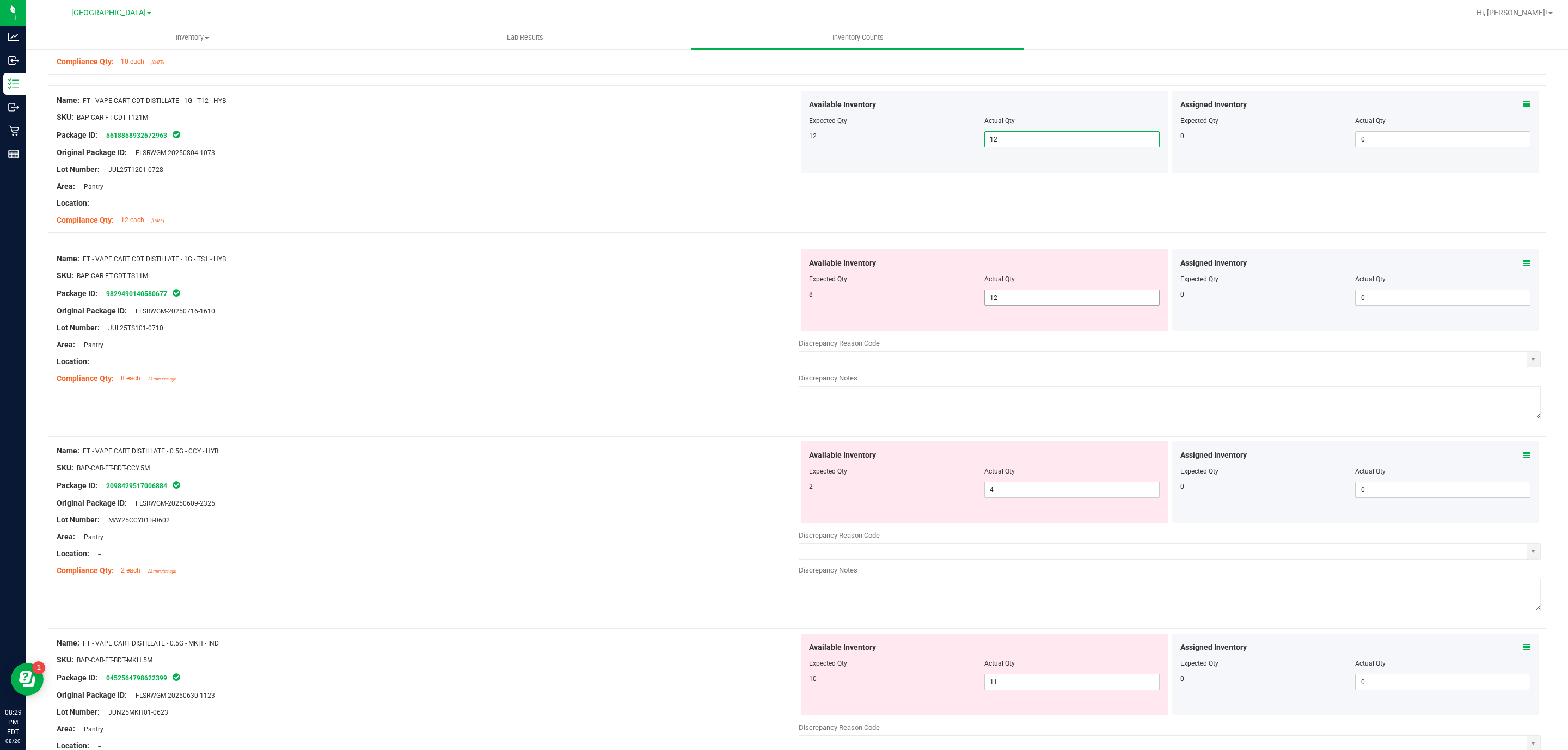
click at [987, 304] on span "12 12" at bounding box center [1072, 297] width 176 height 16
click at [992, 301] on input "12" at bounding box center [1071, 297] width 174 height 15
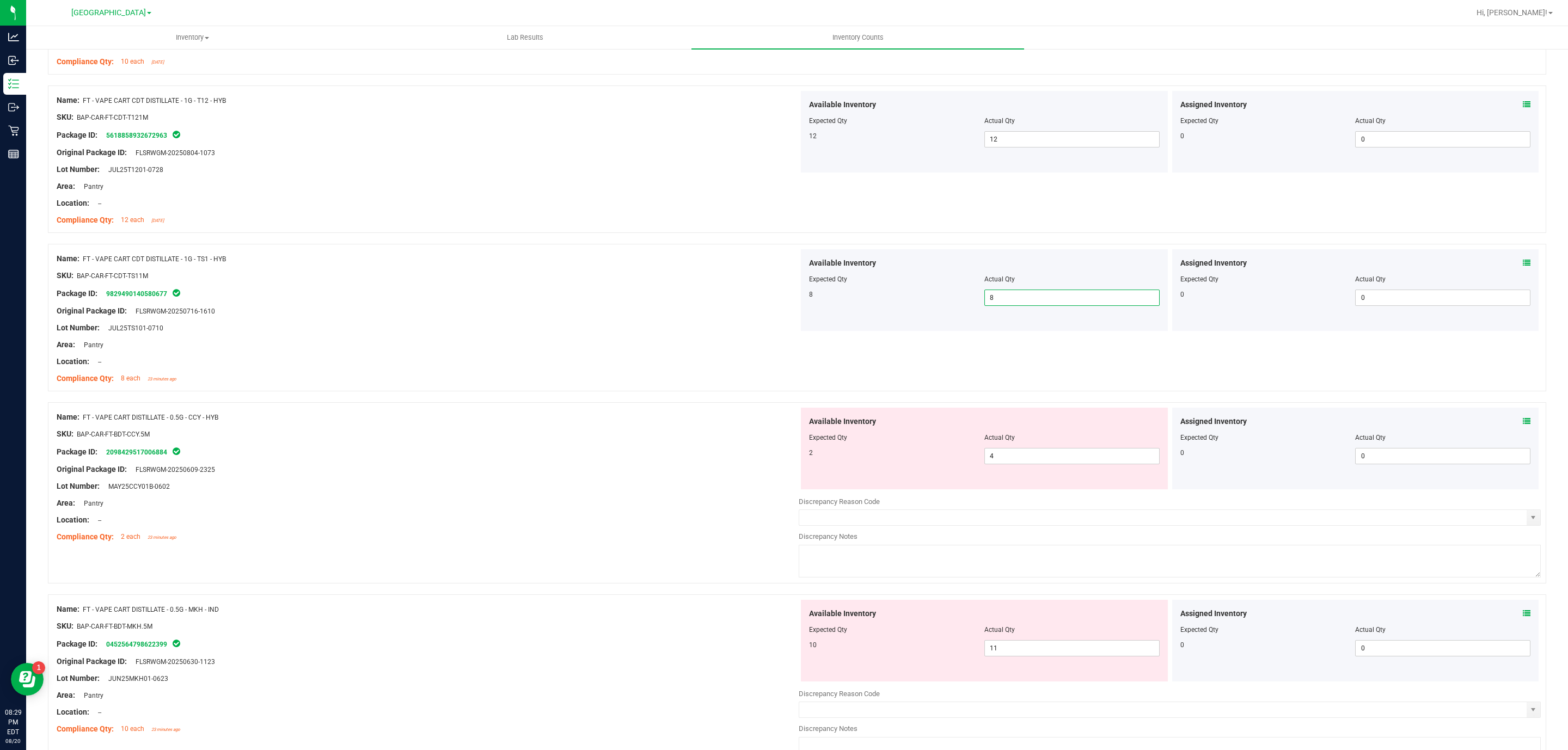
scroll to position [0, 0]
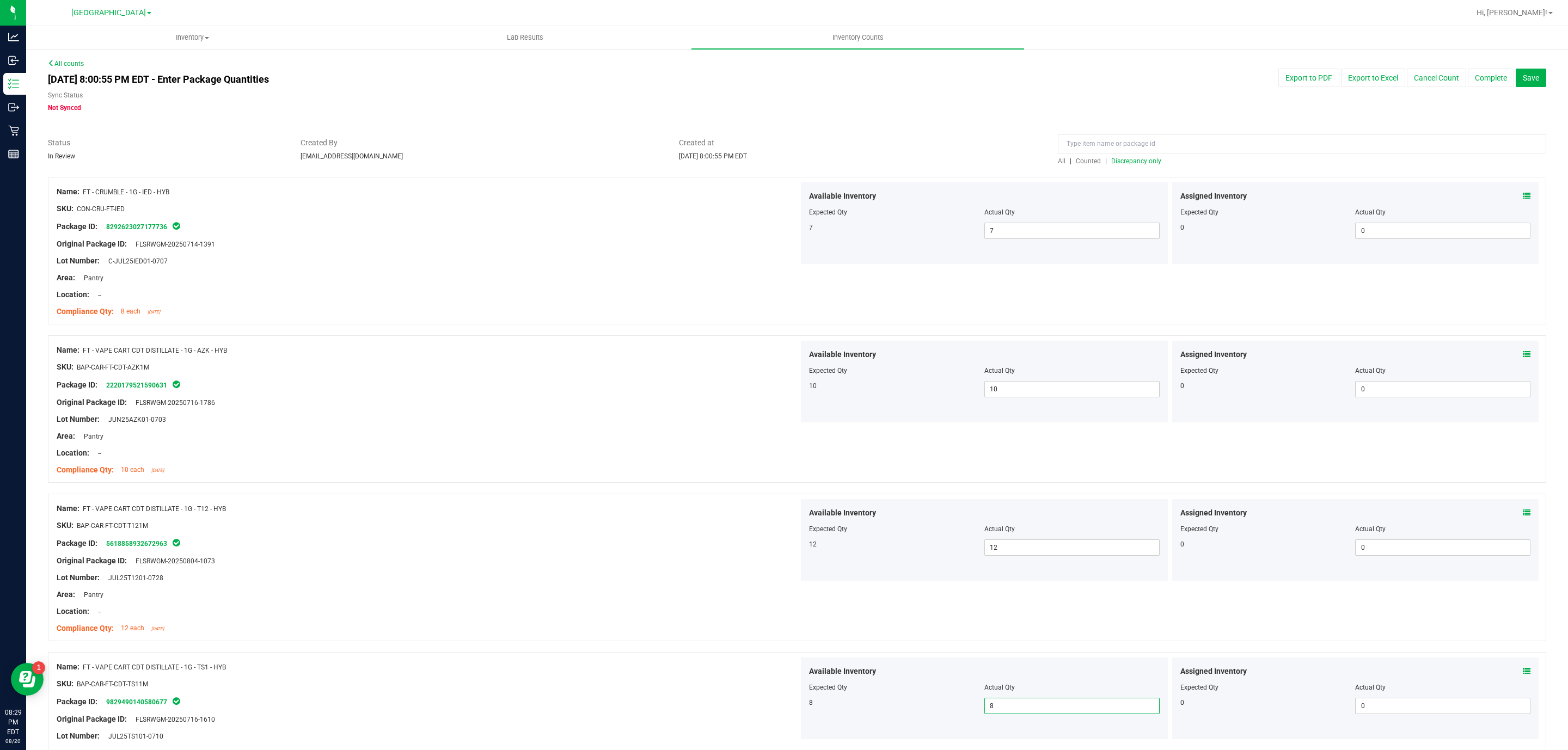
click at [1143, 154] on div at bounding box center [1302, 146] width 488 height 19
click at [1140, 159] on span "Discrepancy only" at bounding box center [1137, 160] width 50 height 8
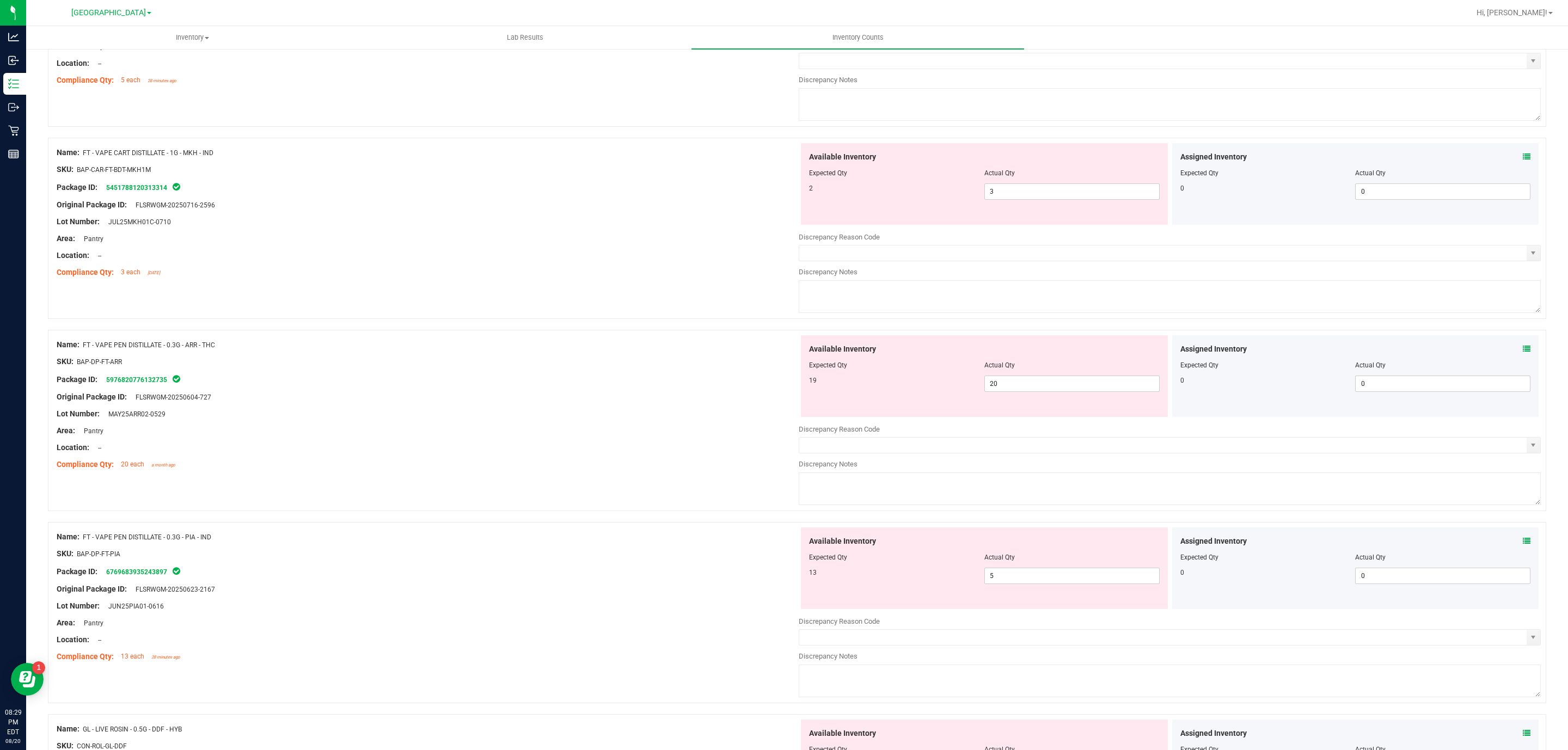
scroll to position [1392, 0]
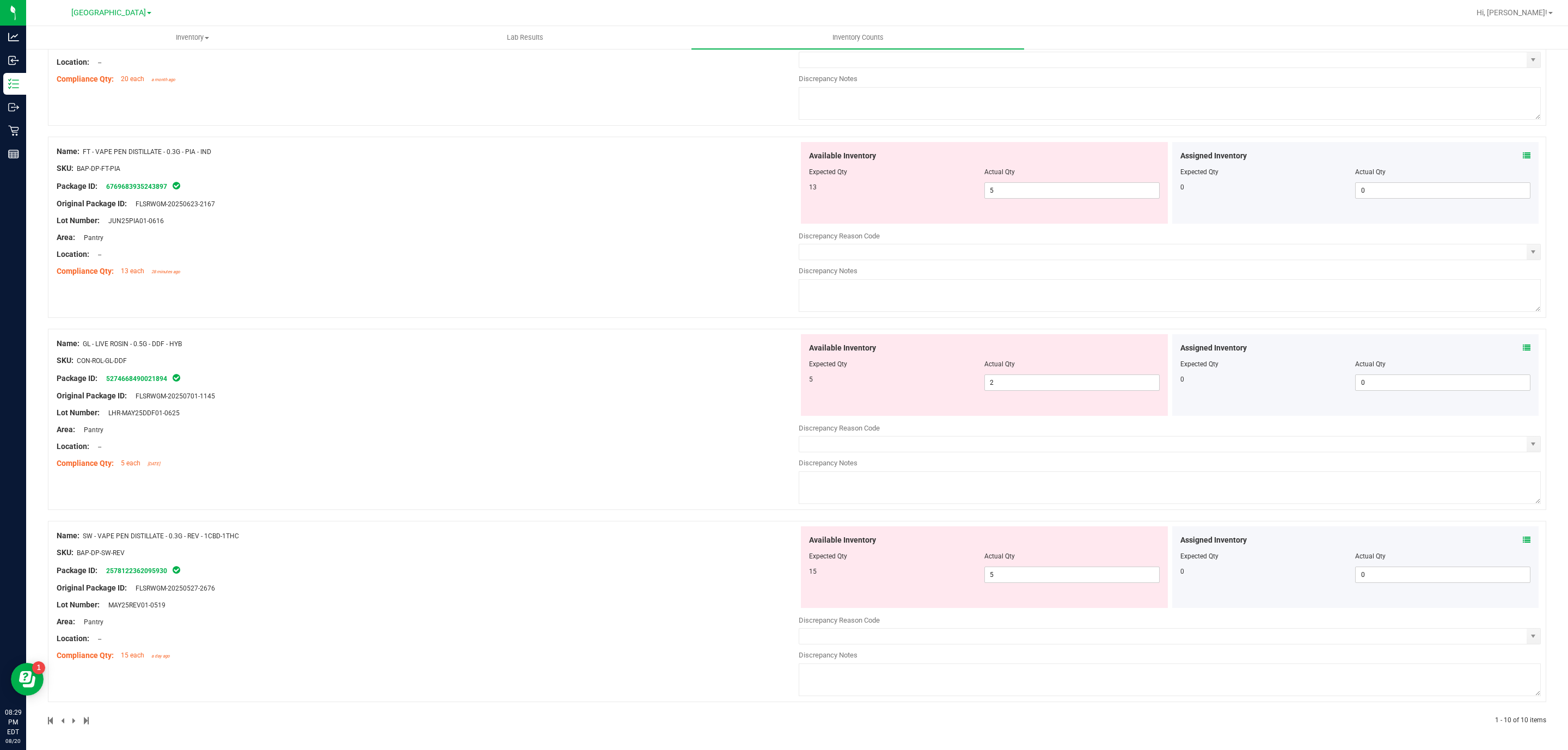
click at [1523, 541] on icon at bounding box center [1527, 539] width 8 height 8
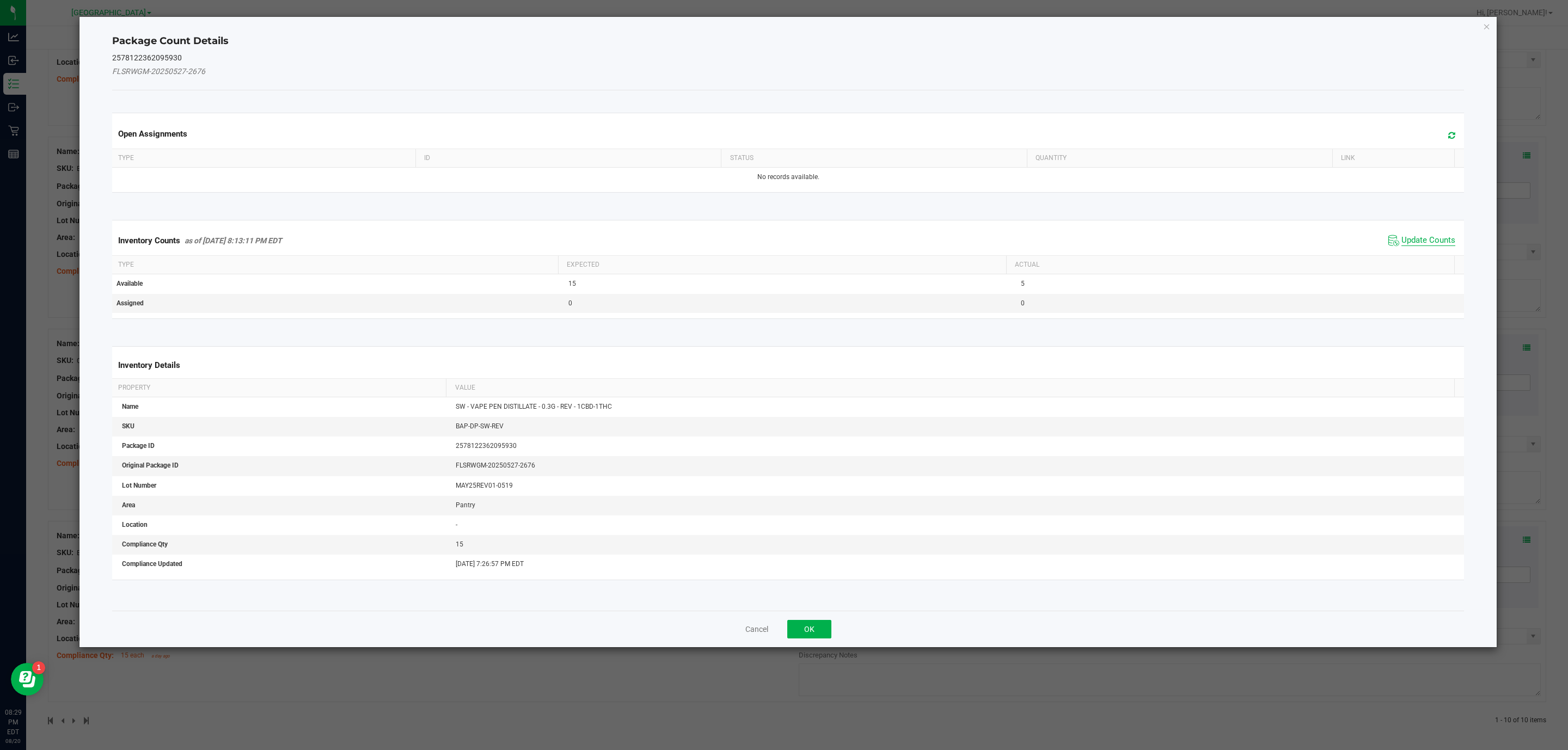
click at [1429, 244] on span "Update Counts" at bounding box center [1429, 240] width 54 height 11
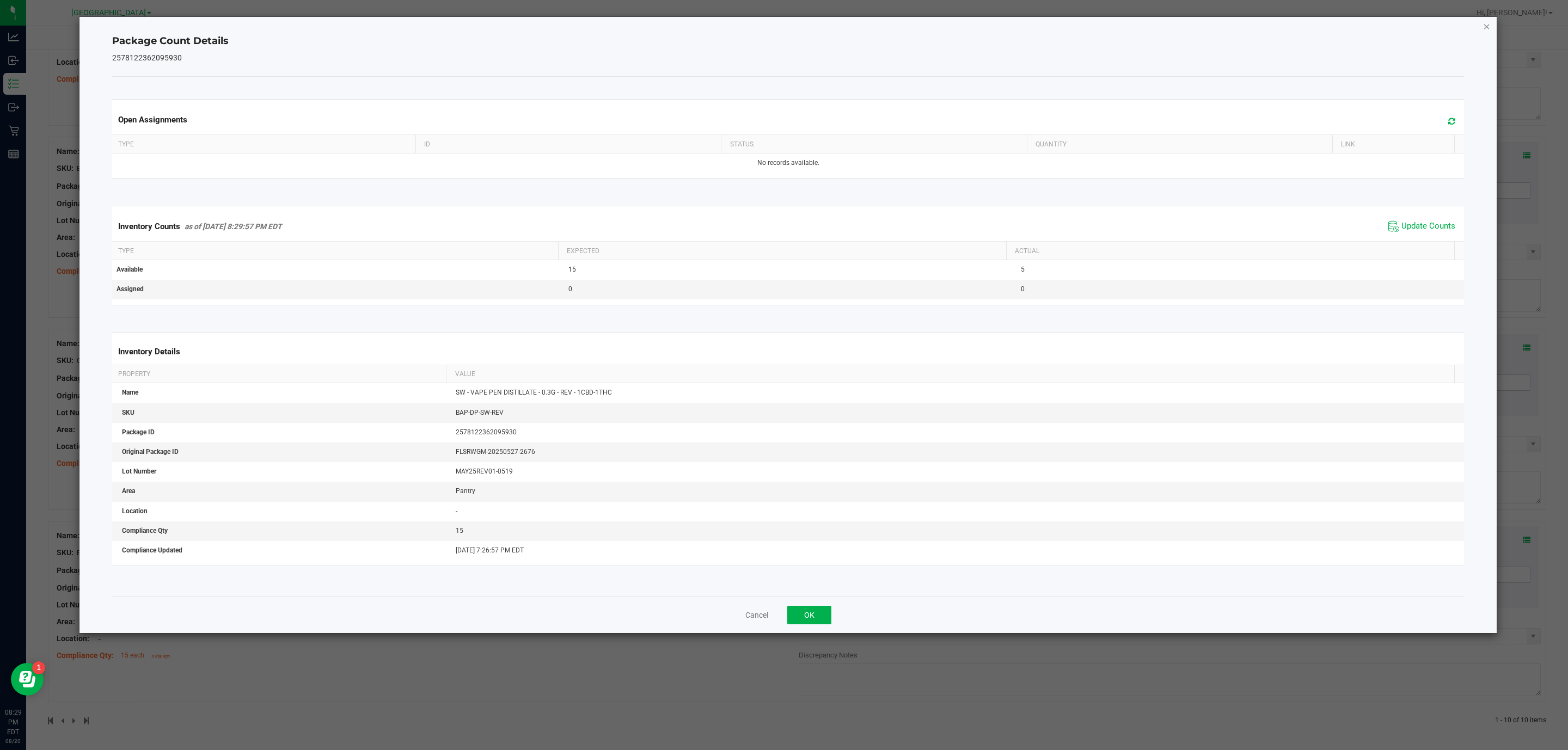
click at [1486, 29] on icon "Close" at bounding box center [1486, 26] width 8 height 13
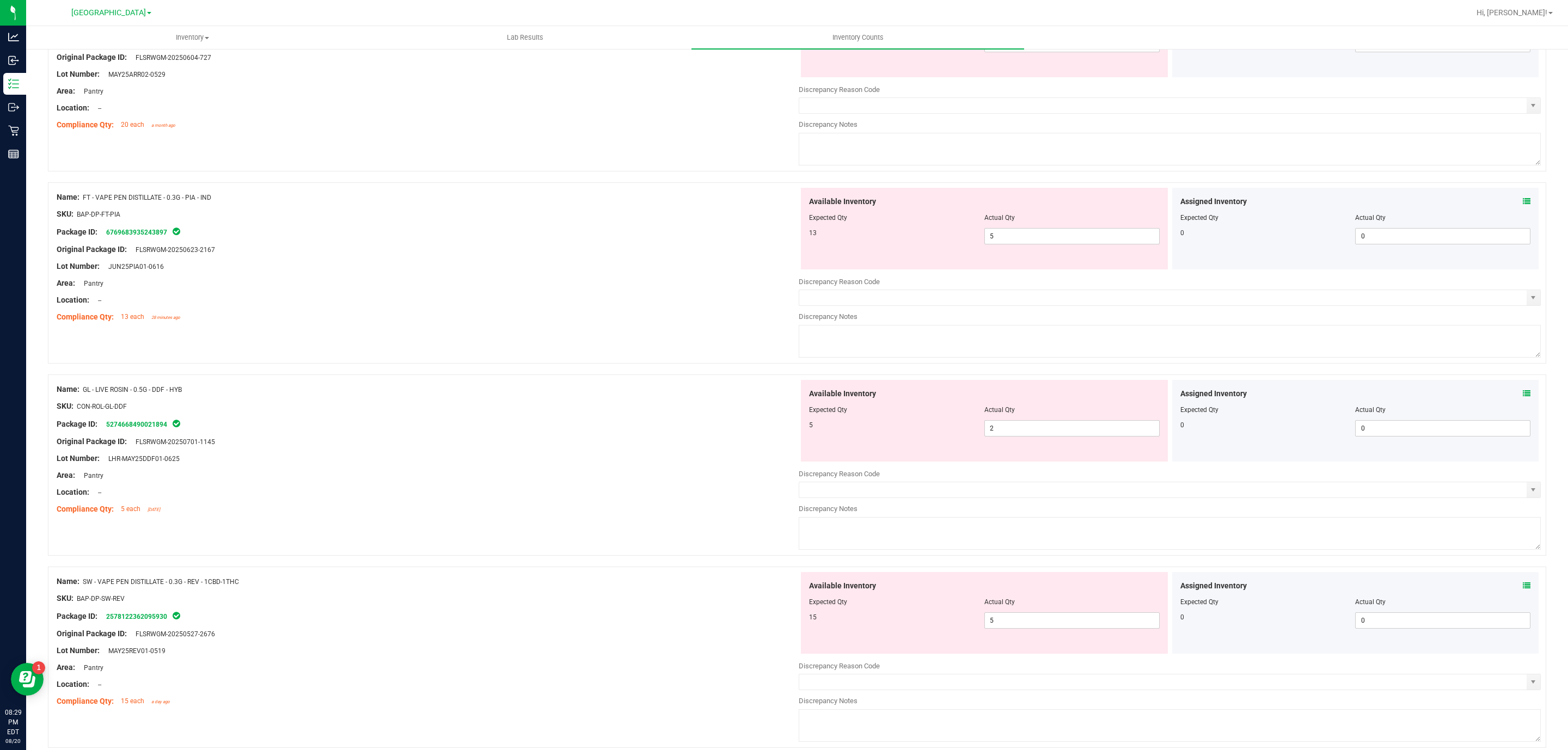
scroll to position [1311, 0]
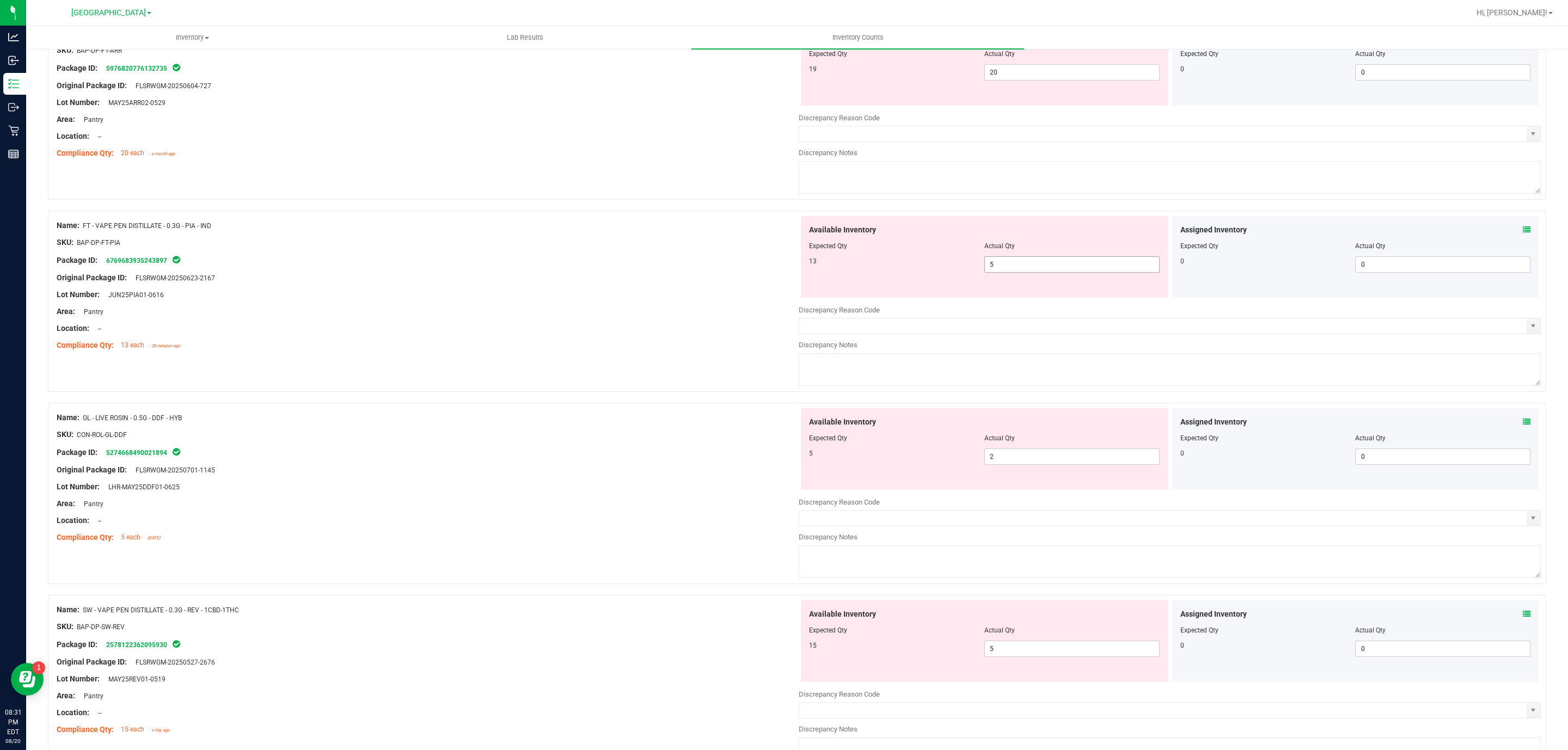
click at [1081, 264] on span "5 5" at bounding box center [1072, 264] width 176 height 16
click at [1081, 264] on input "5" at bounding box center [1071, 265] width 174 height 15
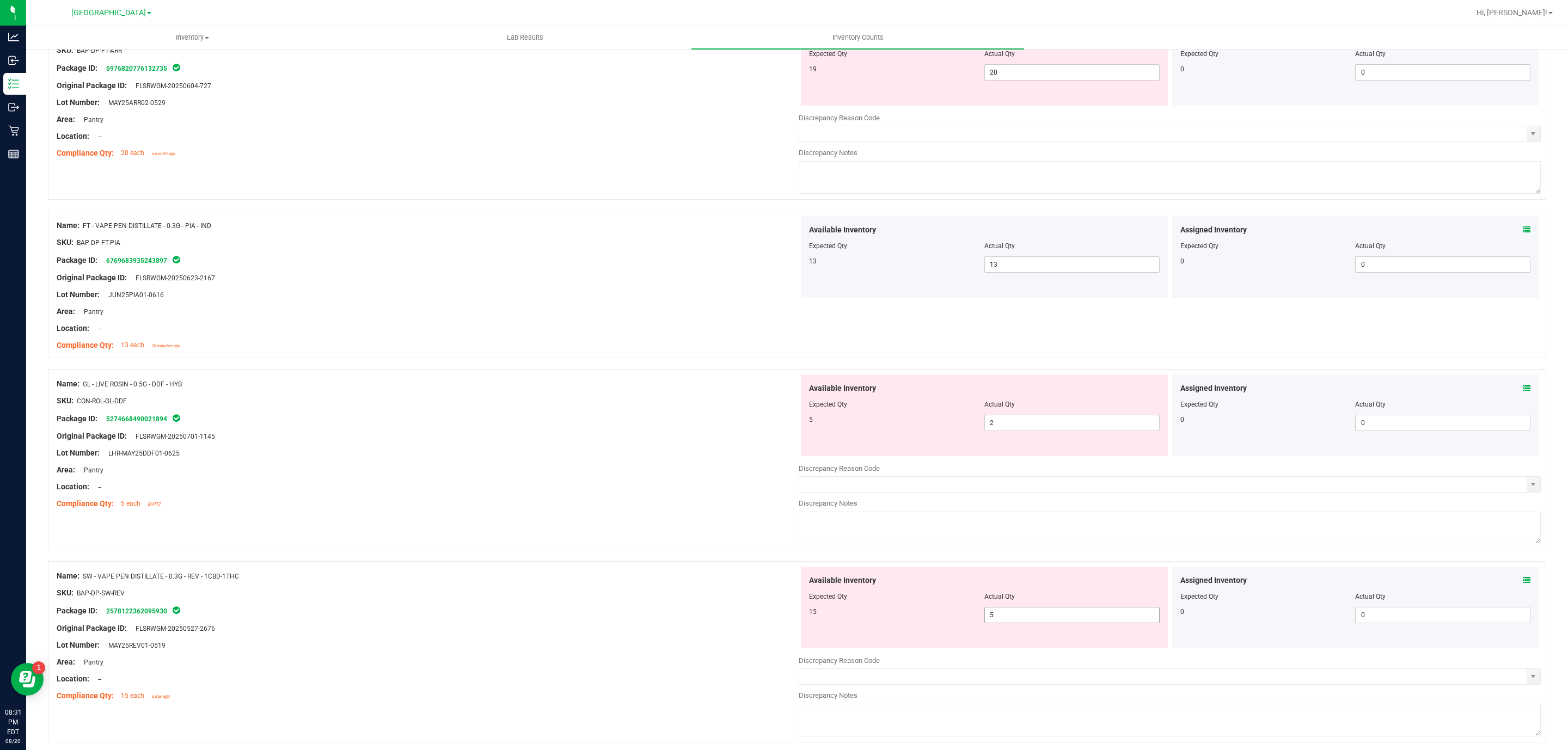
click at [1055, 613] on span "5 5" at bounding box center [1072, 615] width 176 height 16
click at [1057, 616] on span "5 5" at bounding box center [1072, 615] width 176 height 16
click at [1057, 616] on input "5" at bounding box center [1071, 615] width 174 height 15
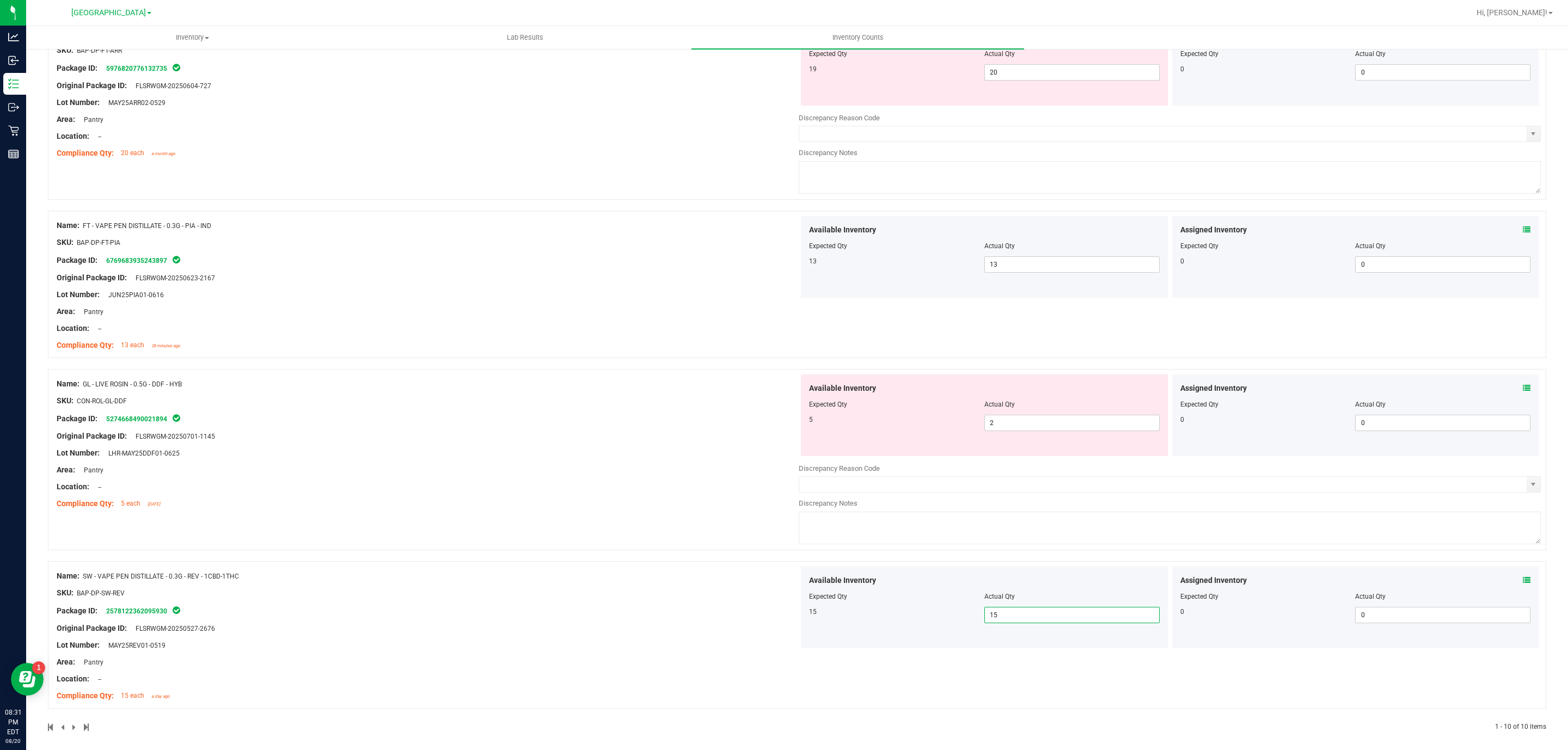
click at [1021, 409] on div "Actual Qty" at bounding box center [1072, 405] width 176 height 10
click at [1018, 424] on span "2 2" at bounding box center [1072, 422] width 176 height 16
click at [1018, 424] on input "2" at bounding box center [1071, 422] width 174 height 15
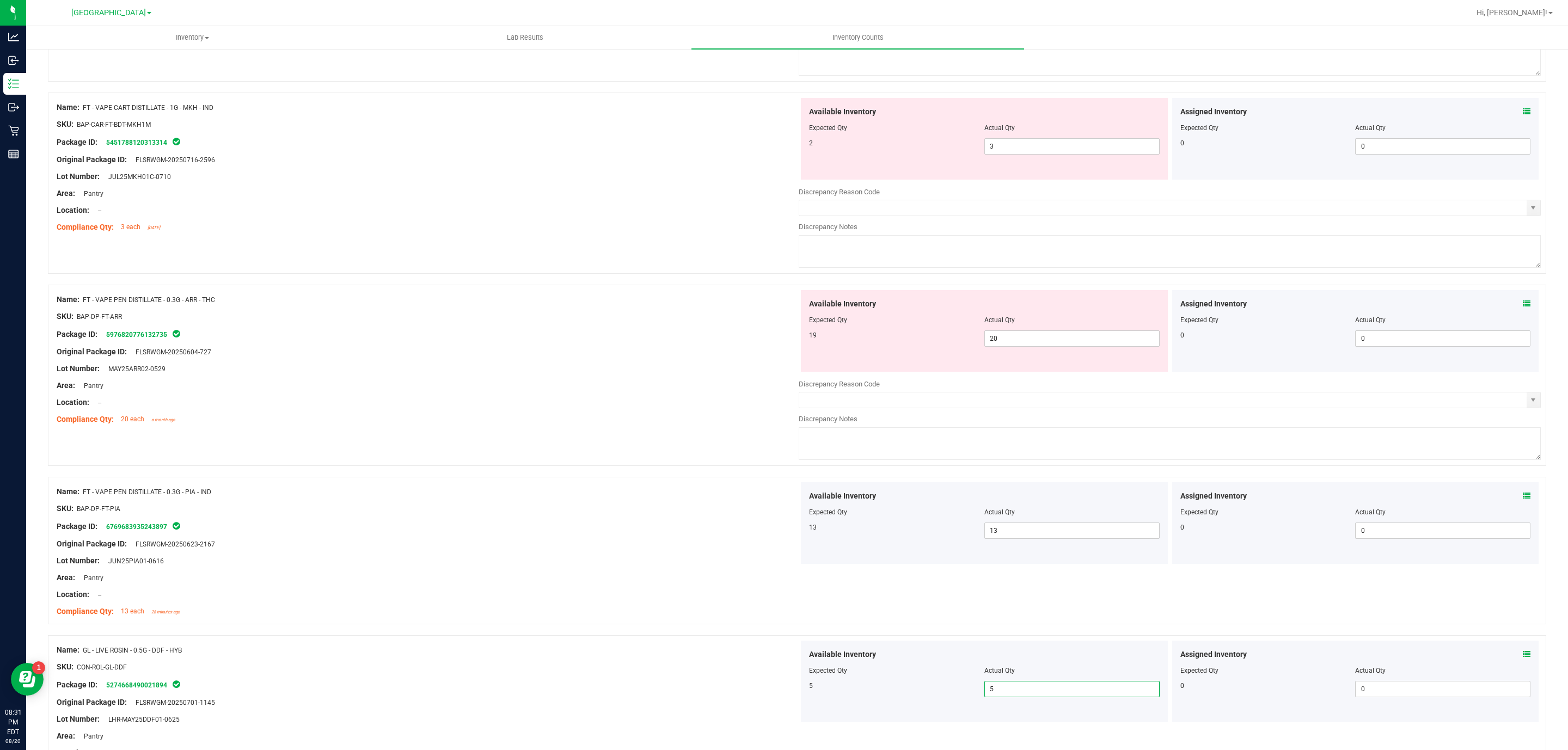
scroll to position [963, 0]
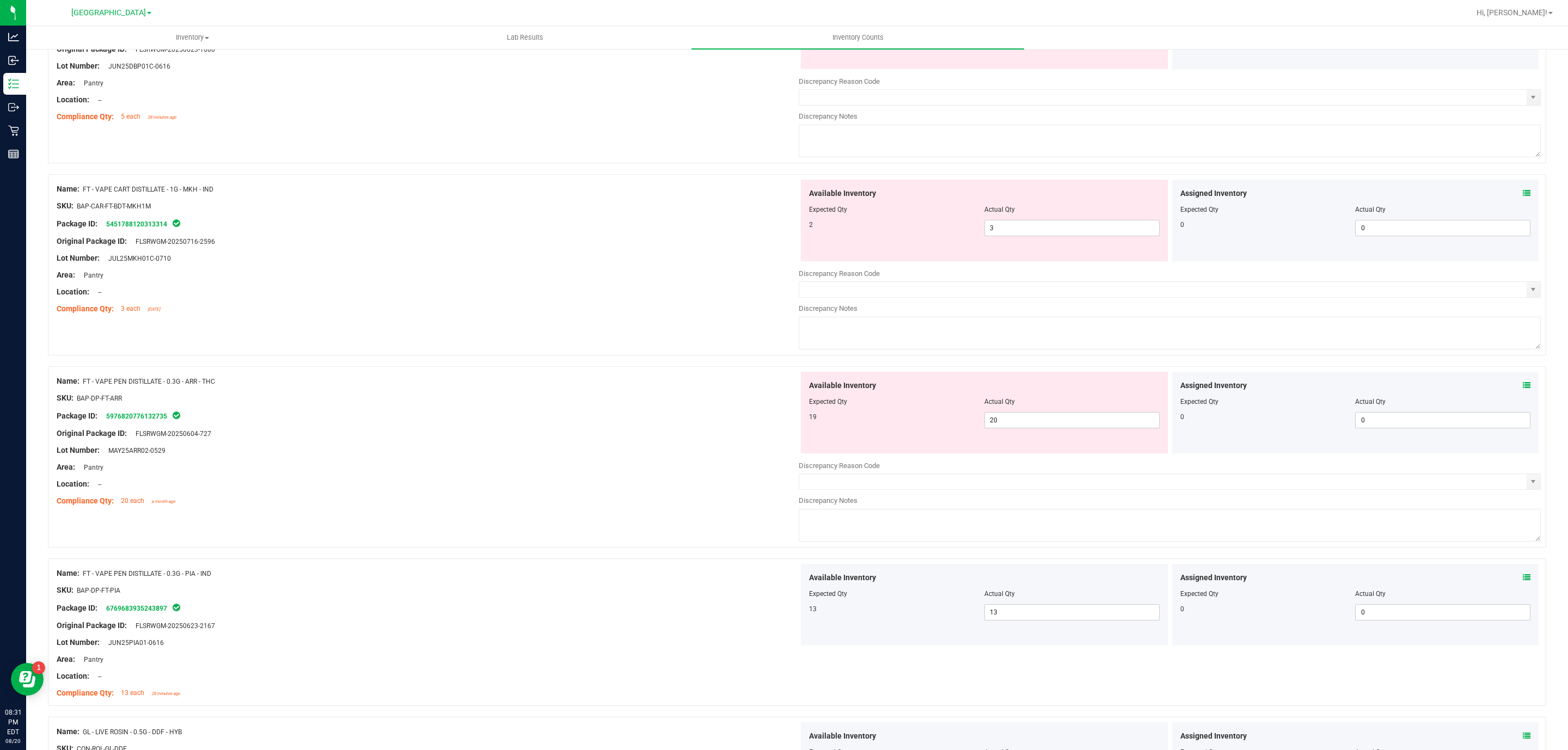
click at [1028, 449] on div "Available Inventory Expected Qty Actual Qty 19 20 20" at bounding box center [984, 412] width 367 height 81
click at [1047, 418] on span "20 20" at bounding box center [1072, 420] width 176 height 16
click at [1047, 418] on input "20" at bounding box center [1071, 420] width 174 height 15
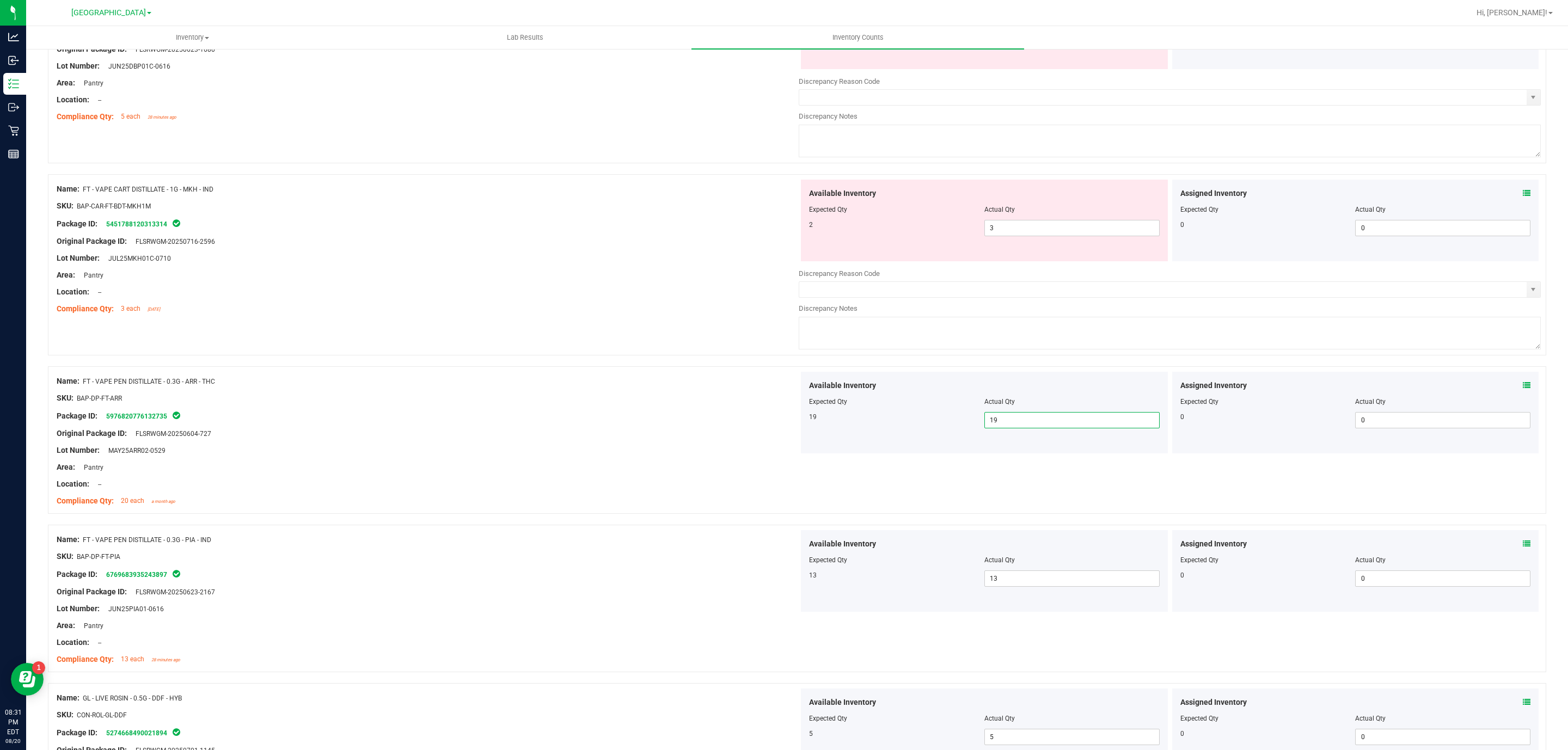
click at [1083, 242] on div "Available Inventory Expected Qty Actual Qty 2 3 3" at bounding box center [984, 220] width 367 height 81
click at [1076, 233] on span "3 3" at bounding box center [1072, 228] width 176 height 16
click at [1076, 233] on input "3" at bounding box center [1071, 228] width 174 height 15
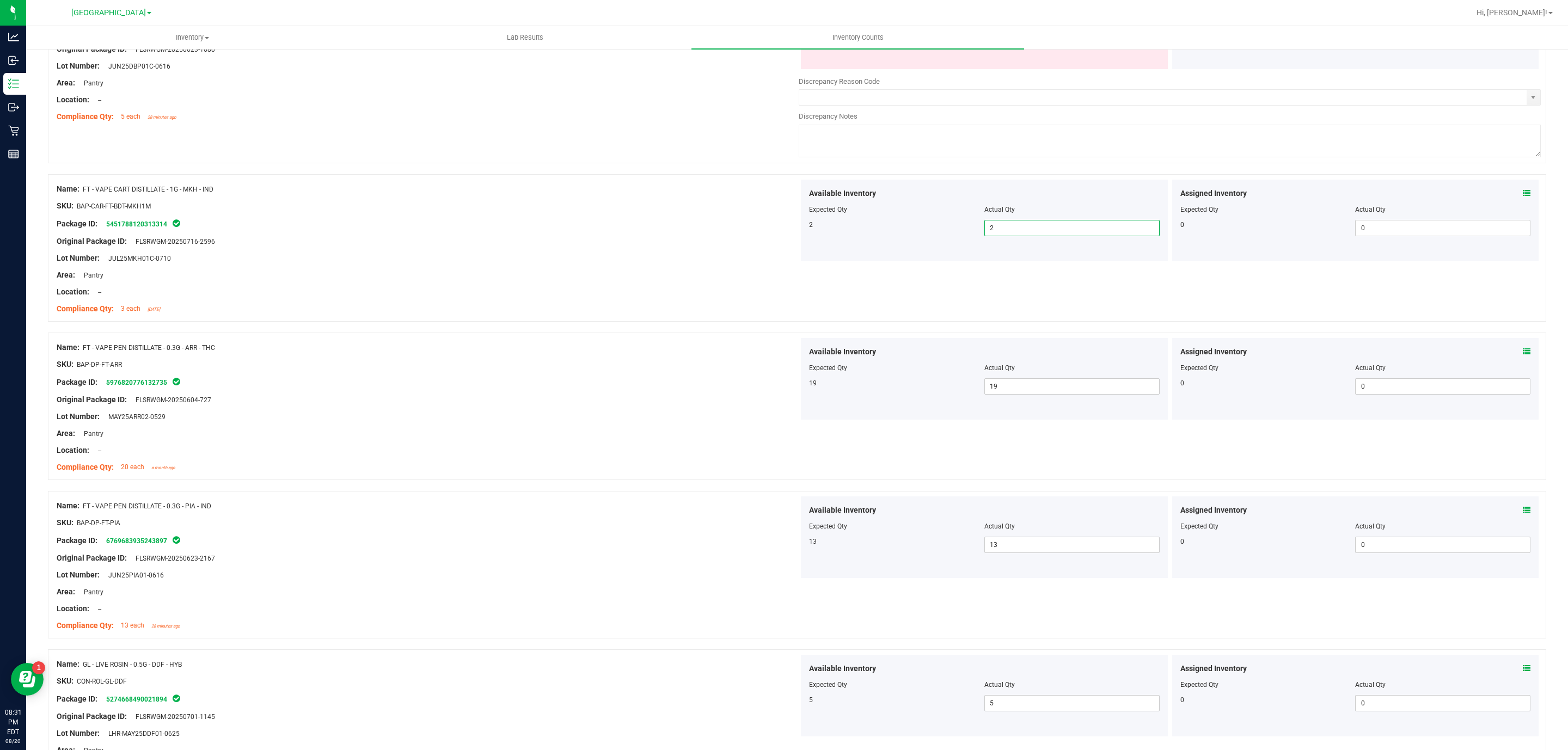
drag, startPoint x: 1086, startPoint y: 240, endPoint x: 804, endPoint y: 335, distance: 297.6
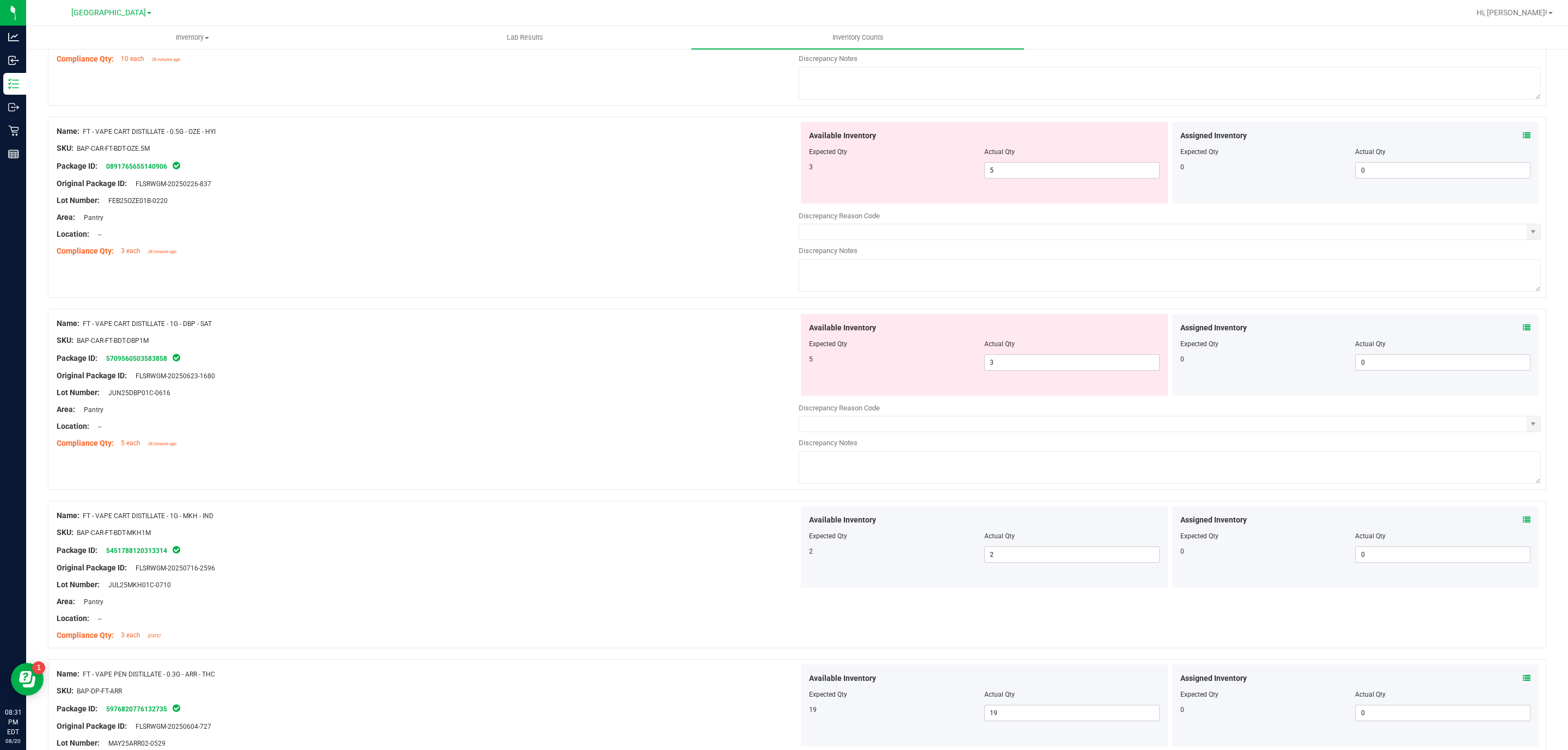
click at [560, 377] on div "Original Package ID: FLSRWGM-20250623-1680" at bounding box center [427, 376] width 742 height 12
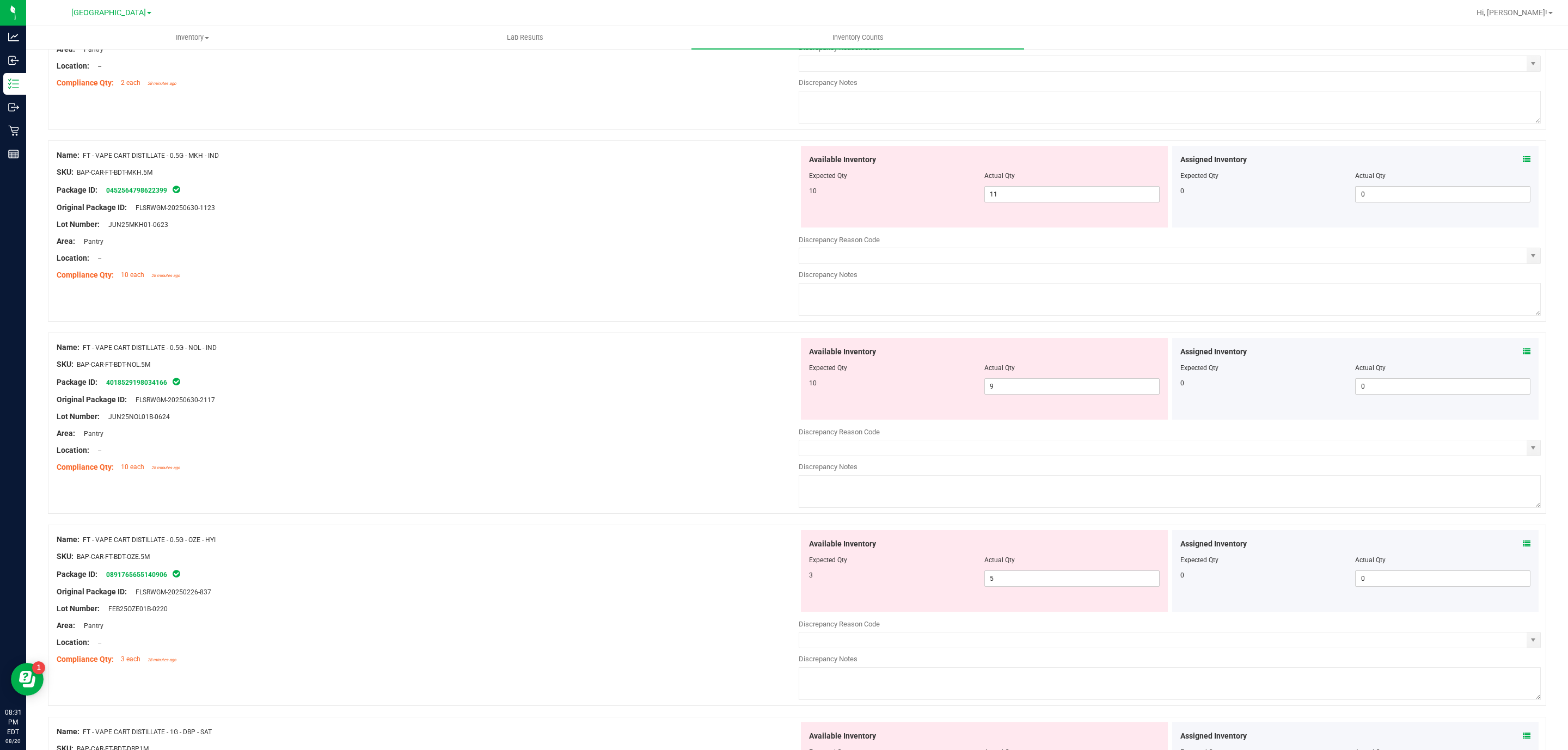
scroll to position [0, 0]
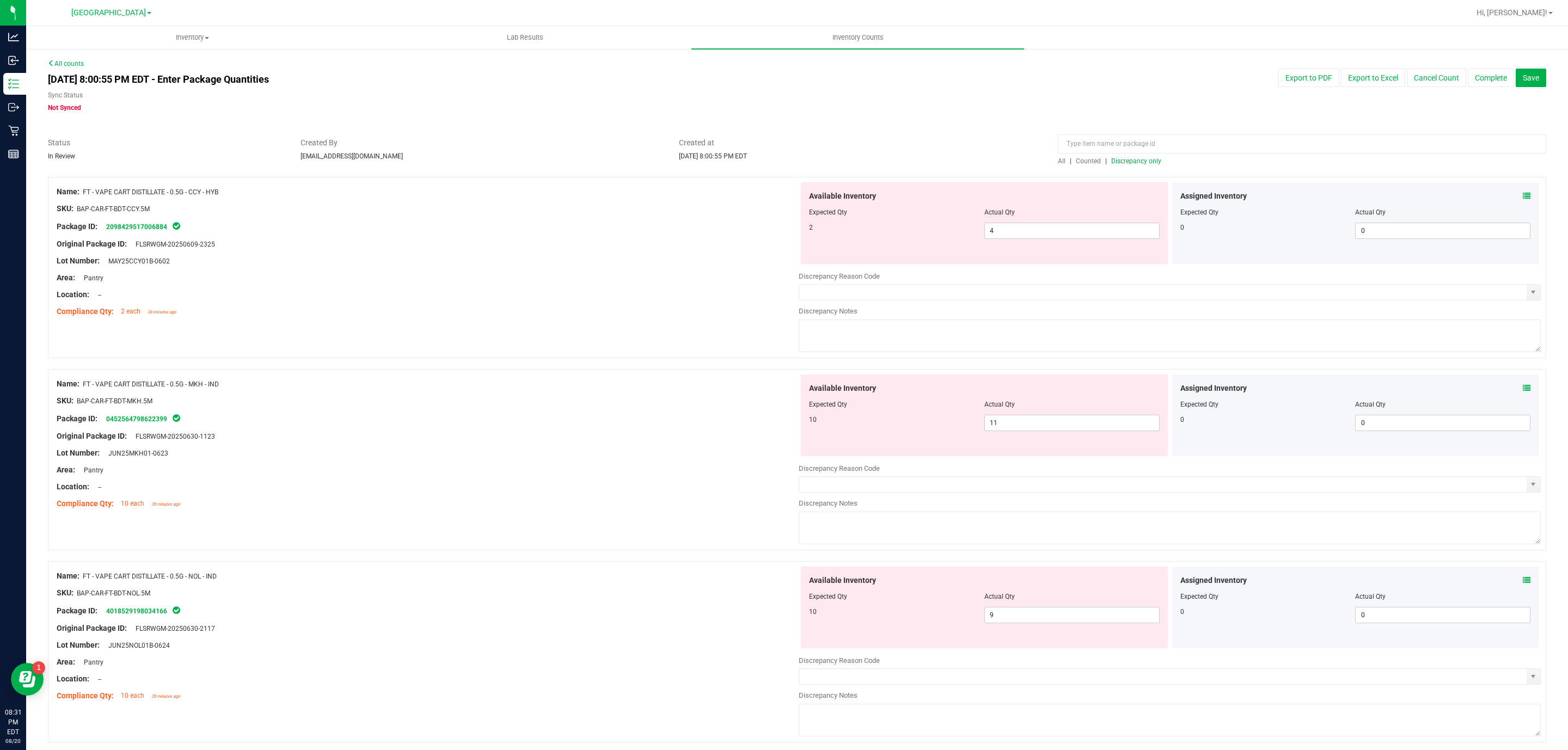
click at [1134, 165] on span "Discrepancy only" at bounding box center [1137, 160] width 50 height 8
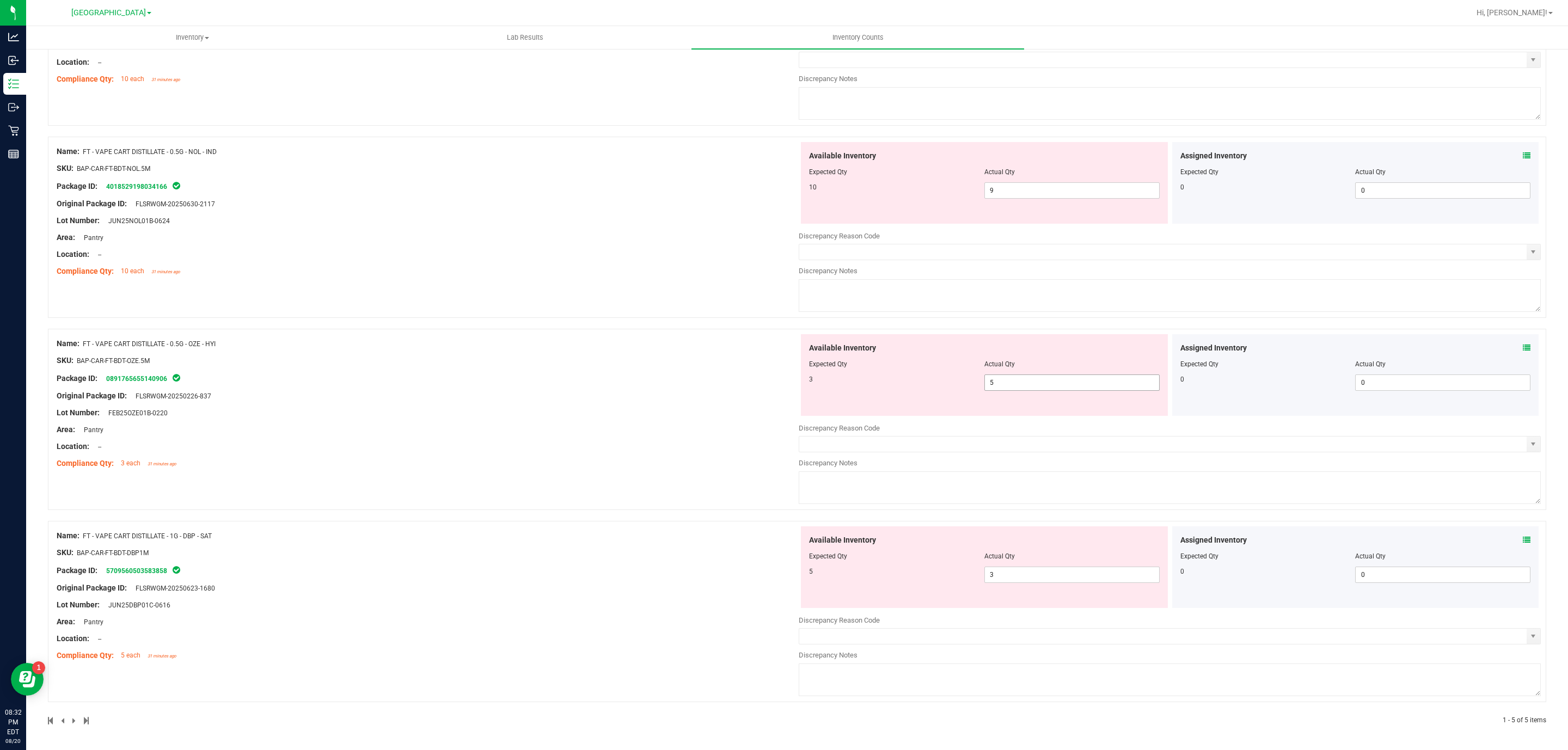
click at [1066, 378] on span "5 5" at bounding box center [1072, 382] width 176 height 16
click at [1066, 378] on input "5" at bounding box center [1071, 382] width 174 height 15
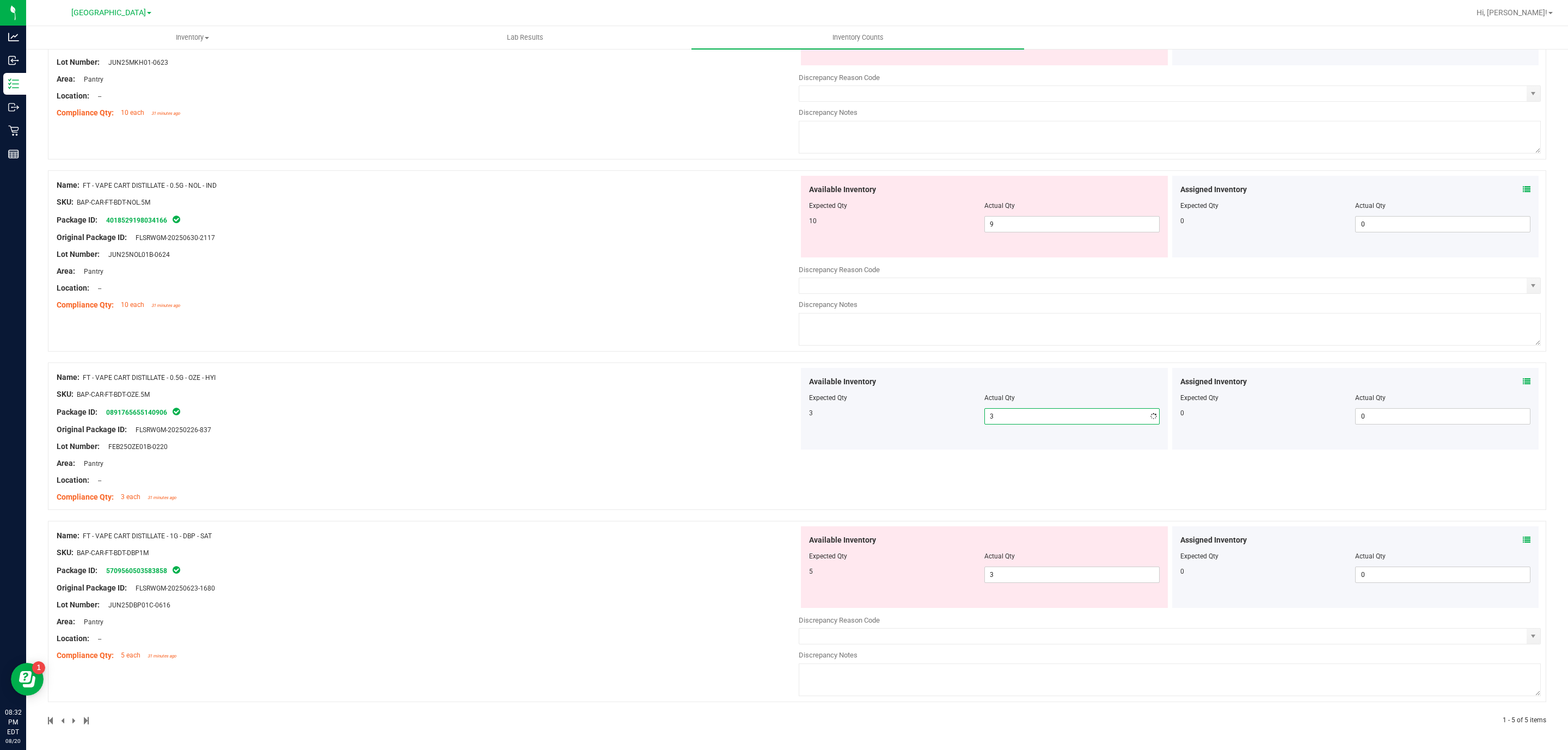
scroll to position [394, 0]
click at [1050, 569] on span "3 3" at bounding box center [1072, 574] width 176 height 16
click at [1050, 575] on input "3" at bounding box center [1071, 574] width 174 height 15
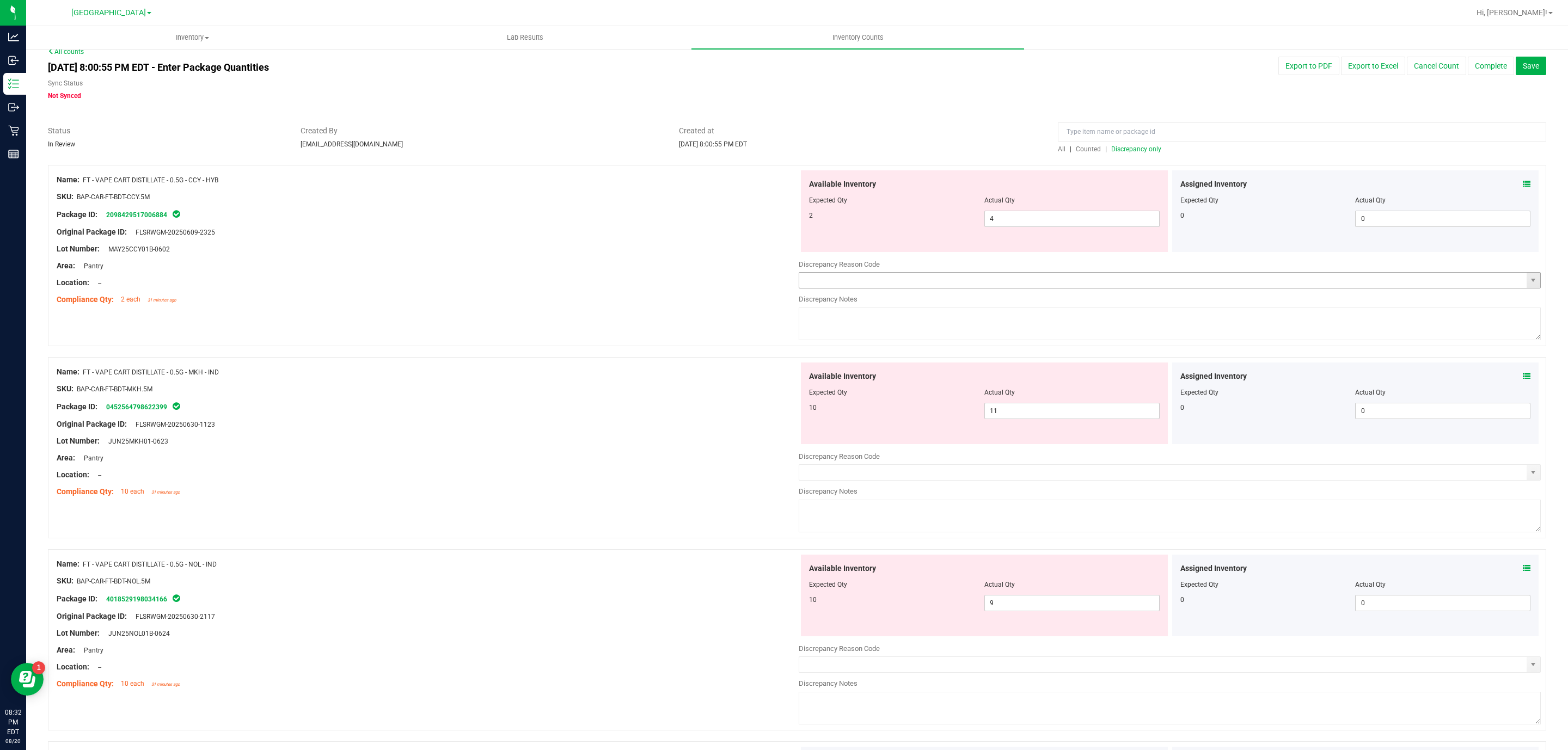
scroll to position [0, 0]
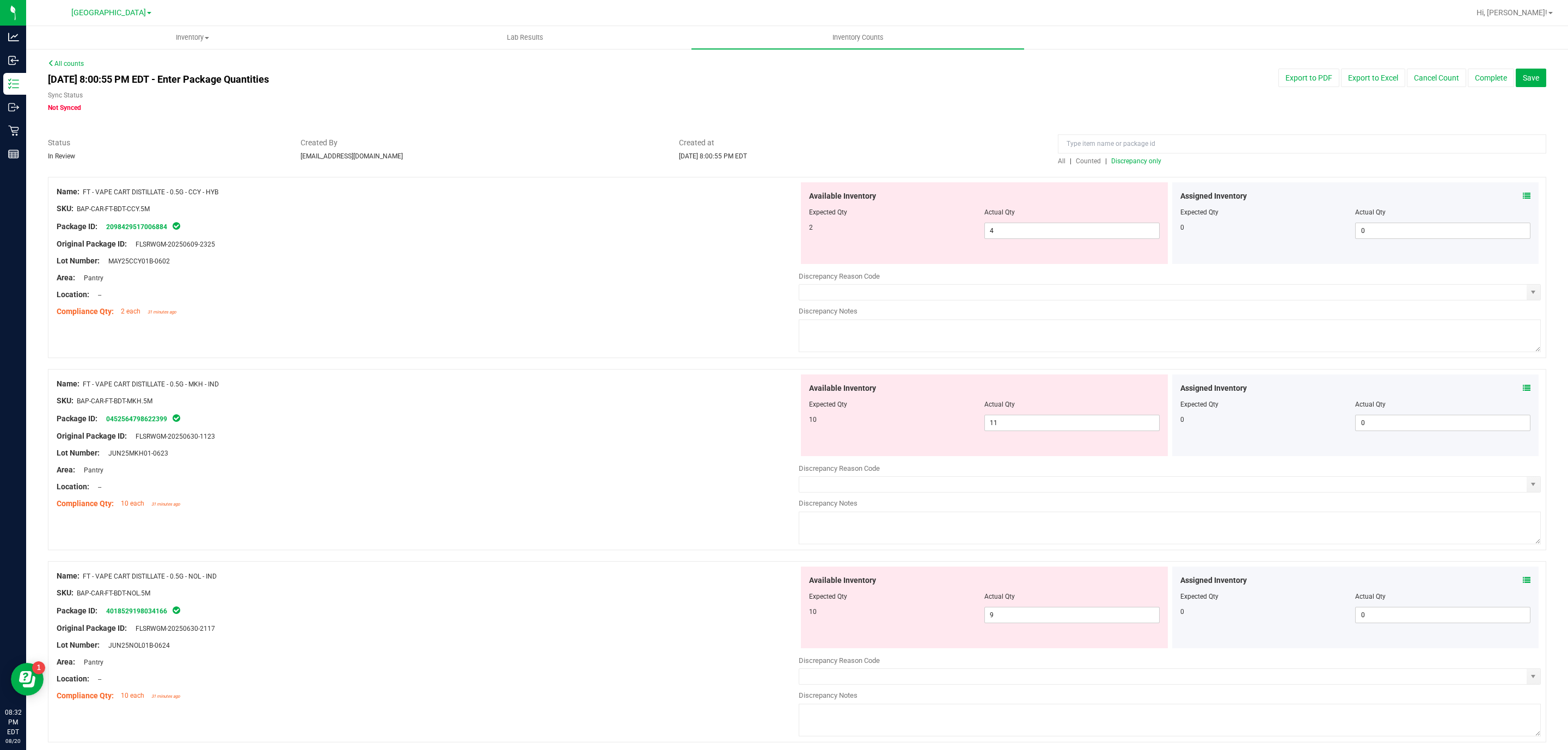
click at [1136, 161] on span "Discrepancy only" at bounding box center [1137, 160] width 50 height 8
click at [1076, 448] on div "Available Inventory Expected Qty Actual Qty 10 11 11" at bounding box center [984, 415] width 367 height 81
click at [1073, 430] on span "11 11" at bounding box center [1072, 422] width 176 height 16
click at [0, 0] on input "11" at bounding box center [0, 0] width 0 height 0
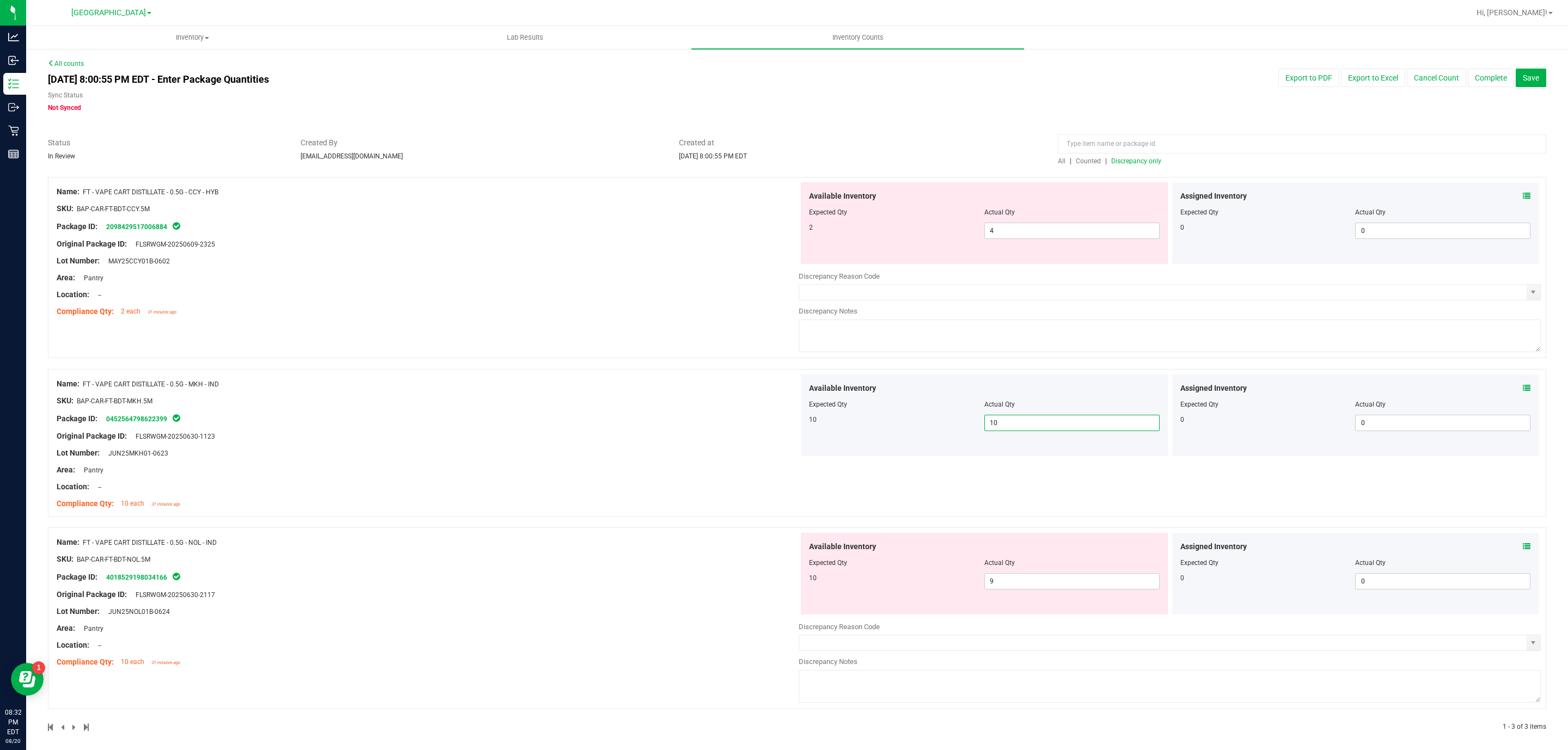
click at [1042, 212] on div "Actual Qty" at bounding box center [1072, 212] width 176 height 10
drag, startPoint x: 1042, startPoint y: 212, endPoint x: 1042, endPoint y: 227, distance: 15.0
click at [1042, 214] on div "Actual Qty" at bounding box center [1072, 212] width 176 height 10
click at [1042, 227] on span "4 4" at bounding box center [1072, 230] width 176 height 16
click at [1042, 228] on input "4" at bounding box center [1071, 231] width 174 height 15
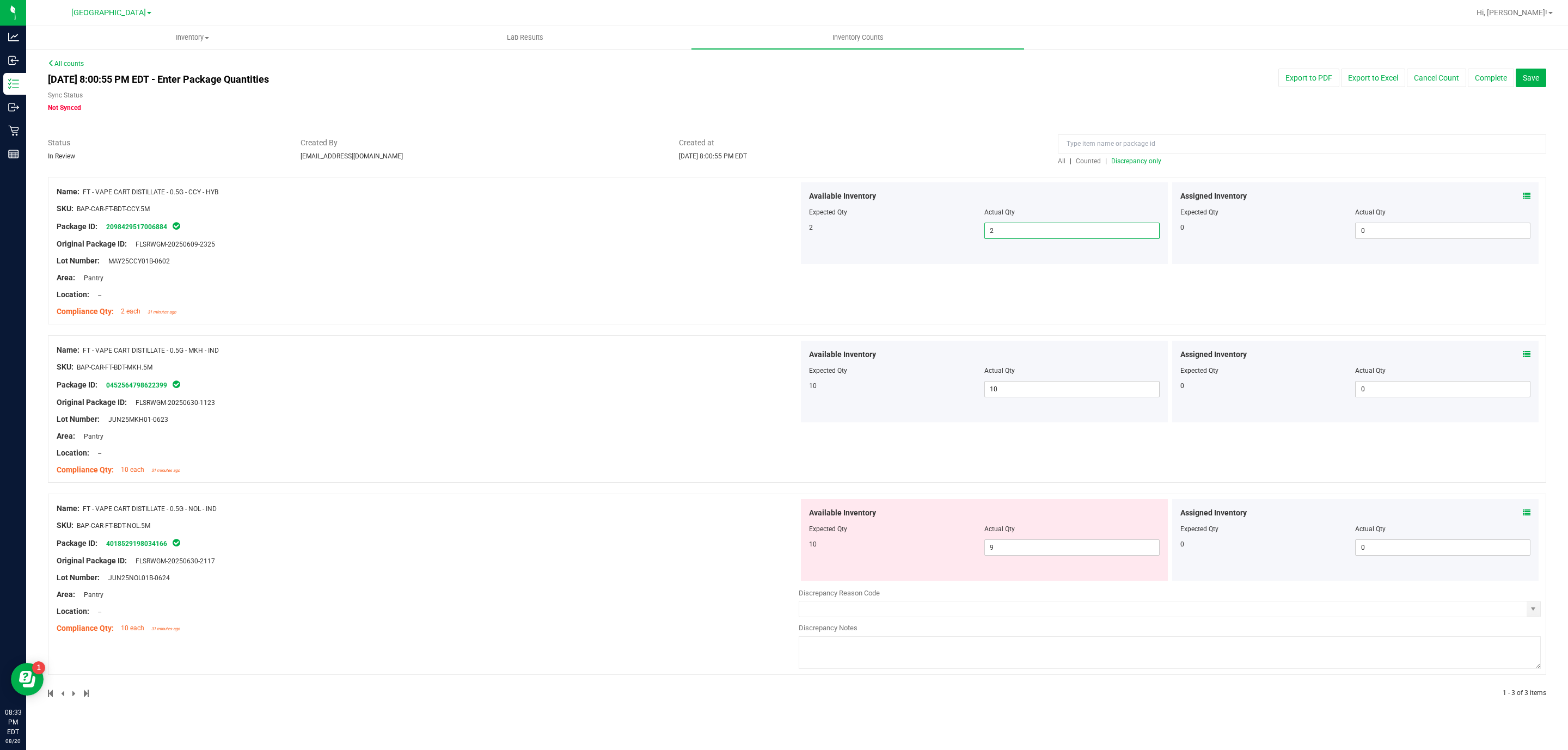
click at [1070, 564] on div "Available Inventory Expected Qty Actual Qty 10 9 9" at bounding box center [984, 539] width 367 height 81
click at [1066, 556] on span "9 9" at bounding box center [1072, 547] width 176 height 16
click at [1062, 550] on input "9" at bounding box center [1071, 548] width 174 height 15
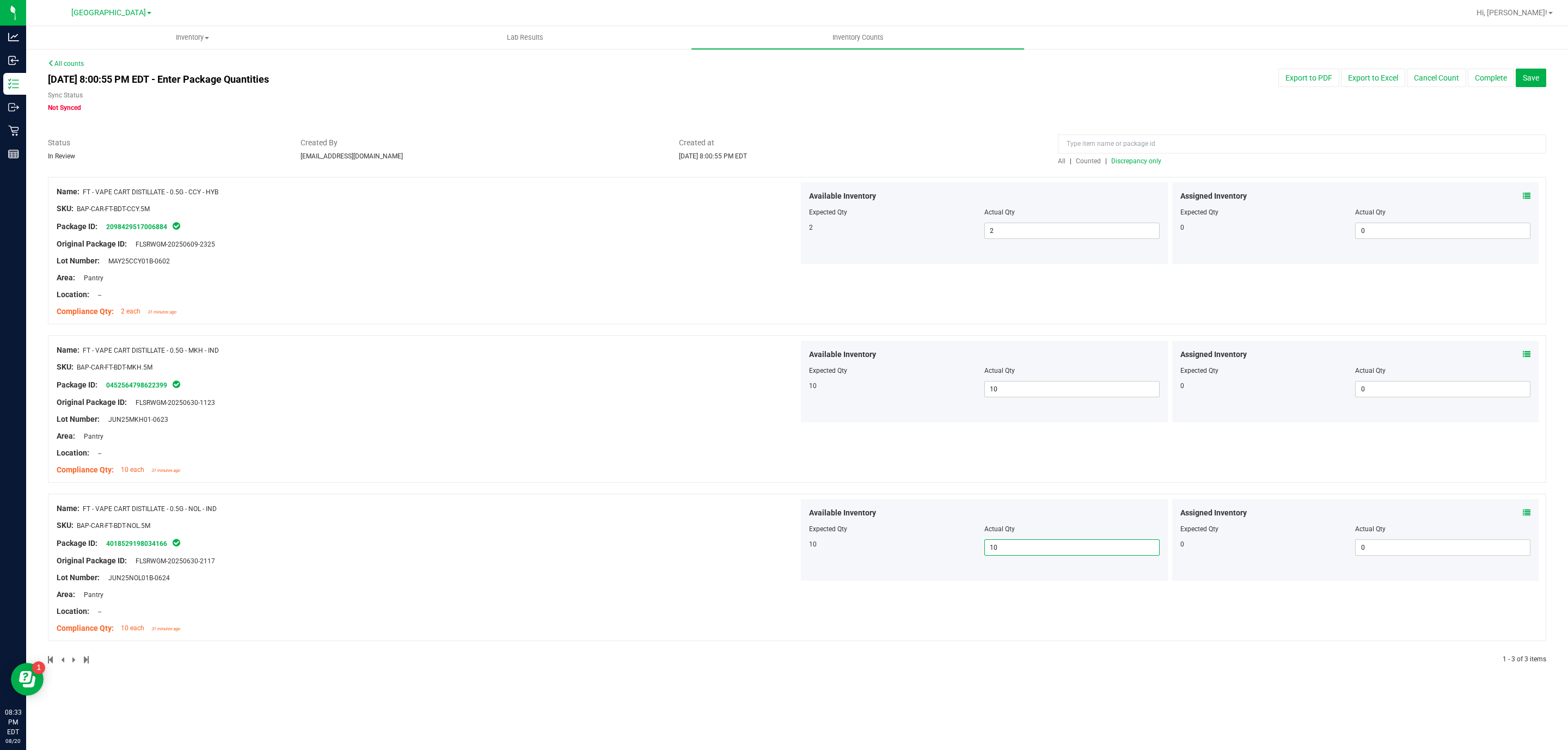
click at [1158, 161] on span "Discrepancy only" at bounding box center [1137, 160] width 50 height 8
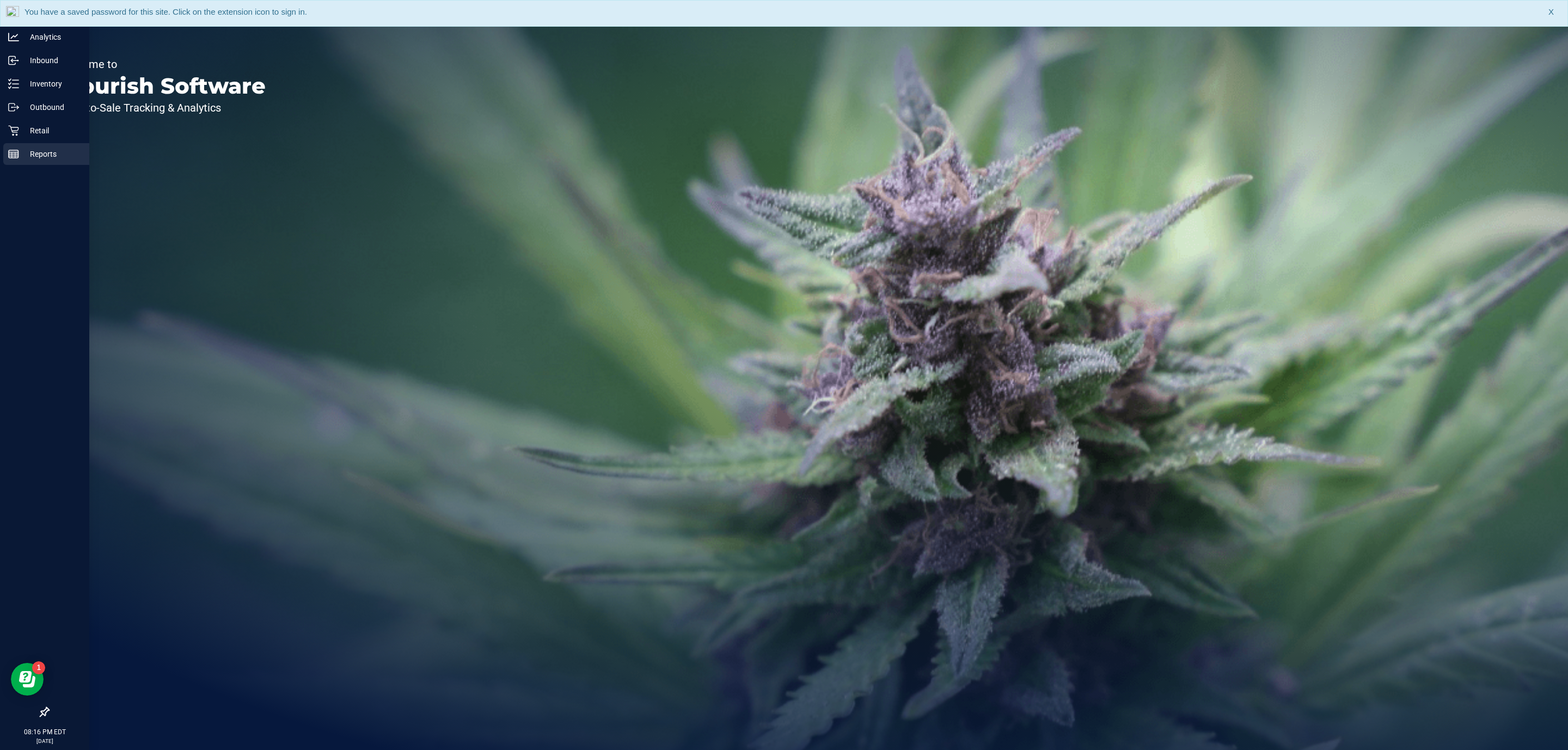
click at [23, 149] on p "Reports" at bounding box center [52, 155] width 66 height 13
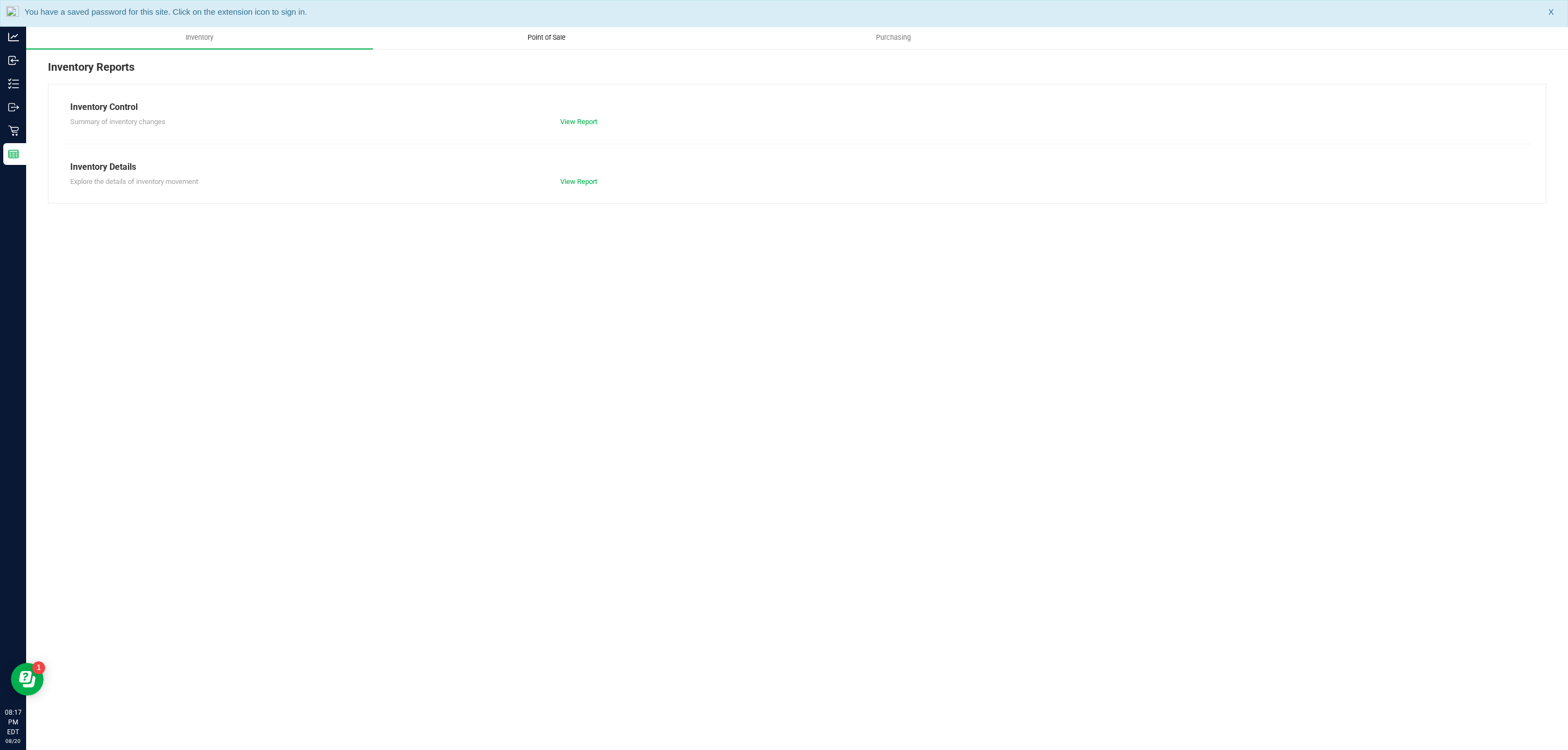
click at [528, 41] on span "Point of Sale" at bounding box center [546, 38] width 67 height 10
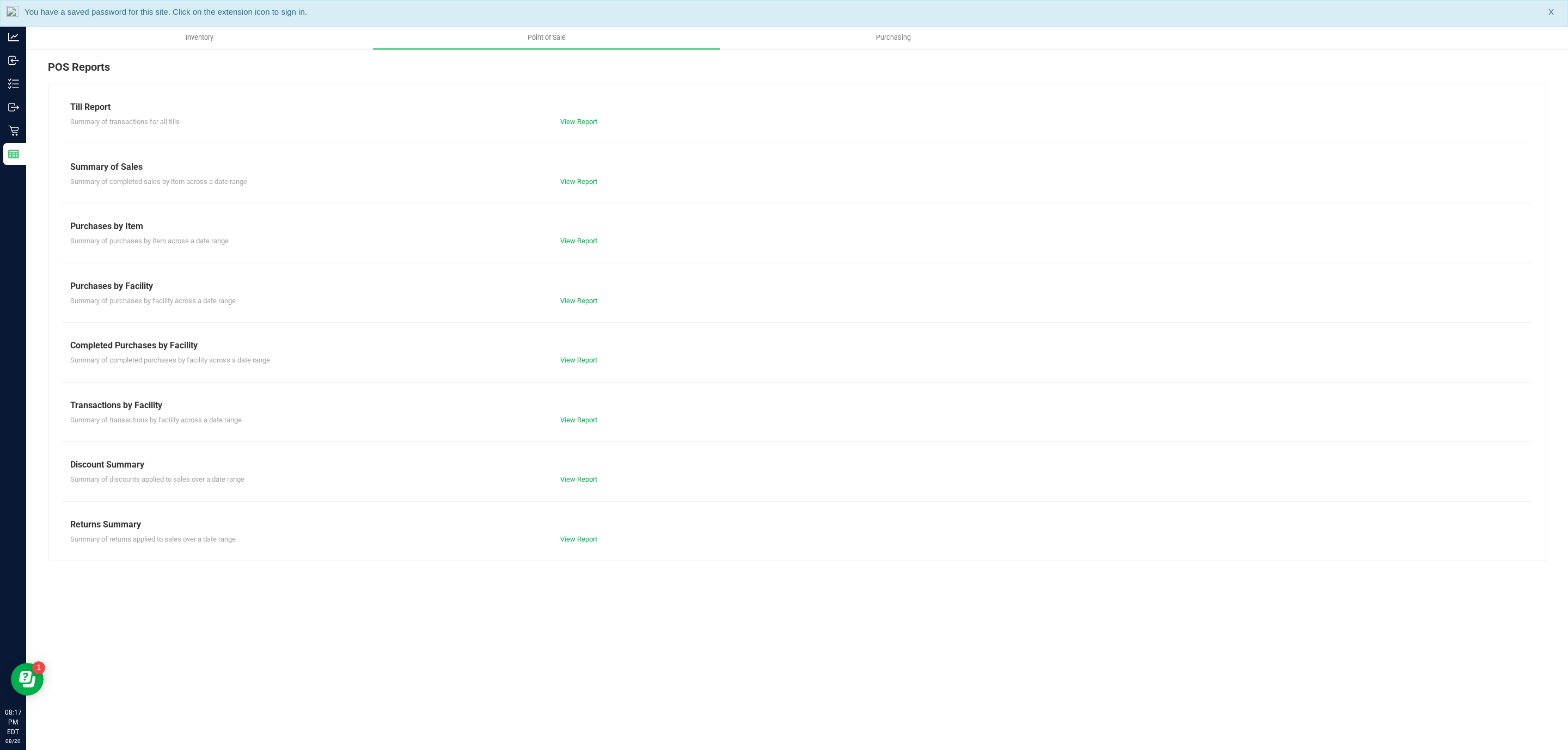
click at [578, 409] on div "Transactions by Facility" at bounding box center [797, 406] width 1454 height 13
click at [578, 418] on link "View Report" at bounding box center [579, 420] width 37 height 8
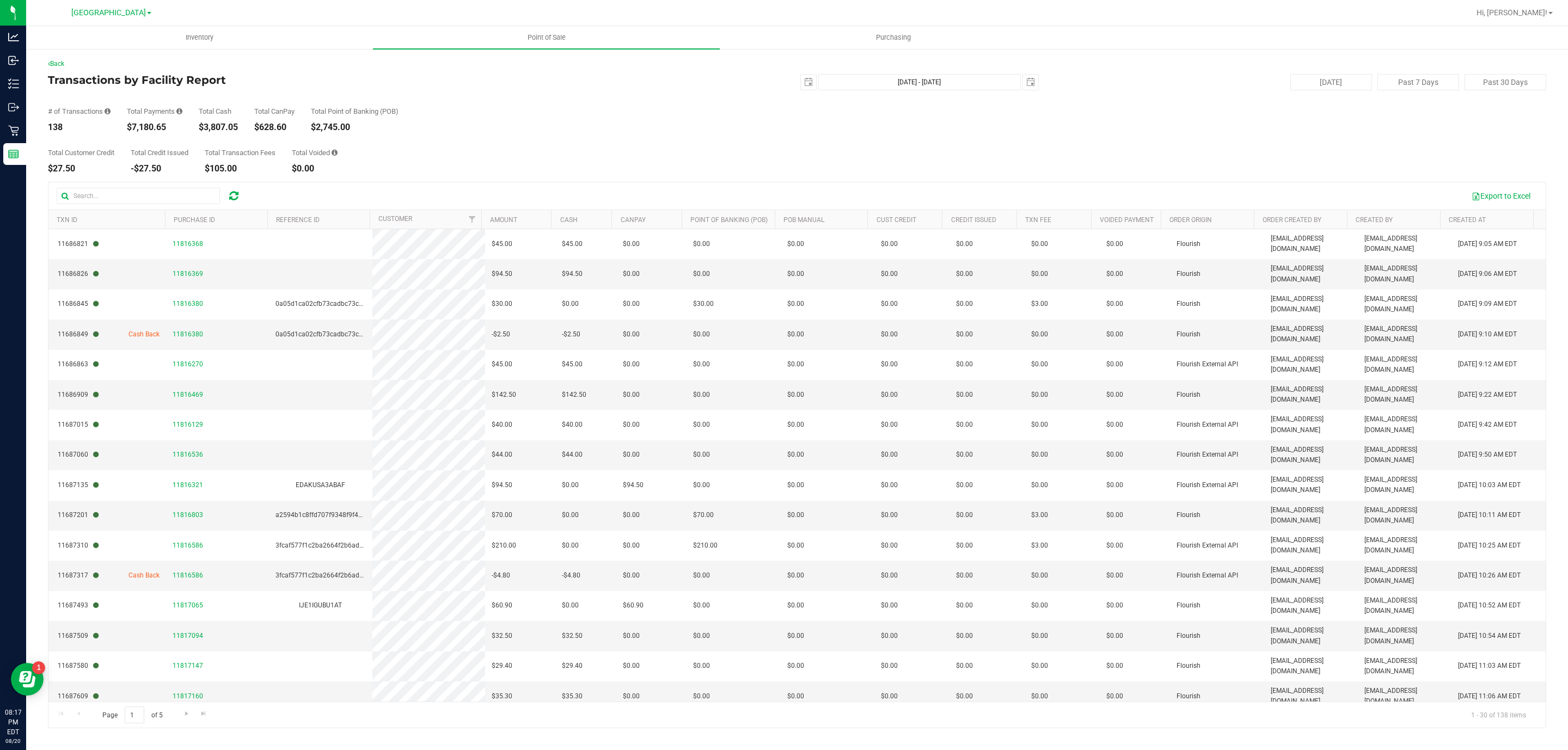
scroll to position [355, 0]
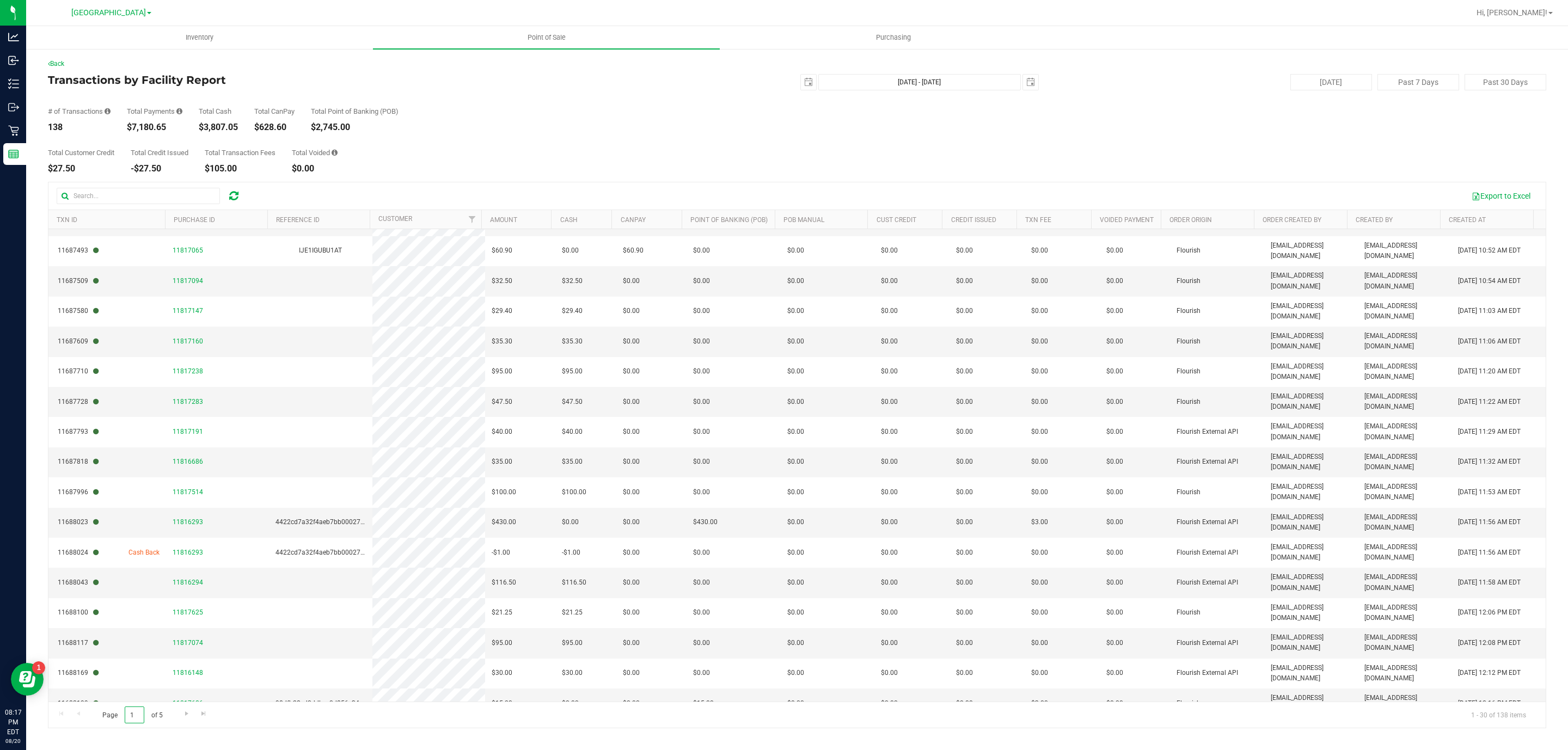
click at [131, 717] on input "1" at bounding box center [134, 715] width 19 height 17
click at [136, 721] on input "1" at bounding box center [134, 715] width 19 height 17
type input "5"
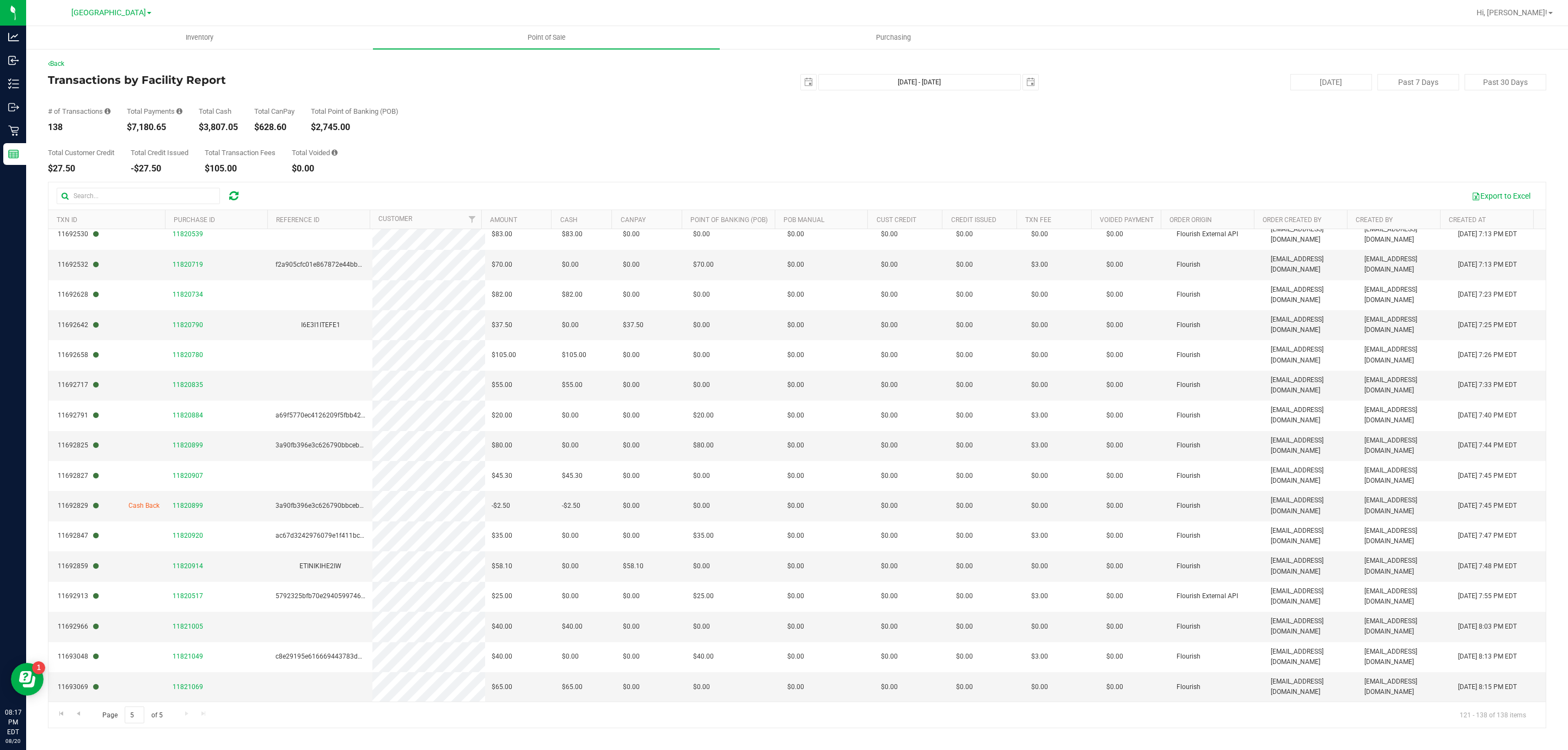
scroll to position [0, 0]
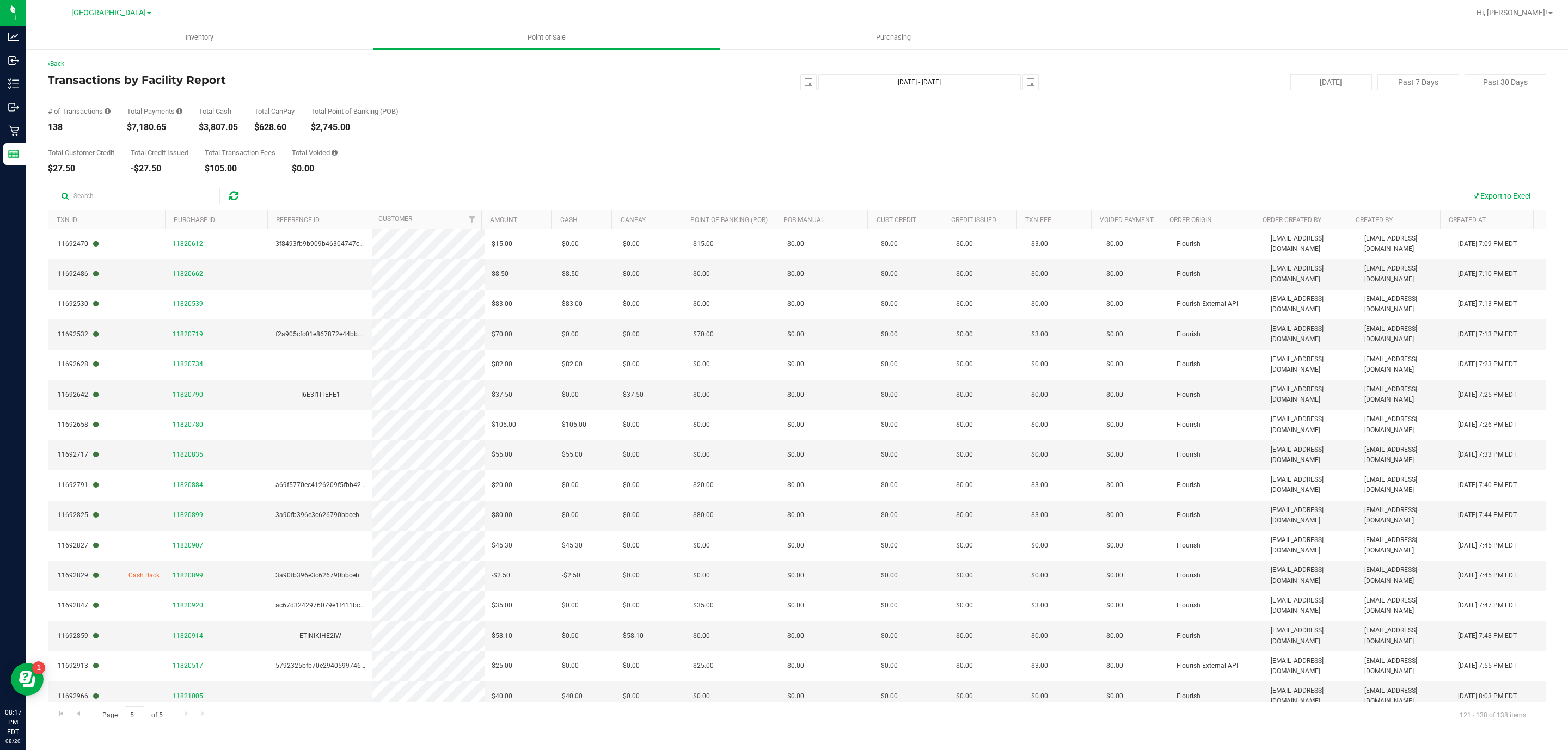
click at [180, 722] on span "11821049" at bounding box center [187, 726] width 30 height 8
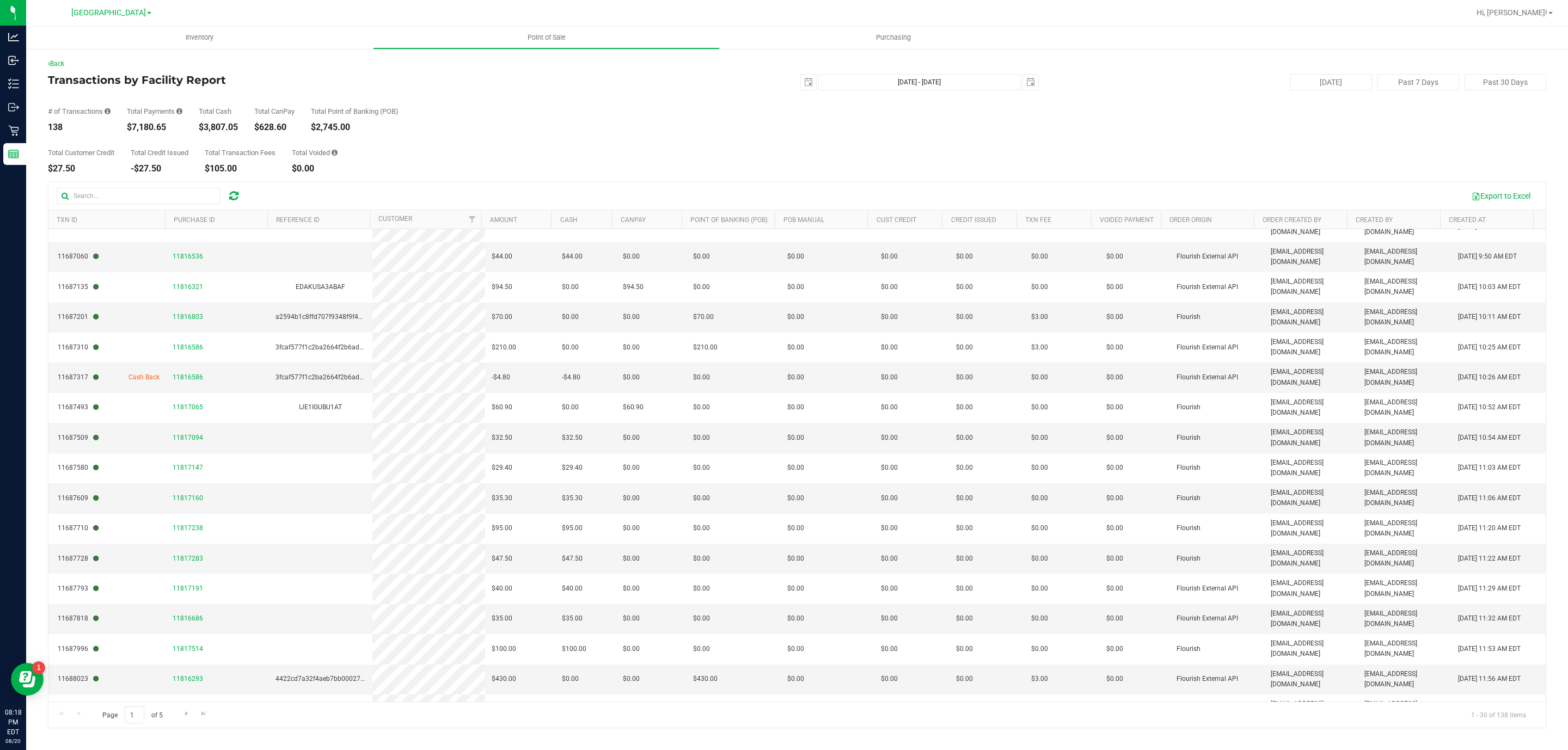
scroll to position [355, 0]
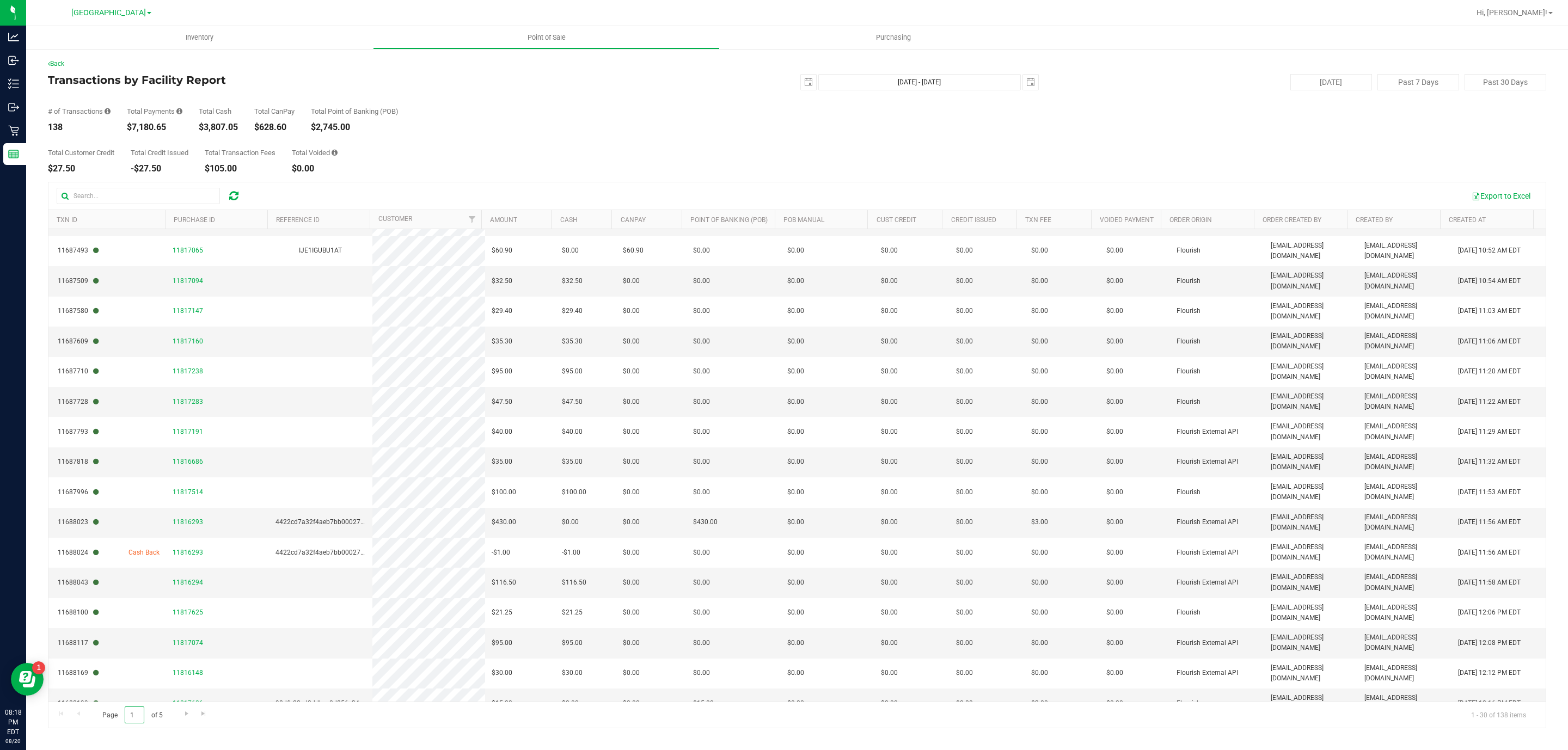
click at [139, 720] on input "1" at bounding box center [134, 715] width 19 height 17
type input "5"
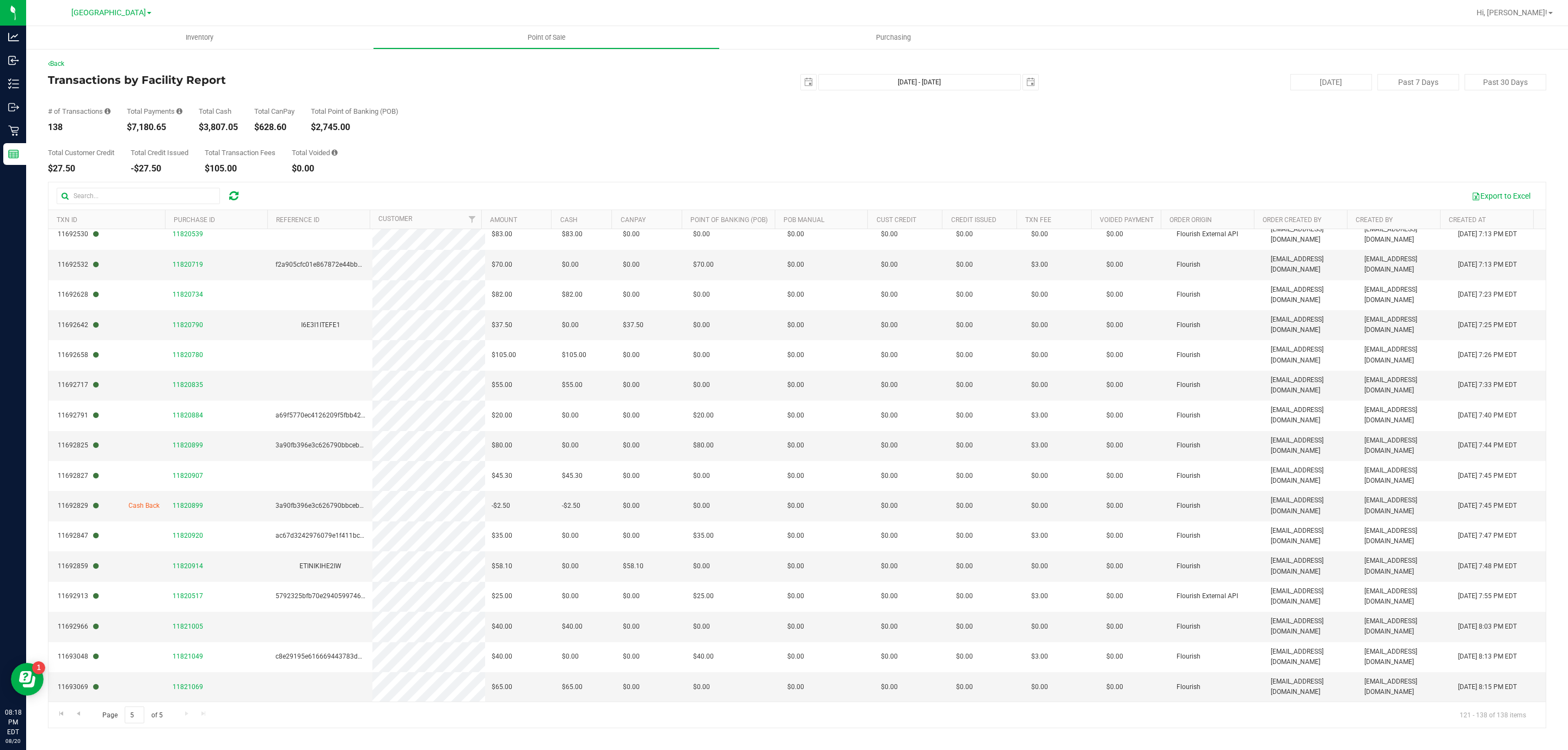
scroll to position [0, 0]
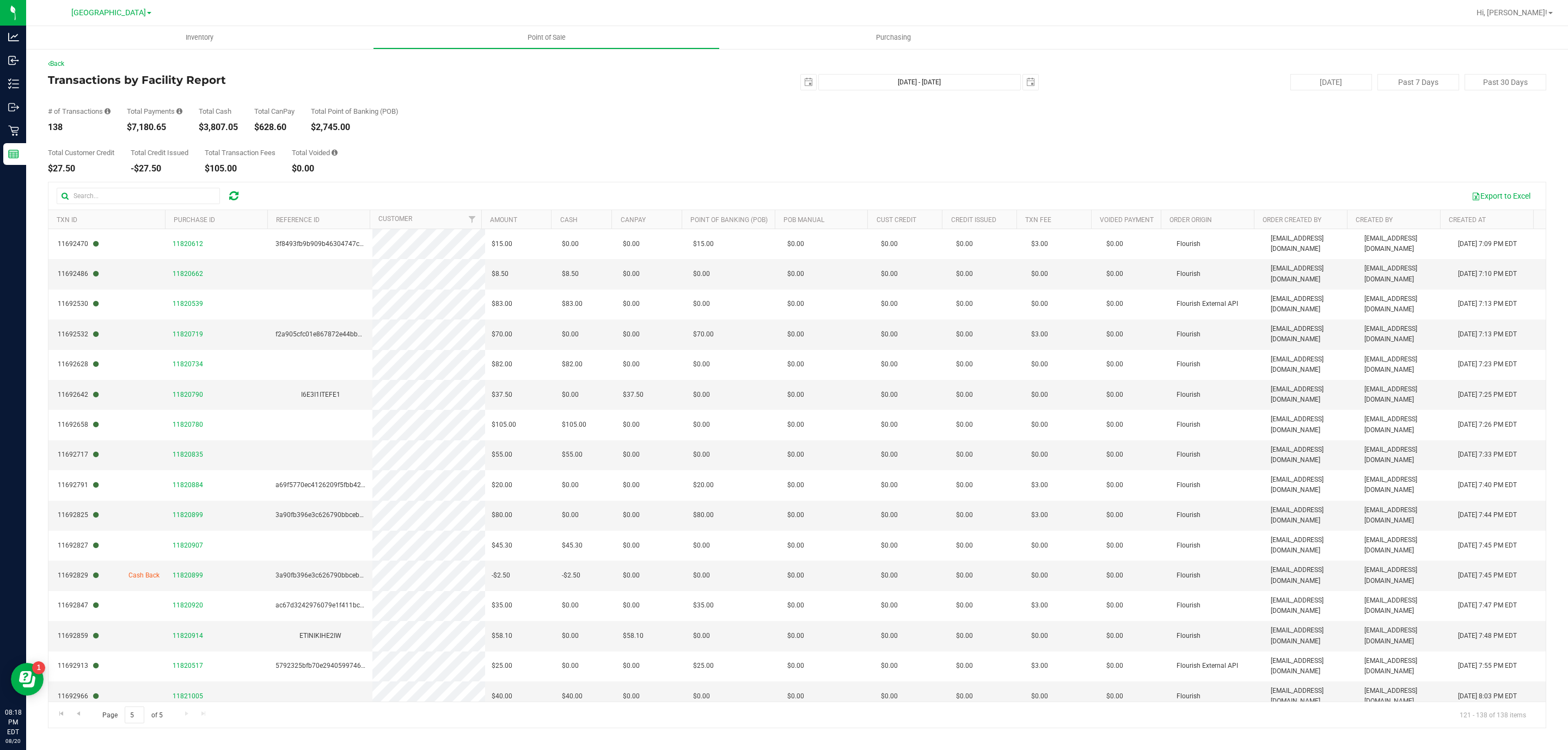
click at [193, 749] on span "11821069" at bounding box center [187, 756] width 30 height 8
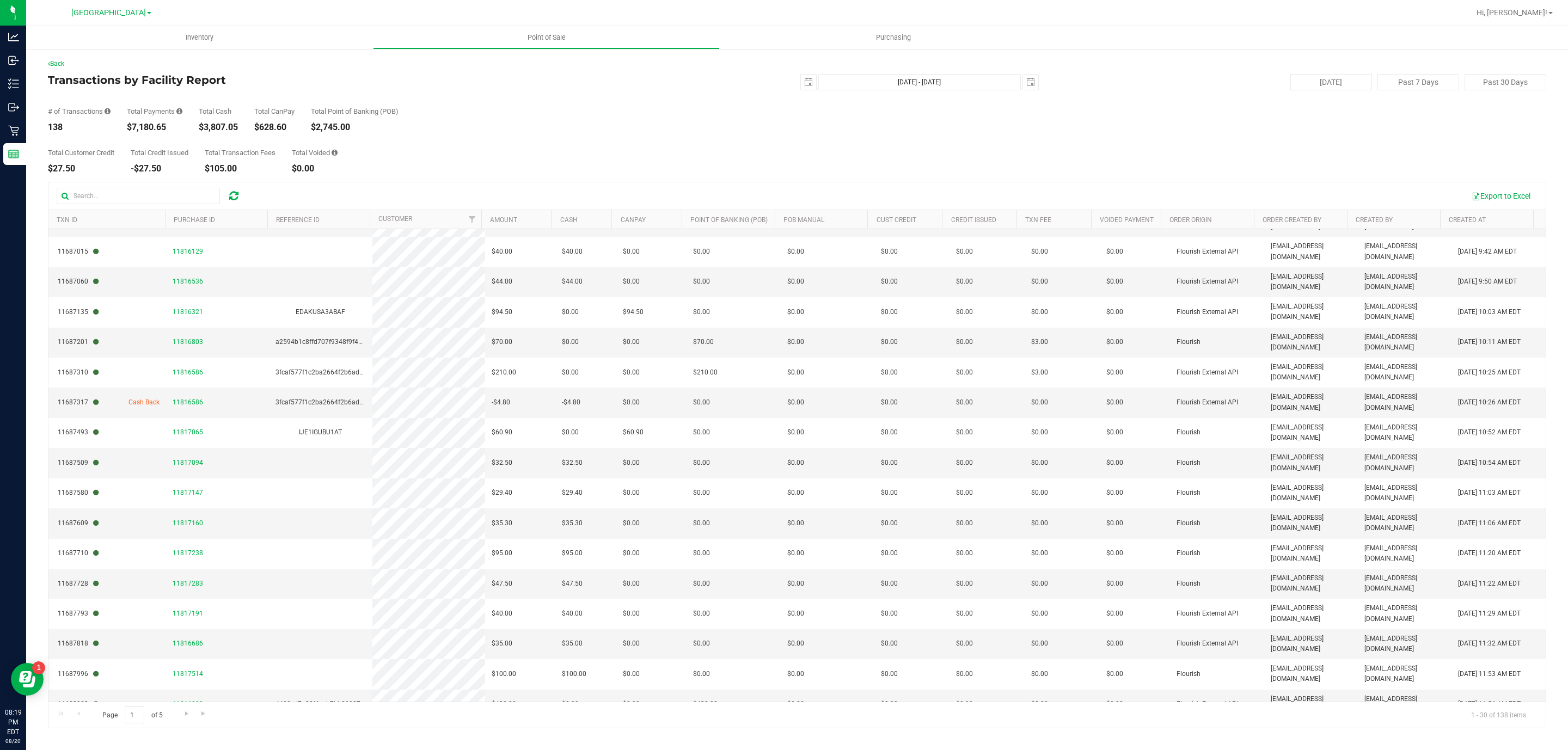
scroll to position [355, 0]
click at [137, 716] on input "1" at bounding box center [134, 715] width 19 height 17
type input "5"
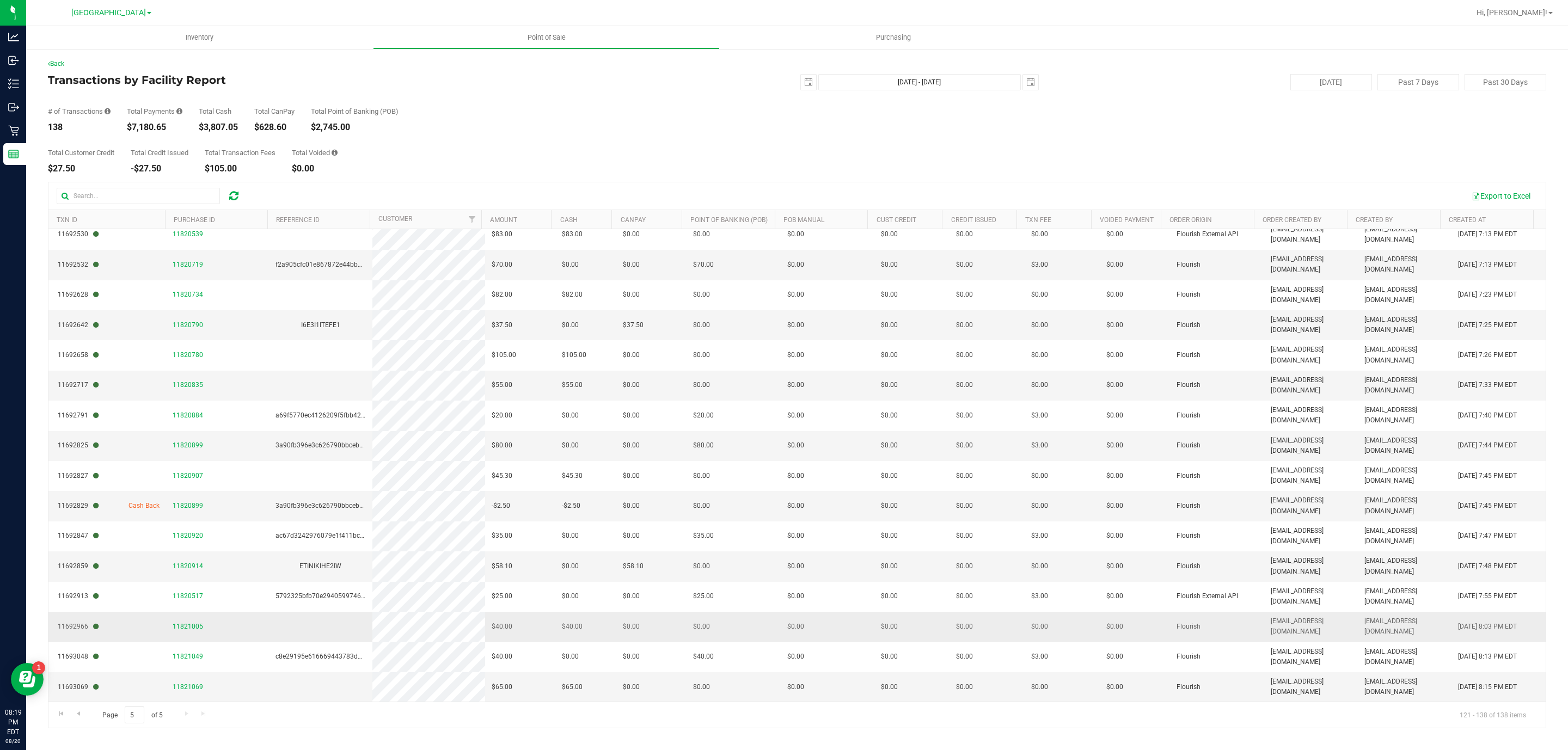
scroll to position [0, 0]
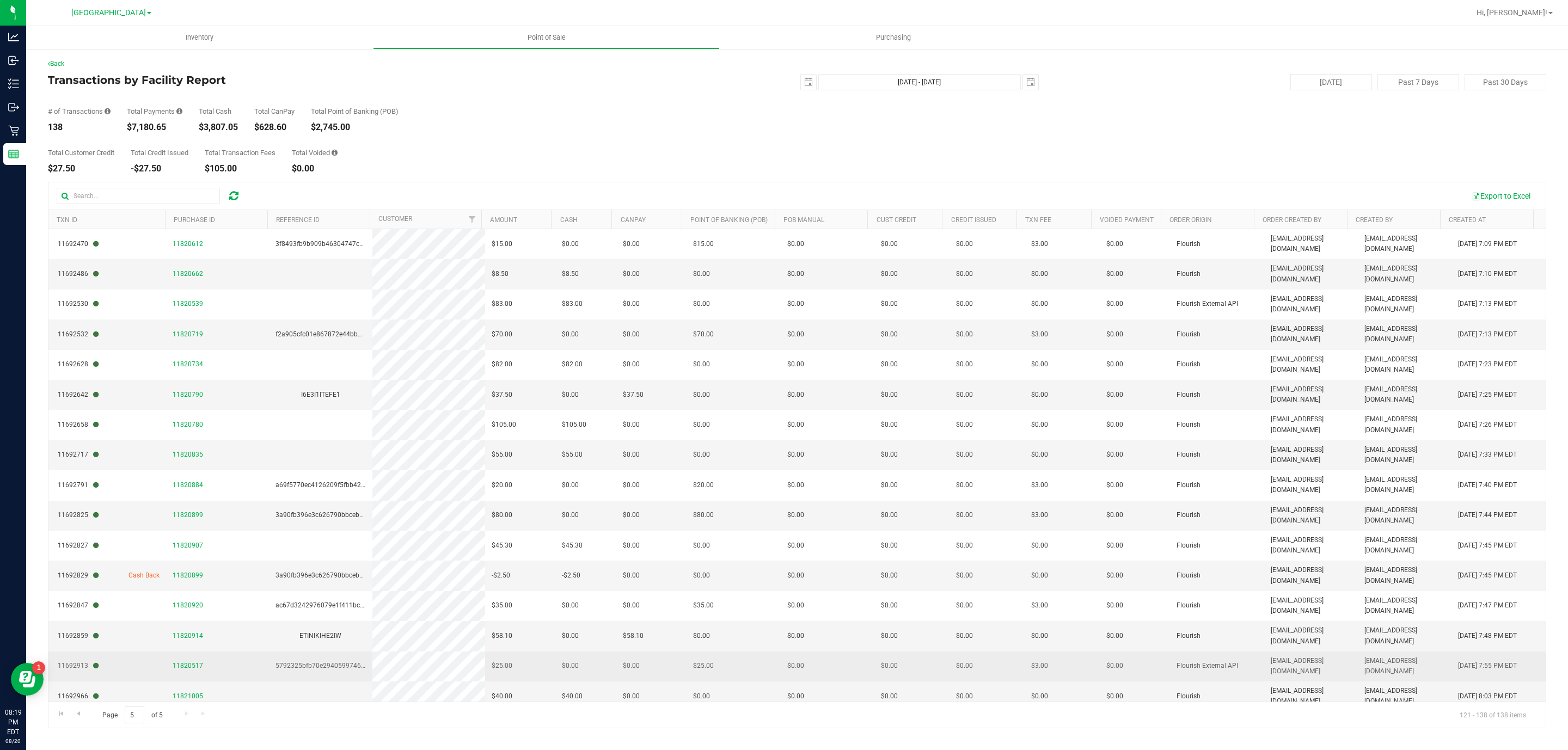
click at [195, 661] on span "11820517" at bounding box center [187, 666] width 30 height 10
click at [195, 662] on span "11820517" at bounding box center [187, 665] width 30 height 8
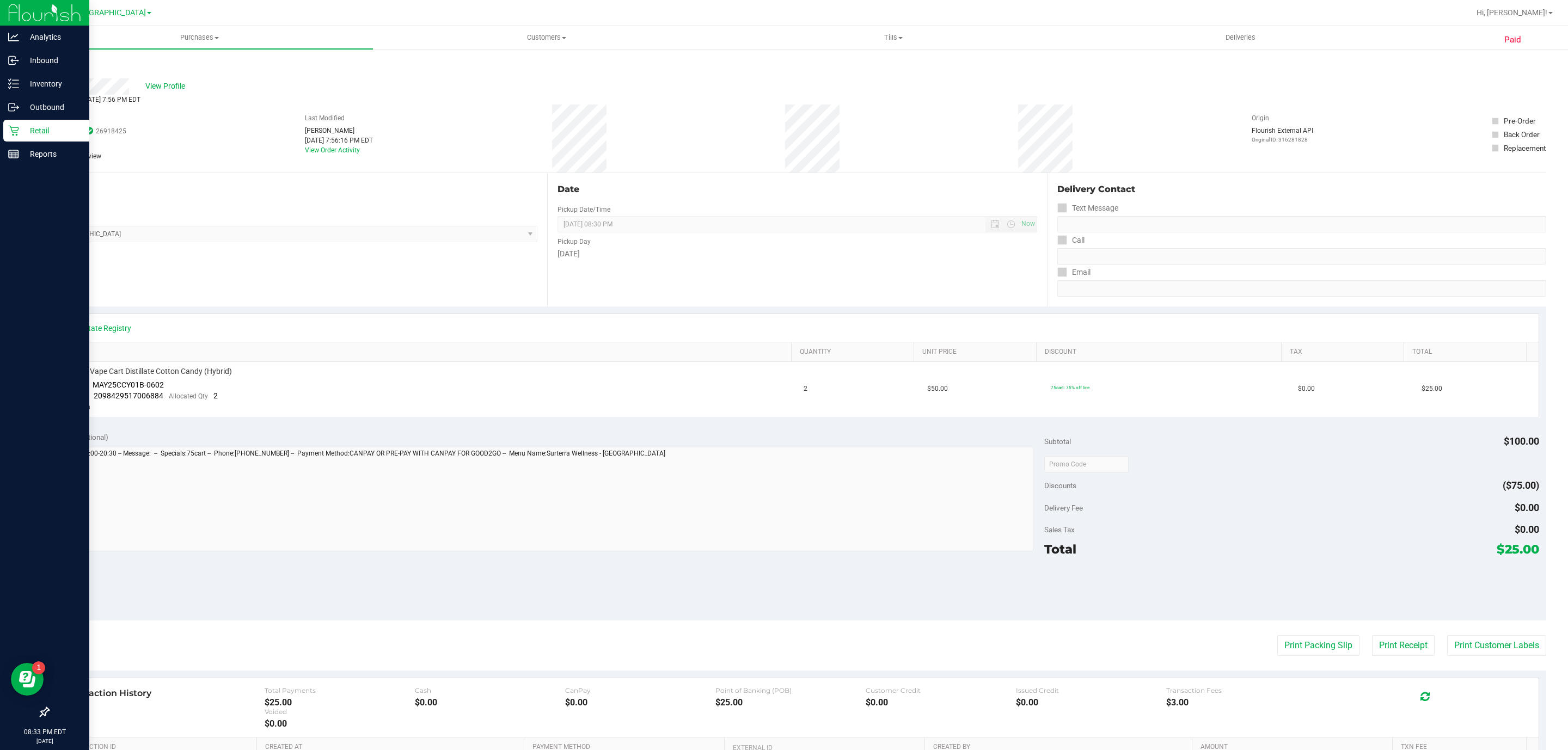
click at [15, 128] on icon at bounding box center [13, 130] width 11 height 11
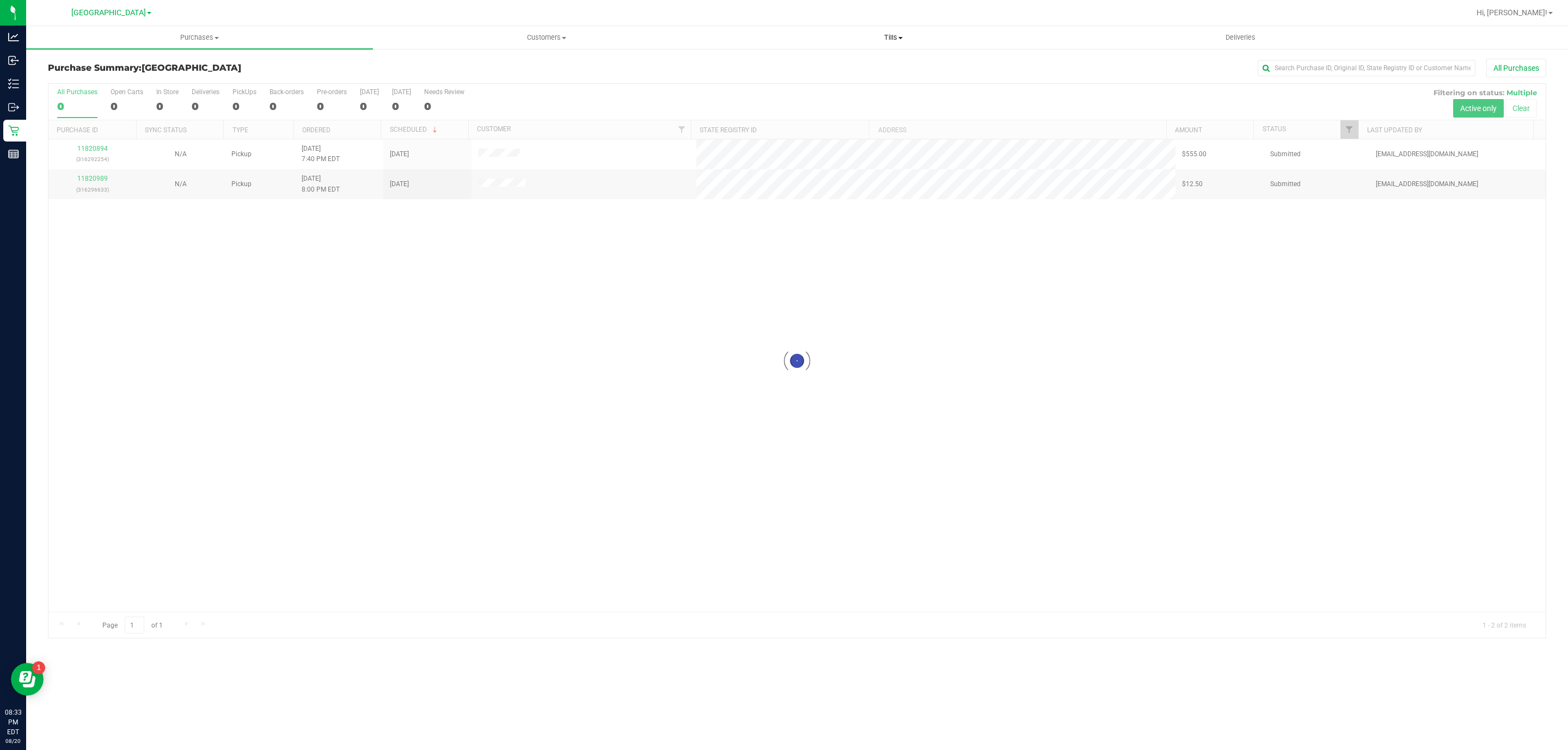
click at [887, 34] on span "Tills" at bounding box center [892, 38] width 345 height 10
click at [771, 61] on span "Manage tills" at bounding box center [756, 66] width 73 height 9
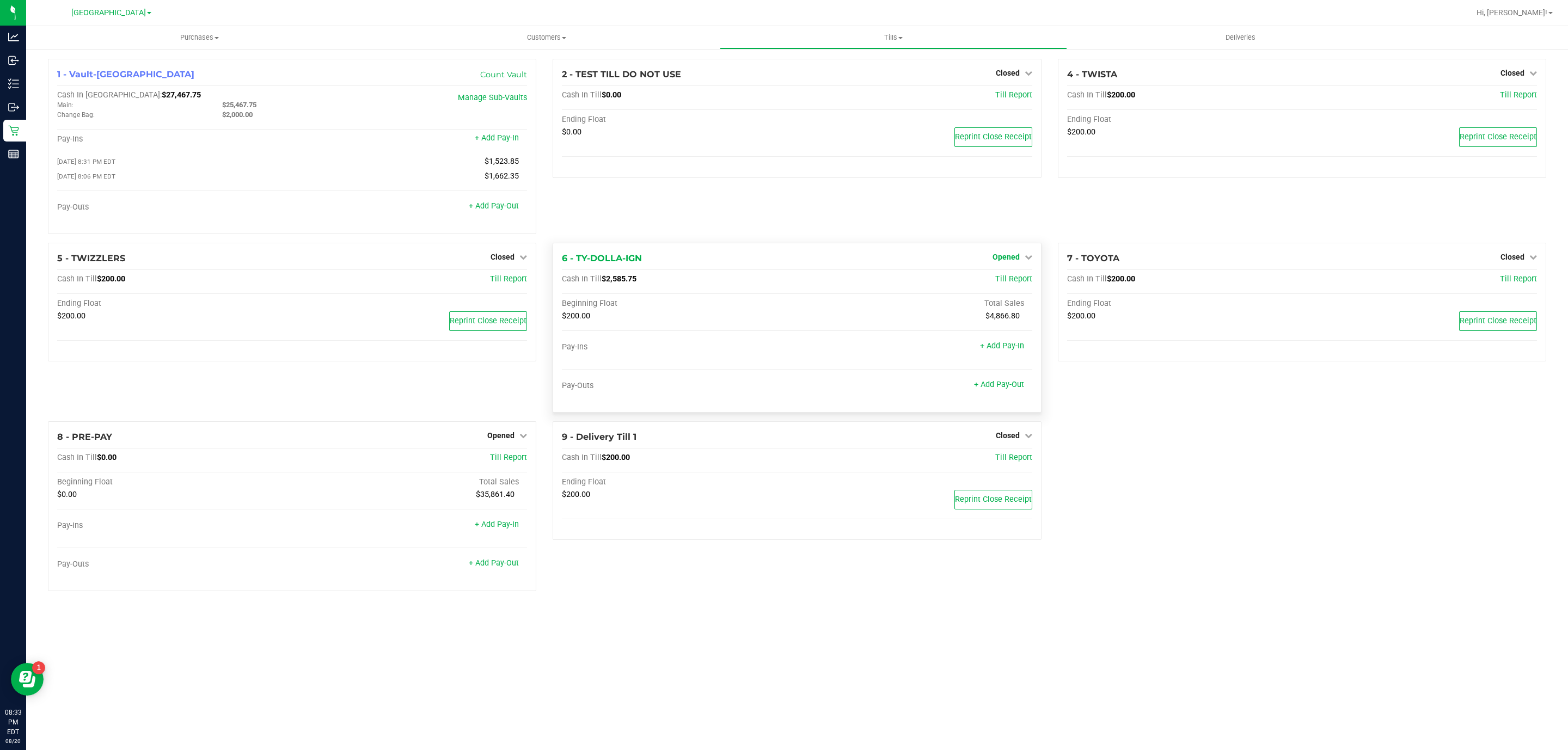
click at [1018, 256] on span "Opened" at bounding box center [1006, 257] width 27 height 8
click at [990, 284] on div "Close Till" at bounding box center [1008, 280] width 81 height 13
click at [1008, 279] on link "Close Till" at bounding box center [1007, 279] width 29 height 8
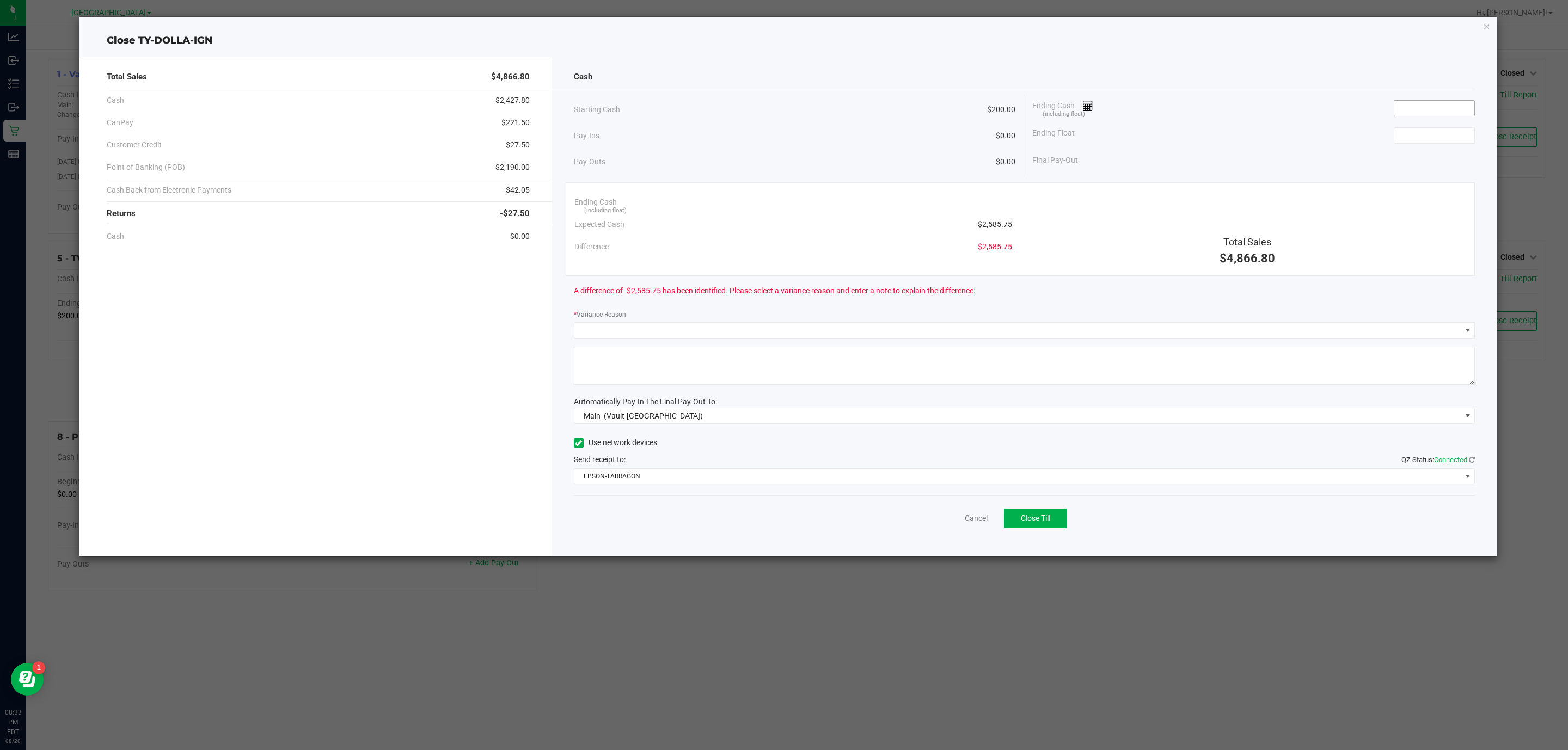
click at [1422, 110] on input at bounding box center [1434, 108] width 80 height 15
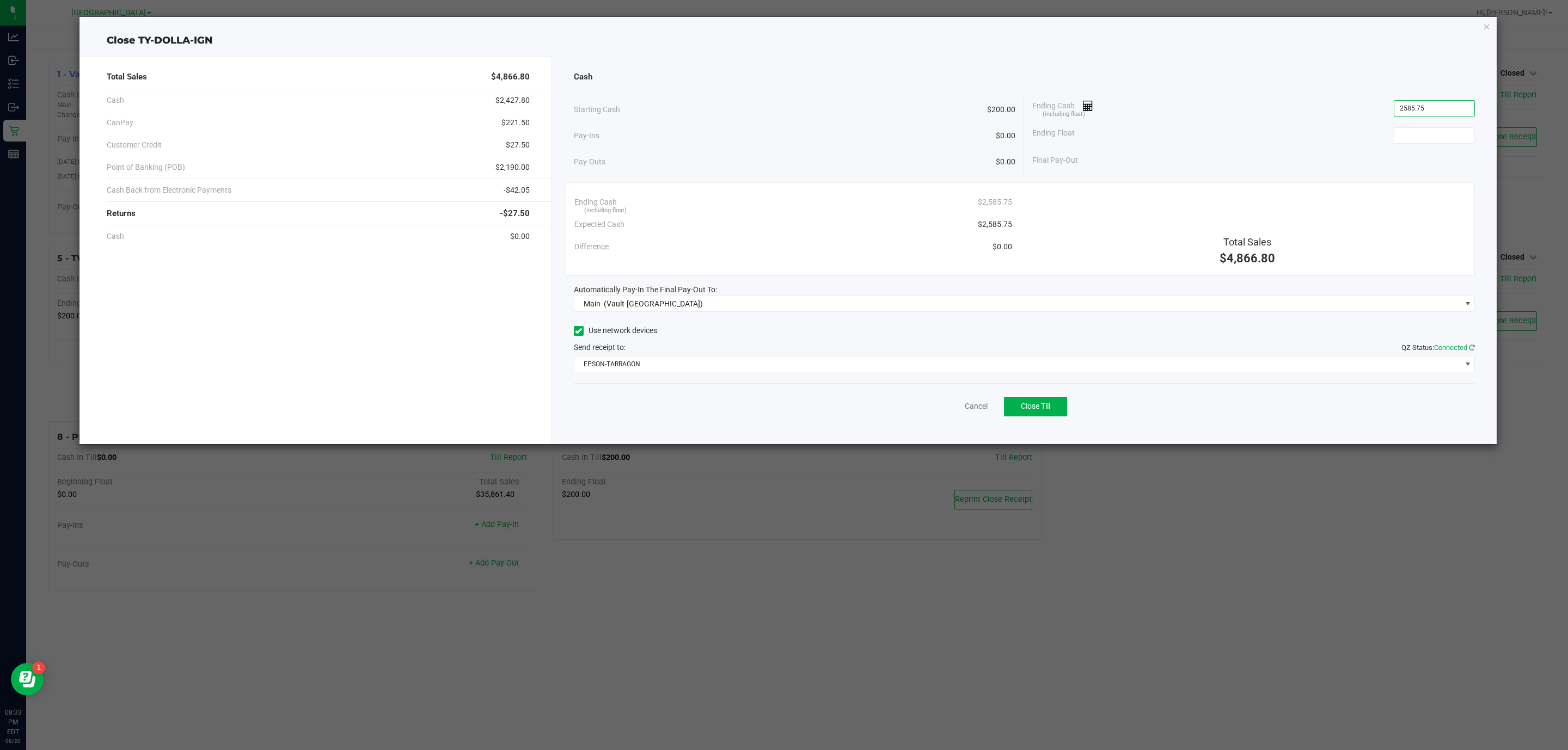
type input "$2,585.75"
click at [1453, 147] on div "Ending Float" at bounding box center [1254, 135] width 443 height 27
click at [1449, 137] on input at bounding box center [1434, 135] width 80 height 15
type input "$200.00"
drag, startPoint x: 1444, startPoint y: 162, endPoint x: 1486, endPoint y: 173, distance: 43.4
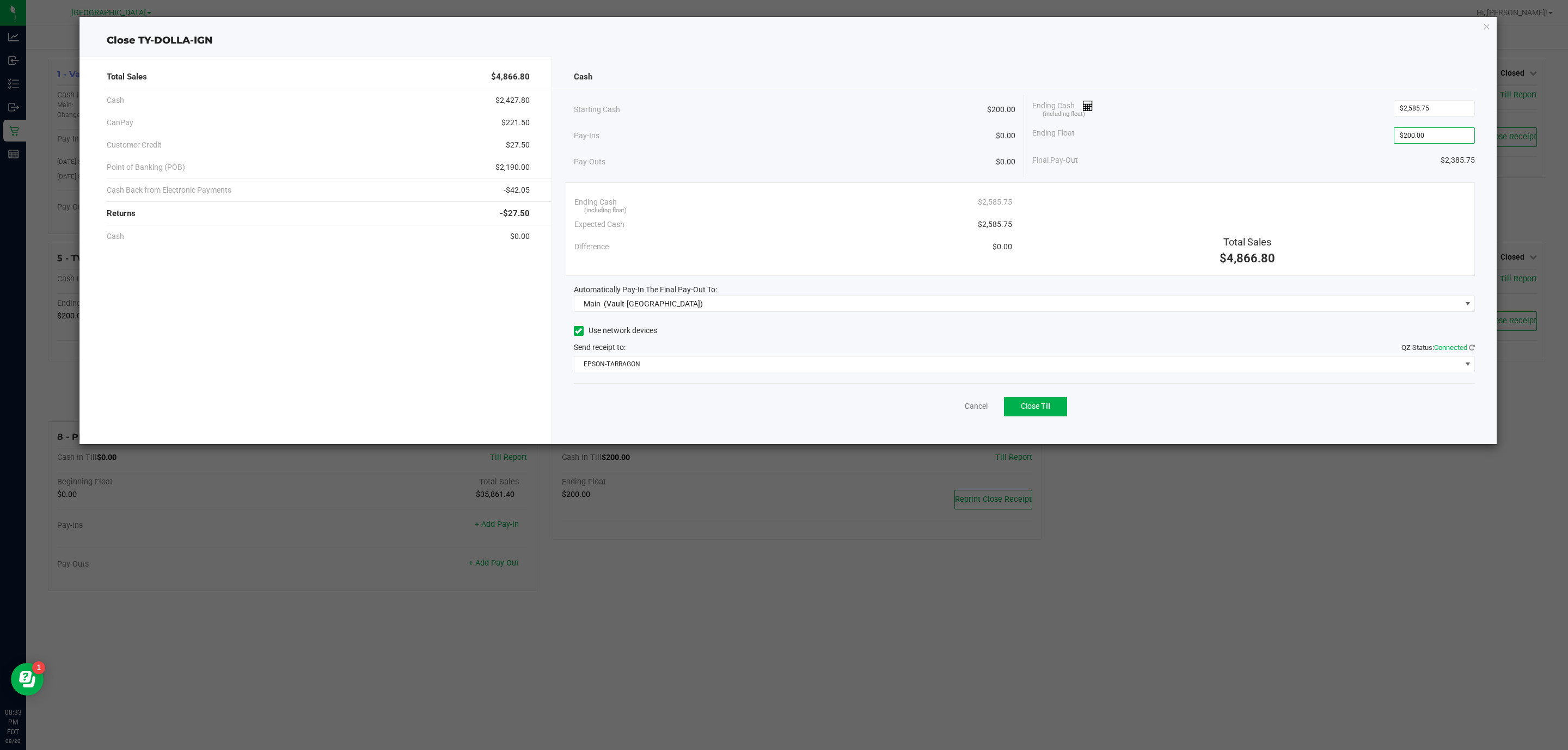
click at [1486, 173] on div "Cash Starting Cash $200.00 Pay-Ins $0.00 Pay-Outs $0.00 Ending Cash (including …" at bounding box center [1024, 249] width 945 height 387
click at [1044, 417] on button "Close Till" at bounding box center [1035, 406] width 63 height 19
click at [943, 406] on link "Dismiss" at bounding box center [952, 406] width 26 height 12
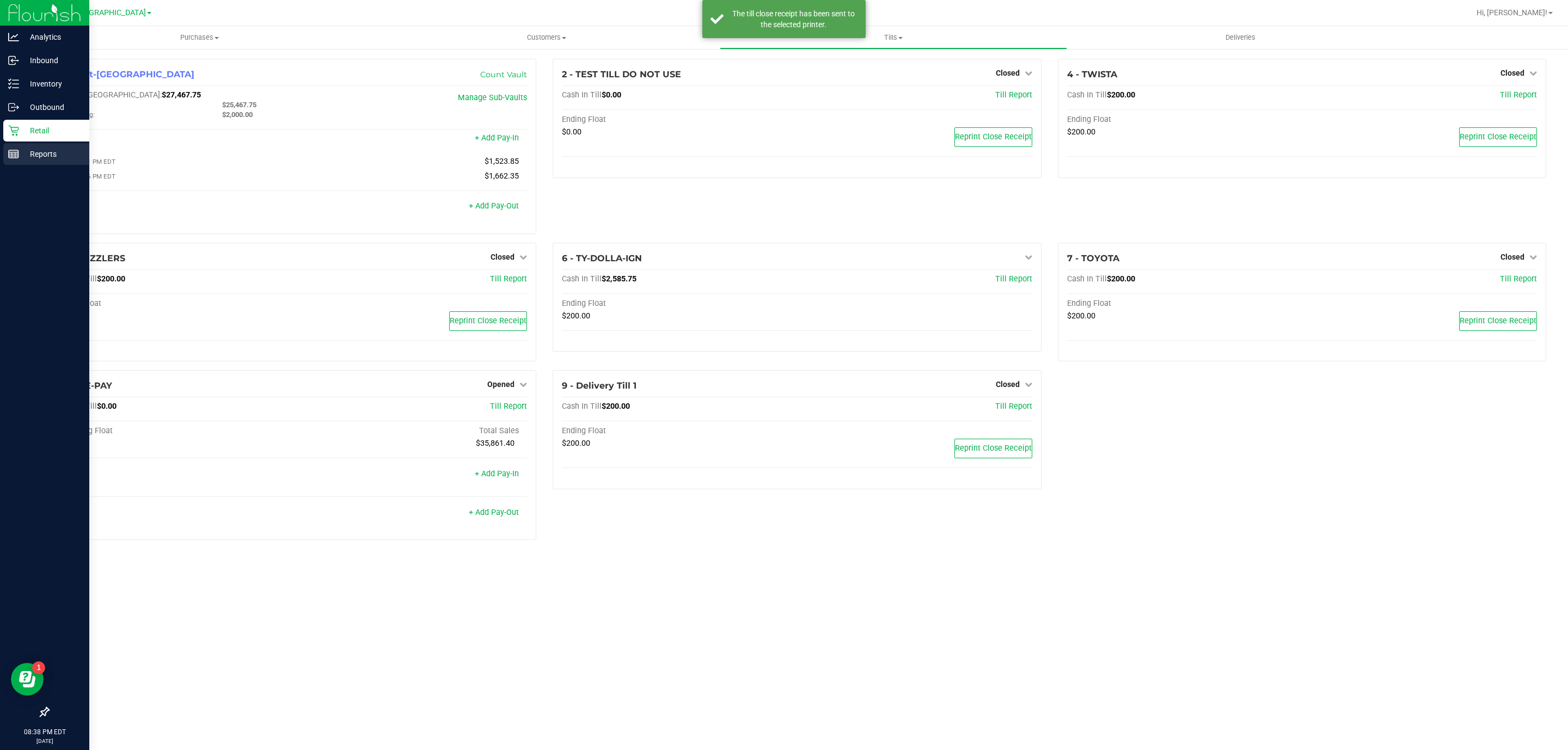
click at [30, 155] on p "Reports" at bounding box center [52, 155] width 66 height 13
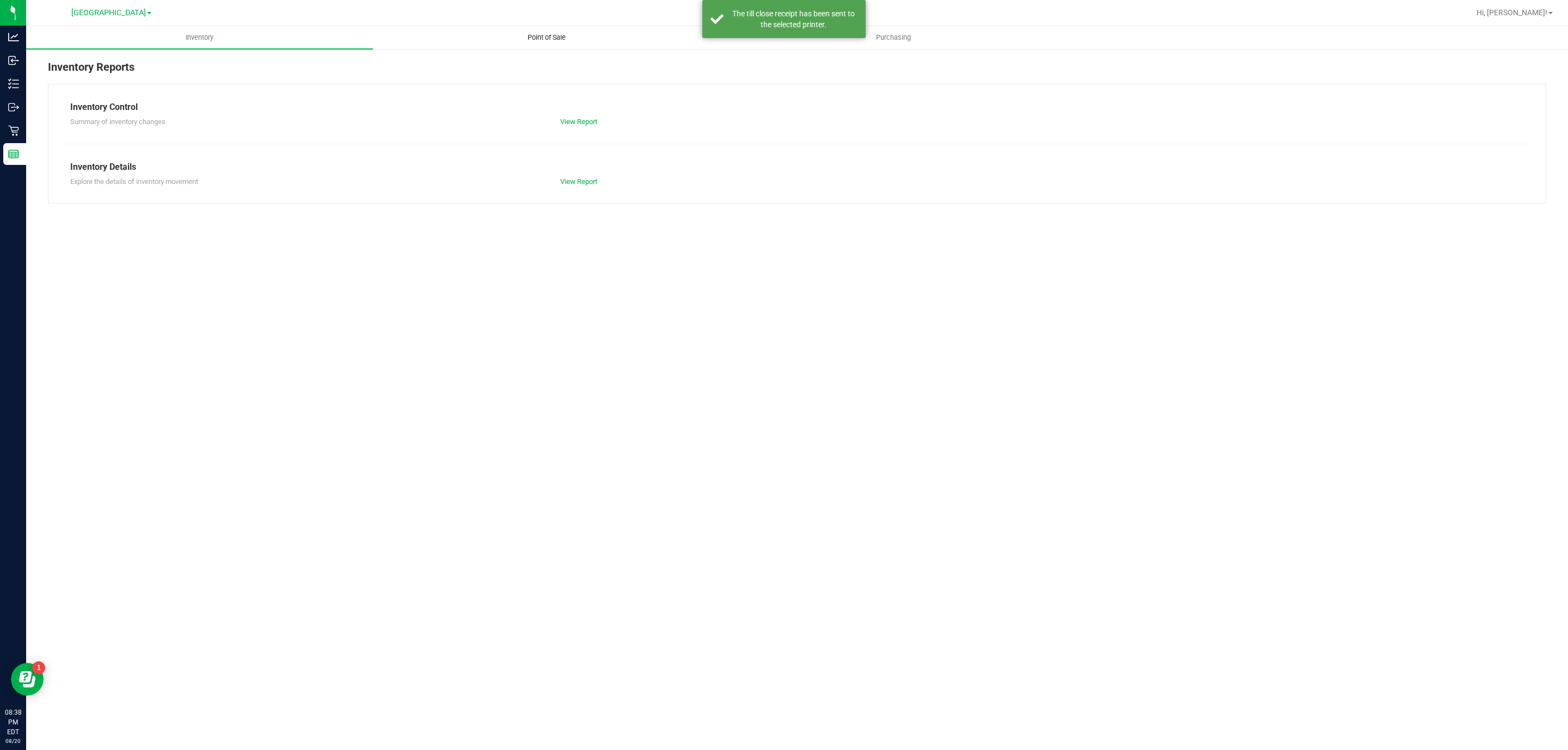
click at [524, 38] on span "Point of Sale" at bounding box center [546, 38] width 67 height 10
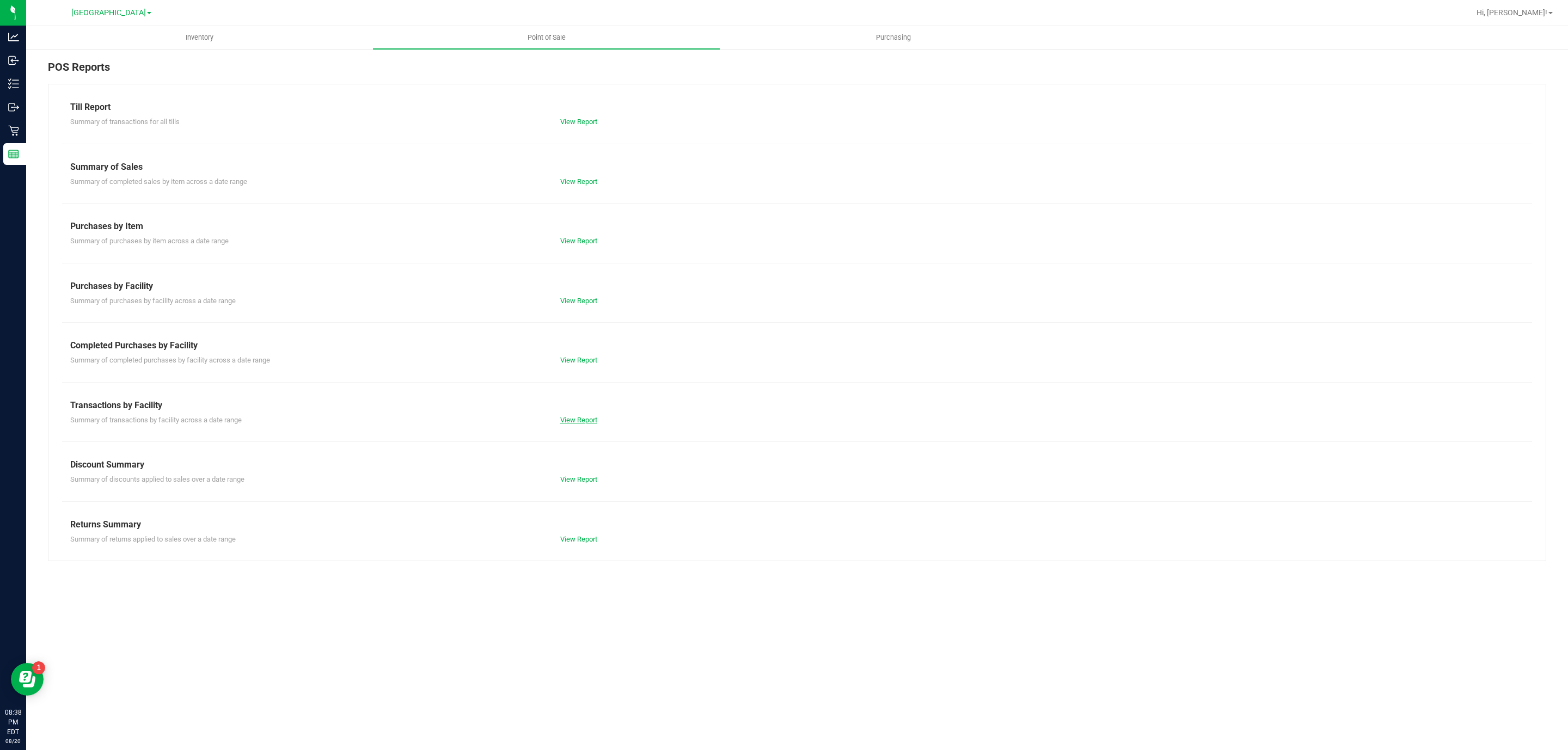
click at [579, 423] on link "View Report" at bounding box center [579, 420] width 37 height 8
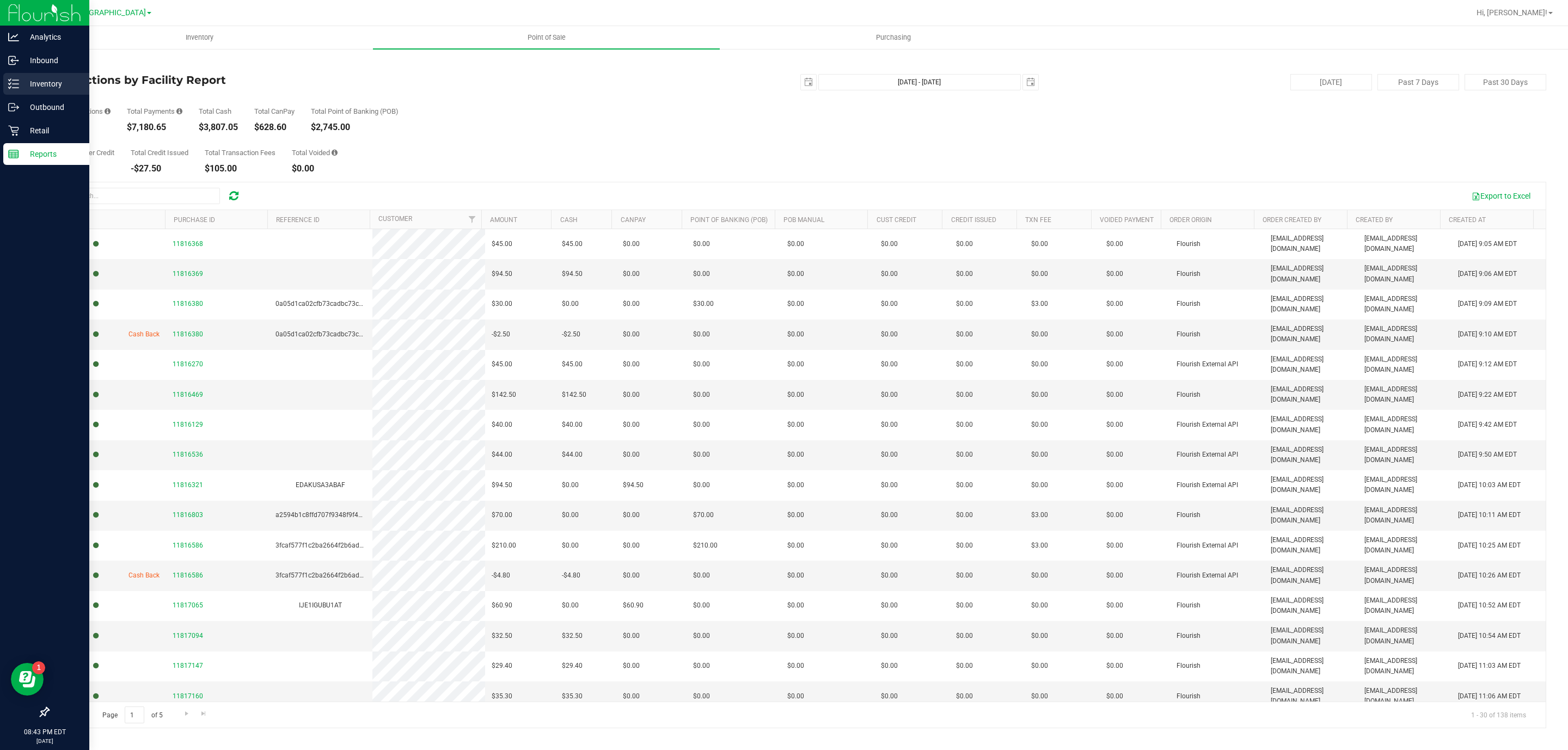
click at [4, 87] on div "Inventory" at bounding box center [46, 84] width 86 height 22
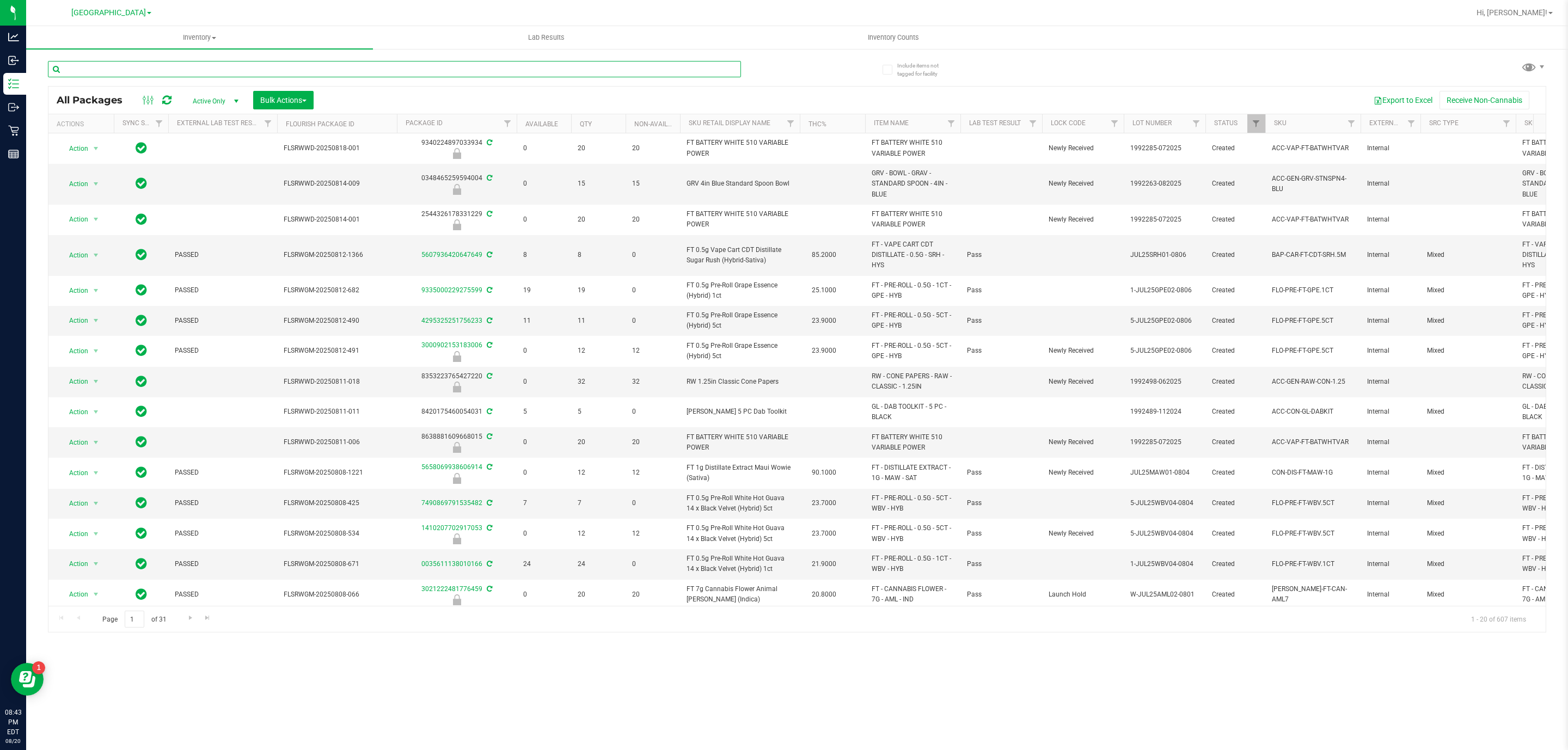
click at [283, 69] on input "text" at bounding box center [394, 69] width 693 height 16
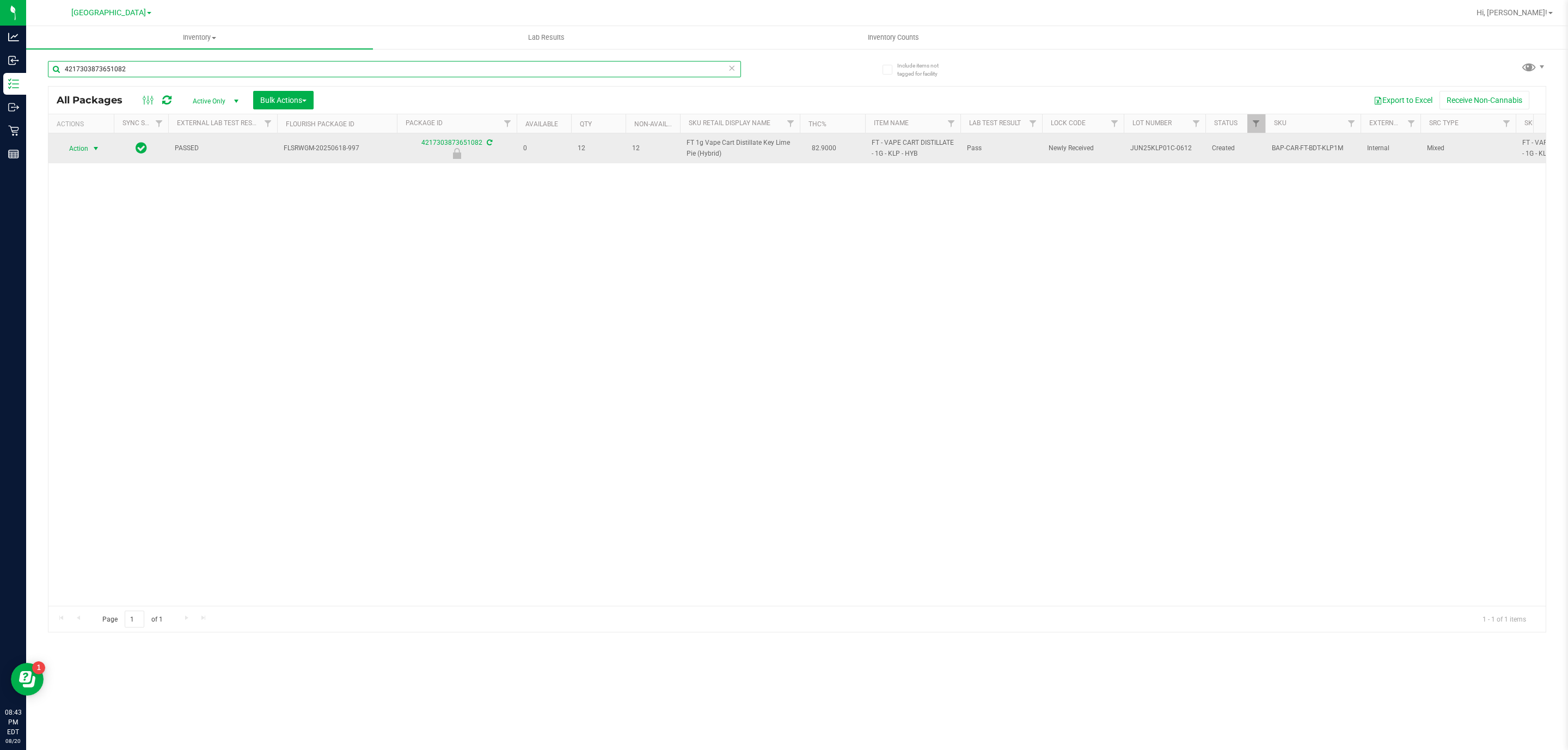
type input "4217303873651082"
click at [75, 149] on span "Action" at bounding box center [74, 149] width 29 height 15
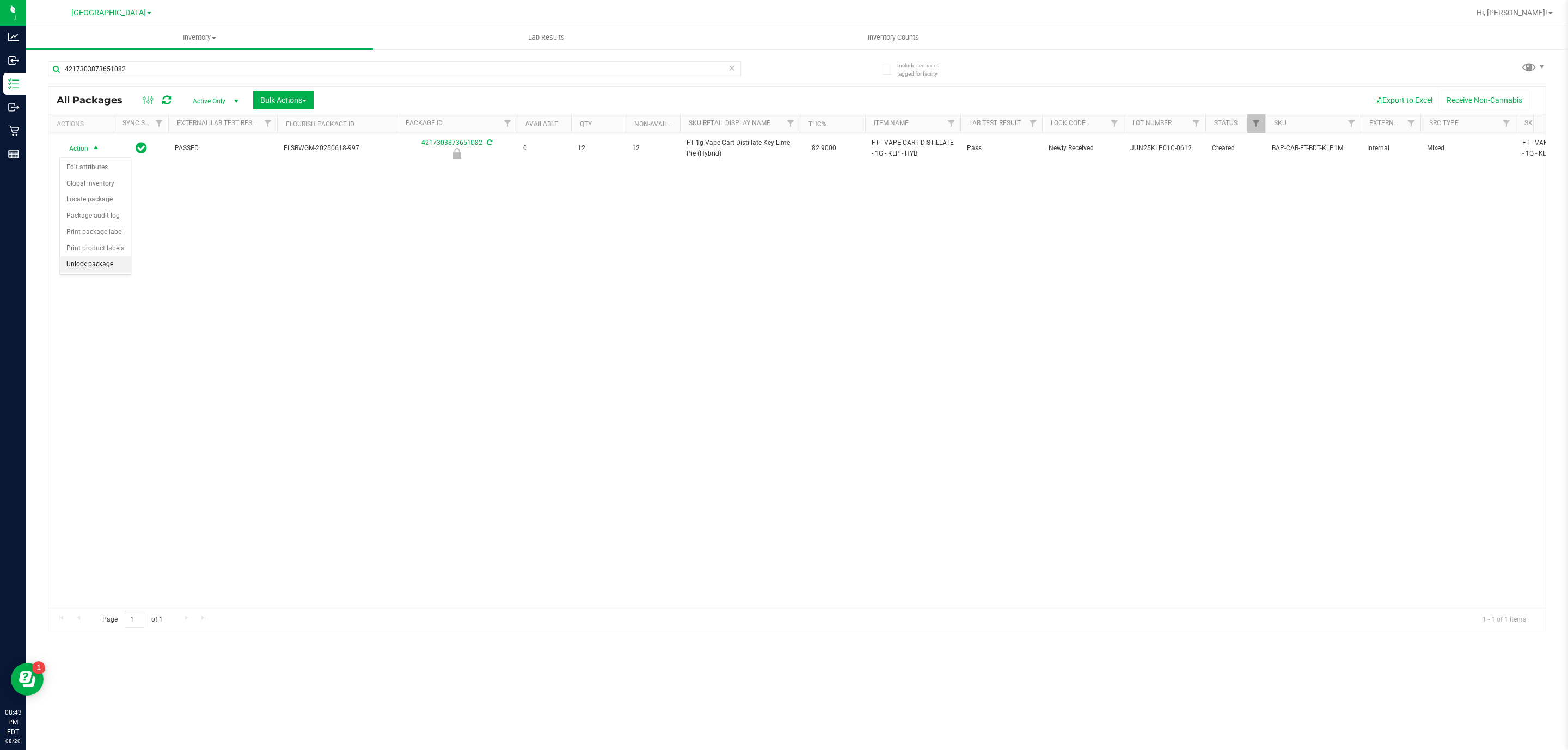
click at [102, 266] on li "Unlock package" at bounding box center [95, 264] width 71 height 16
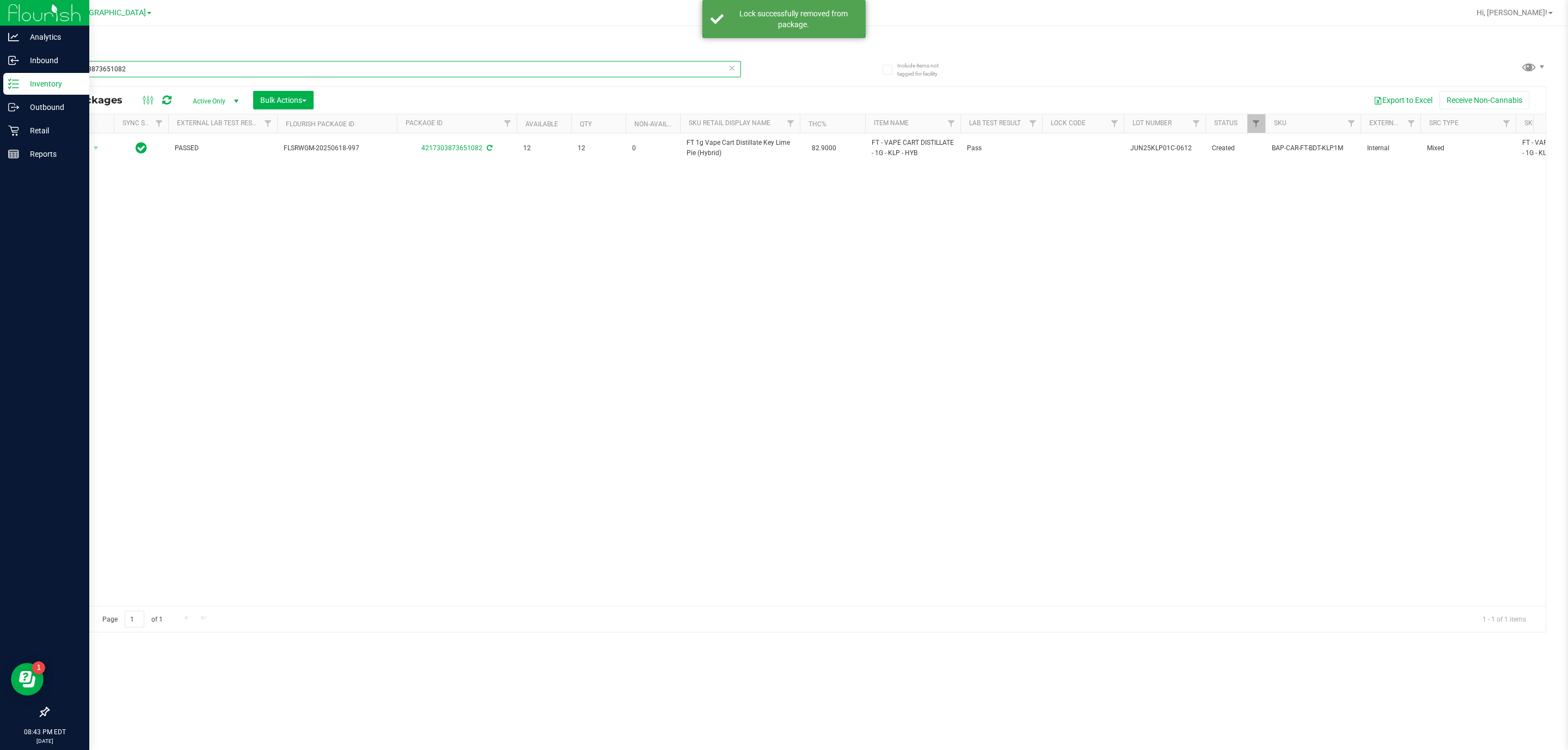
drag, startPoint x: 249, startPoint y: 71, endPoint x: 0, endPoint y: 12, distance: 255.9
click at [0, 12] on div "Analytics Inbound Inventory Outbound Retail Reports 08:43 PM EDT 08/20/2025 08/…" at bounding box center [784, 375] width 1568 height 750
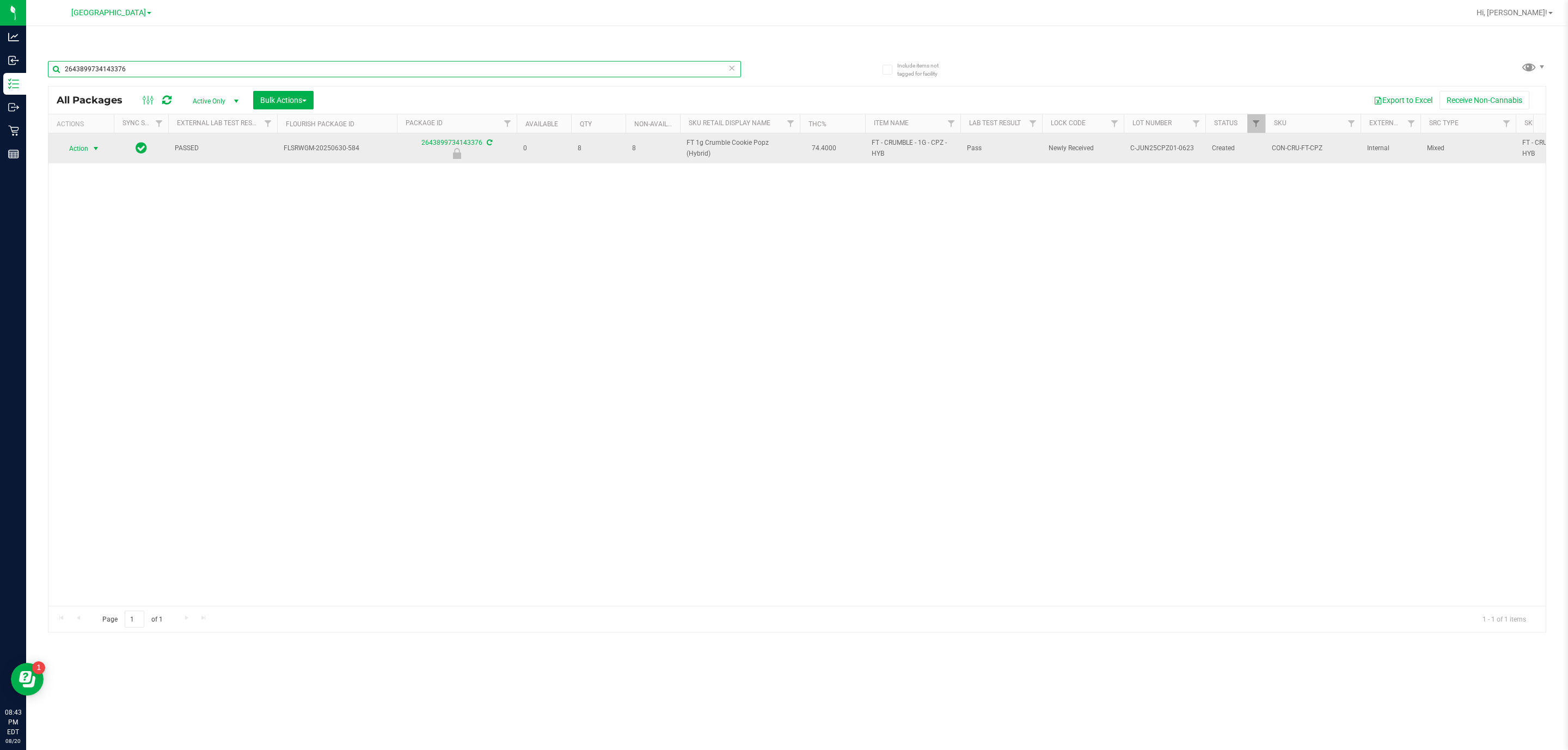
type input "2643899734143376"
click at [79, 144] on span "Action" at bounding box center [74, 149] width 29 height 15
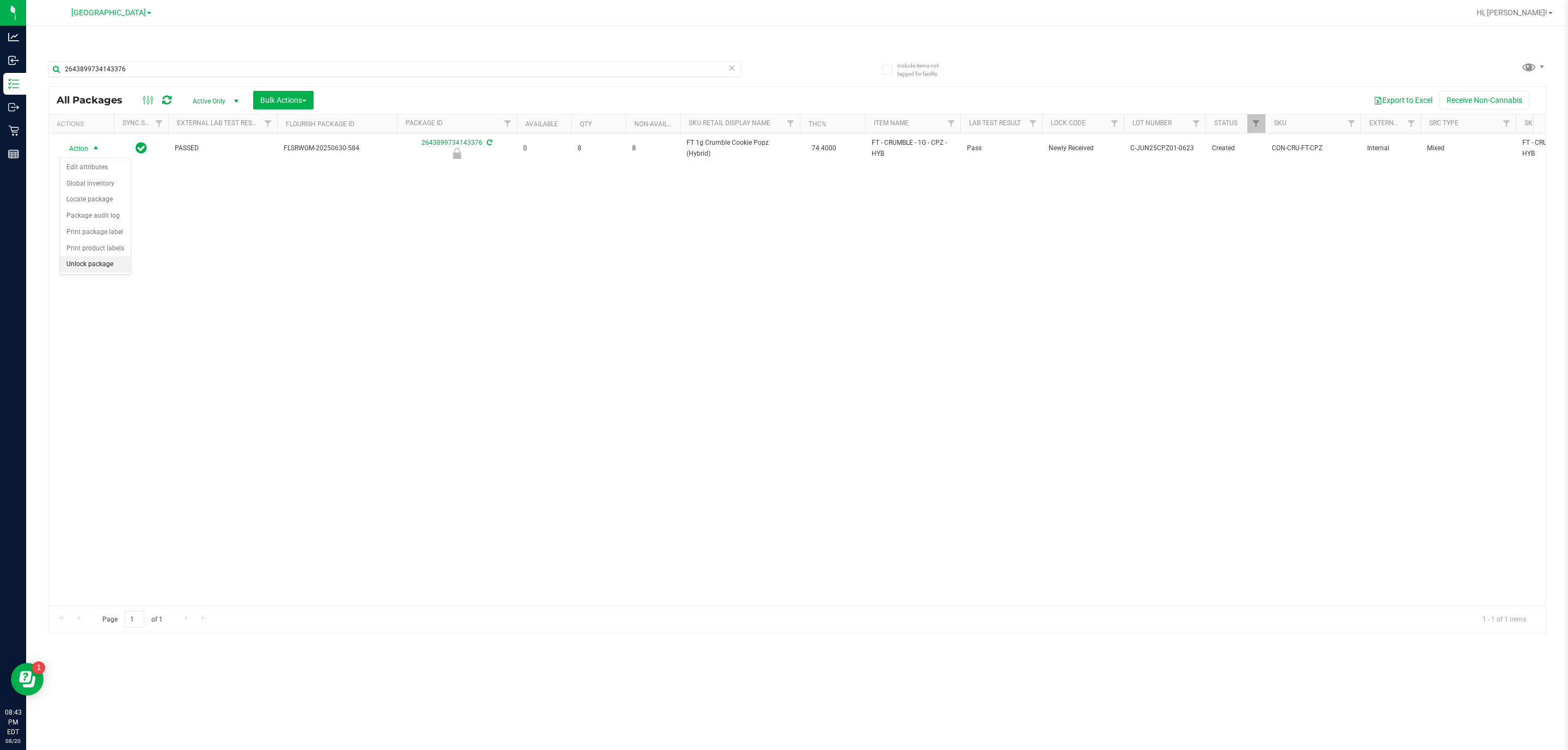
click at [73, 270] on li "Unlock package" at bounding box center [95, 264] width 71 height 16
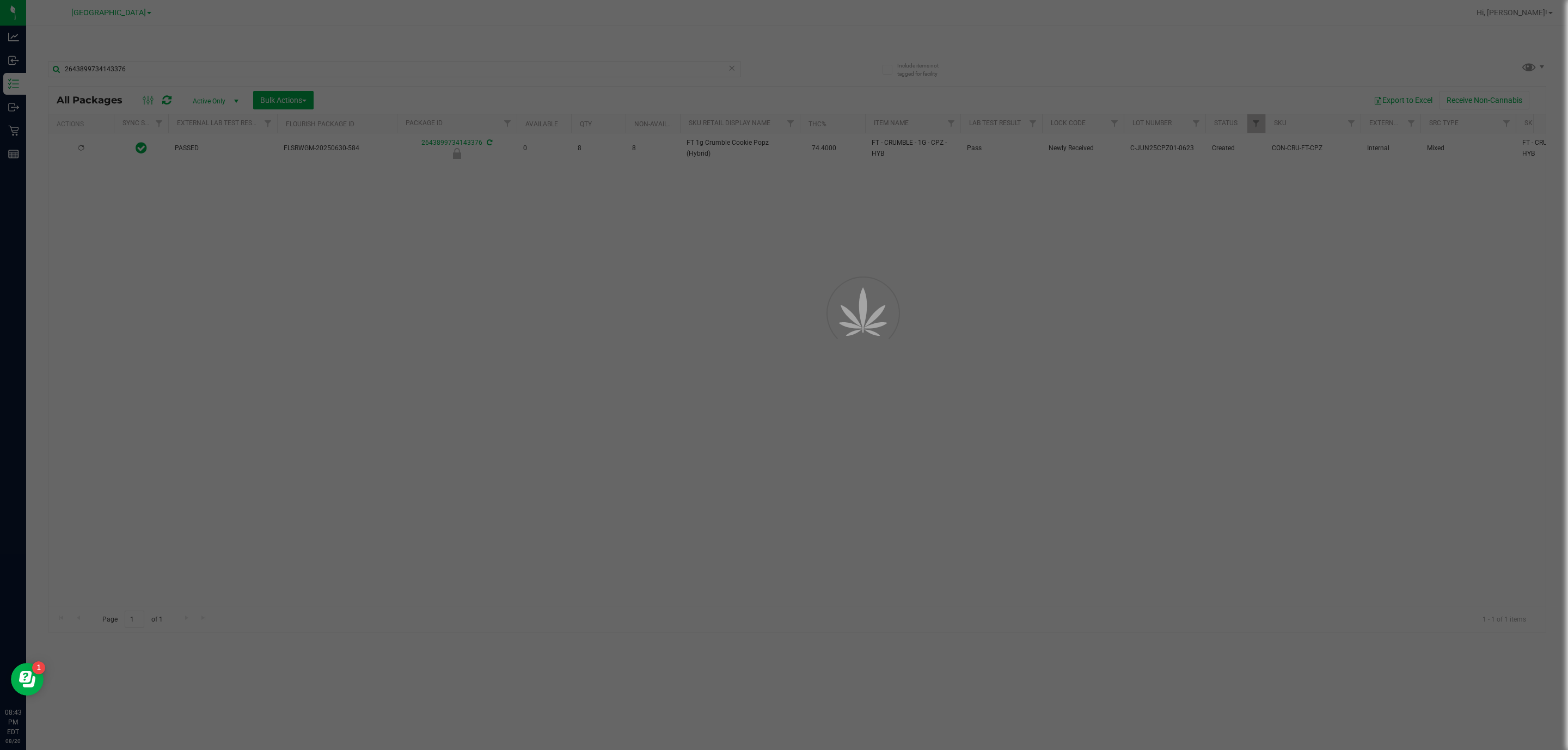
click at [645, 407] on div at bounding box center [784, 375] width 1568 height 750
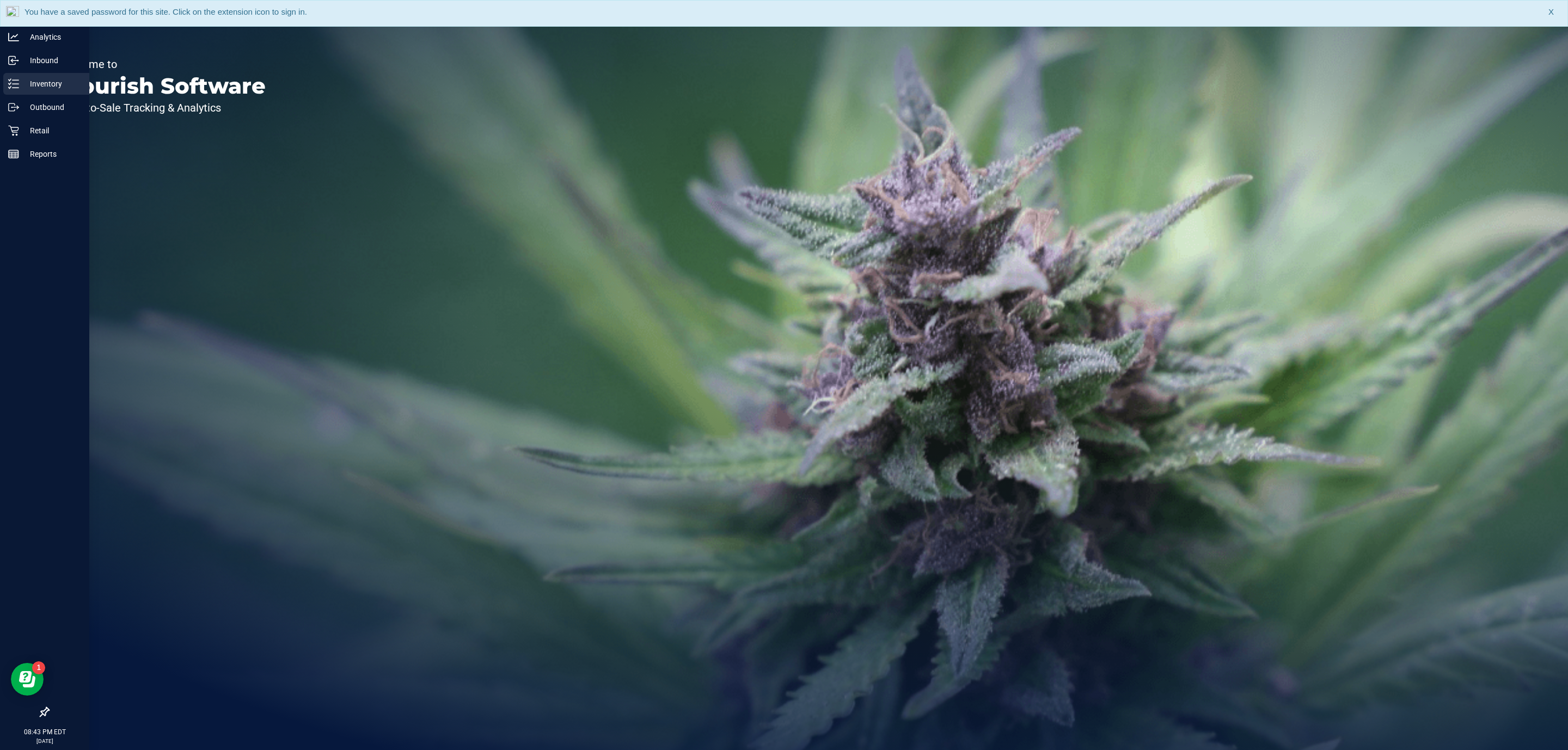
click at [46, 81] on p "Inventory" at bounding box center [52, 84] width 66 height 13
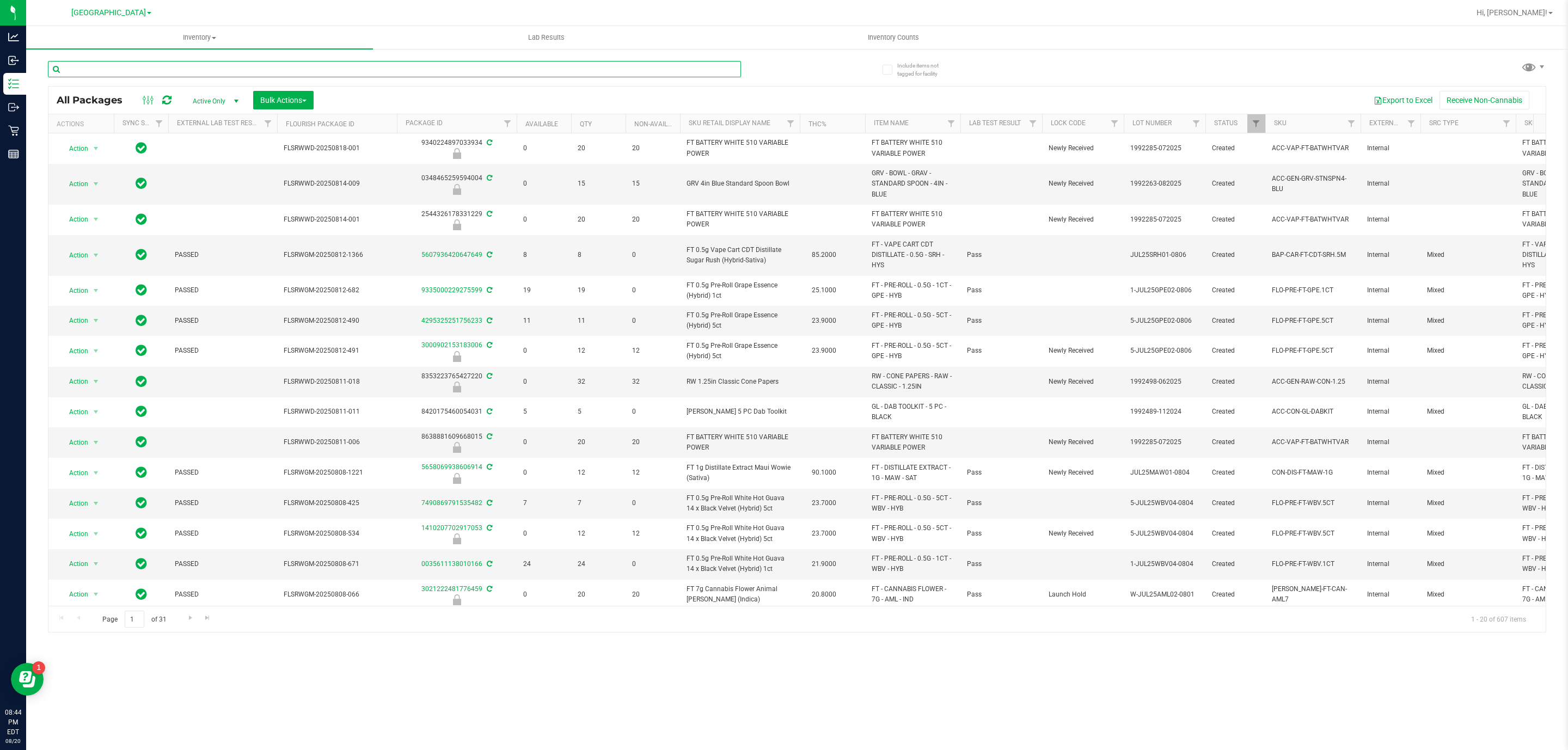
click at [250, 64] on input "text" at bounding box center [394, 69] width 693 height 16
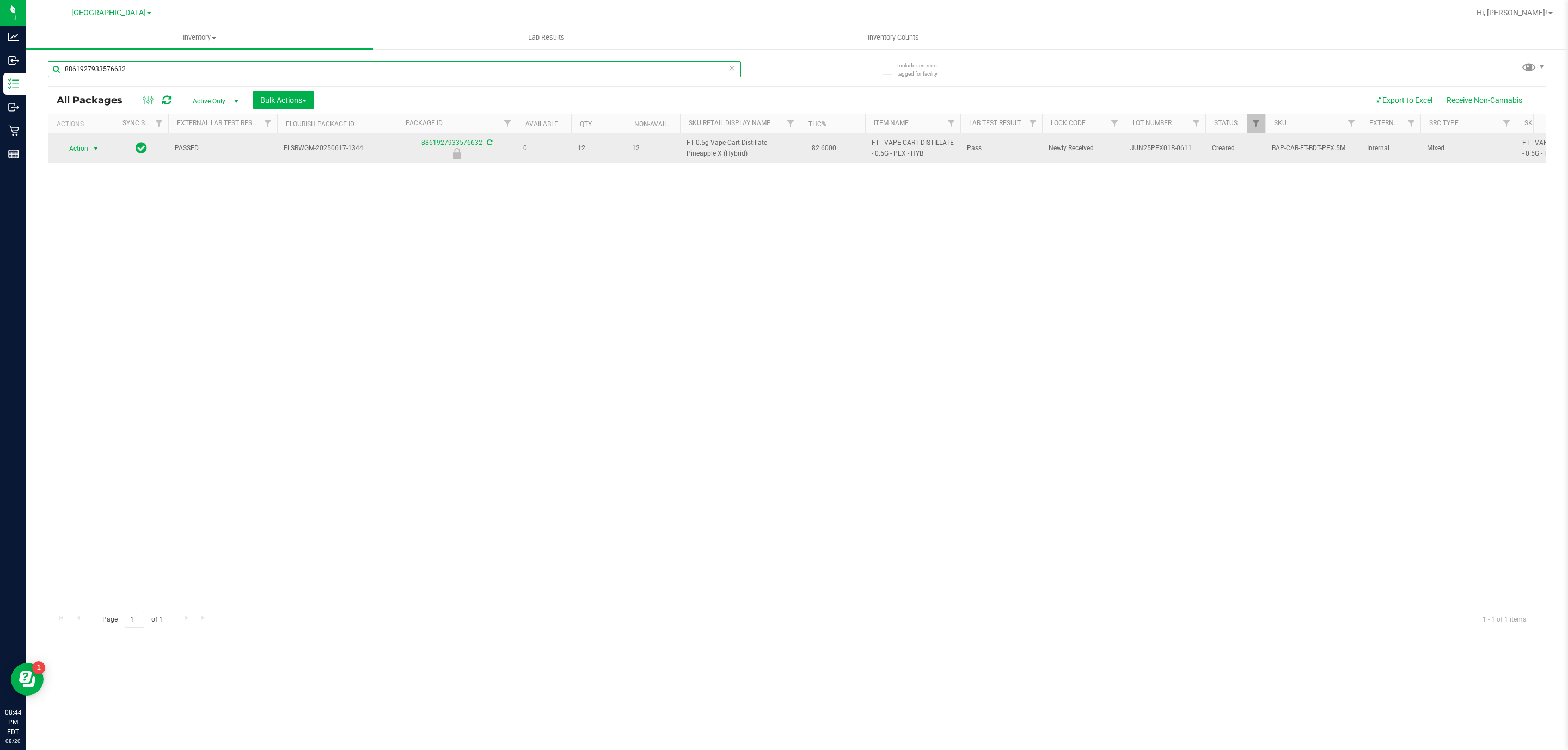
type input "8861927933576632"
click at [75, 149] on span "Action" at bounding box center [74, 149] width 29 height 15
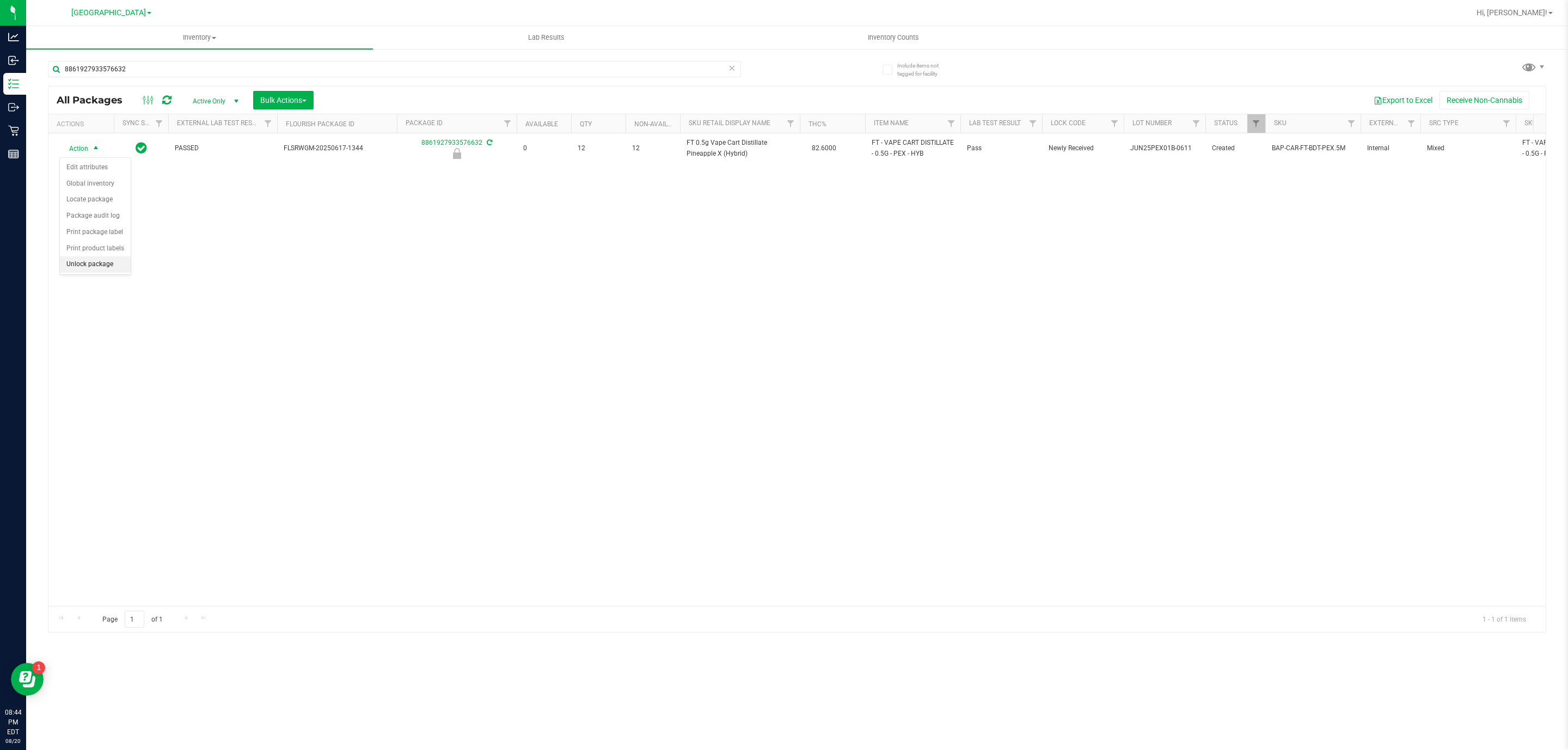
click at [92, 271] on li "Unlock package" at bounding box center [95, 264] width 71 height 16
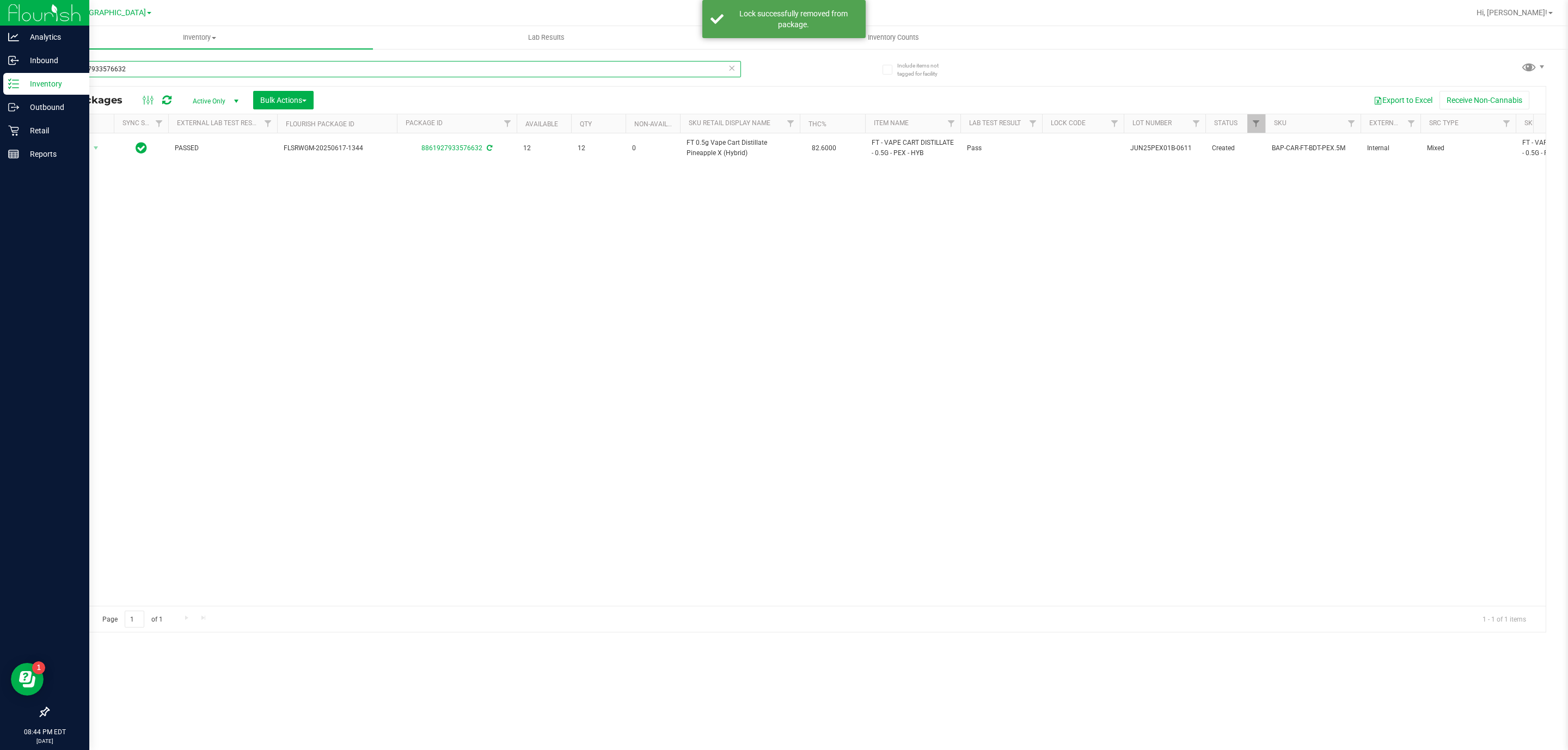
drag, startPoint x: 190, startPoint y: 63, endPoint x: 0, endPoint y: 25, distance: 193.8
click at [0, 27] on div "Analytics Inbound Inventory Outbound Retail Reports 08:44 PM EDT 08/20/2025 08/…" at bounding box center [784, 375] width 1568 height 750
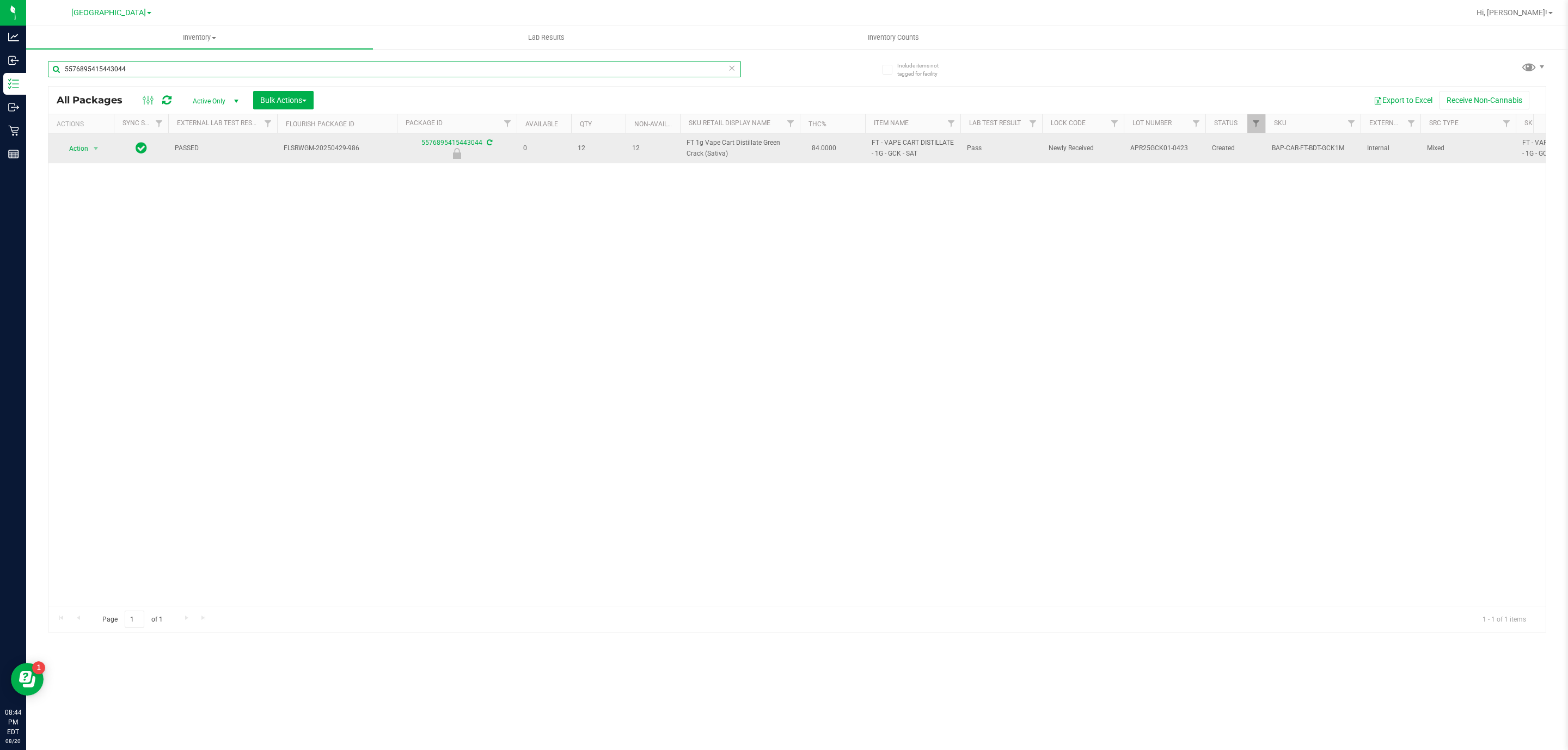
type input "5576895415443044"
click at [89, 149] on span "select" at bounding box center [96, 149] width 13 height 15
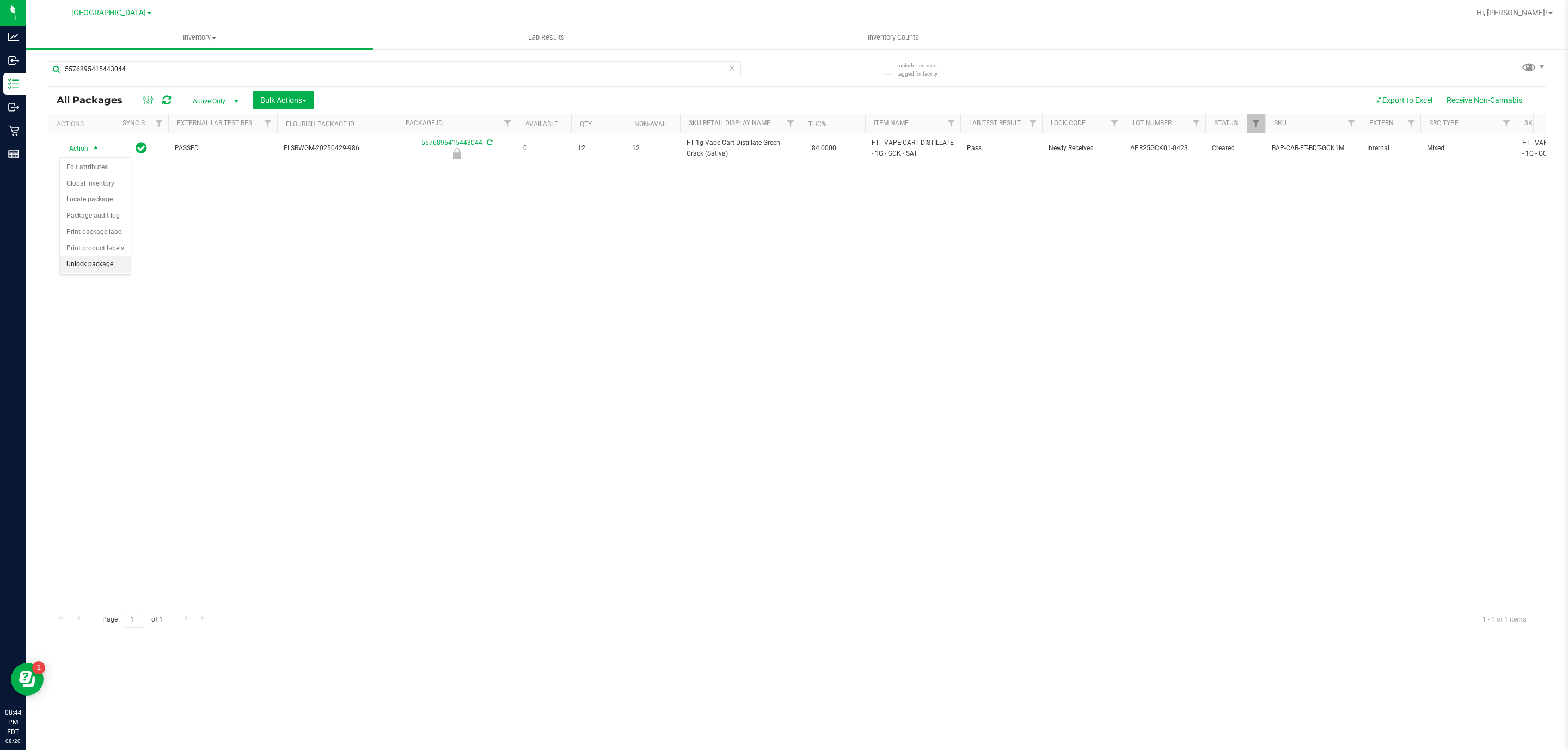
click at [78, 268] on li "Unlock package" at bounding box center [95, 264] width 71 height 16
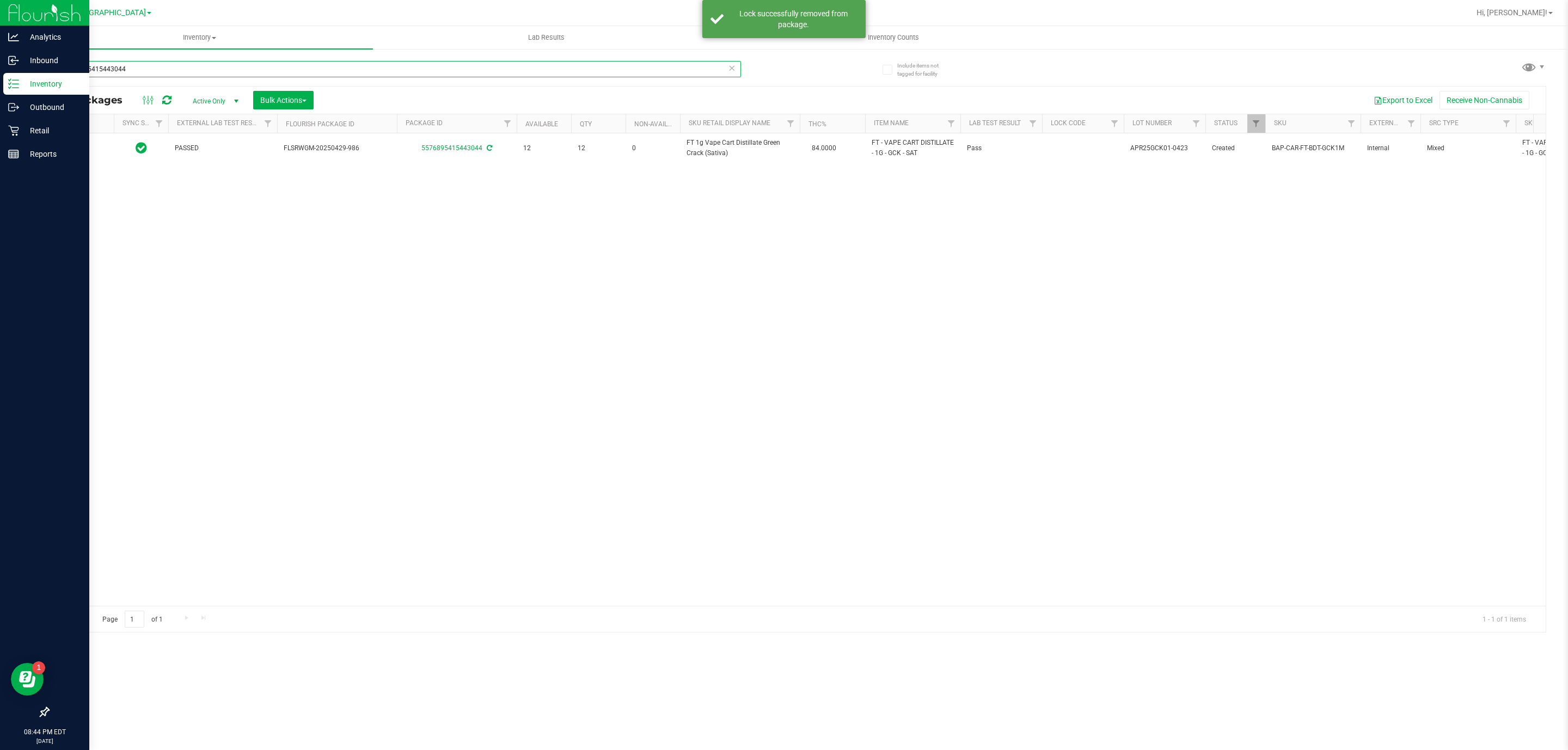
drag, startPoint x: 149, startPoint y: 67, endPoint x: 0, endPoint y: 18, distance: 156.9
click at [0, 18] on div "Analytics Inbound Inventory Outbound Retail Reports 08:44 PM EDT 08/20/2025 08/…" at bounding box center [784, 375] width 1568 height 750
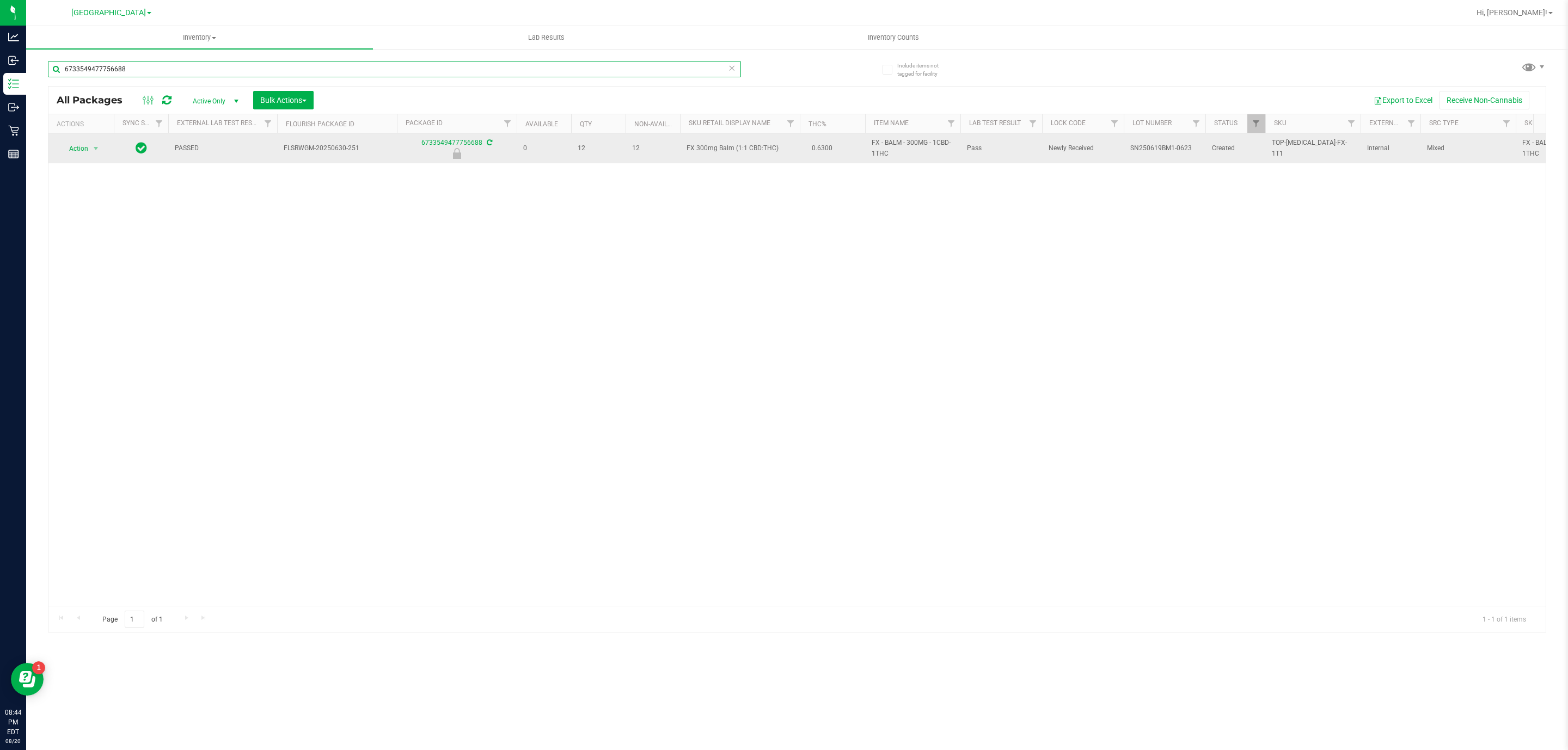
type input "6733549477756688"
click at [83, 155] on span "Action" at bounding box center [74, 149] width 29 height 15
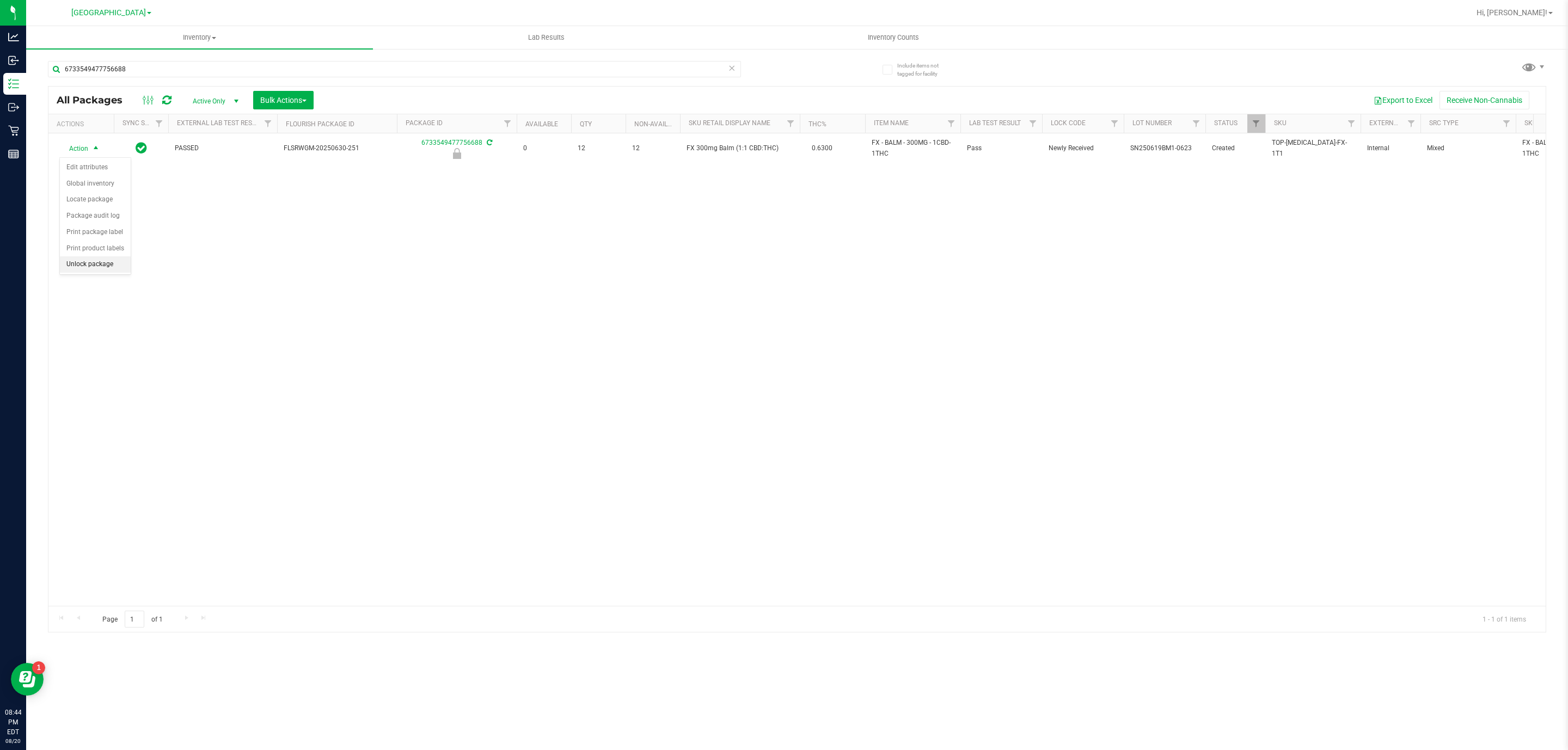
click at [102, 270] on li "Unlock package" at bounding box center [95, 264] width 71 height 16
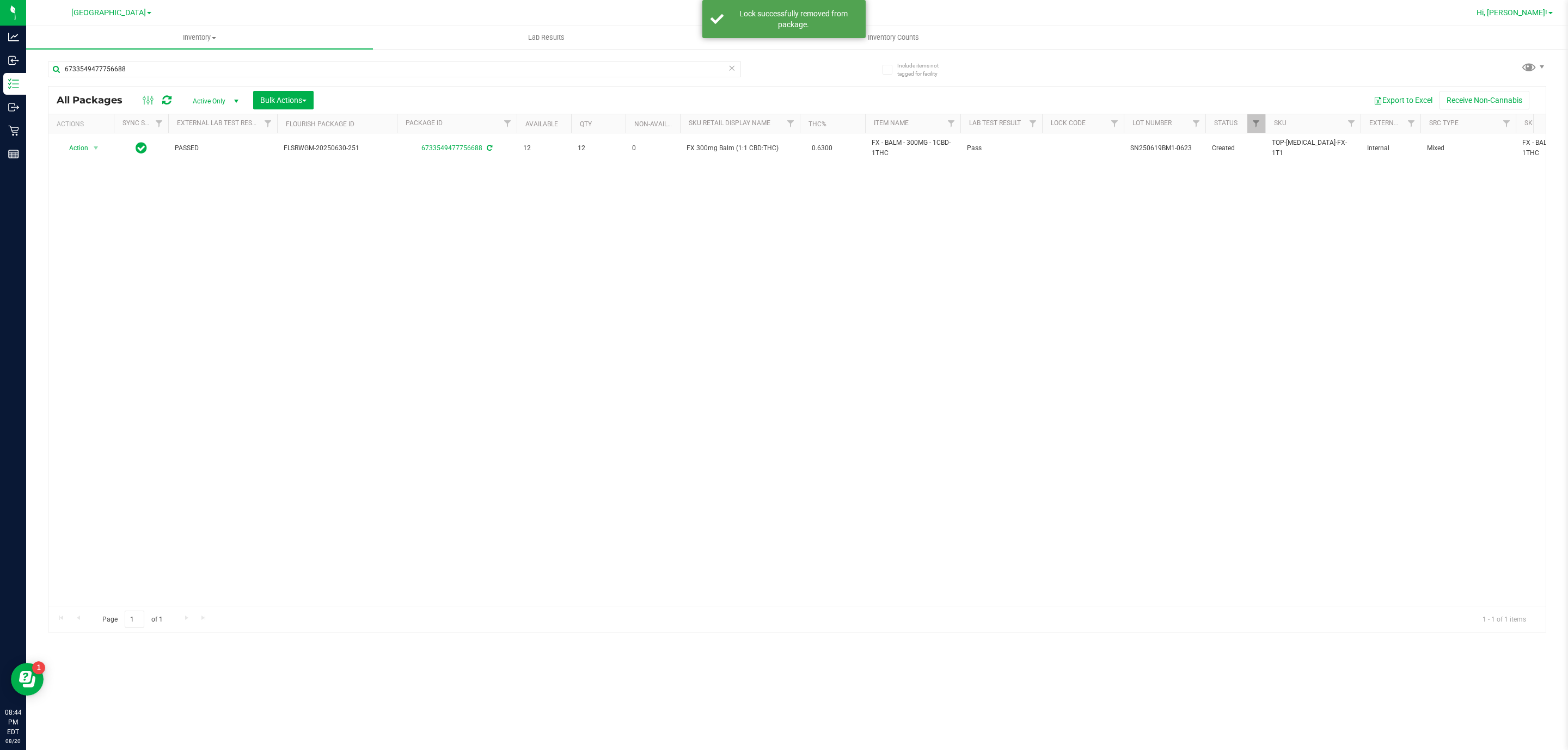
click at [1533, 12] on span "Hi, [PERSON_NAME]!" at bounding box center [1512, 13] width 71 height 8
click at [1507, 118] on span "Sign Out" at bounding box center [1512, 116] width 32 height 11
